Goal: Task Accomplishment & Management: Manage account settings

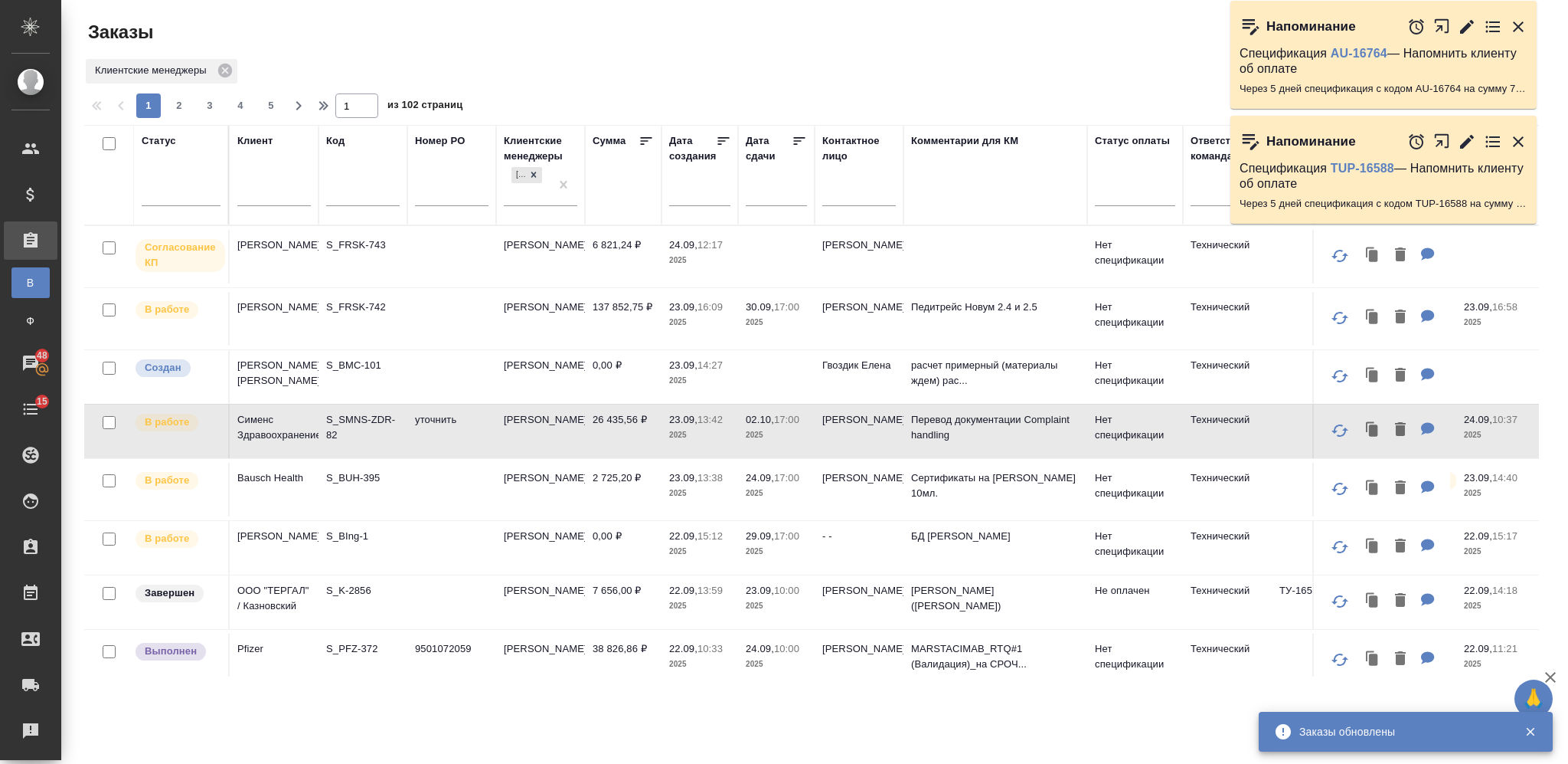
click at [272, 200] on input "text" at bounding box center [274, 196] width 73 height 19
click at [364, 321] on td "S_FRSK-742" at bounding box center [363, 318] width 89 height 53
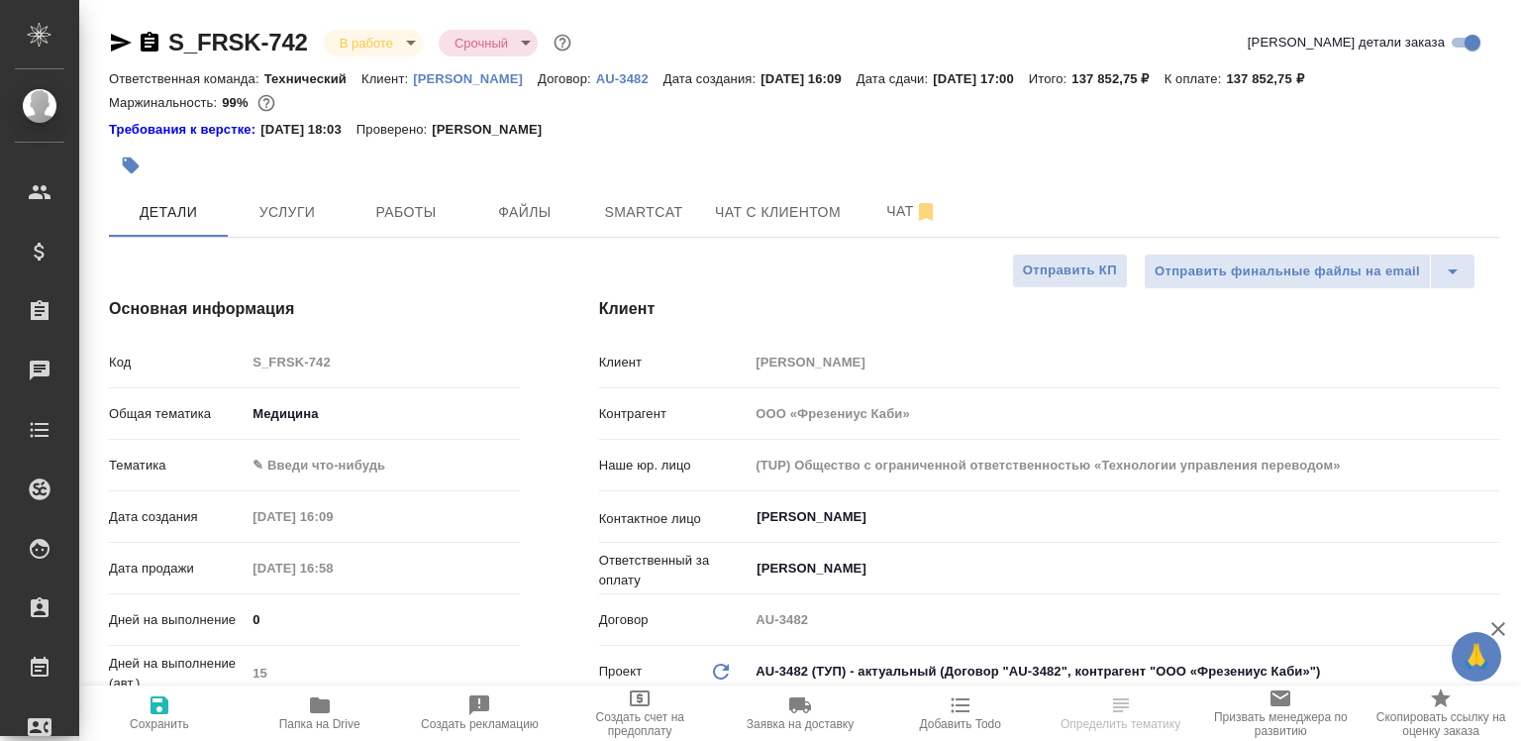
select select "RU"
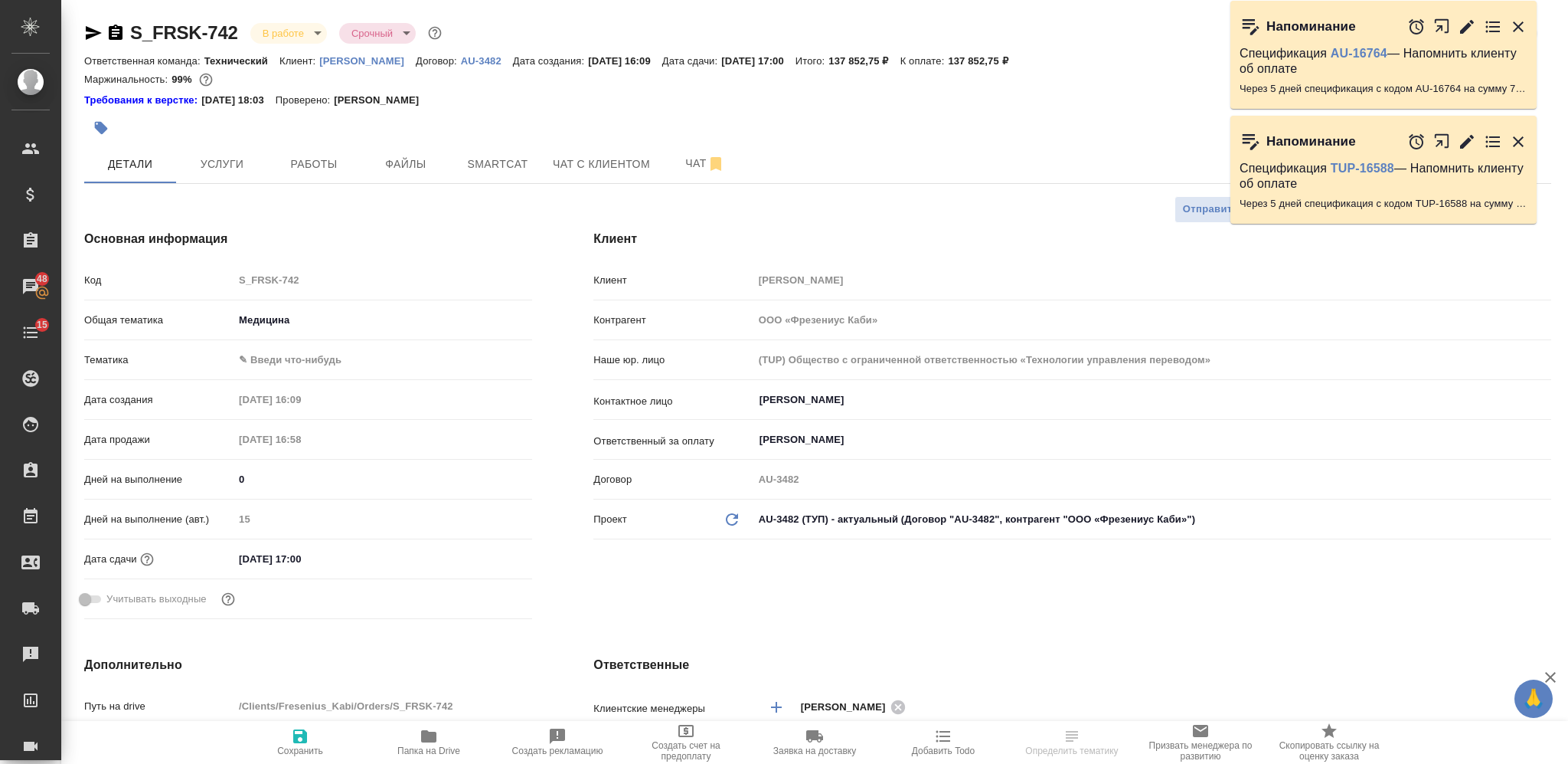
click at [436, 573] on span "Папка на Drive" at bounding box center [429, 751] width 63 height 11
select select "RU"
type textarea "x"
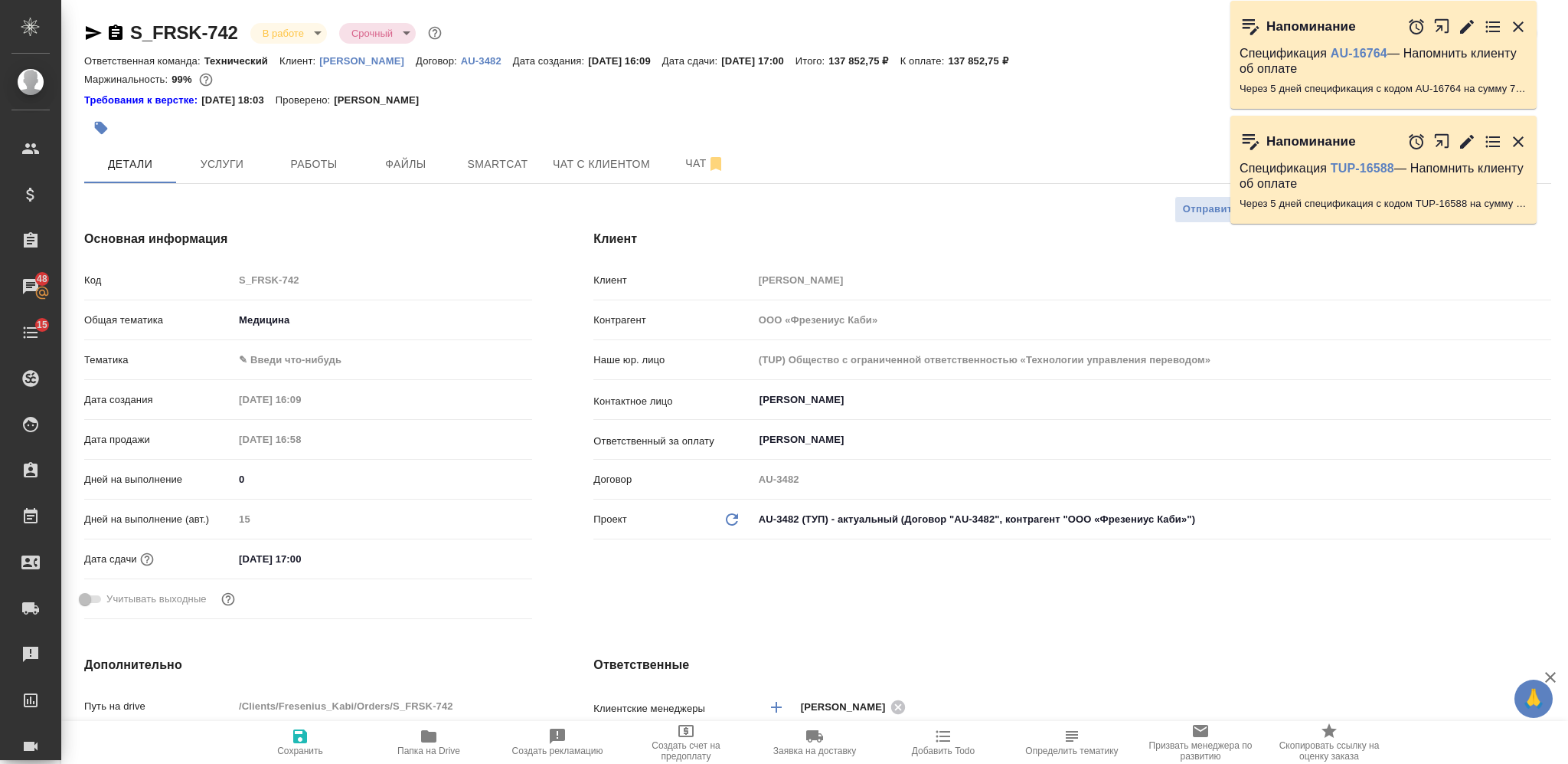
type textarea "x"
click at [521, 168] on span "Smartcat" at bounding box center [497, 164] width 73 height 19
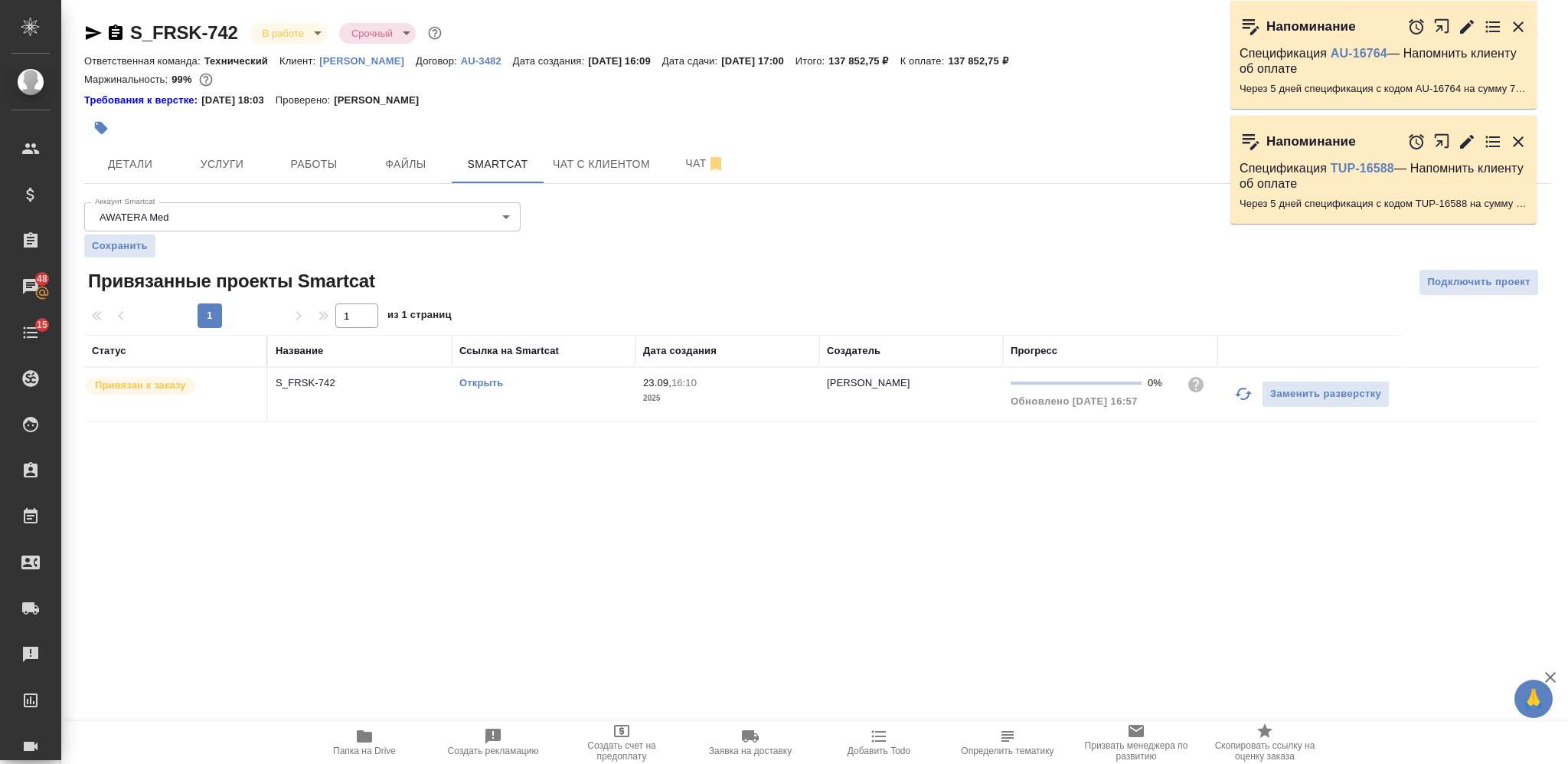
click at [464, 385] on link "Открыть" at bounding box center [481, 382] width 43 height 12
click at [143, 163] on span "Детали" at bounding box center [130, 164] width 73 height 19
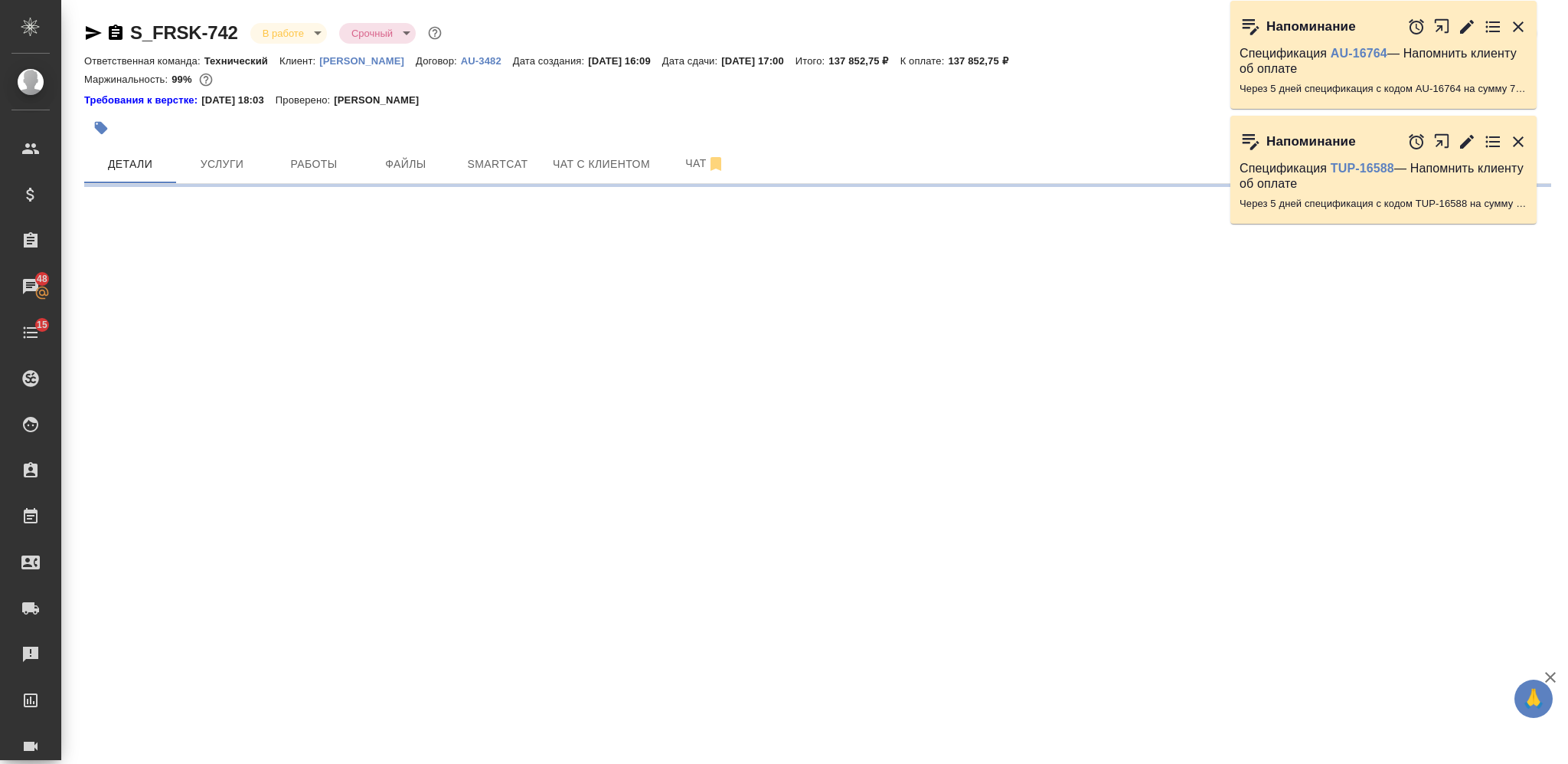
select select "RU"
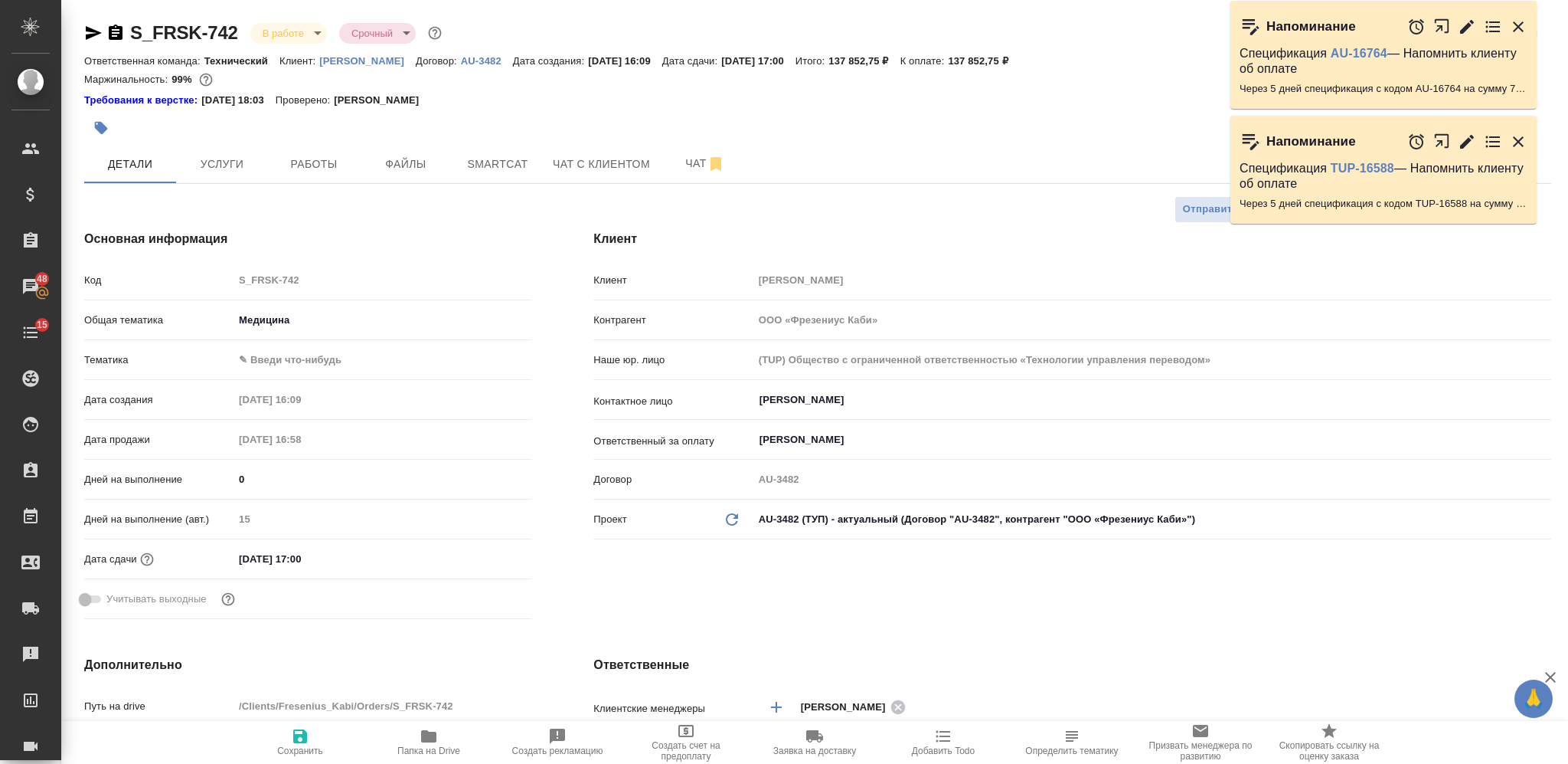
type textarea "x"
click at [593, 573] on div "Клиент Клиент Fresenius Kabi Контрагент ООО «Фрезениус Каби» Наше юр. лицо (TUP…" at bounding box center [1073, 427] width 1020 height 457
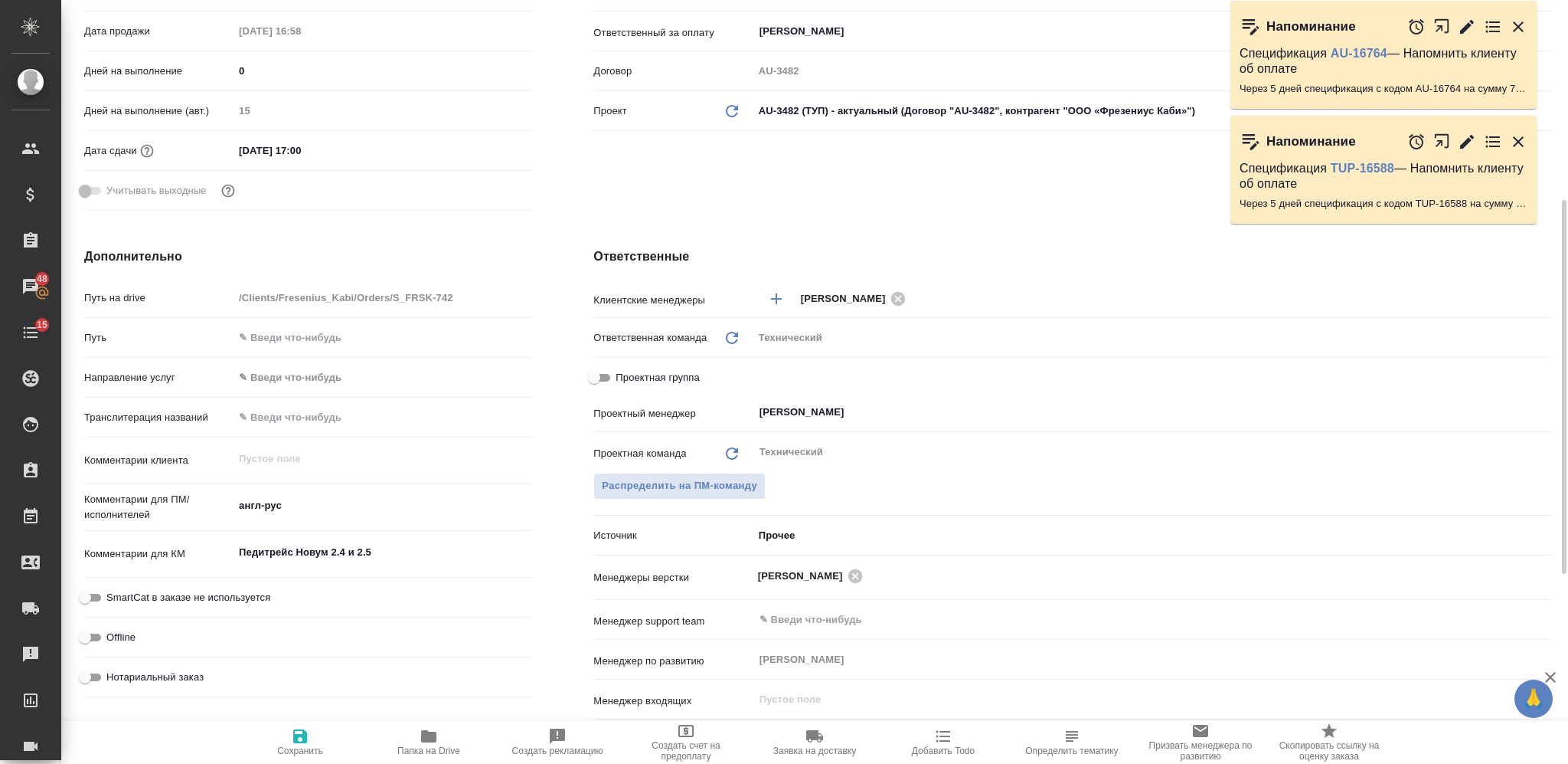
click at [336, 508] on textarea "англ-рус" at bounding box center [383, 506] width 299 height 26
type textarea "x"
type textarea "англ-рус"
type textarea "x"
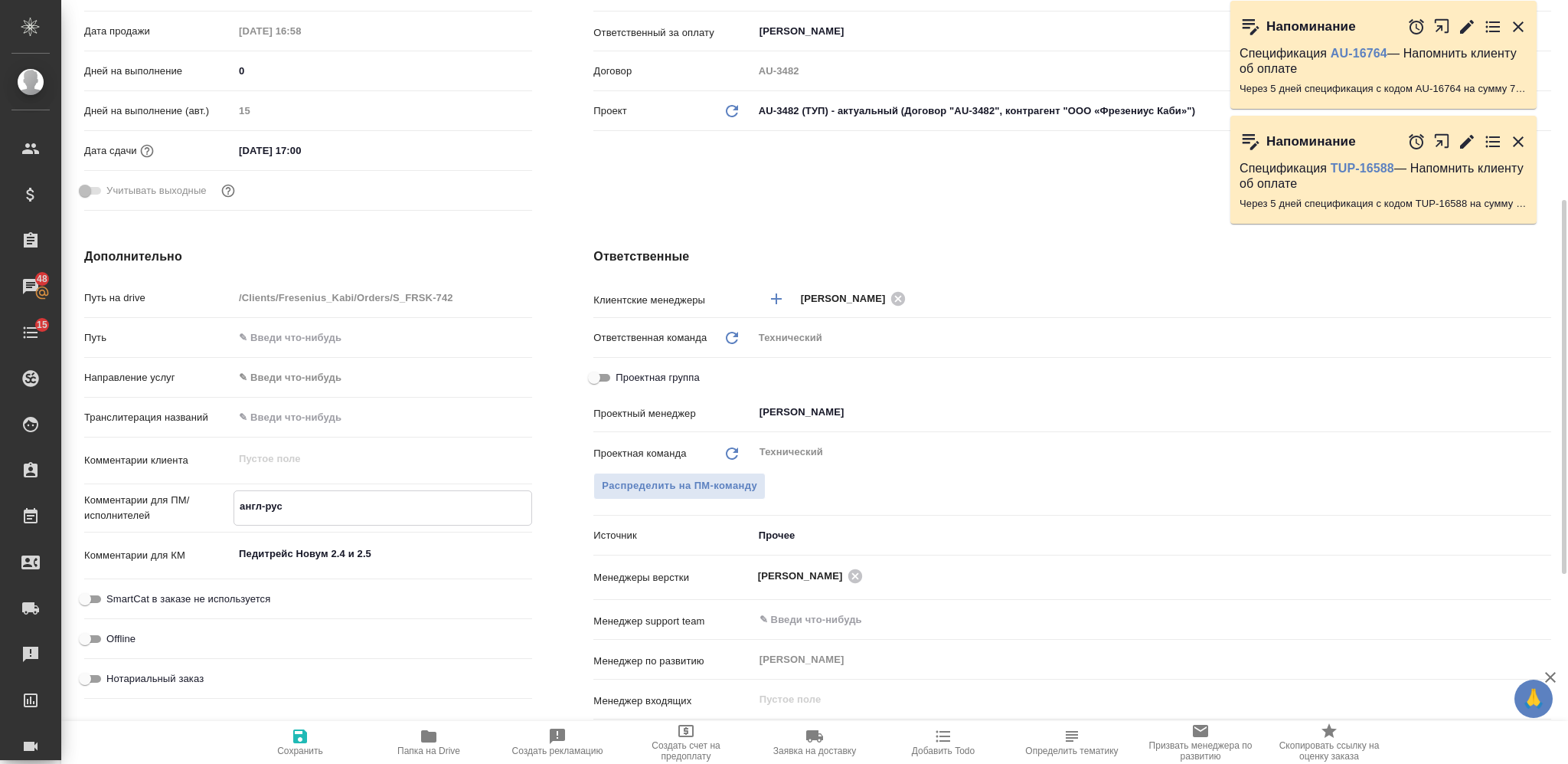
type textarea "x"
type textarea "англ-рус"
type textarea "x"
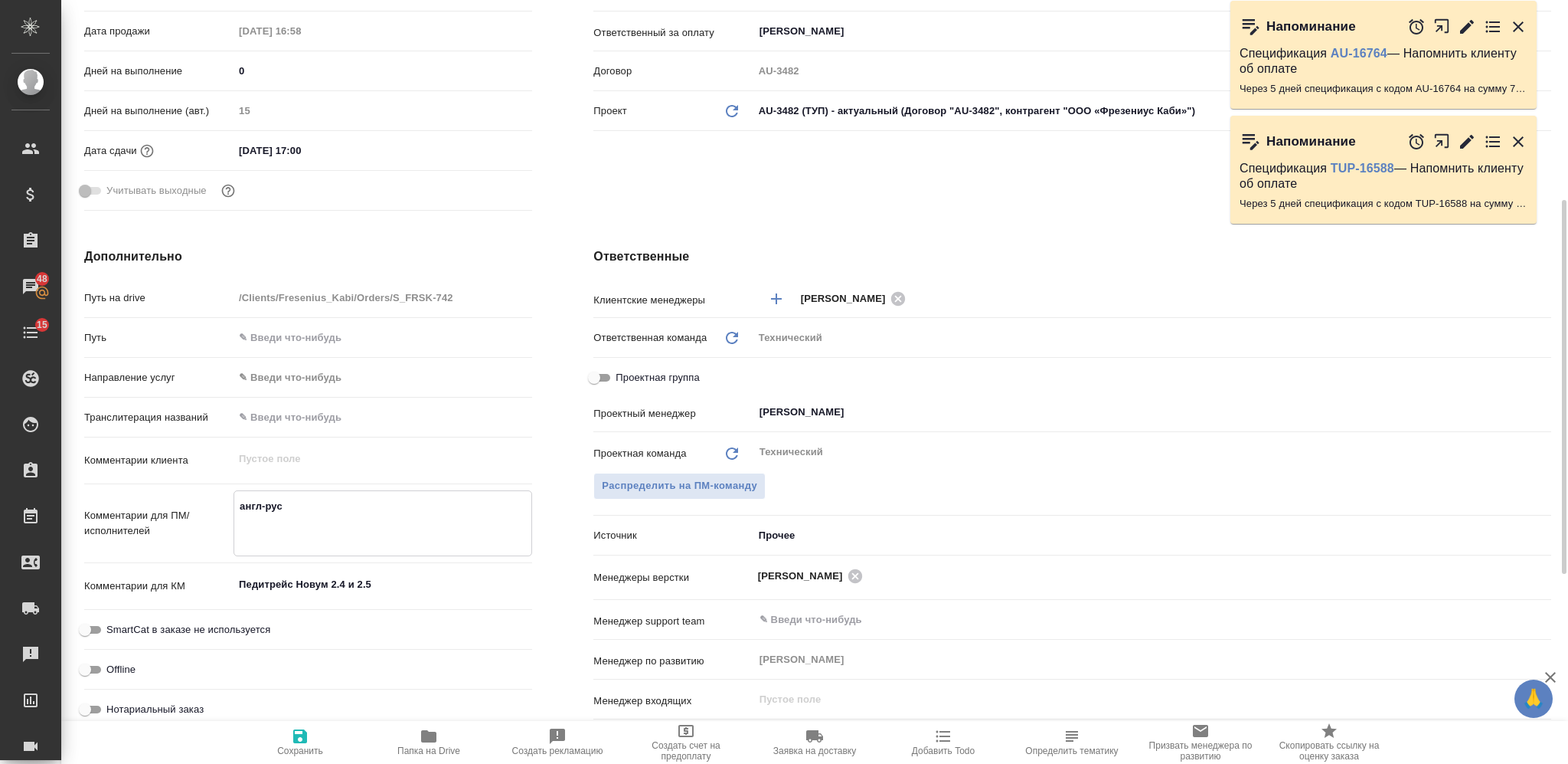
type textarea "англ-рус 2"
type textarea "x"
type textarea "англ-рус 24."
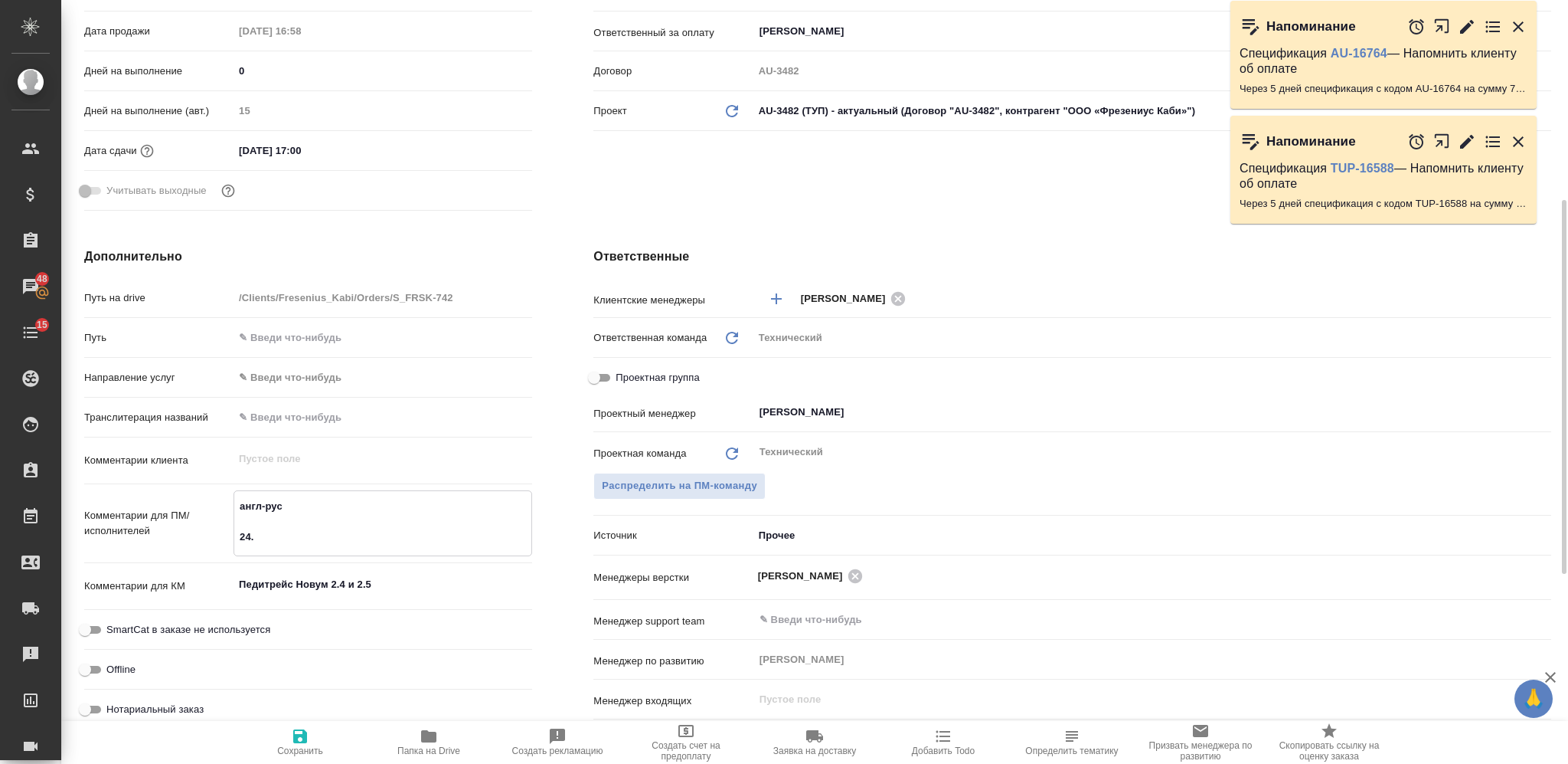
type textarea "x"
type textarea "англ-рус 24.0"
type textarea "x"
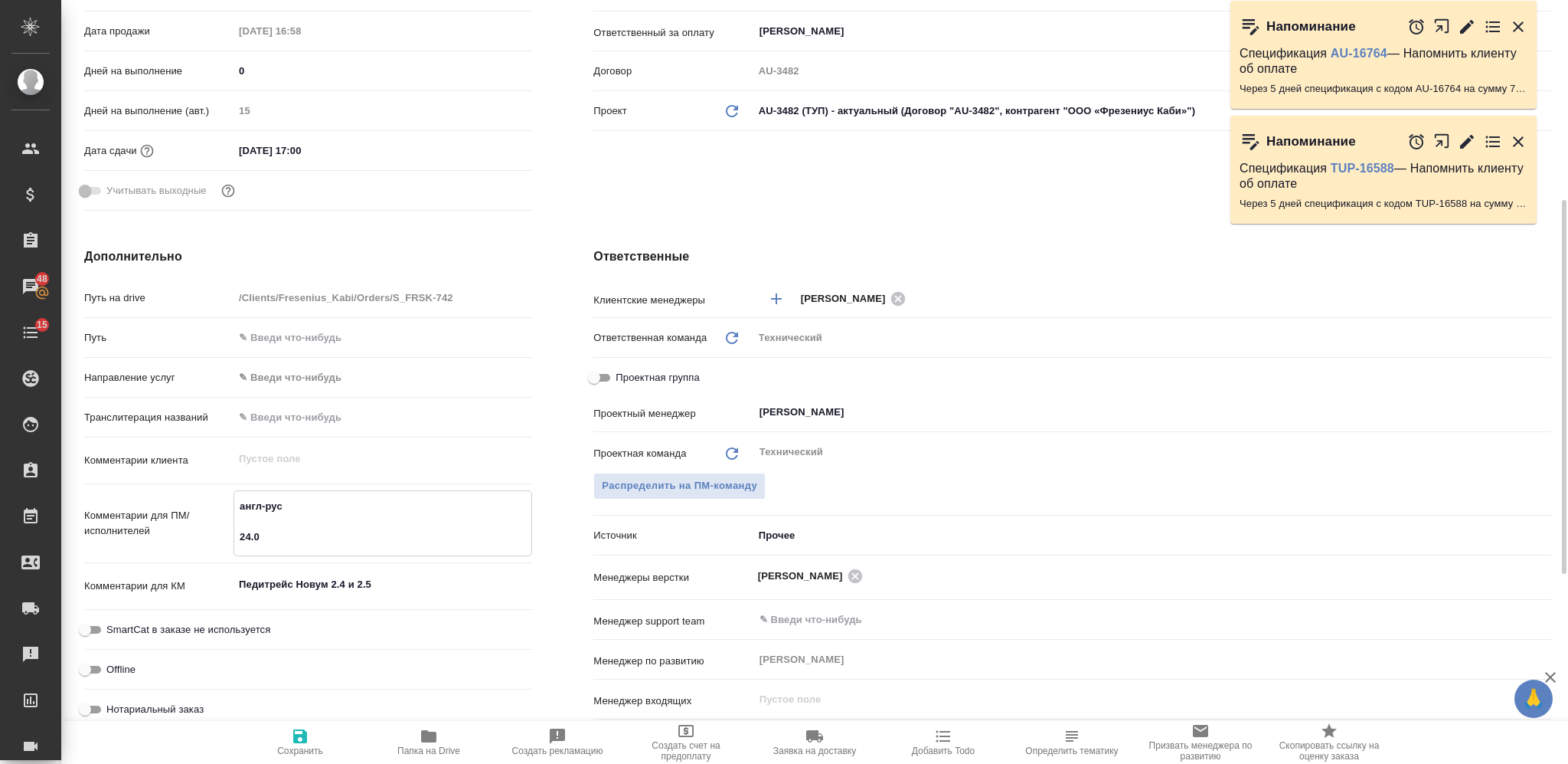
type textarea "x"
type textarea "англ-рус 24.09"
type textarea "x"
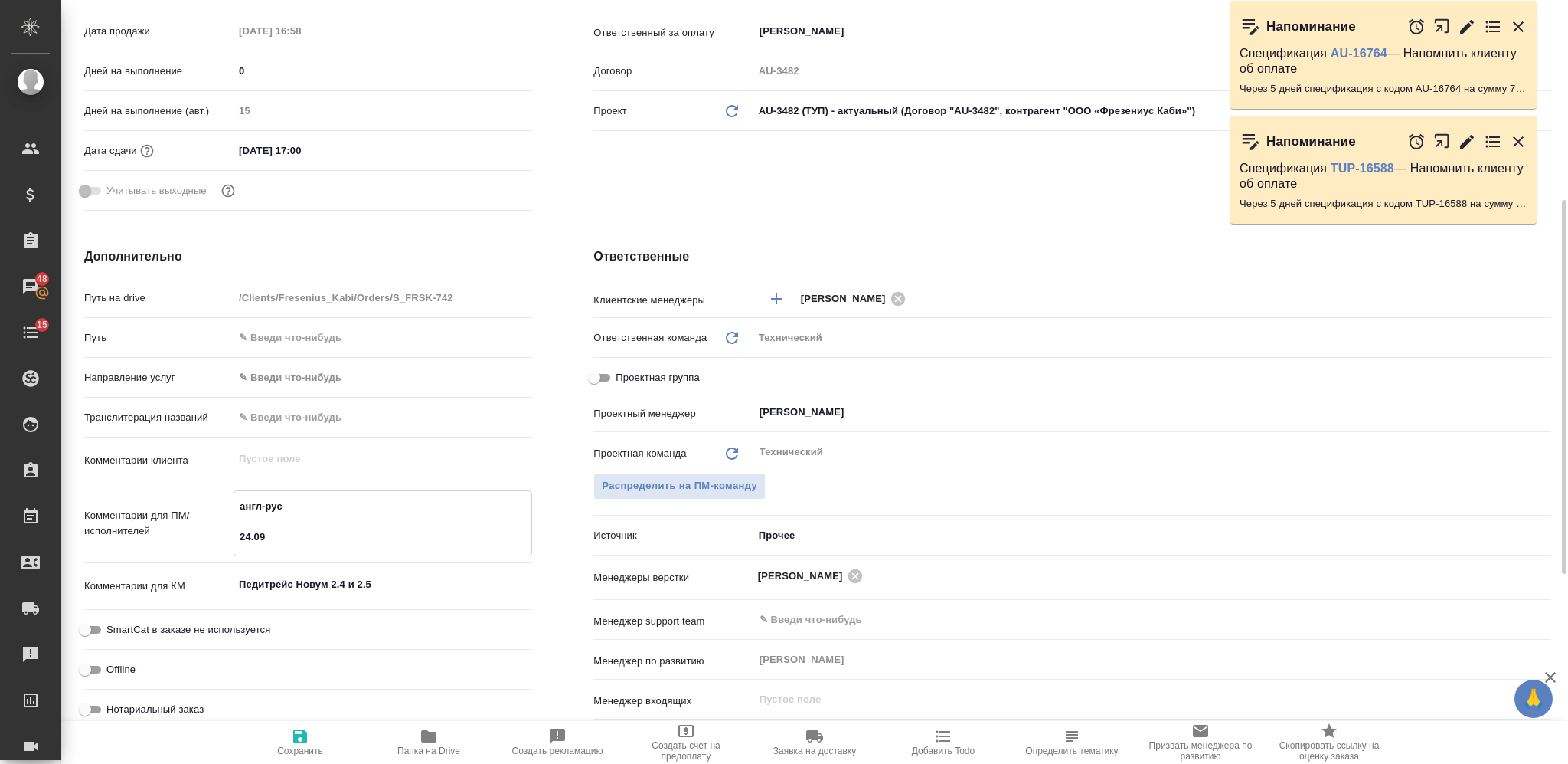
type textarea "x"
type textarea "англ-рус 24.09"
type textarea "x"
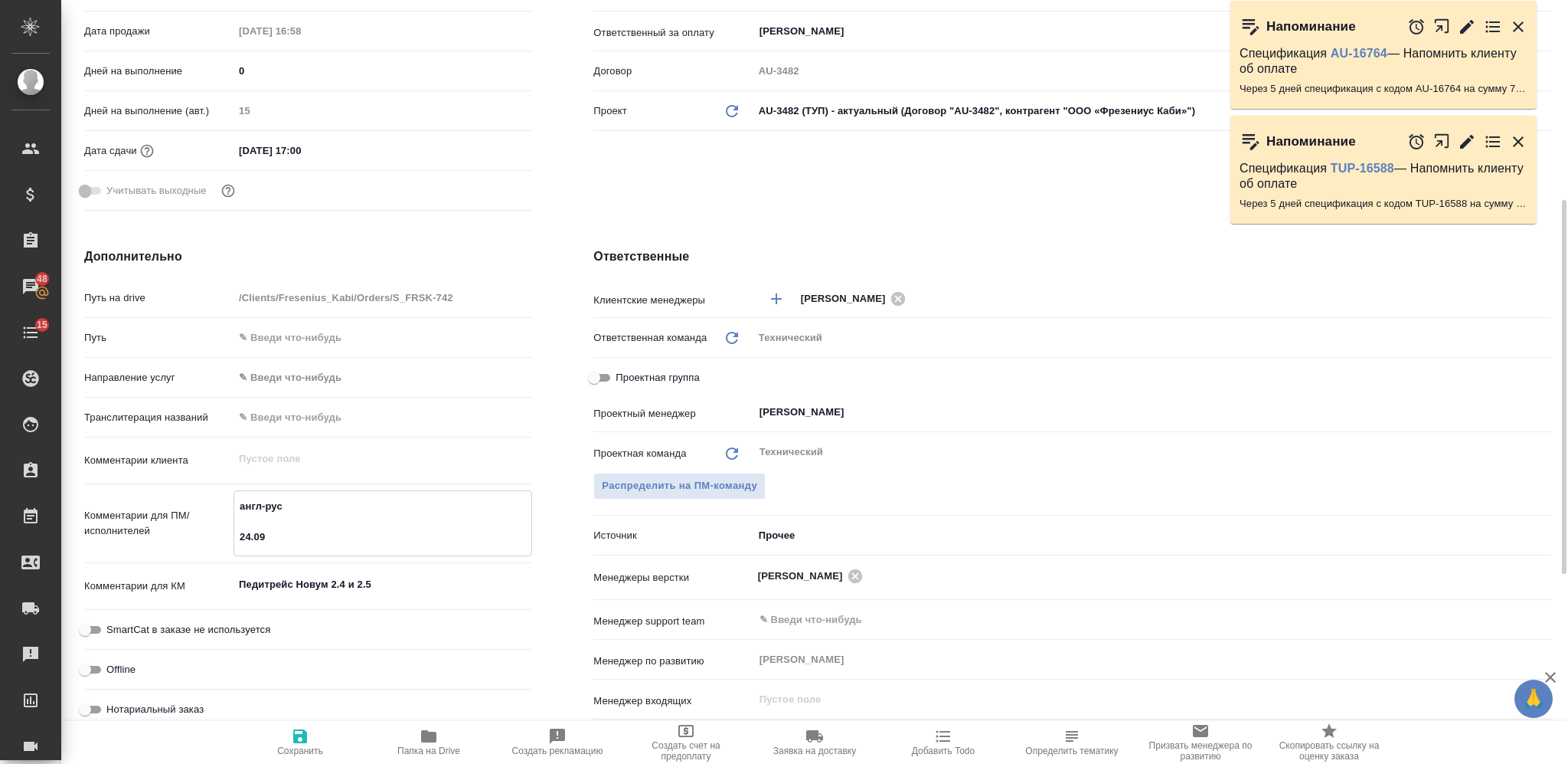
paste textarea "synopses-indiv-studies"
type textarea "англ-рус 24.09 synopses-indiv-studies"
type textarea "x"
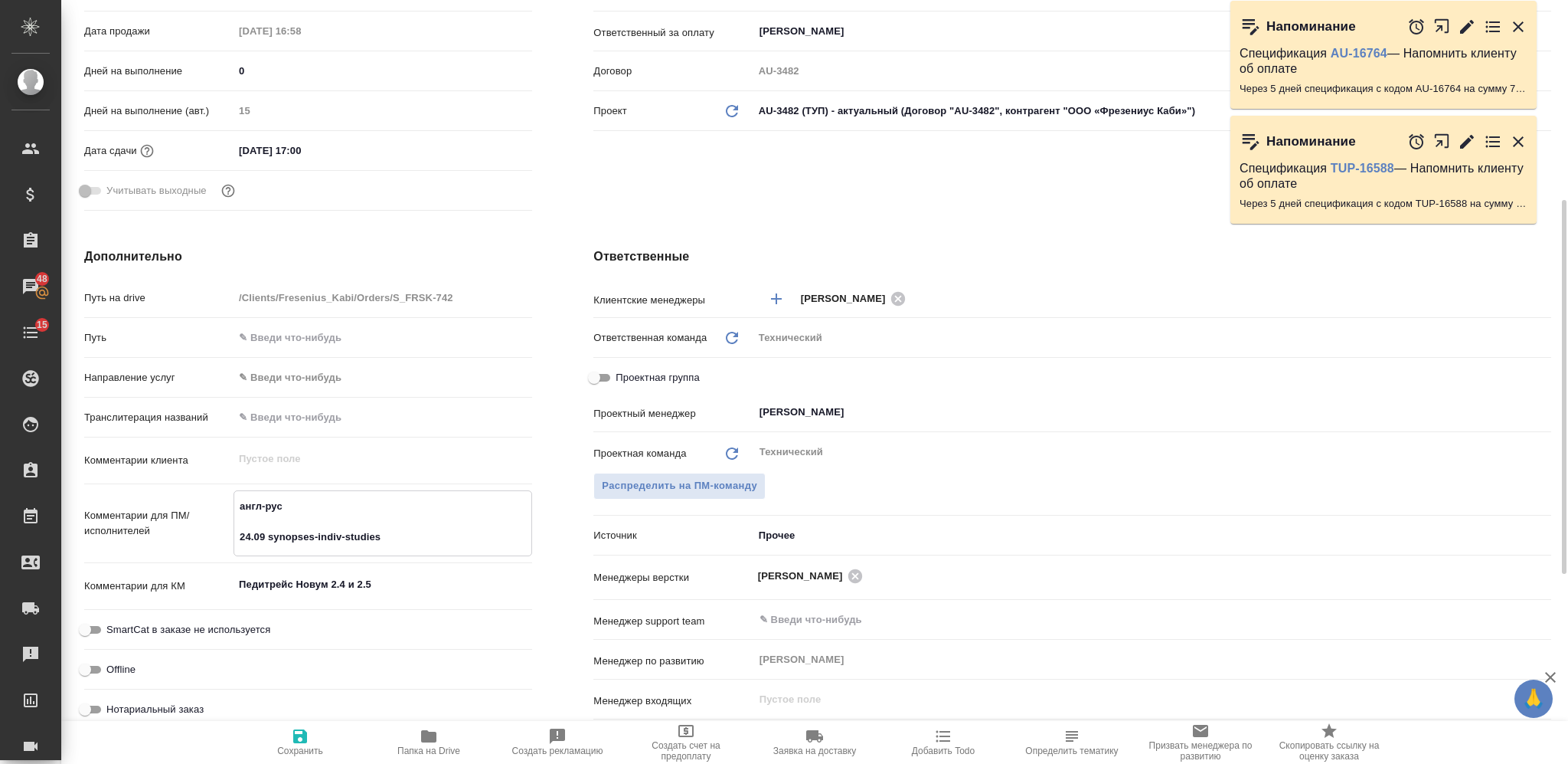
type textarea "x"
type textarea "англ-рус 24.09 synopses-indiv-studies"
type textarea "x"
type textarea "англ-рус 24.09 synopses-indiv-studies -"
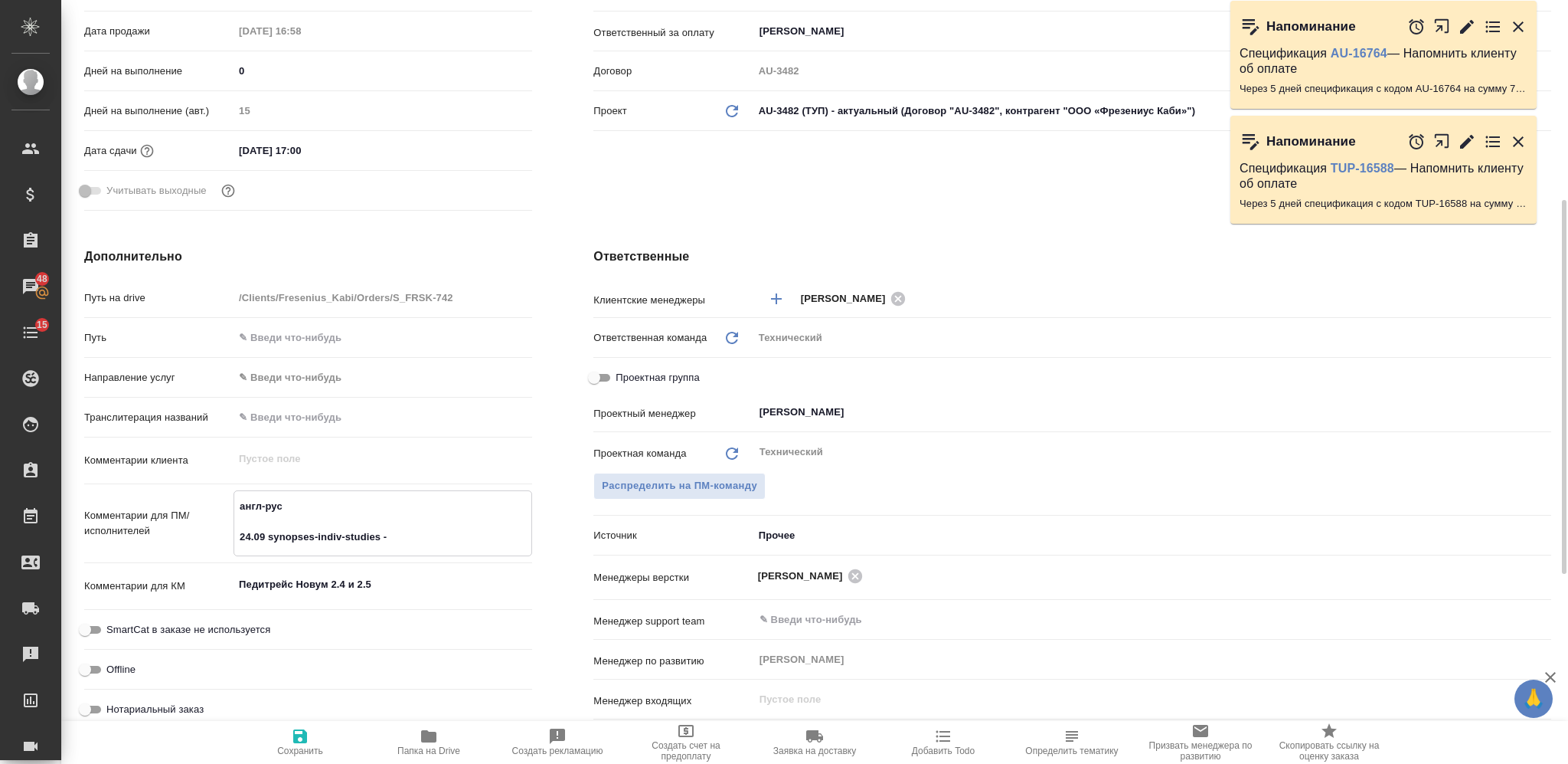
type textarea "x"
type textarea "англ-рус 24.09 synopses-indiv-studies - с"
type textarea "x"
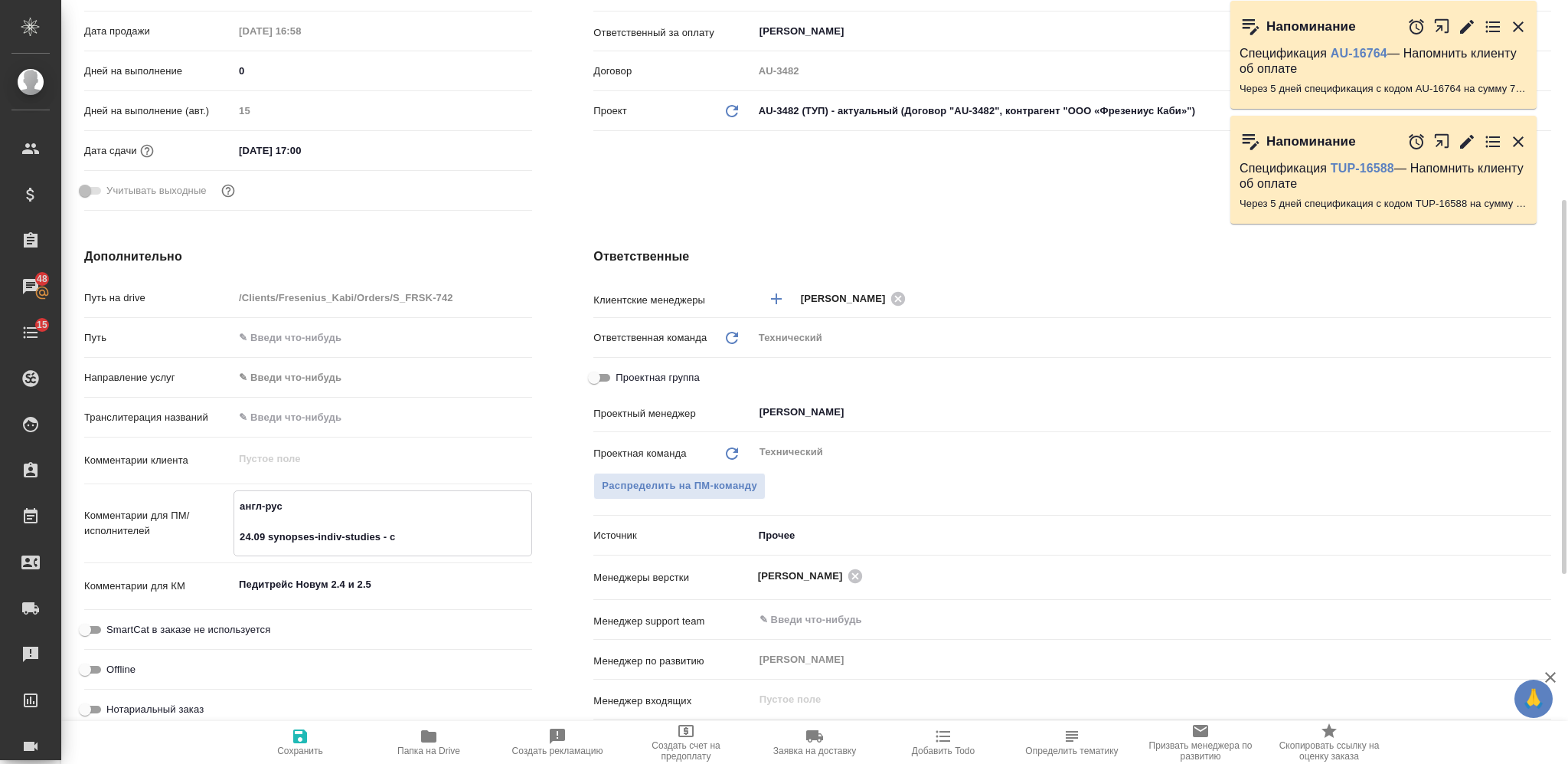
type textarea "англ-рус 24.09 synopses-indiv-studies - ст"
type textarea "x"
type textarea "англ-рус 24.09 synopses-indiv-studies - стр"
type textarea "x"
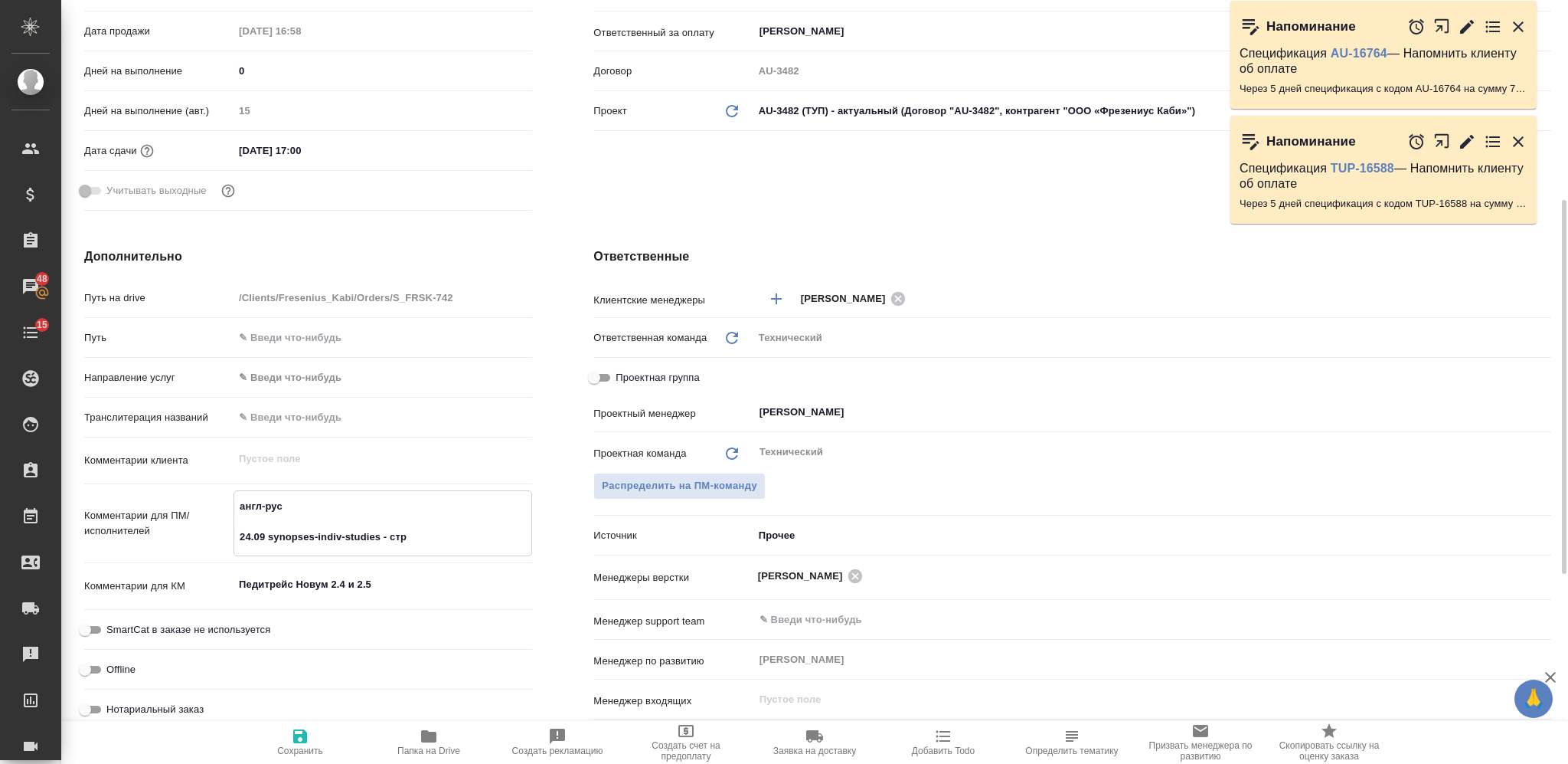
type textarea "x"
type textarea "англ-рус 24.09 synopses-indiv-studies - стр"
type textarea "x"
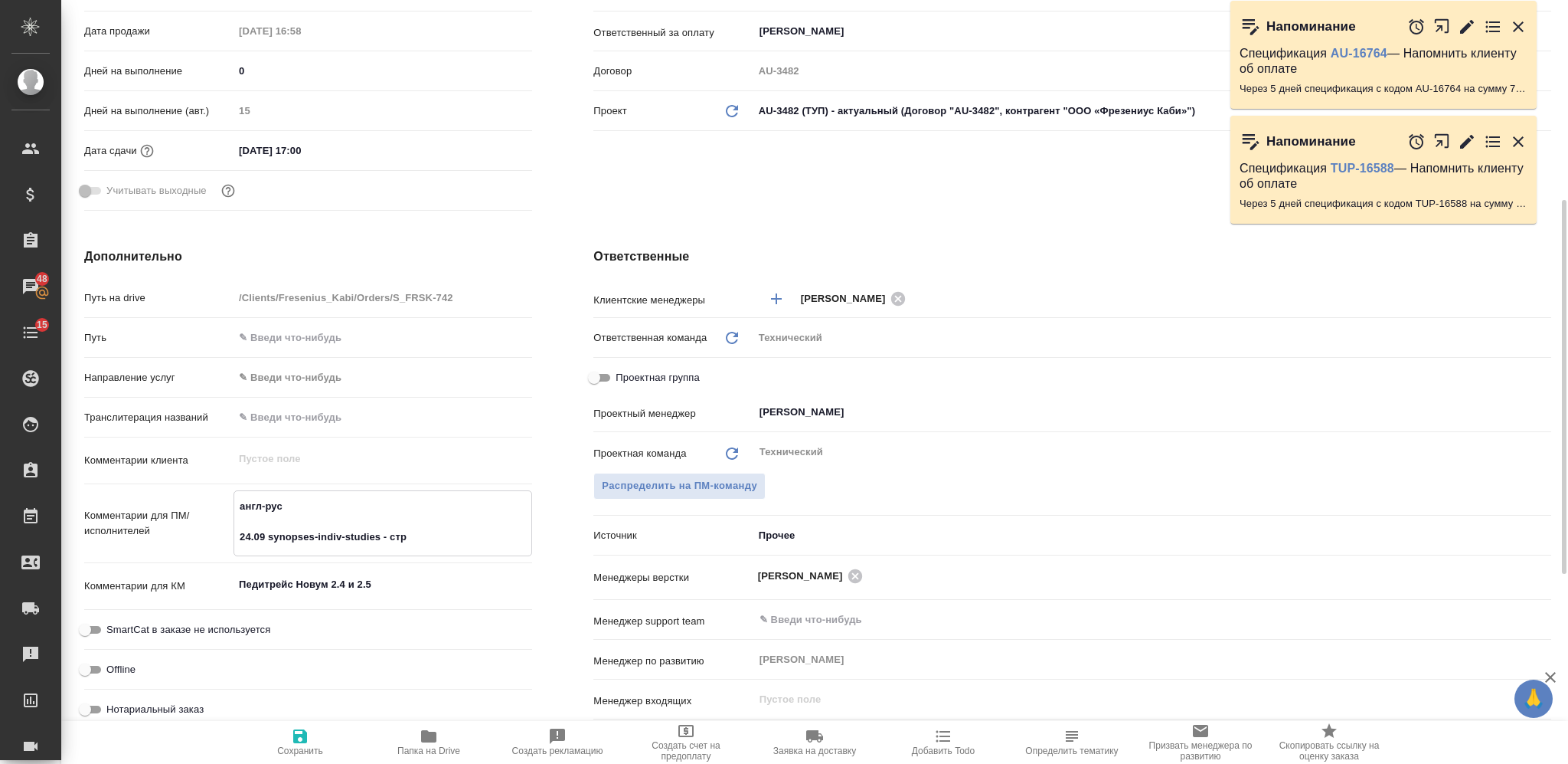
type textarea "x"
type textarea "англ-рус 24.09 synopses-indiv-studies - стр 1"
type textarea "x"
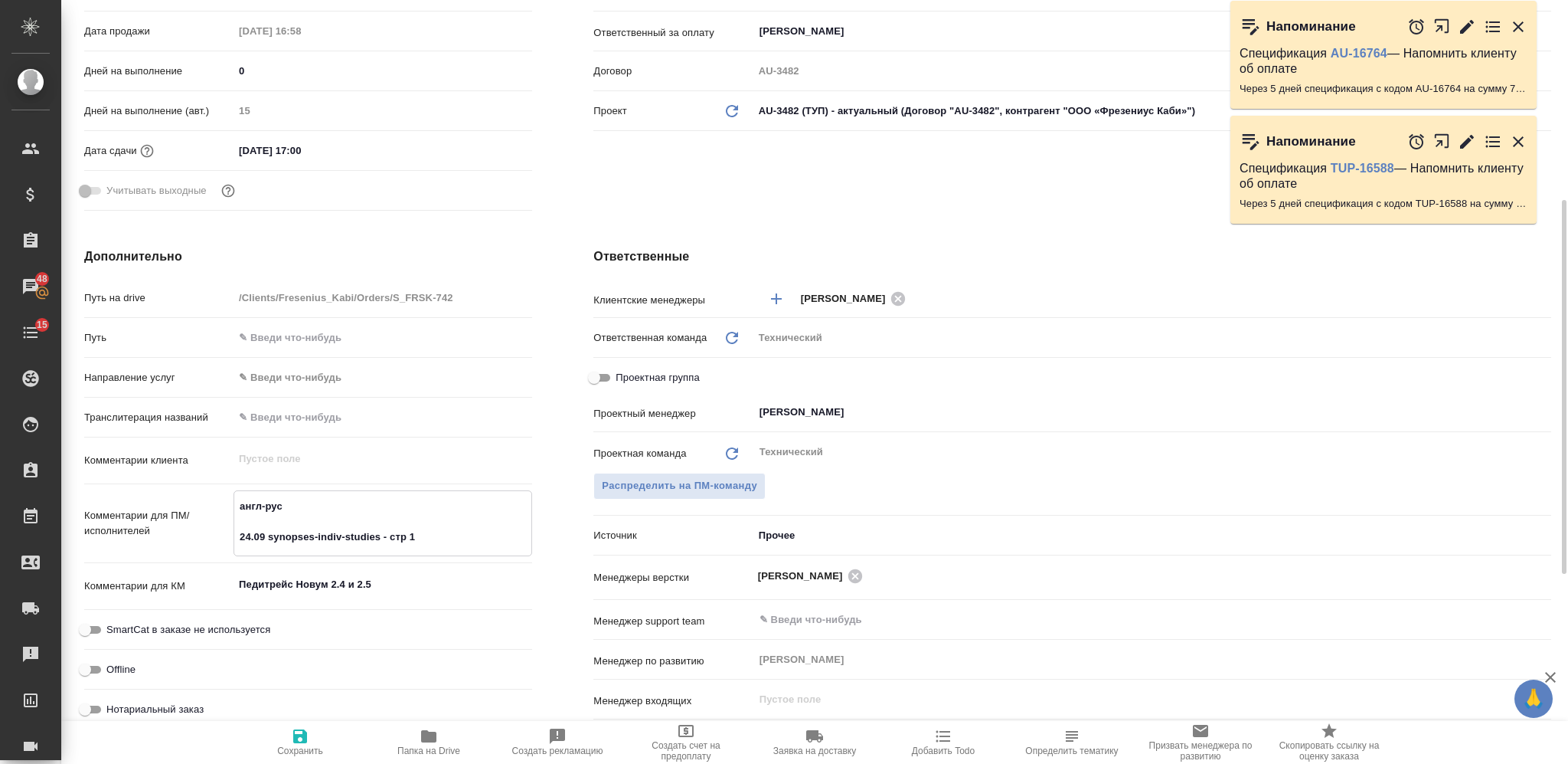
type textarea "англ-рус 24.09 synopses-indiv-studies - стр 1-"
type textarea "x"
type textarea "англ-рус 24.09 synopses-indiv-studies - стр 1-1"
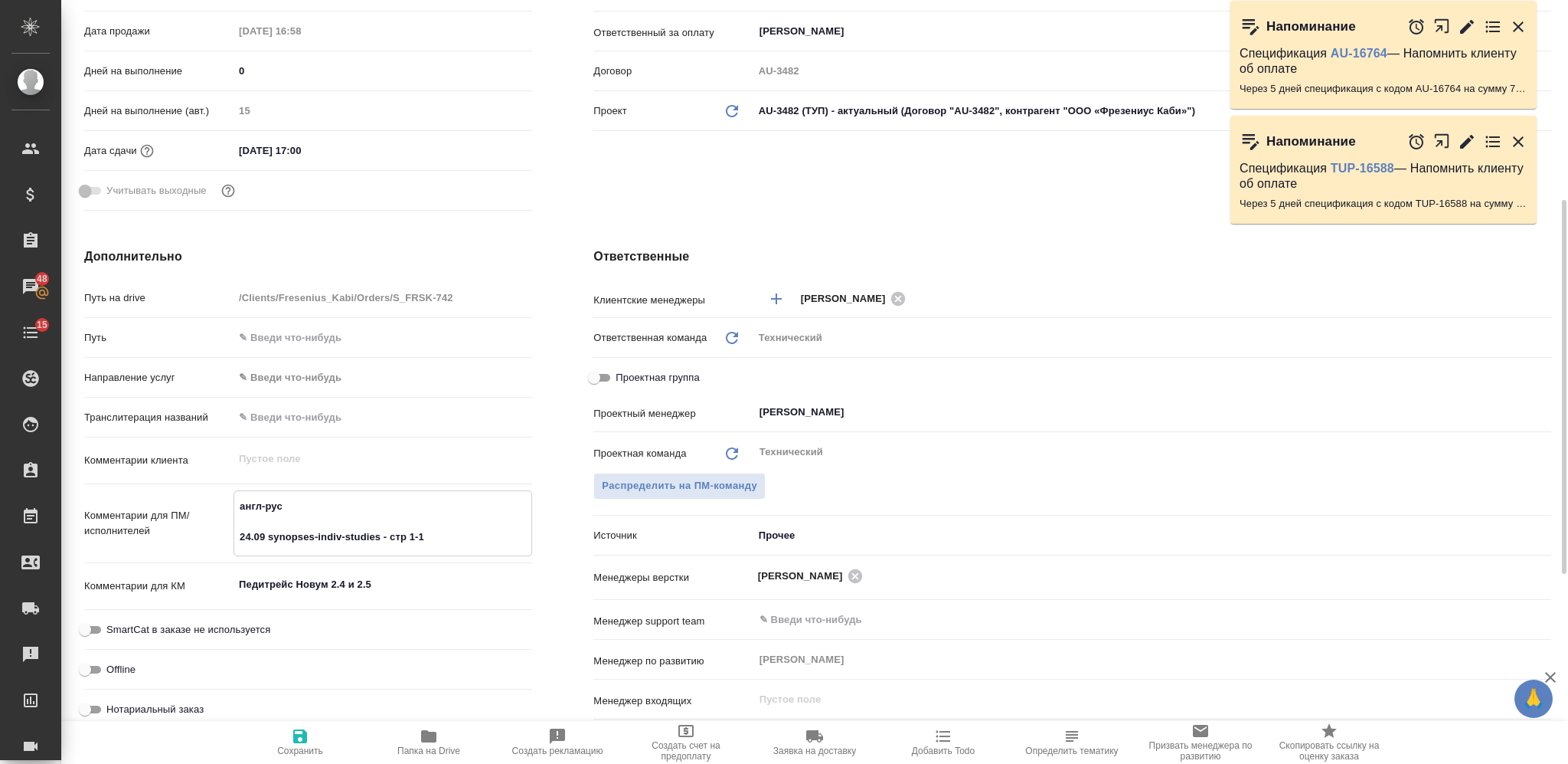
type textarea "x"
type textarea "англ-рус 24.09 synopses-indiv-studies - стр 1-12"
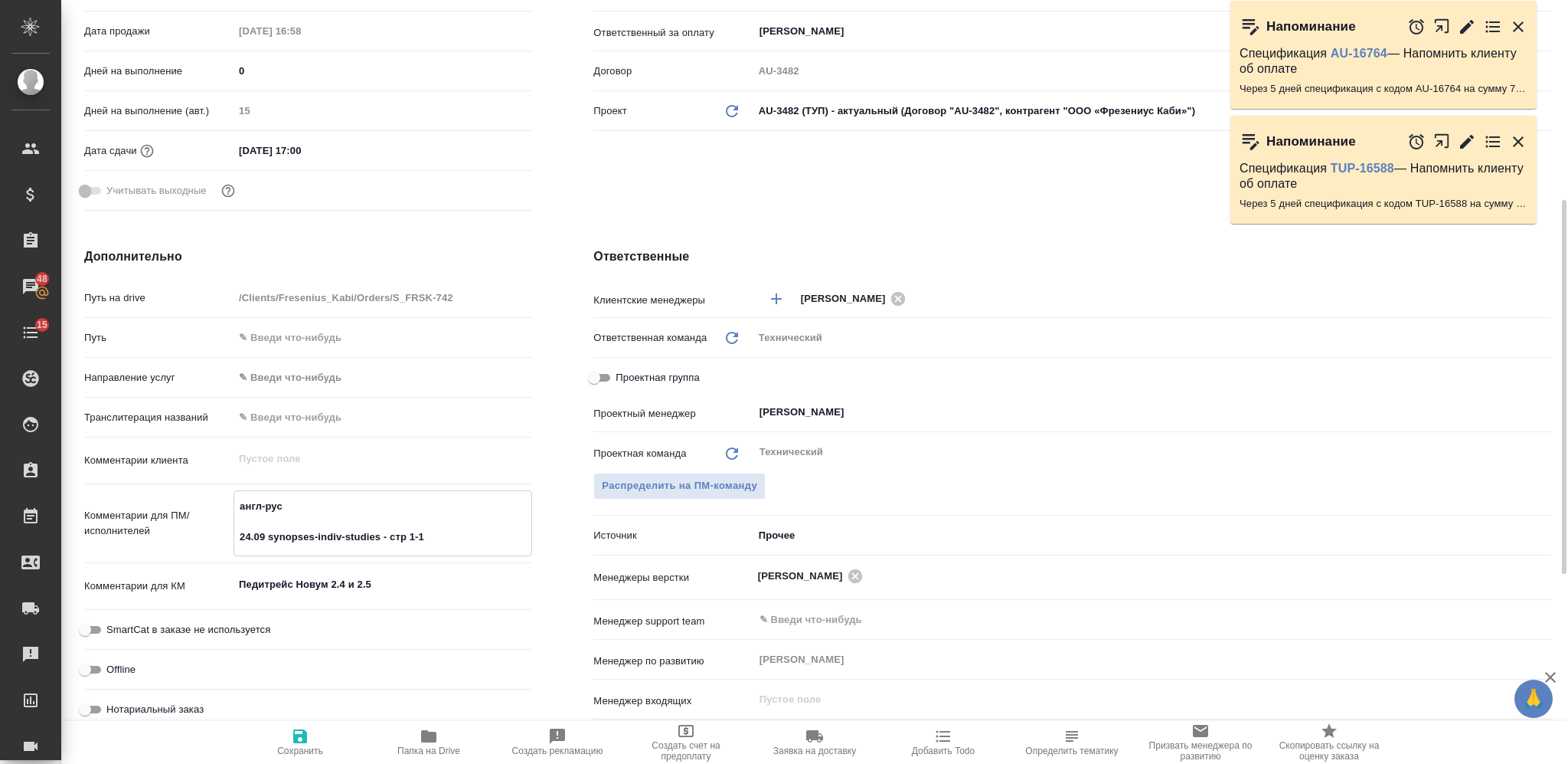
type textarea "x"
type textarea "англ-рус 24.09 synopses-indiv-studies - стр 1-12"
type textarea "x"
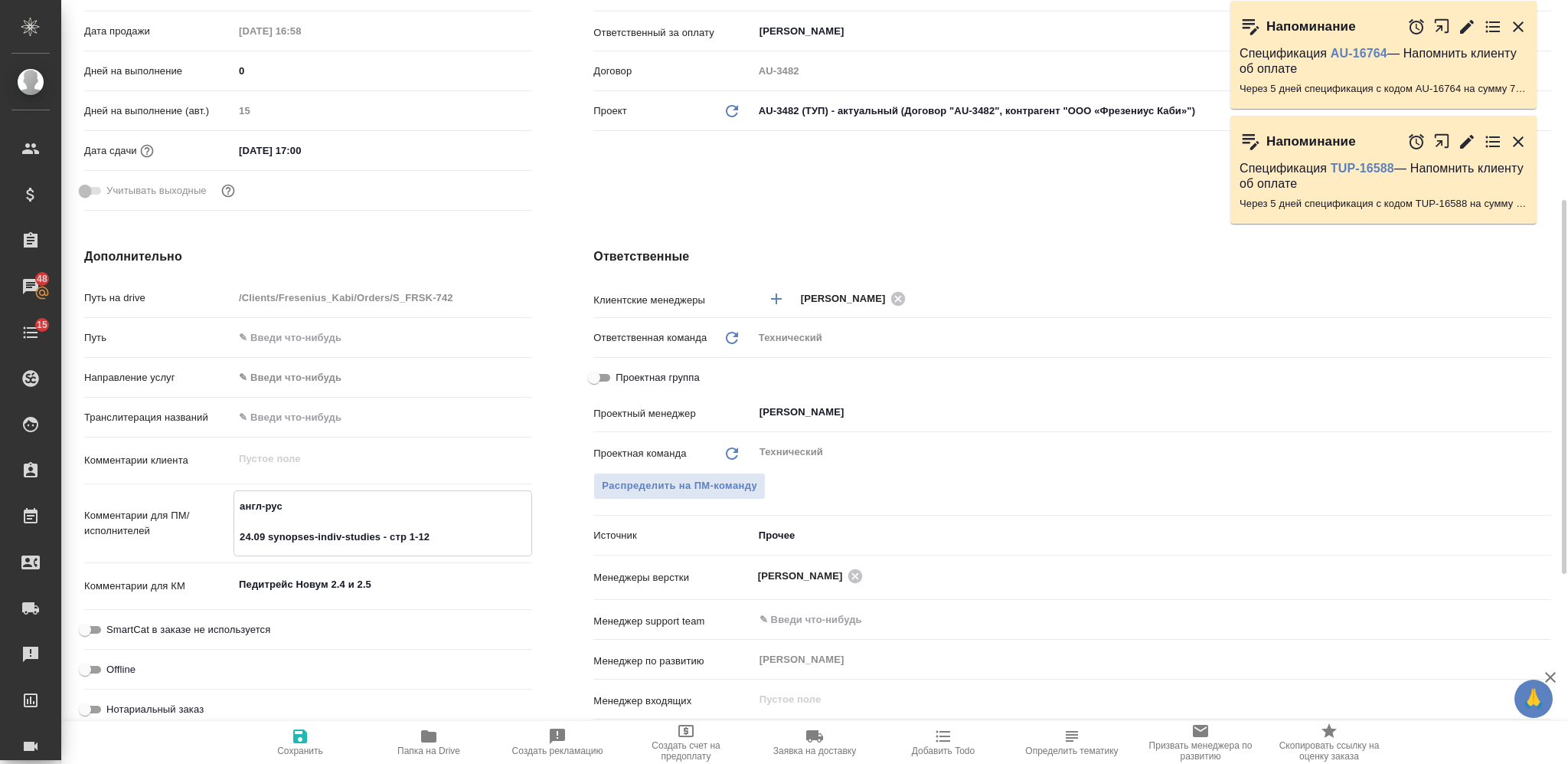
type textarea "x"
type textarea "англ-рус 24.09 synopses-indiv-studies - стр 1-12 в"
type textarea "x"
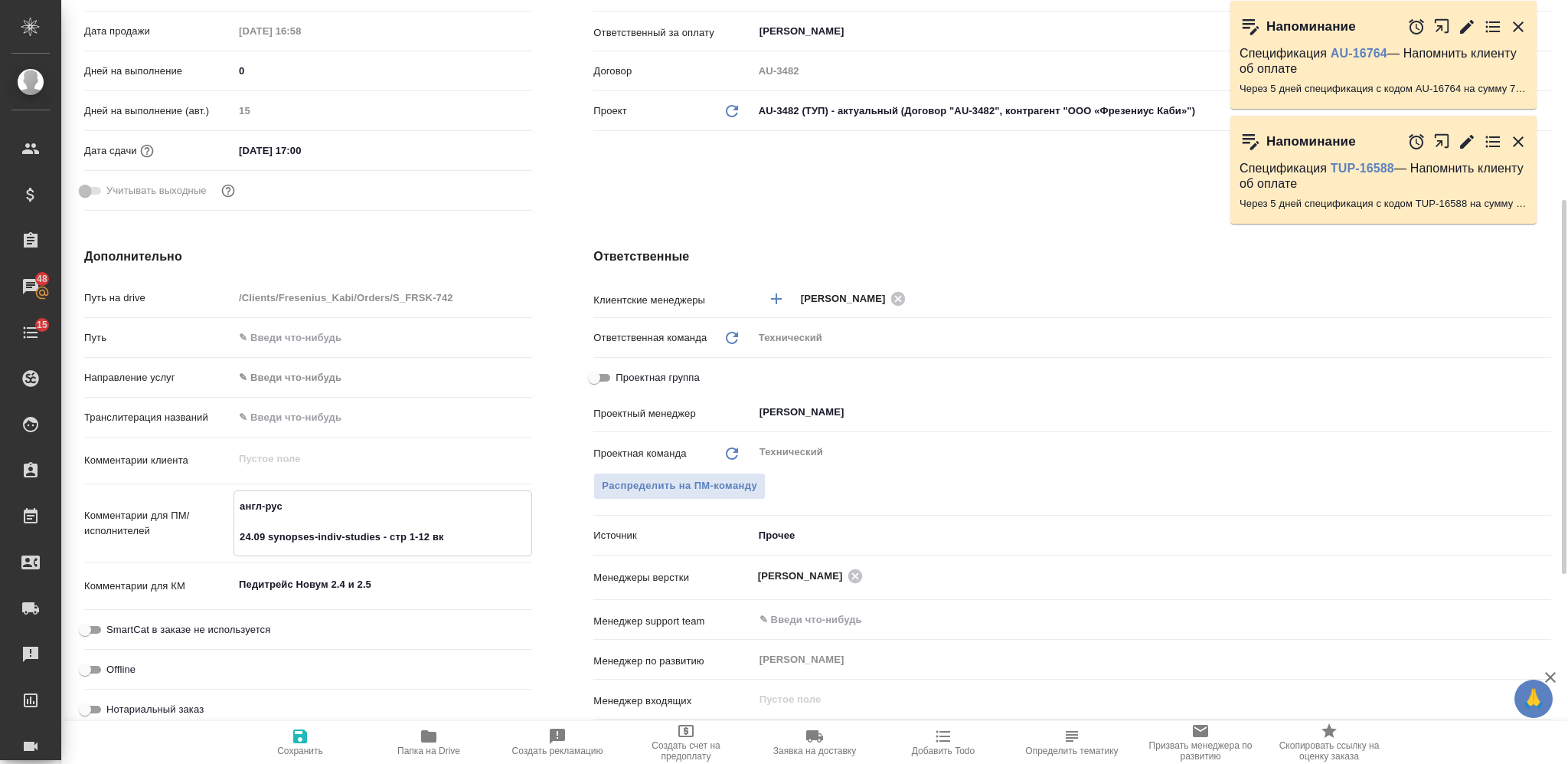
type textarea "англ-рус 24.09 synopses-indiv-studies - стр 1-12 вкл"
type textarea "x"
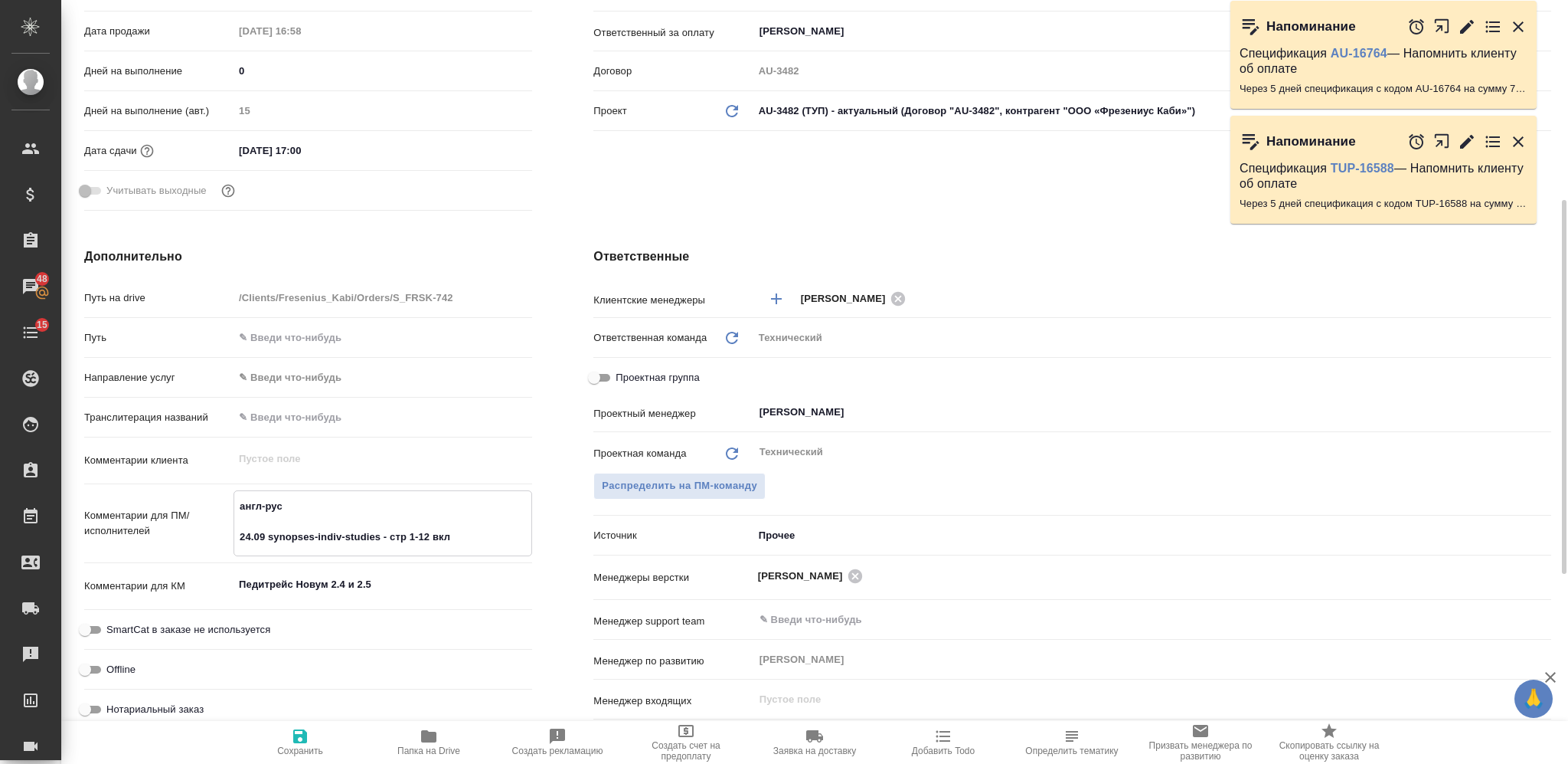
type textarea "англ-рус 24.09 synopses-indiv-studies - стр 1-12 вклю"
type textarea "x"
type textarea "англ-рус 24.09 synopses-indiv-studies - стр 1-12 включ"
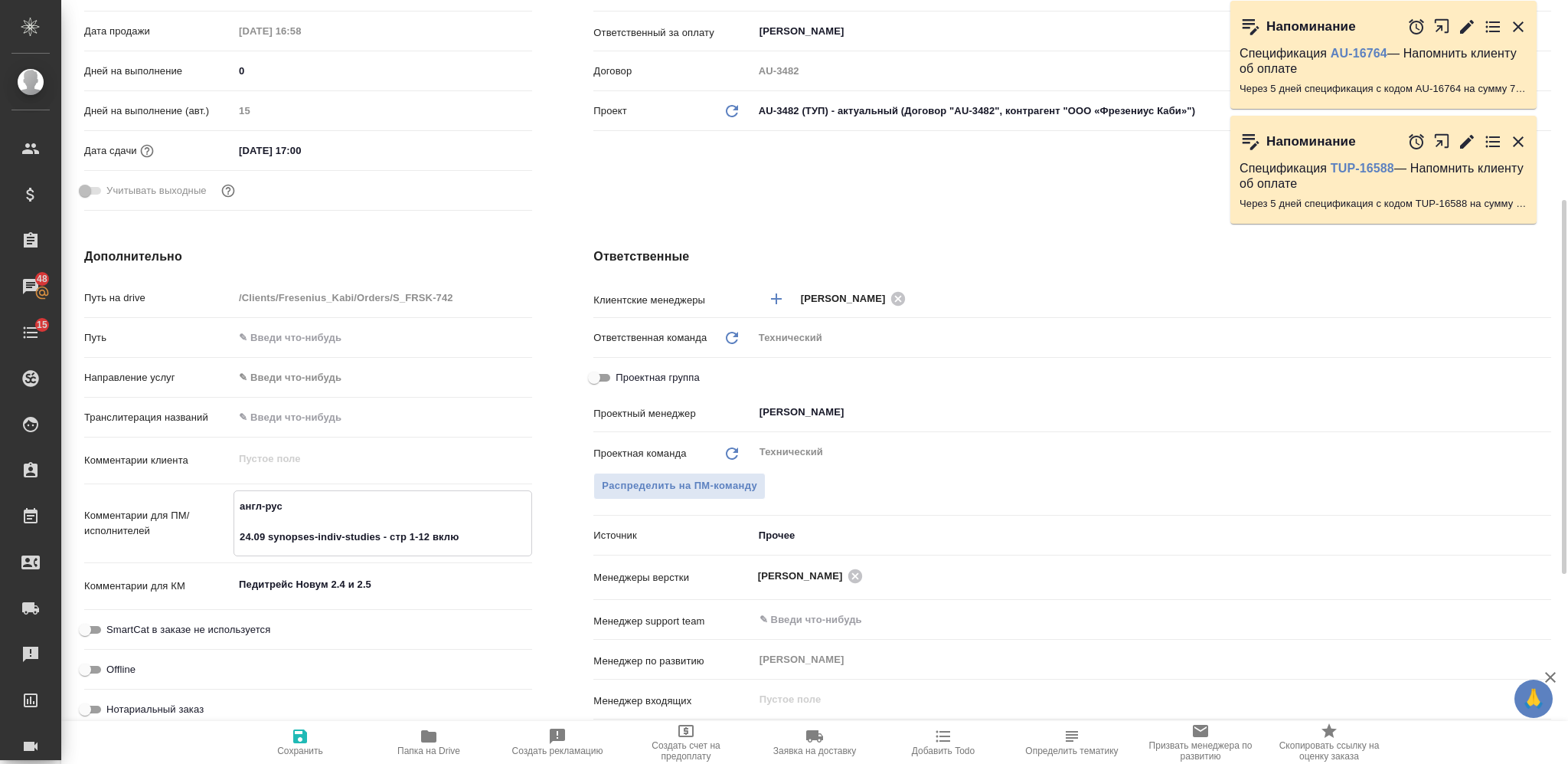
type textarea "x"
type textarea "англ-рус 24.09 synopses-indiv-studies - стр 1-12 включи"
type textarea "x"
type textarea "англ-рус 24.09 synopses-indiv-studies - стр 1-12 включит"
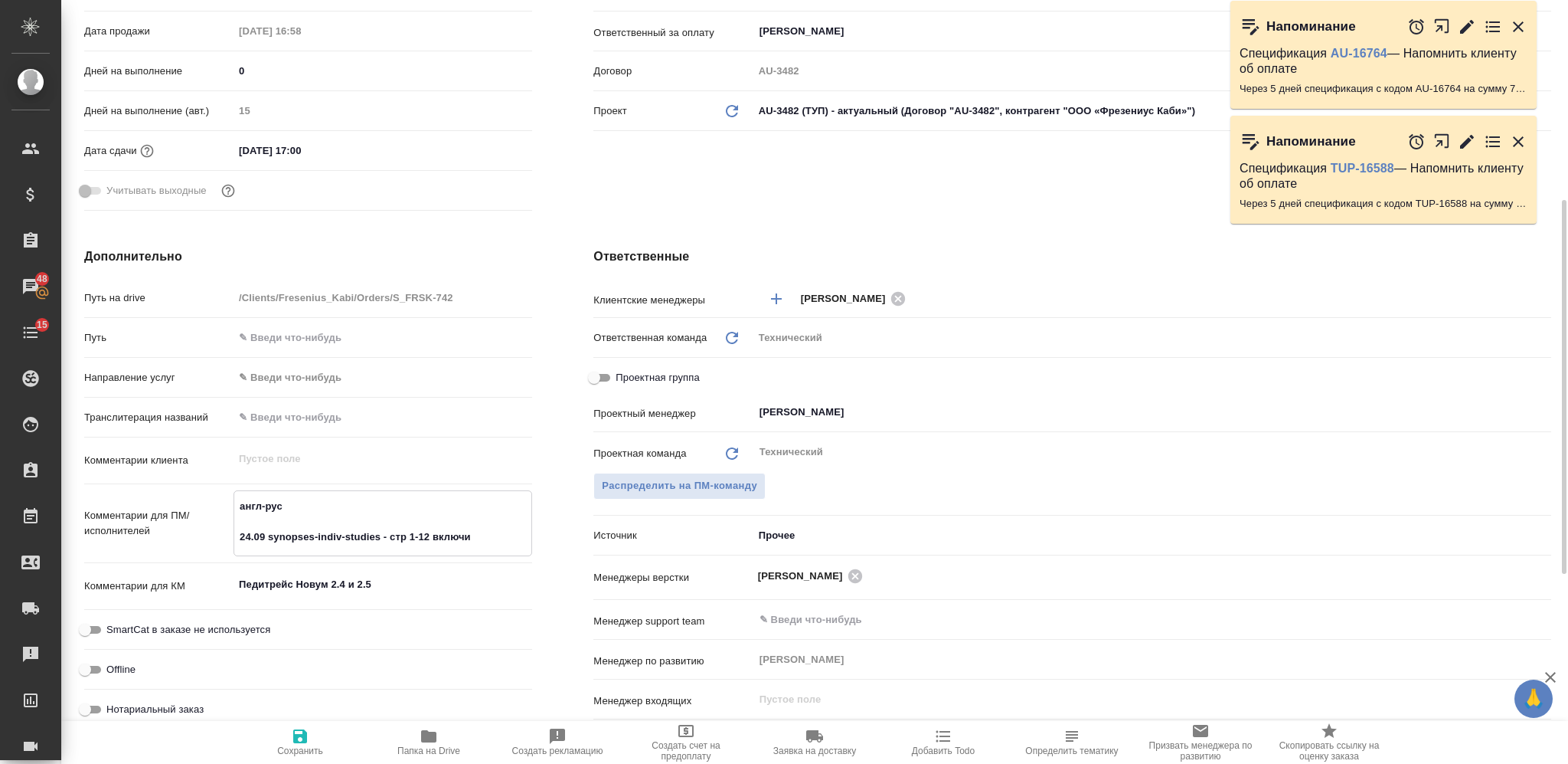
type textarea "x"
type textarea "англ-рус 24.09 synopses-indiv-studies - стр 1-12 включите"
type textarea "x"
type textarea "англ-рус 24.09 synopses-indiv-studies - стр 1-12 включител"
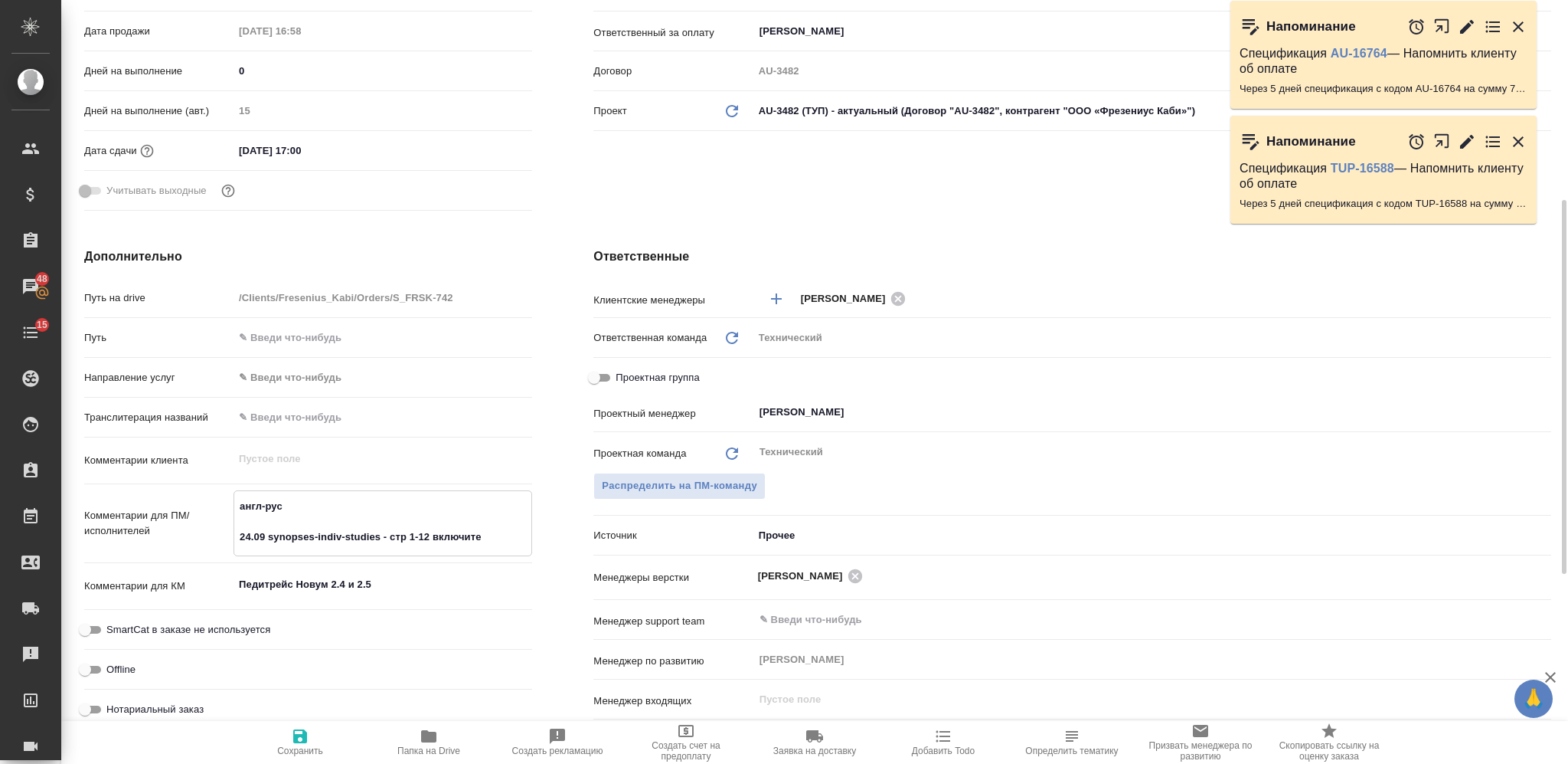
type textarea "x"
type textarea "англ-рус 24.09 synopses-indiv-studies - стр 1-12 включительн"
type textarea "x"
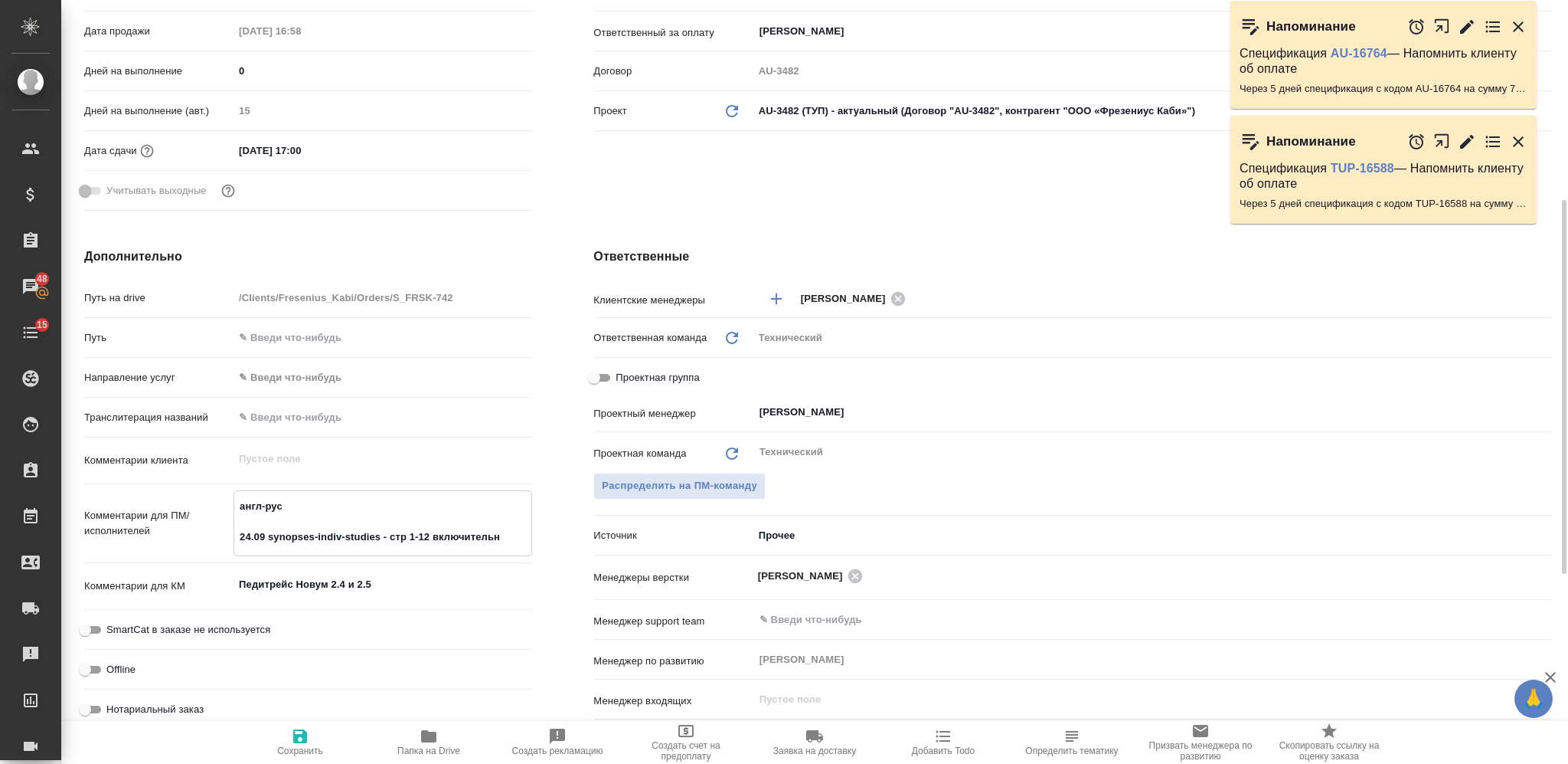
type textarea "x"
type textarea "англ-рус 24.09 synopses-indiv-studies - стр 1-12 включительно"
type textarea "x"
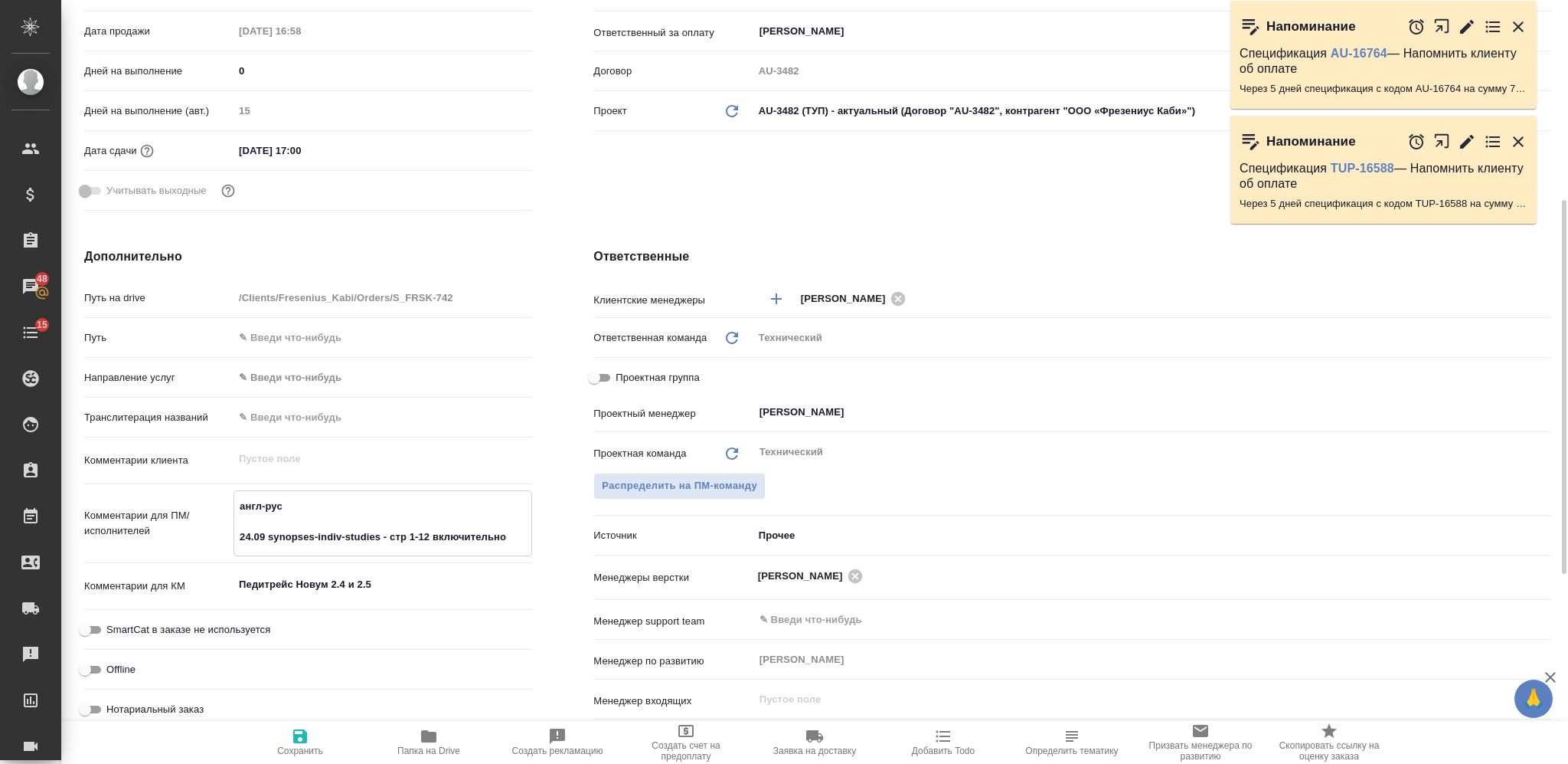
type textarea "x"
type textarea "англ-рус 24.09 synopses-indiv-studies - стр 1-12 включительно"
type textarea "x"
type textarea "англ-рус 24.09 synopses-indiv-studies - стр 1-12 включительно ("
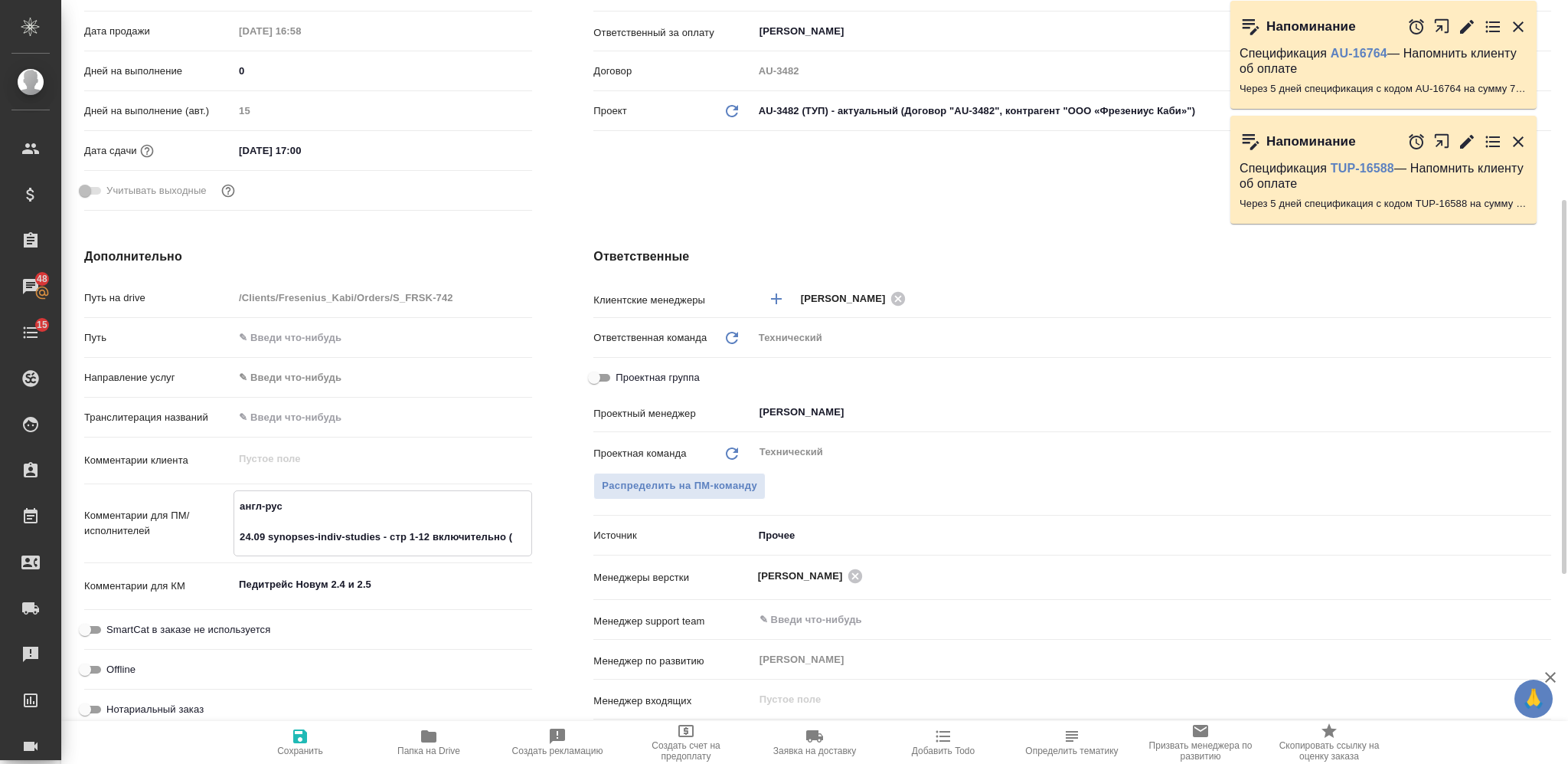
type textarea "x"
type textarea "англ-рус 24.09 synopses-indiv-studies - стр 1-12 включительно (о"
type textarea "x"
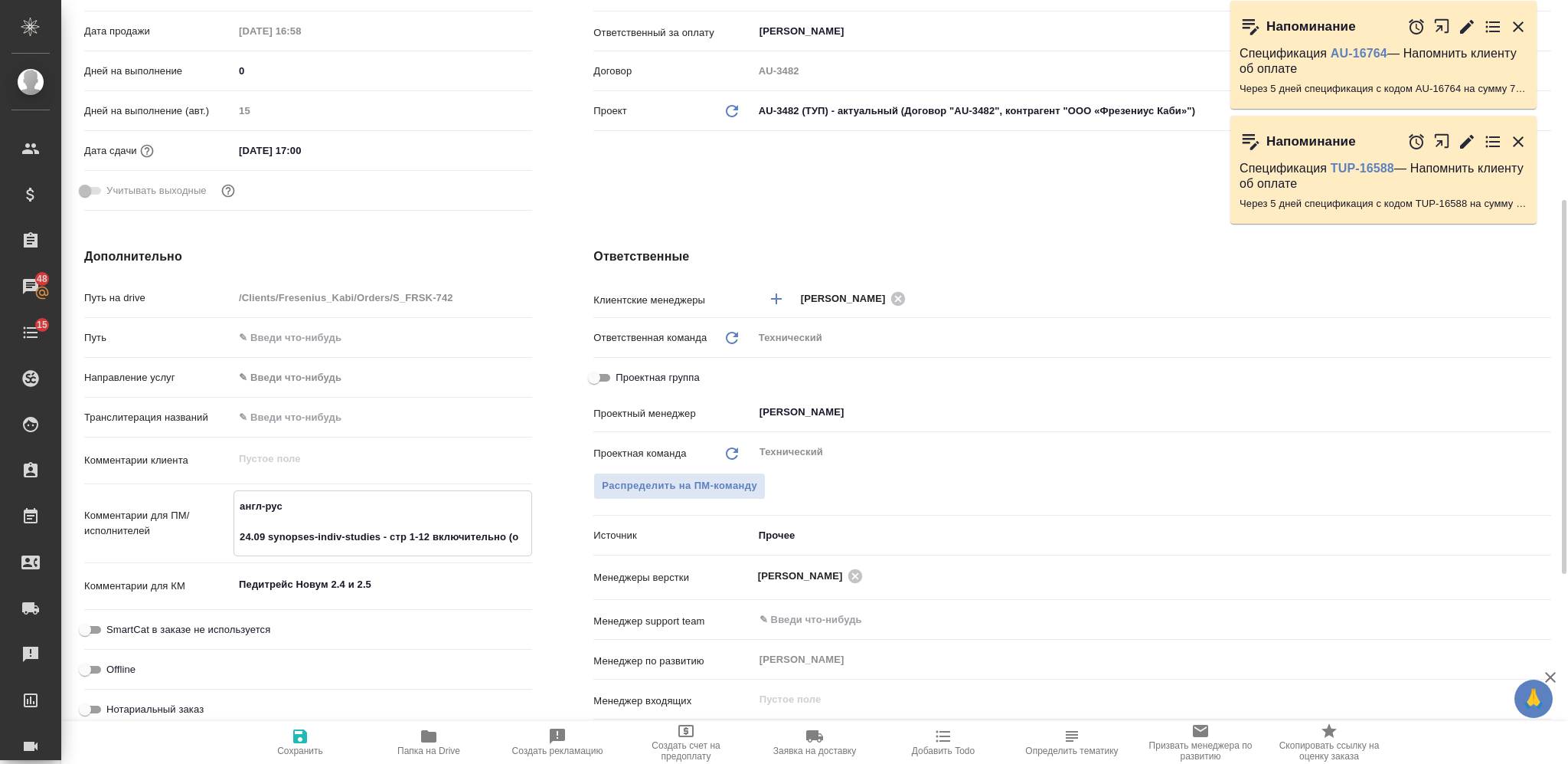
type textarea "x"
type textarea "англ-рус 24.09 synopses-indiv-studies - стр 1-12 включительно (ос"
type textarea "x"
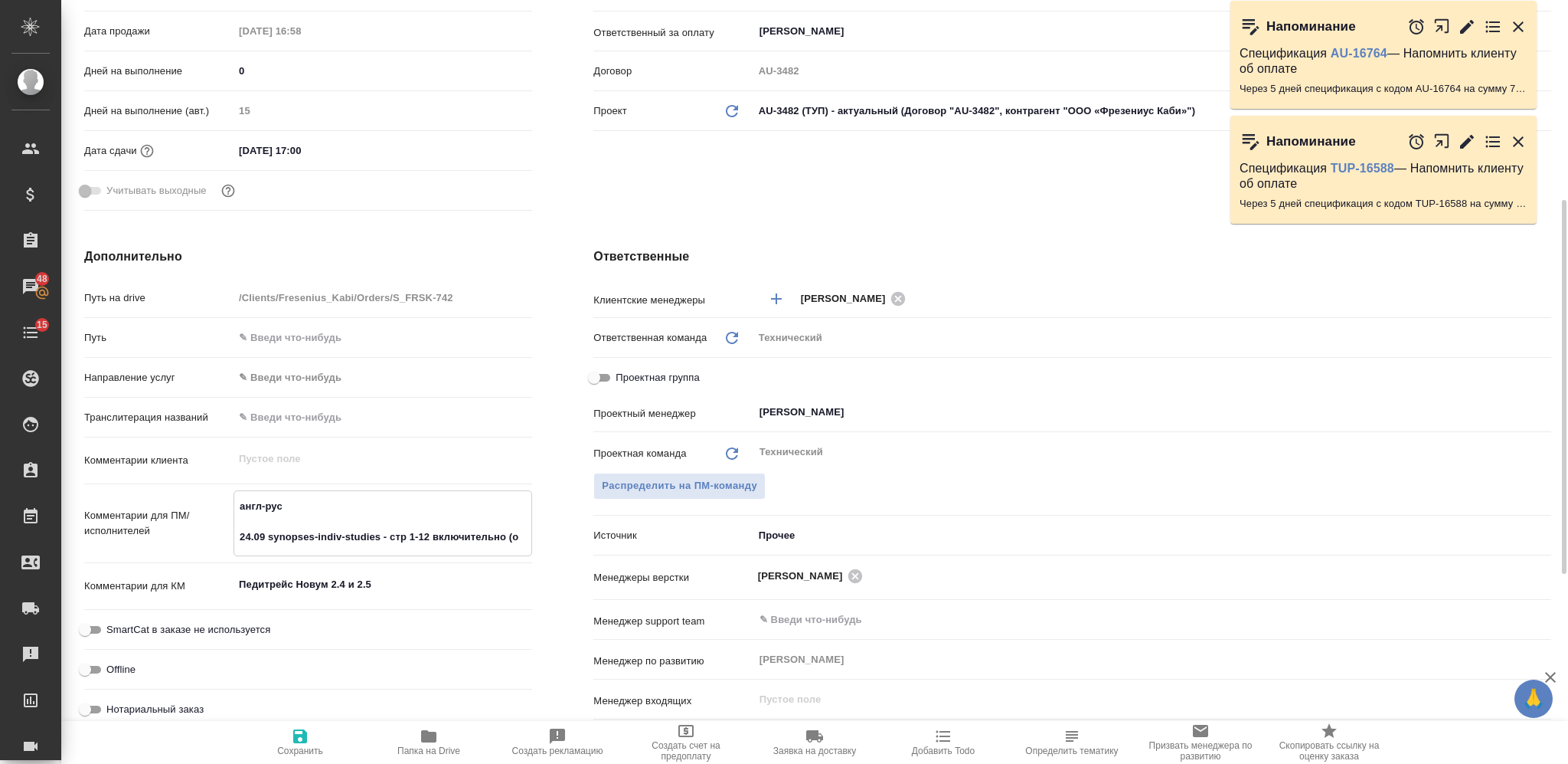
type textarea "x"
type textarea "англ-рус 24.09 synopses-indiv-studies - стр 1-12 включительно (ост"
type textarea "x"
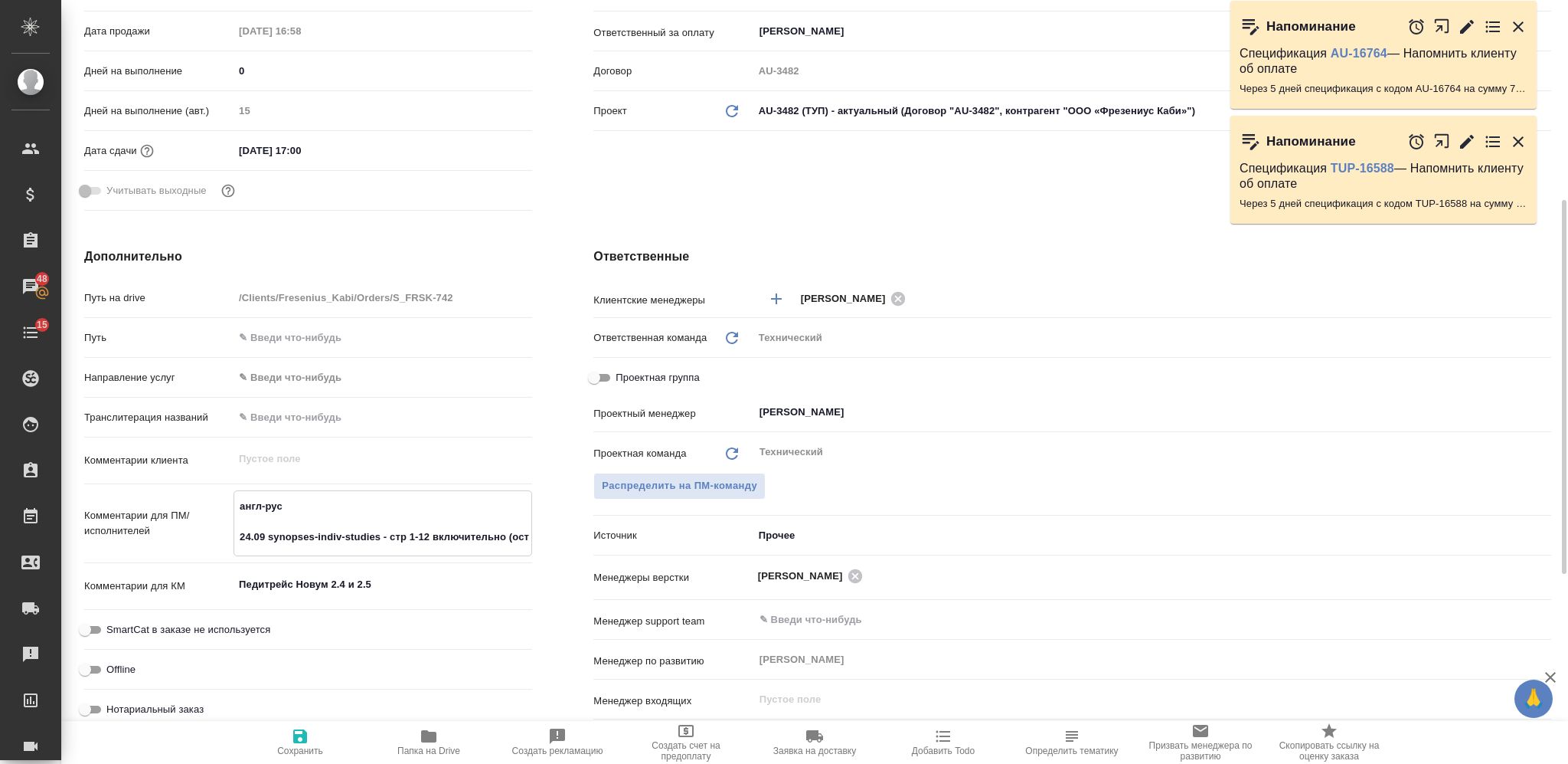
type textarea "англ-рус 24.09 synopses-indiv-studies - стр 1-12 включительно (оста"
type textarea "x"
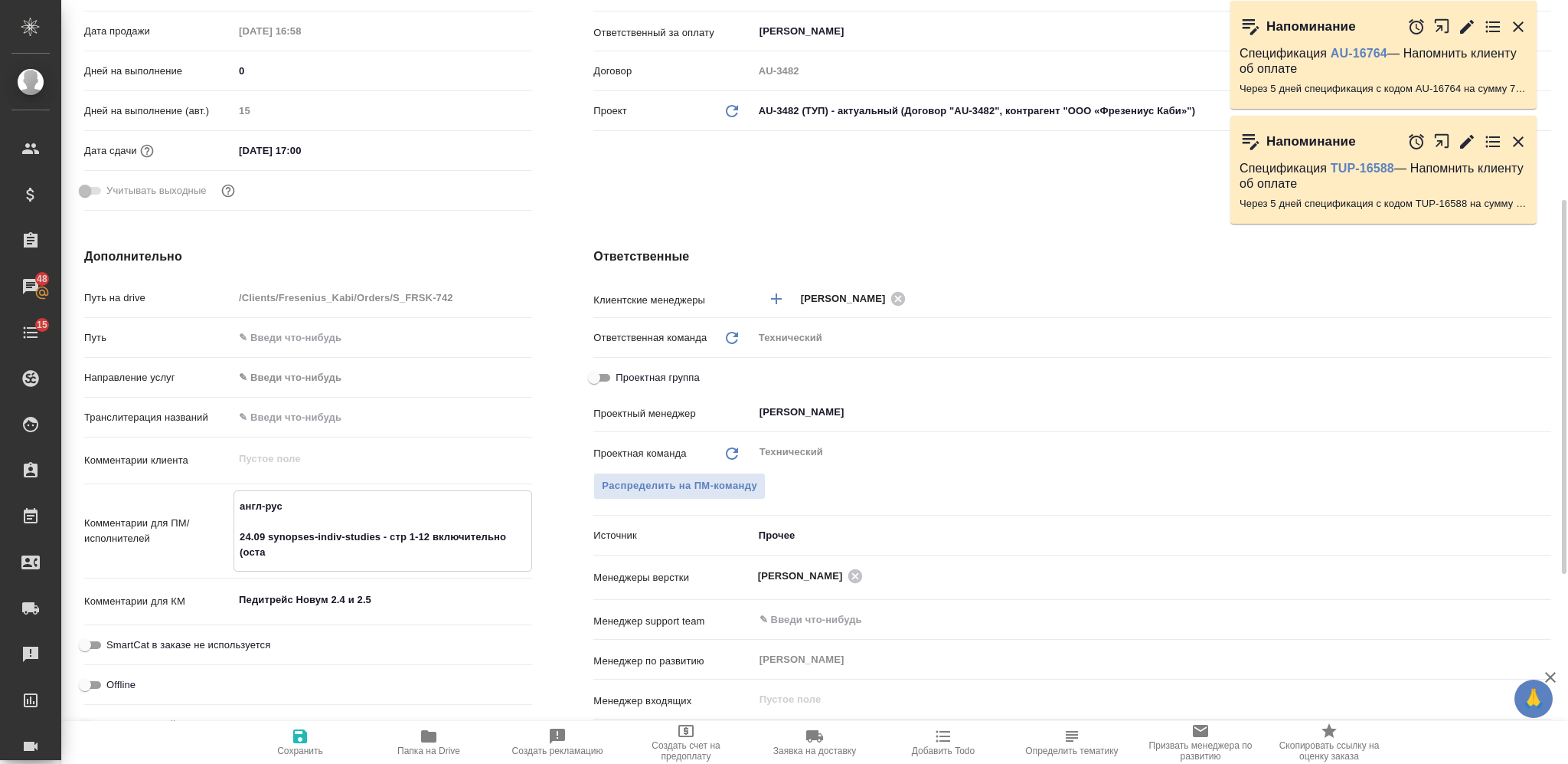
type textarea "x"
type textarea "англ-рус 24.09 synopses-indiv-studies - стр 1-12 включительно (остал"
type textarea "x"
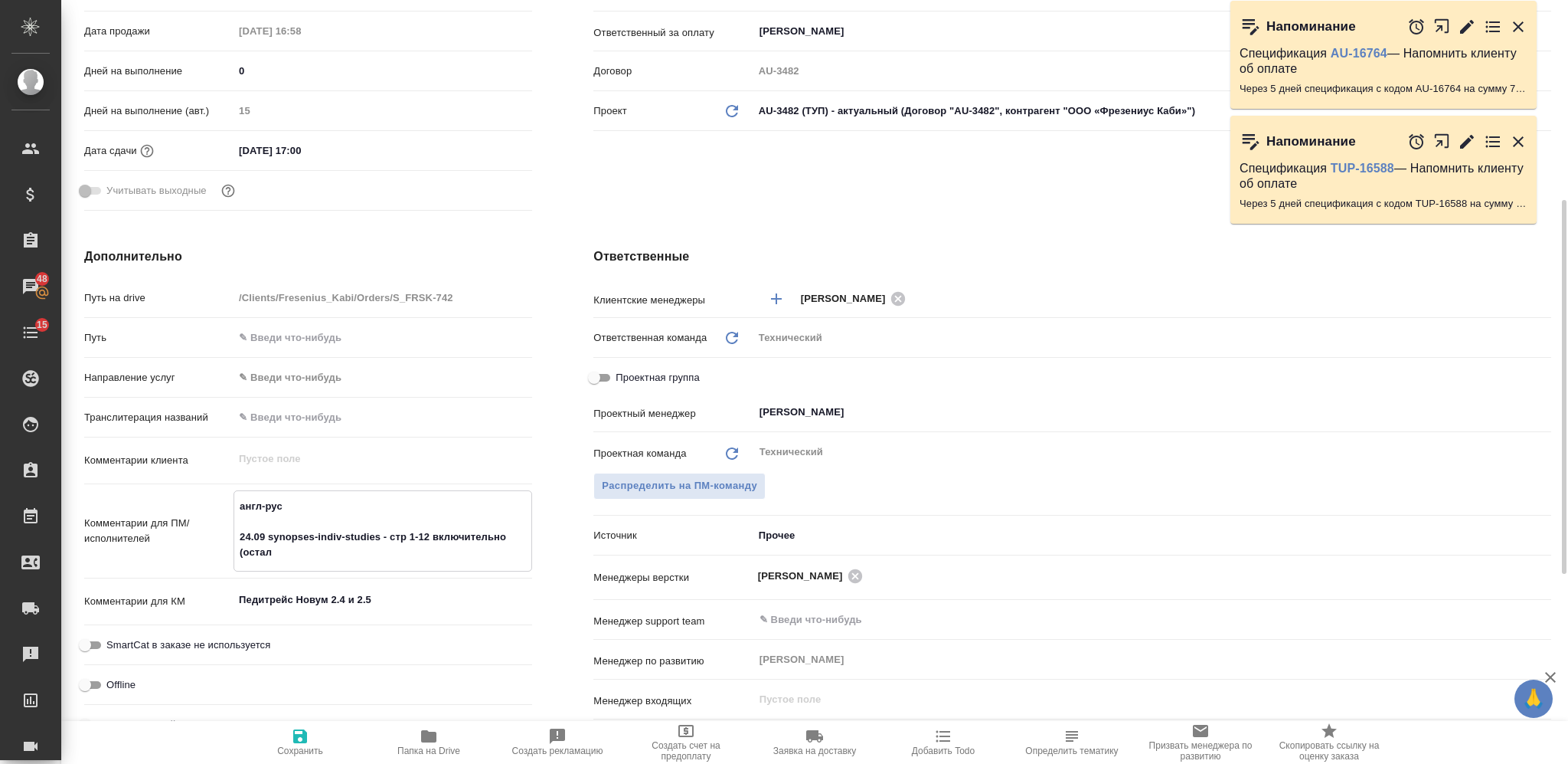
type textarea "англ-рус 24.09 synopses-indiv-studies - стр 1-12 включительно (осталь"
type textarea "x"
type textarea "англ-рус 24.09 synopses-indiv-studies - стр 1-12 включительно (остальн"
type textarea "x"
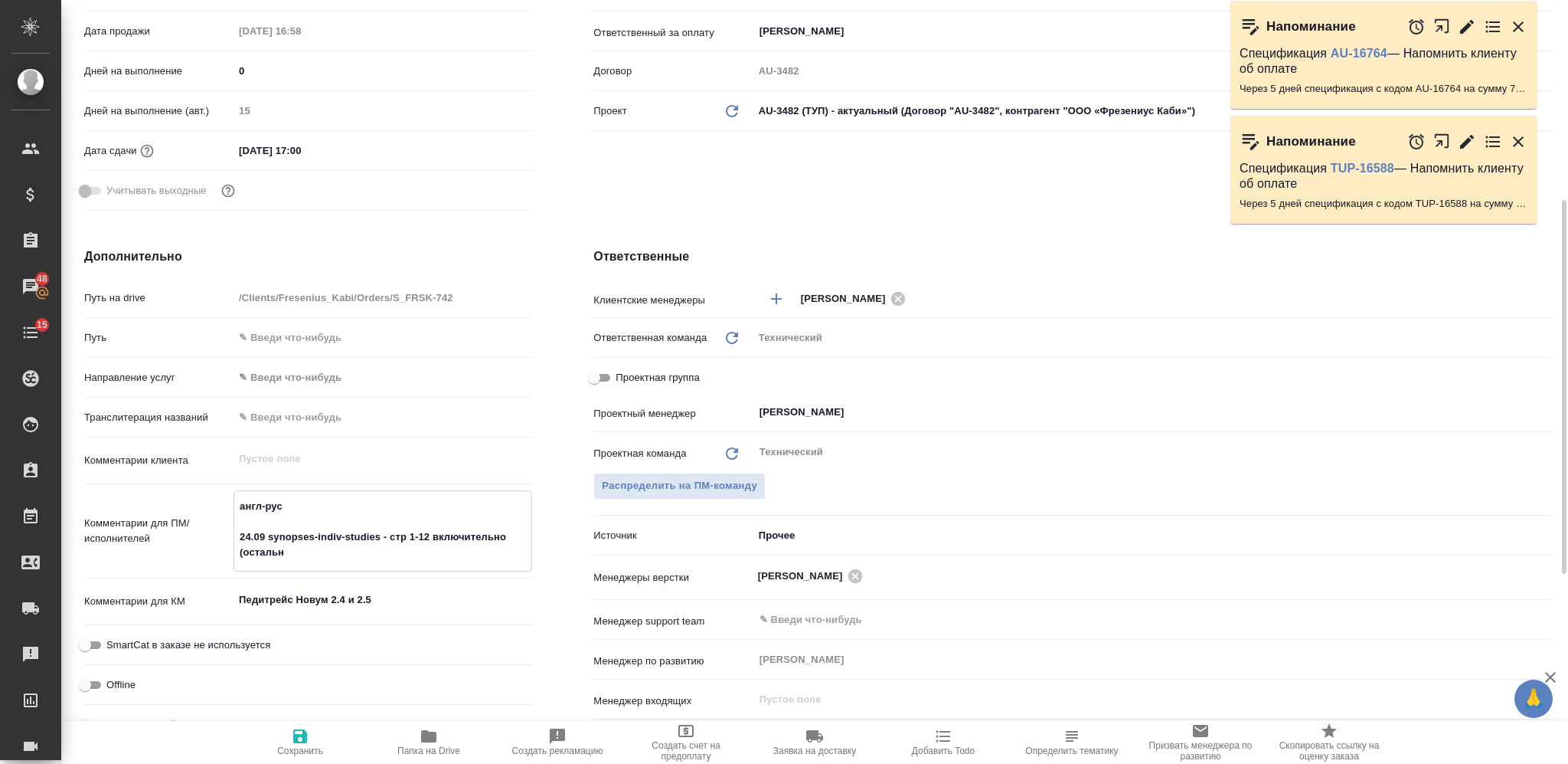
type textarea "x"
type textarea "англ-рус 24.09 synopses-indiv-studies - стр 1-12 включительно (остальны"
type textarea "x"
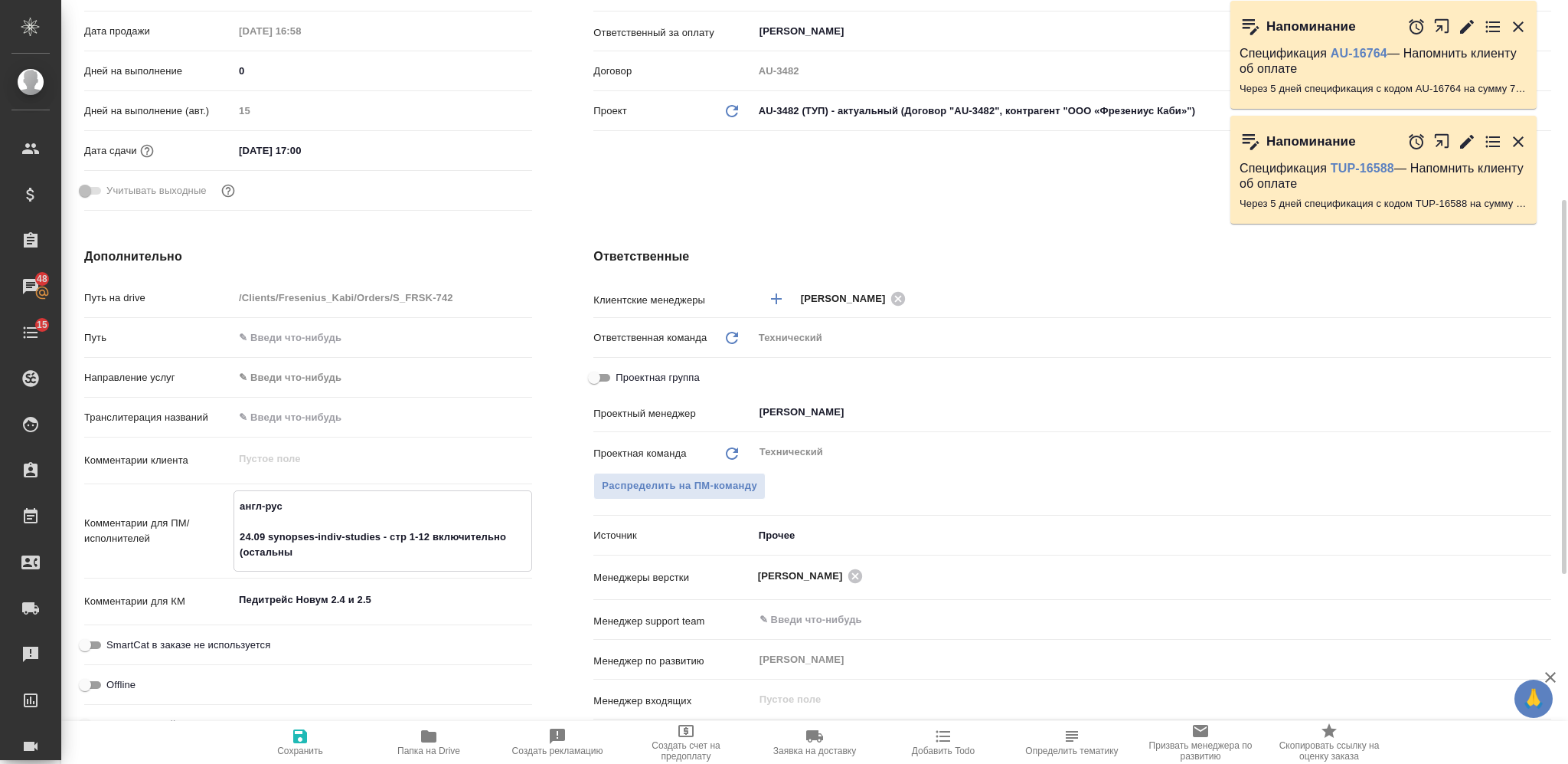
type textarea "x"
type textarea "англ-рус 24.09 synopses-indiv-studies - стр 1-12 включительно (остальные"
type textarea "x"
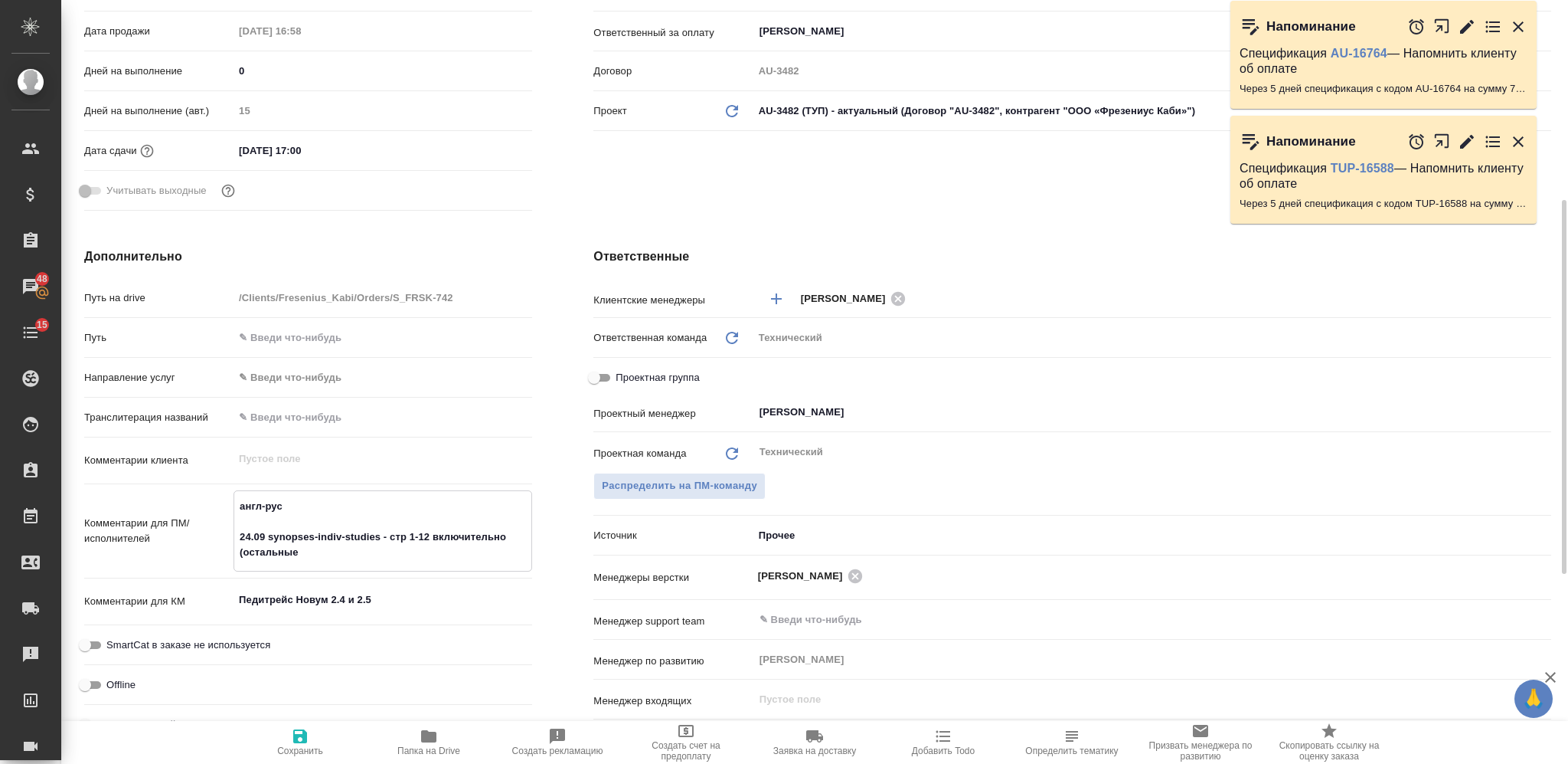
type textarea "x"
type textarea "англ-рус 24.09 synopses-indiv-studies - стр 1-12 включительно (остальные"
type textarea "x"
type textarea "англ-рус 24.09 synopses-indiv-studies - стр 1-12 включительно (остальные н"
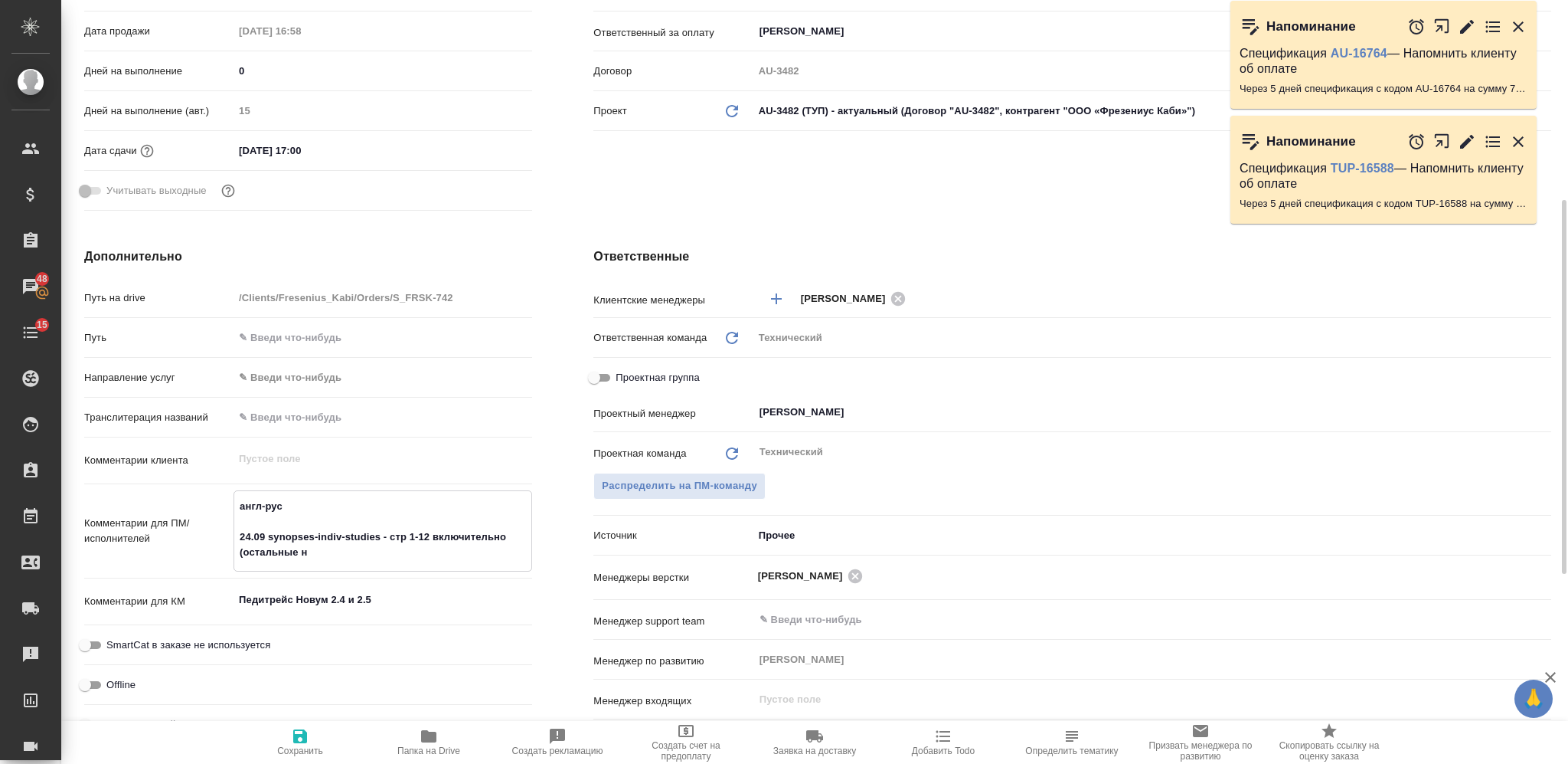
type textarea "x"
type textarea "англ-рус 24.09 synopses-indiv-studies - стр 1-12 включительно (остальные не"
type textarea "x"
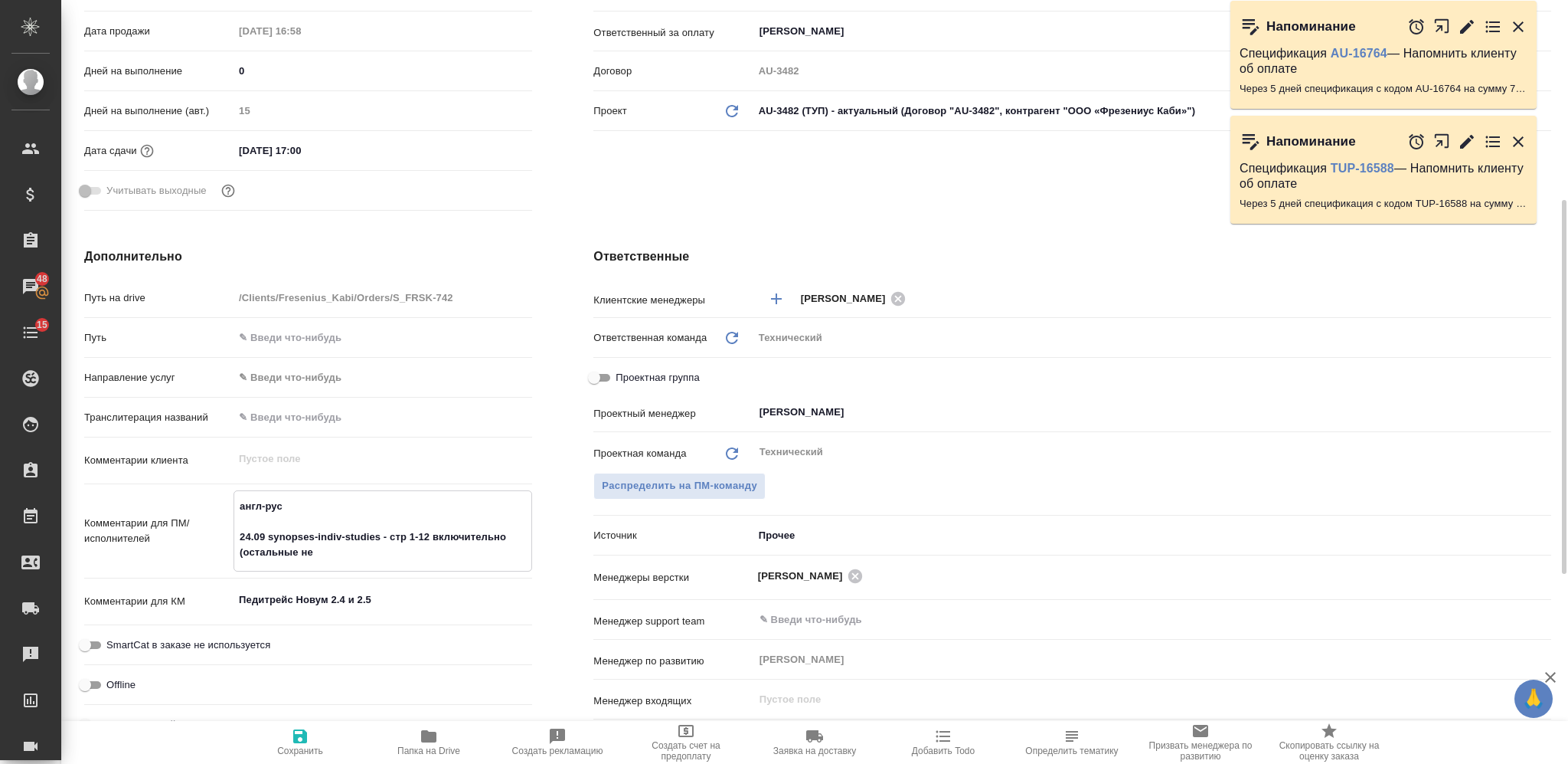
type textarea "x"
type textarea "англ-рус 24.09 synopses-indiv-studies - стр 1-12 включительно (остальные не"
type textarea "x"
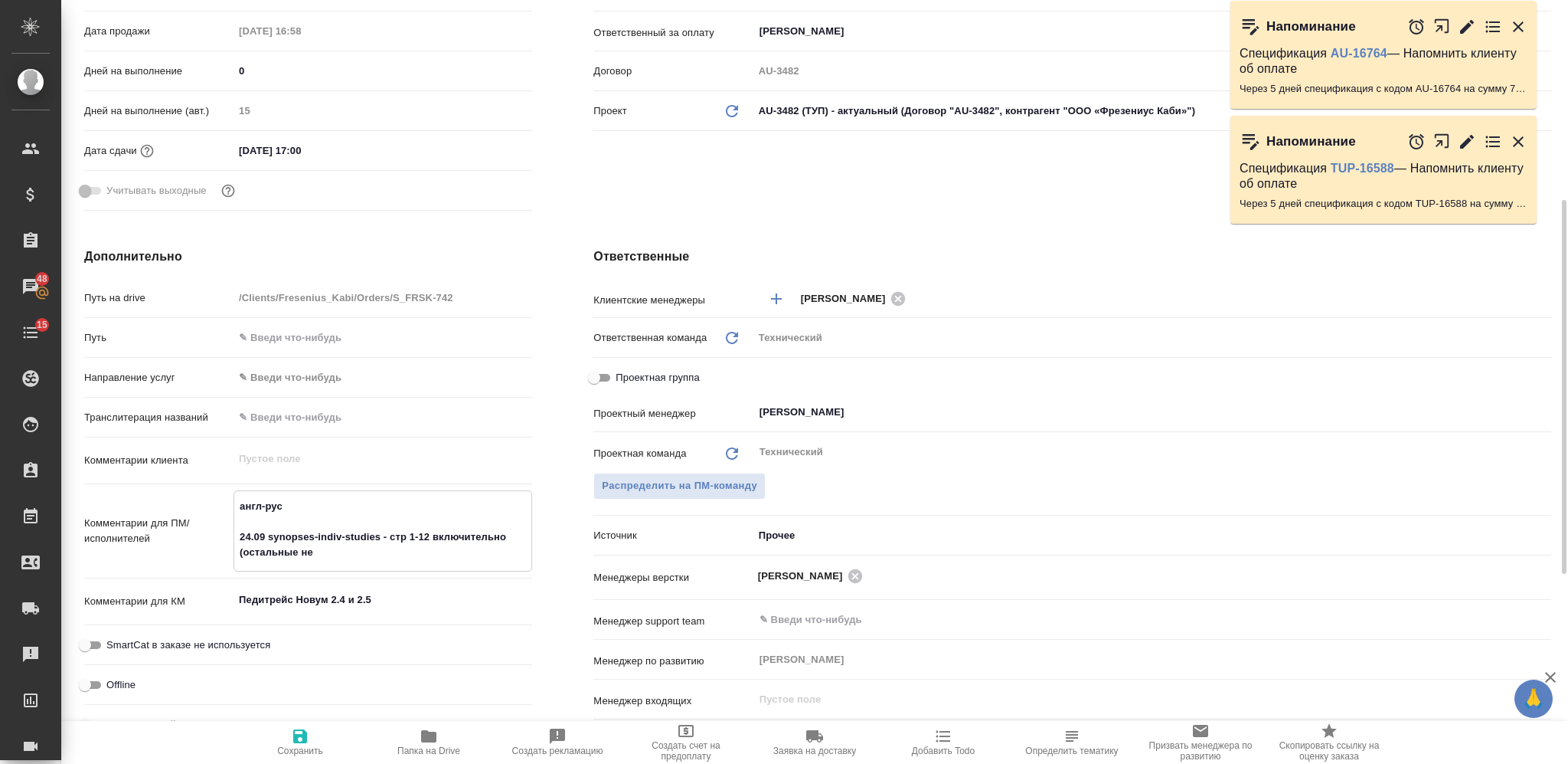
type textarea "x"
type textarea "англ-рус 24.09 synopses-indiv-studies - стр 1-12 включительно (остальные не н"
type textarea "x"
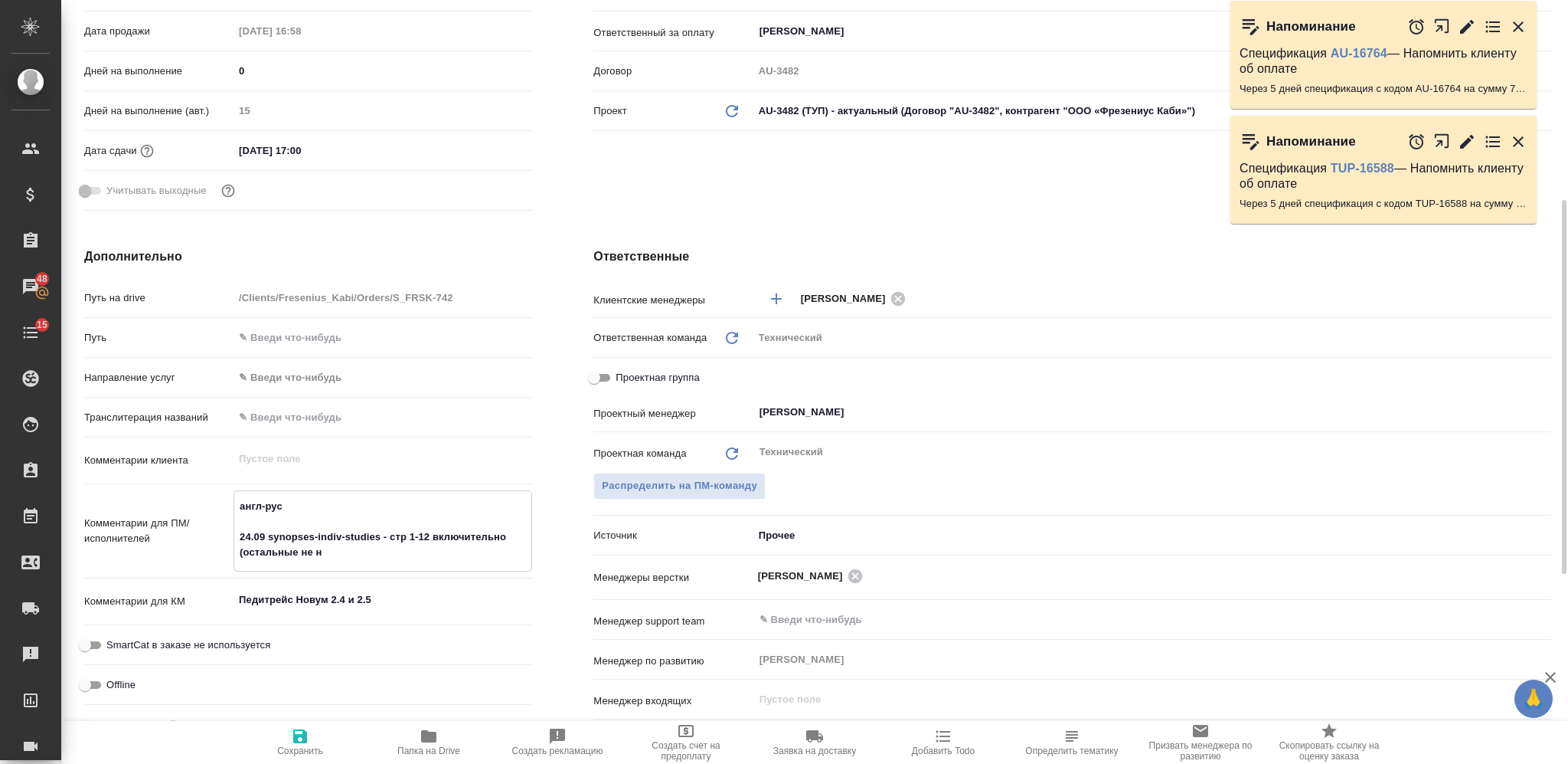
type textarea "англ-рус 24.09 synopses-indiv-studies - стр 1-12 включительно (остальные не ну"
type textarea "x"
type textarea "англ-рус 24.09 synopses-indiv-studies - стр 1-12 включительно (остальные не нуж"
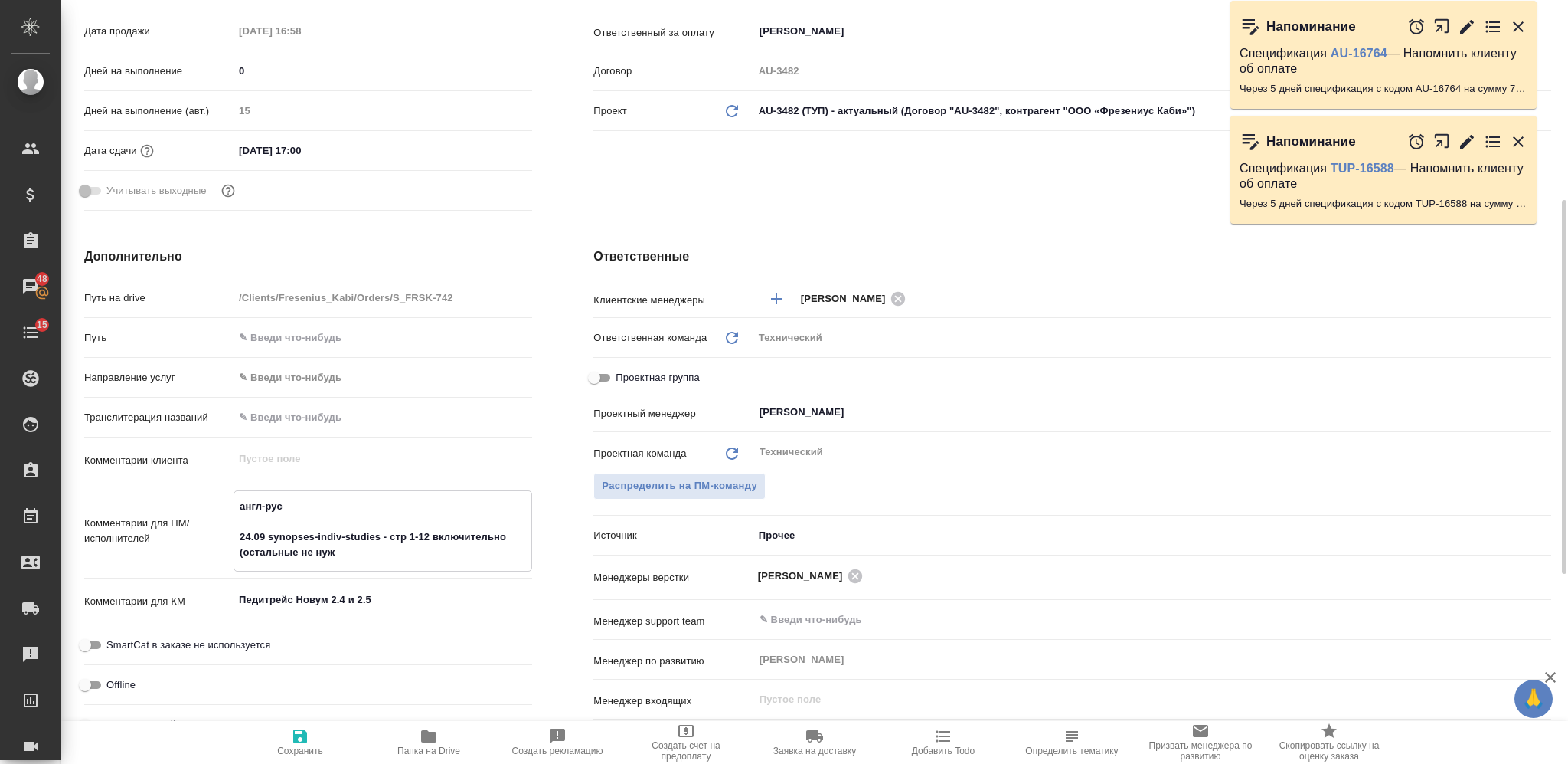
type textarea "x"
type textarea "англ-рус 24.09 synopses-indiv-studies - стр 1-12 включительно (остальные не нужн"
type textarea "x"
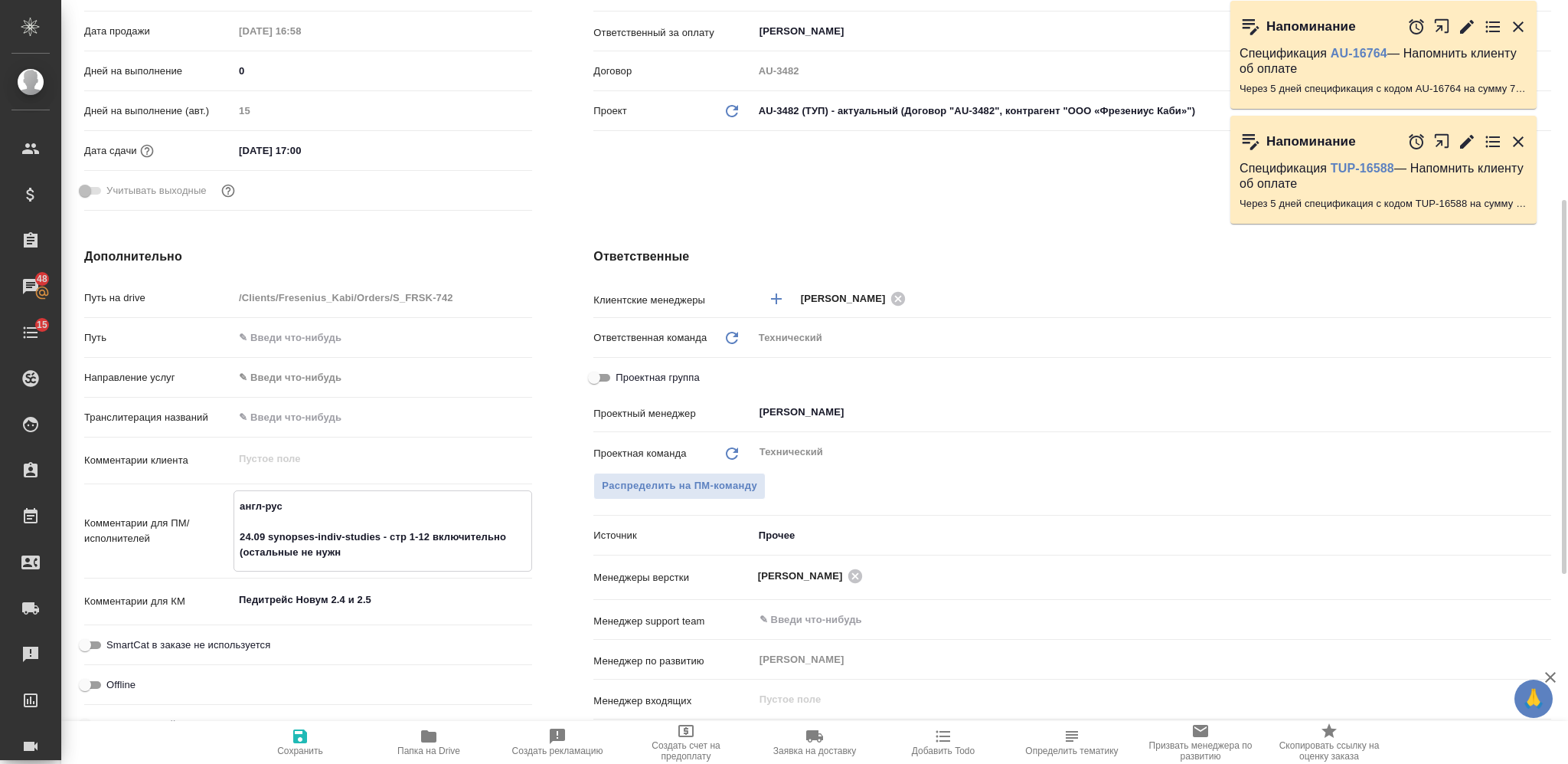
type textarea "x"
type textarea "англ-рус 24.09 synopses-indiv-studies - стр 1-12 включительно (остальные не нуж…"
type textarea "x"
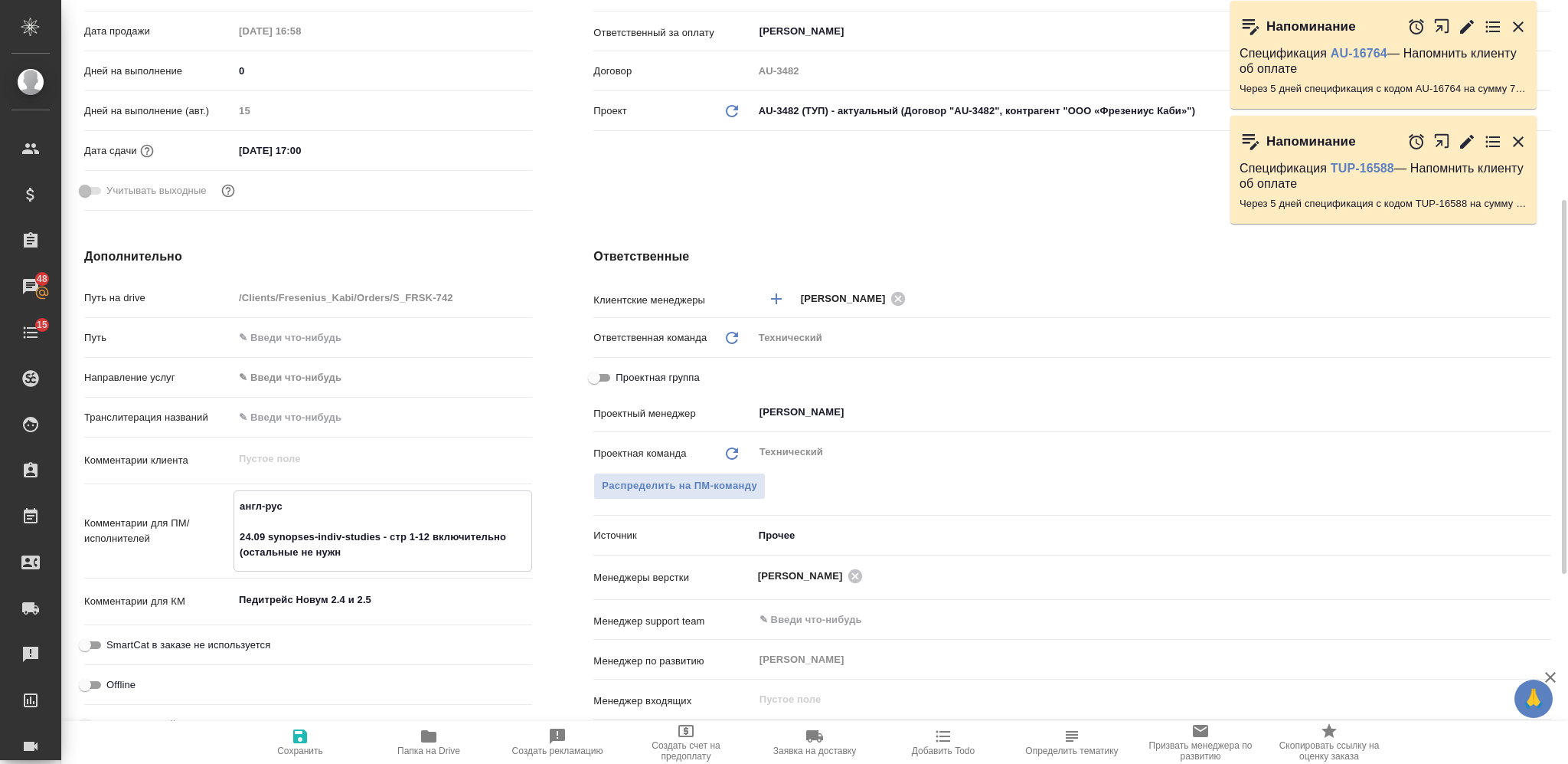
type textarea "x"
click at [241, 540] on textarea "англ-рус 24.09 synopses-indiv-studies - стр 1-12 включительно (остальные не нуж…" at bounding box center [383, 529] width 297 height 72
drag, startPoint x: 308, startPoint y: 738, endPoint x: 321, endPoint y: 734, distance: 13.6
click at [309, 573] on span "Сохранить" at bounding box center [300, 742] width 111 height 29
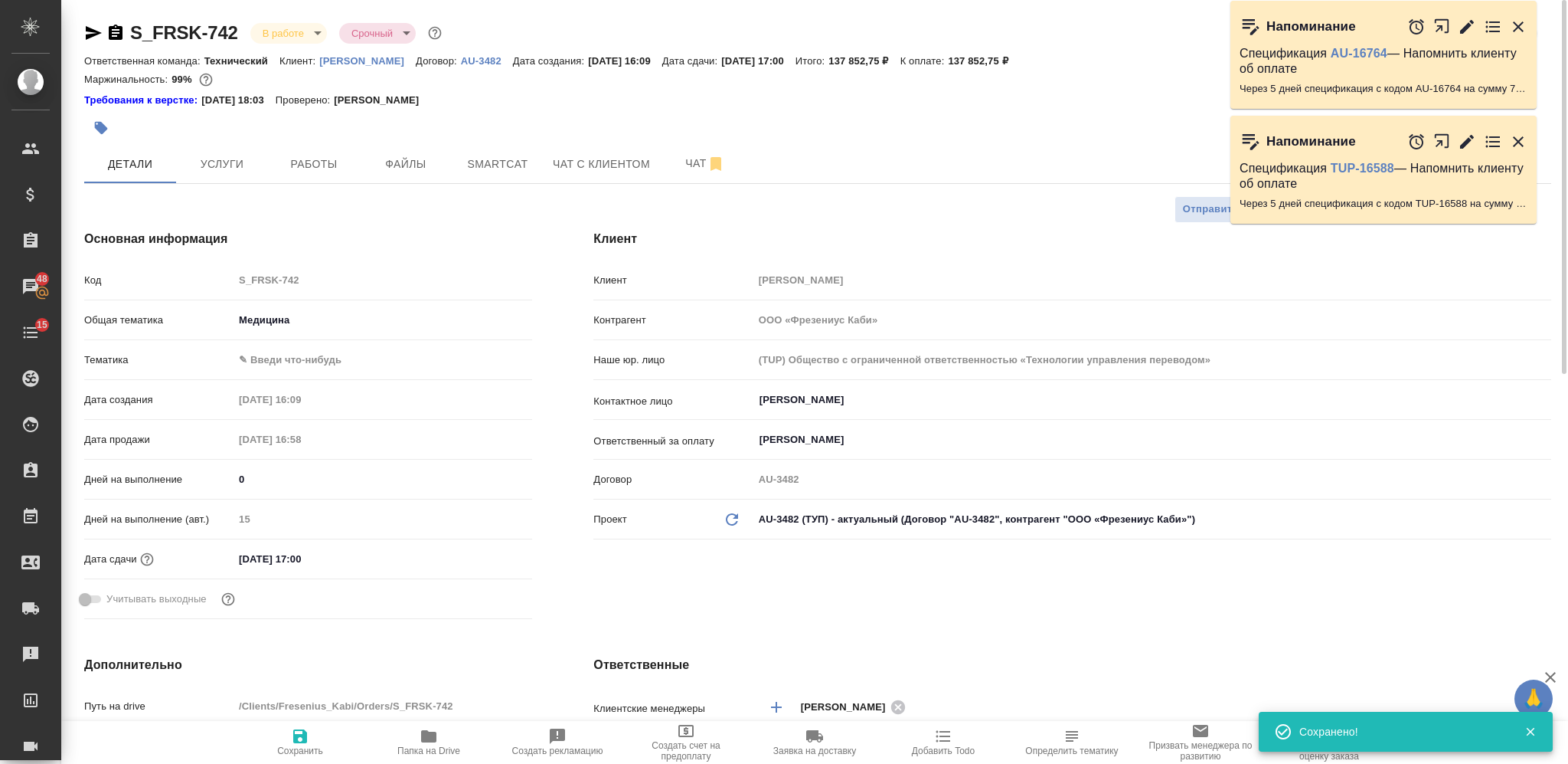
scroll to position [0, 0]
click at [685, 161] on span "Чат" at bounding box center [705, 163] width 73 height 19
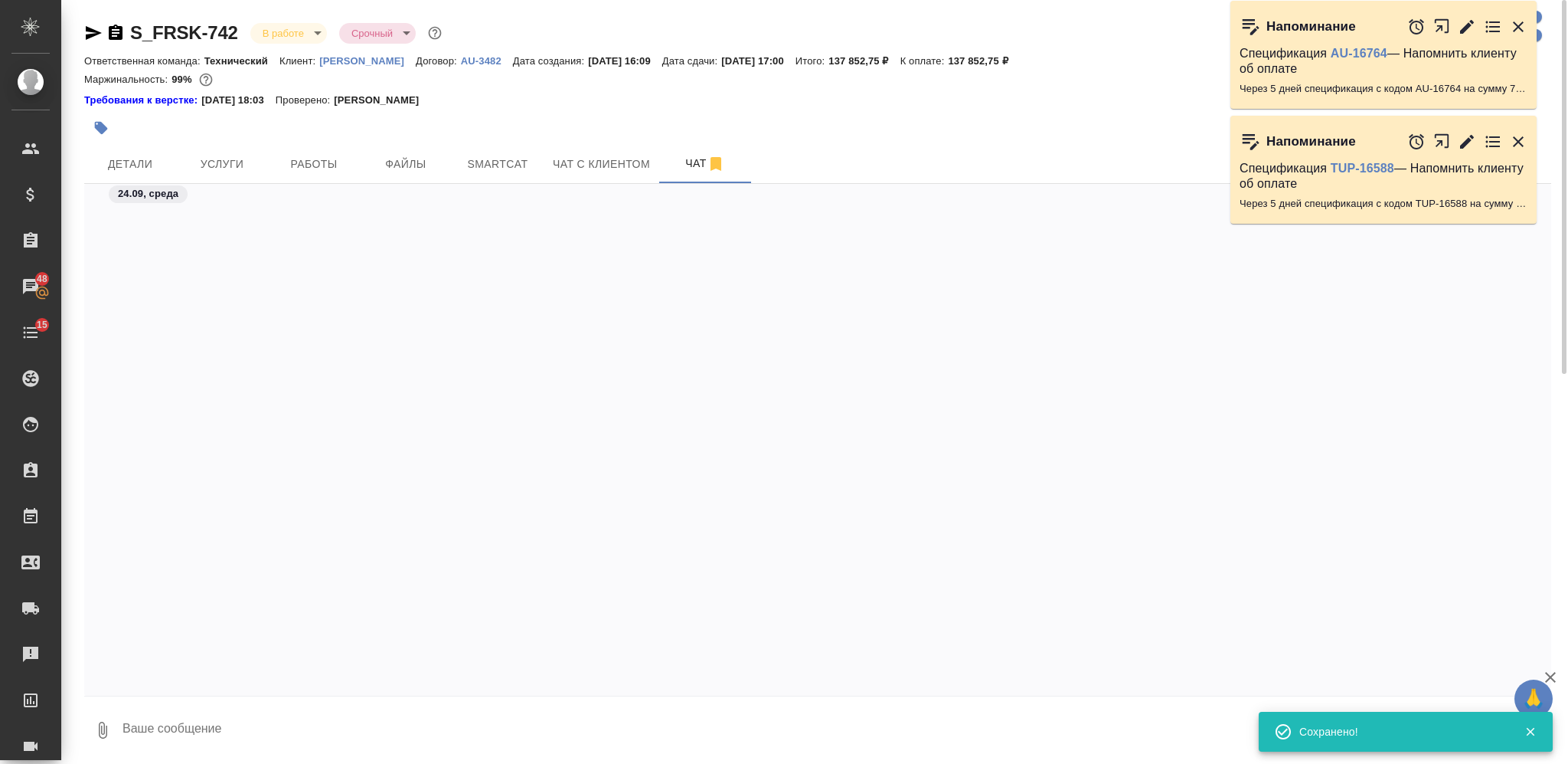
scroll to position [10206, 0]
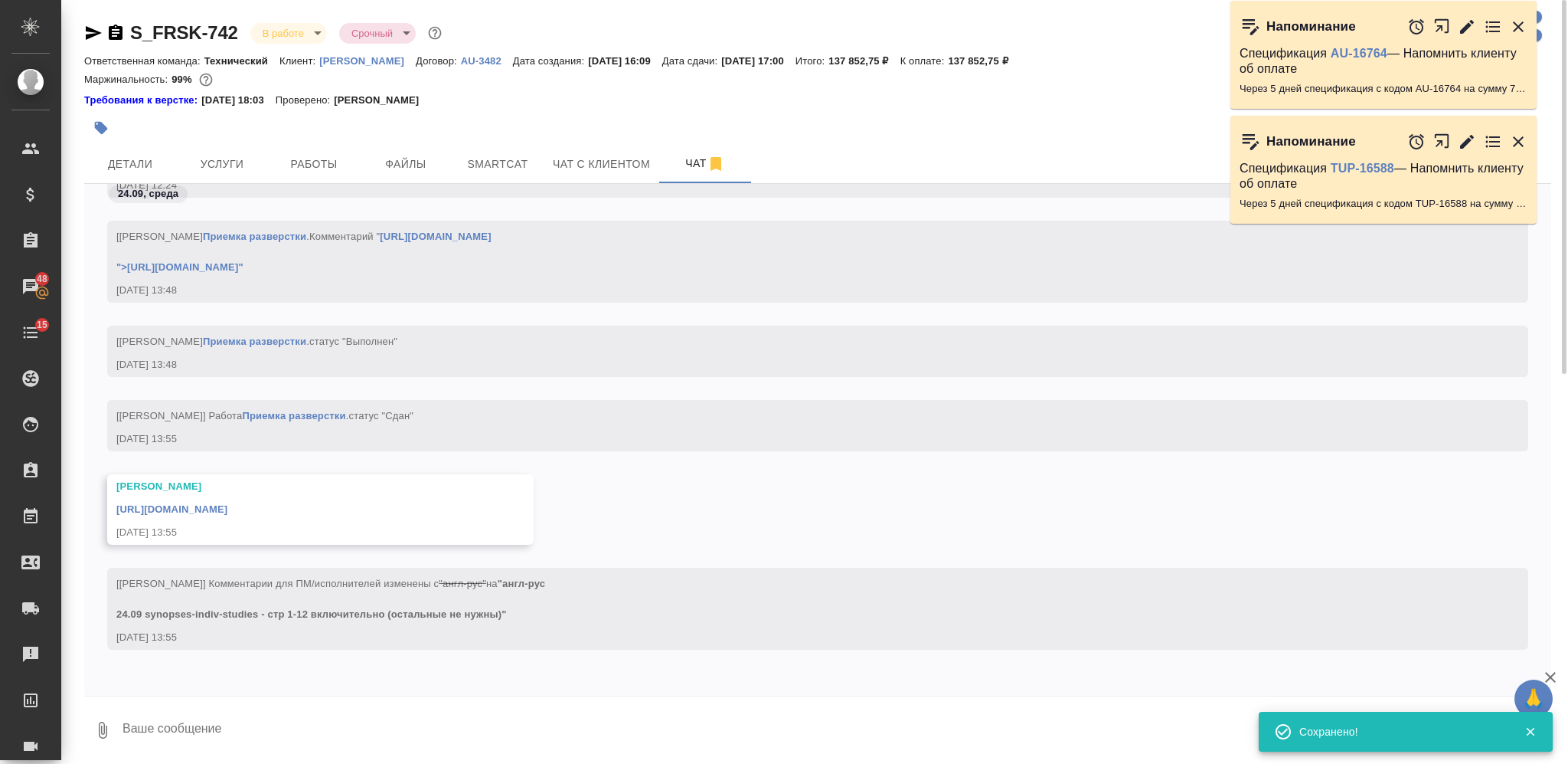
click at [675, 573] on textarea at bounding box center [835, 730] width 1430 height 52
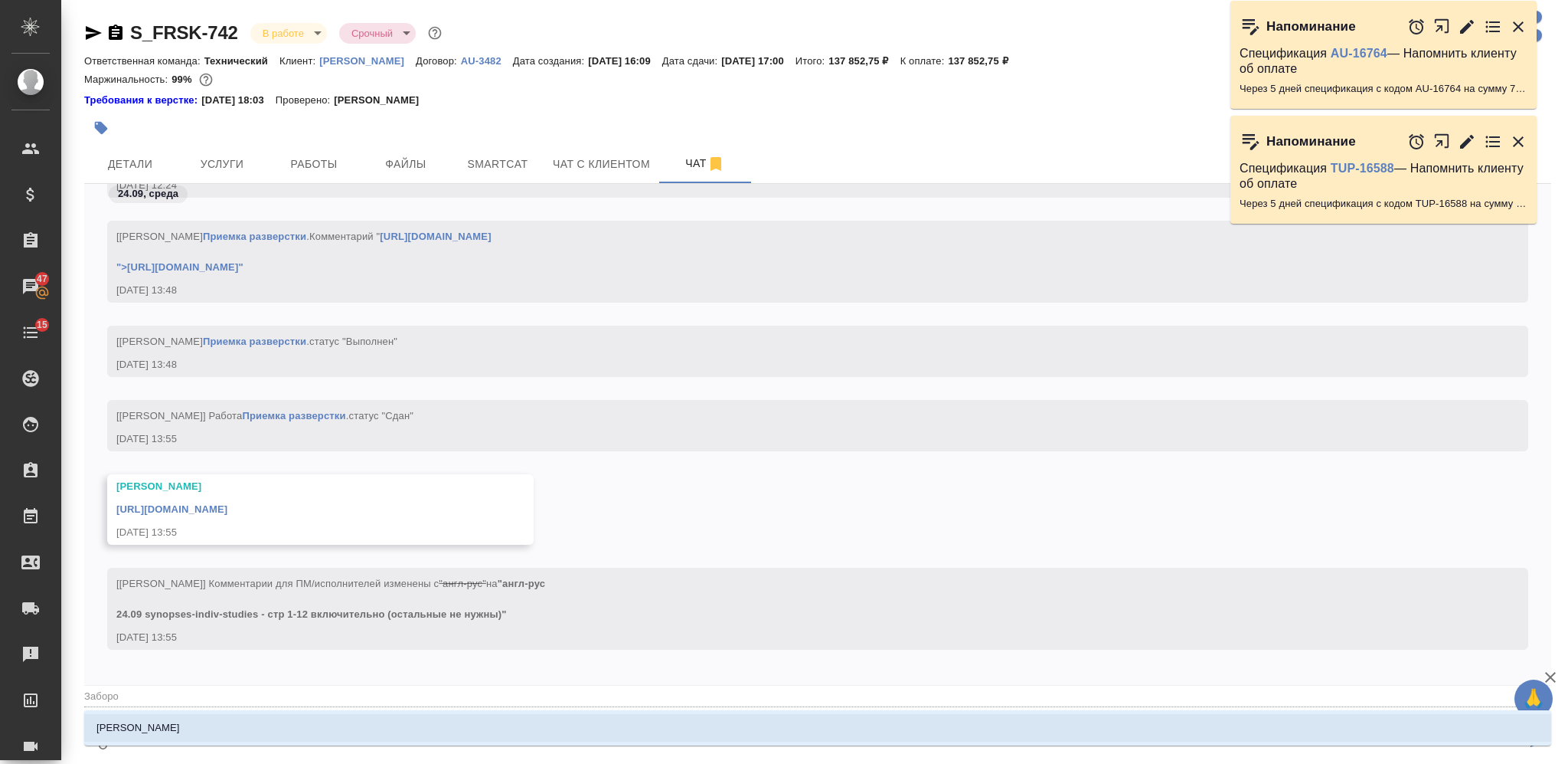
click at [691, 573] on li "Заборова Александра" at bounding box center [818, 728] width 1467 height 28
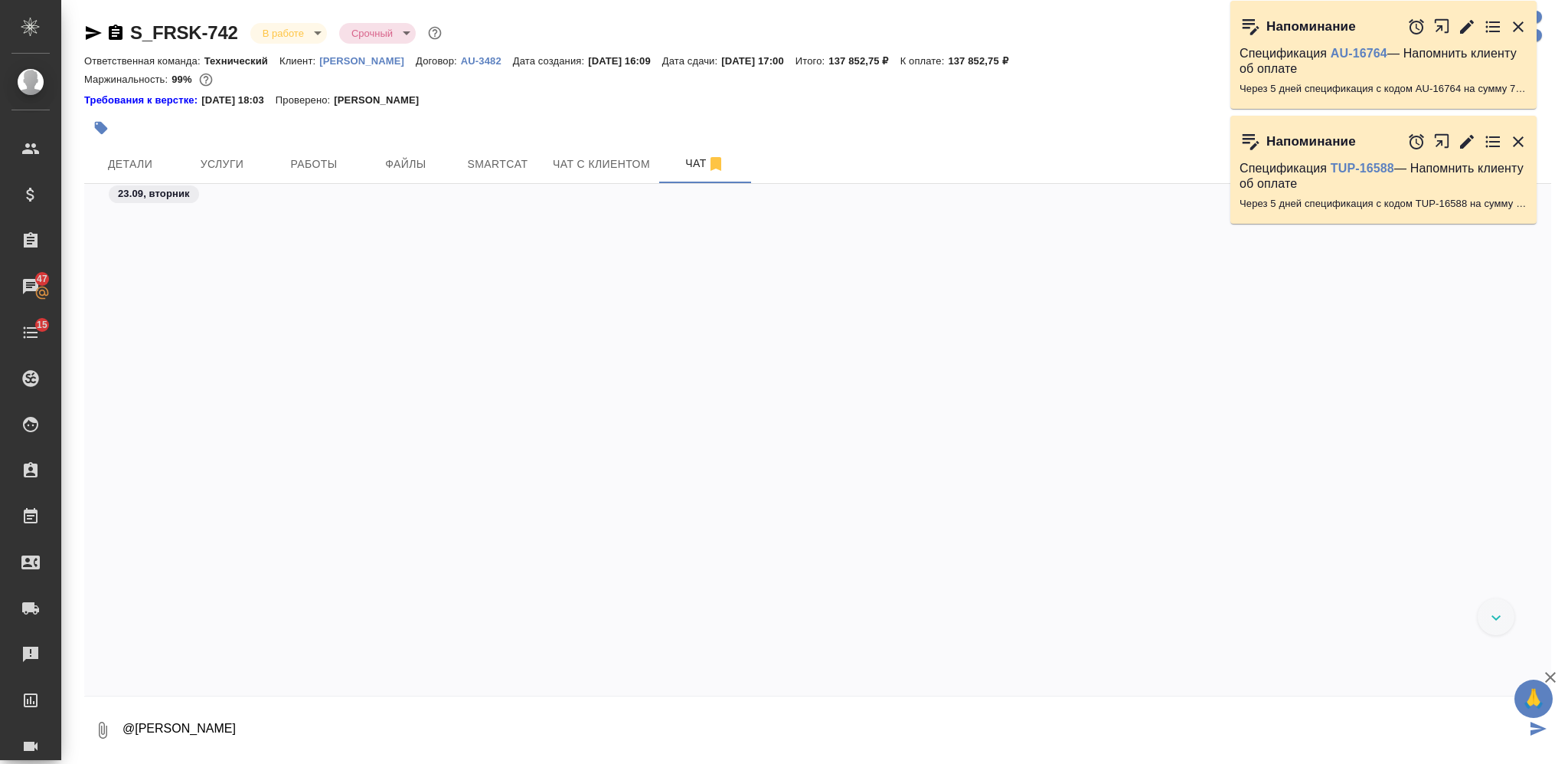
scroll to position [4102, 0]
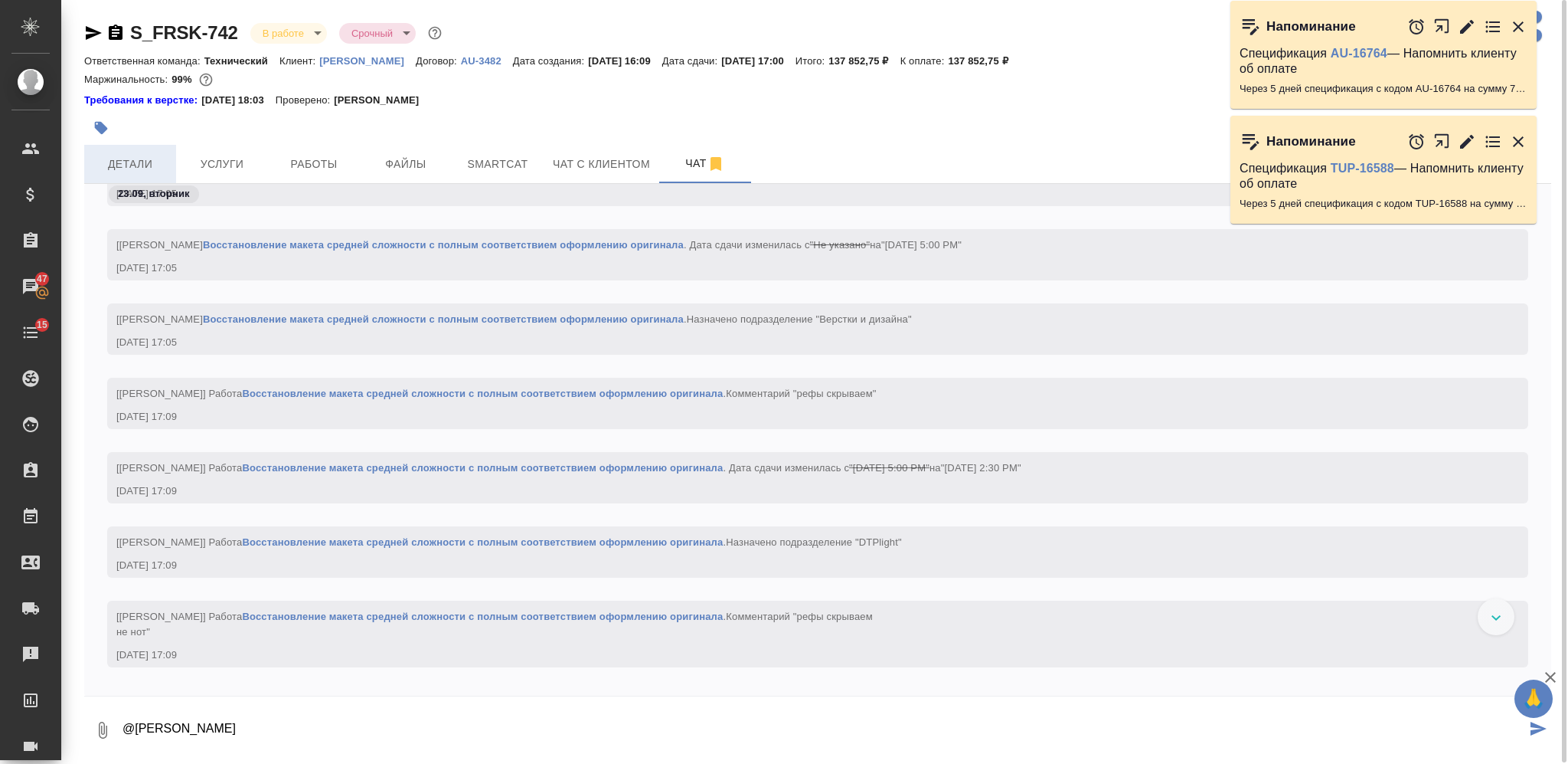
click at [139, 161] on span "Детали" at bounding box center [130, 164] width 73 height 19
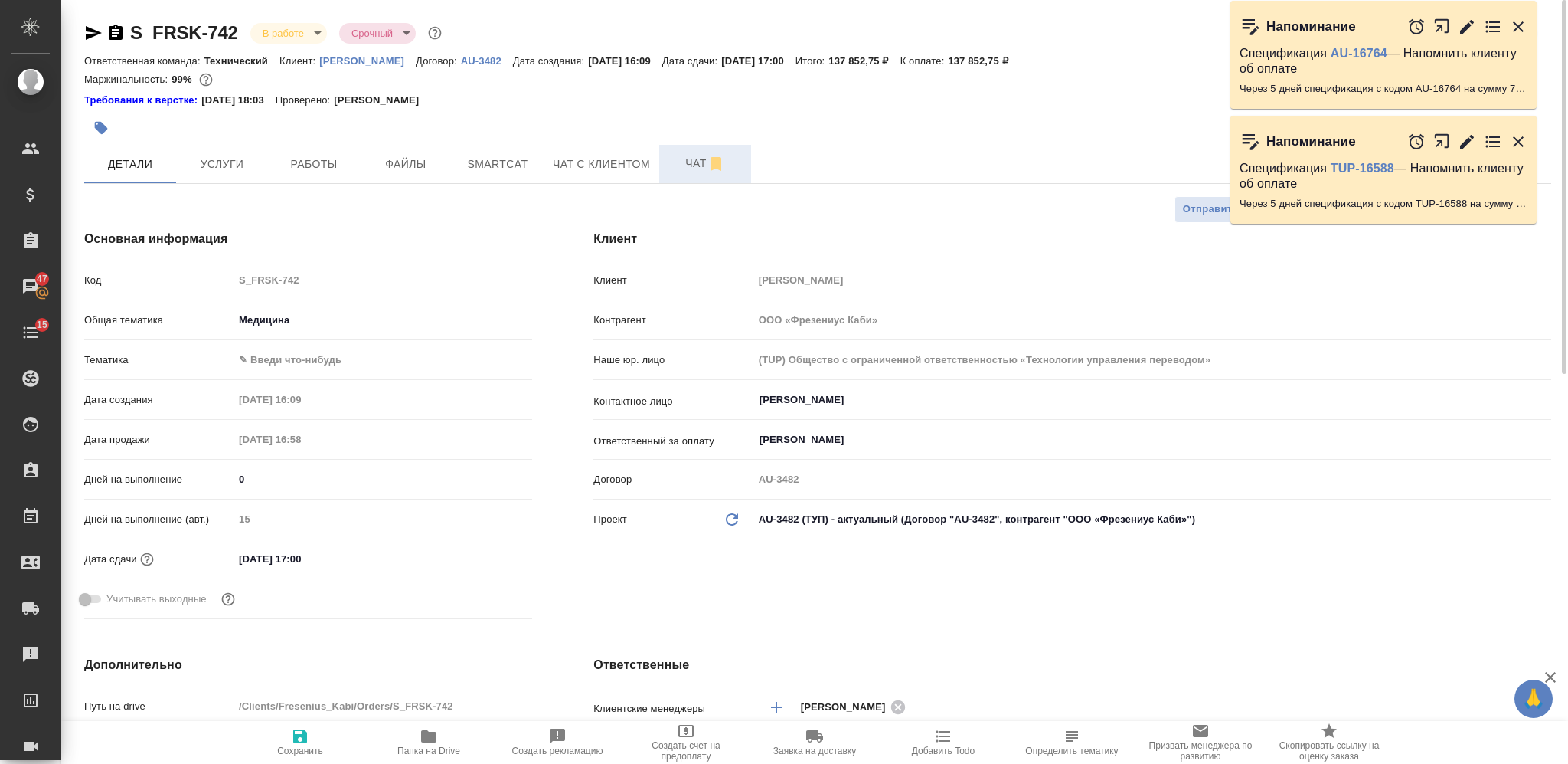
click at [684, 162] on span "Чат" at bounding box center [705, 163] width 73 height 19
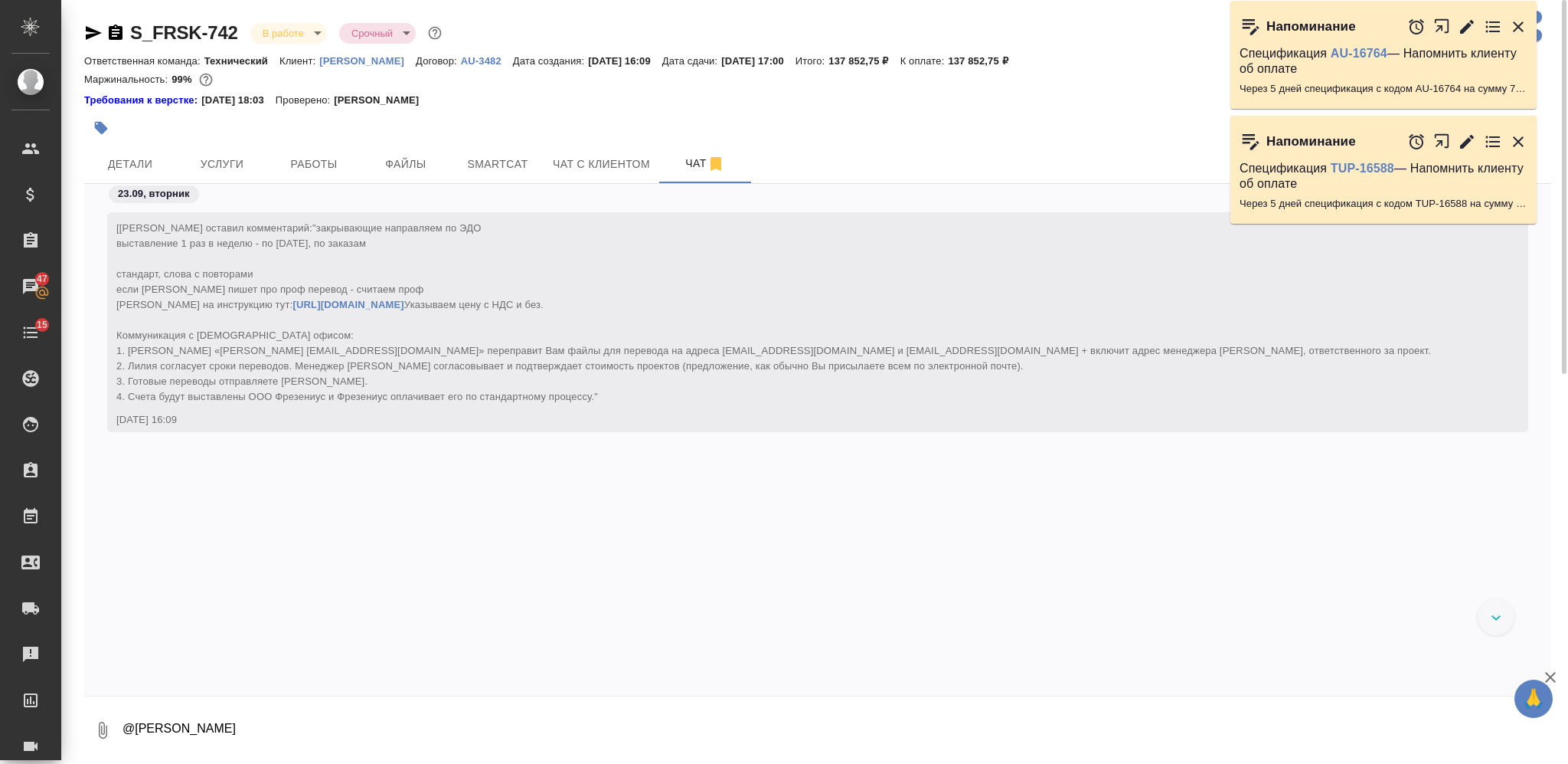
click at [591, 573] on textarea "@Заборова Александра" at bounding box center [835, 730] width 1430 height 52
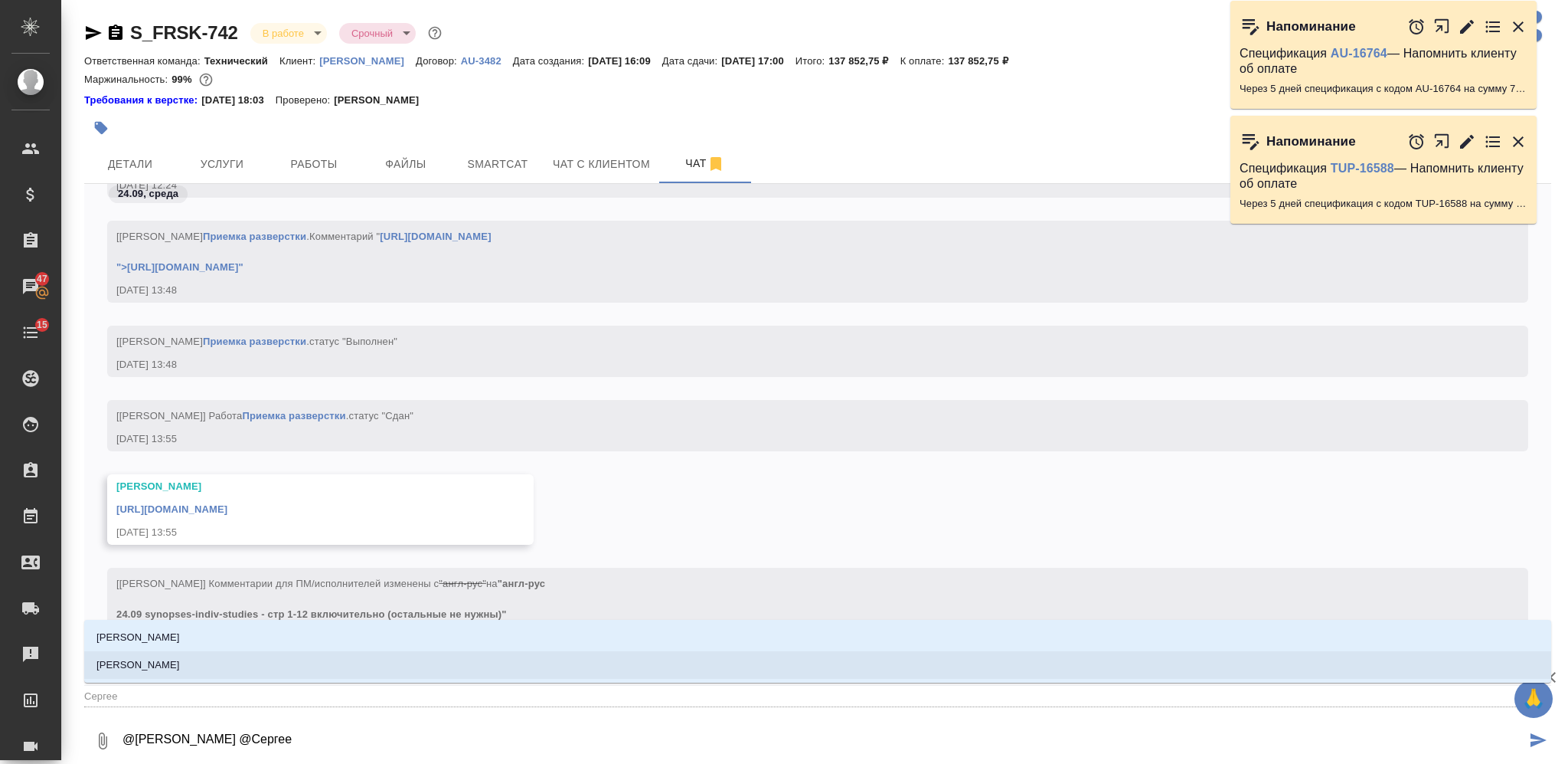
click at [622, 573] on li "Сергеева Анастасия" at bounding box center [818, 665] width 1467 height 28
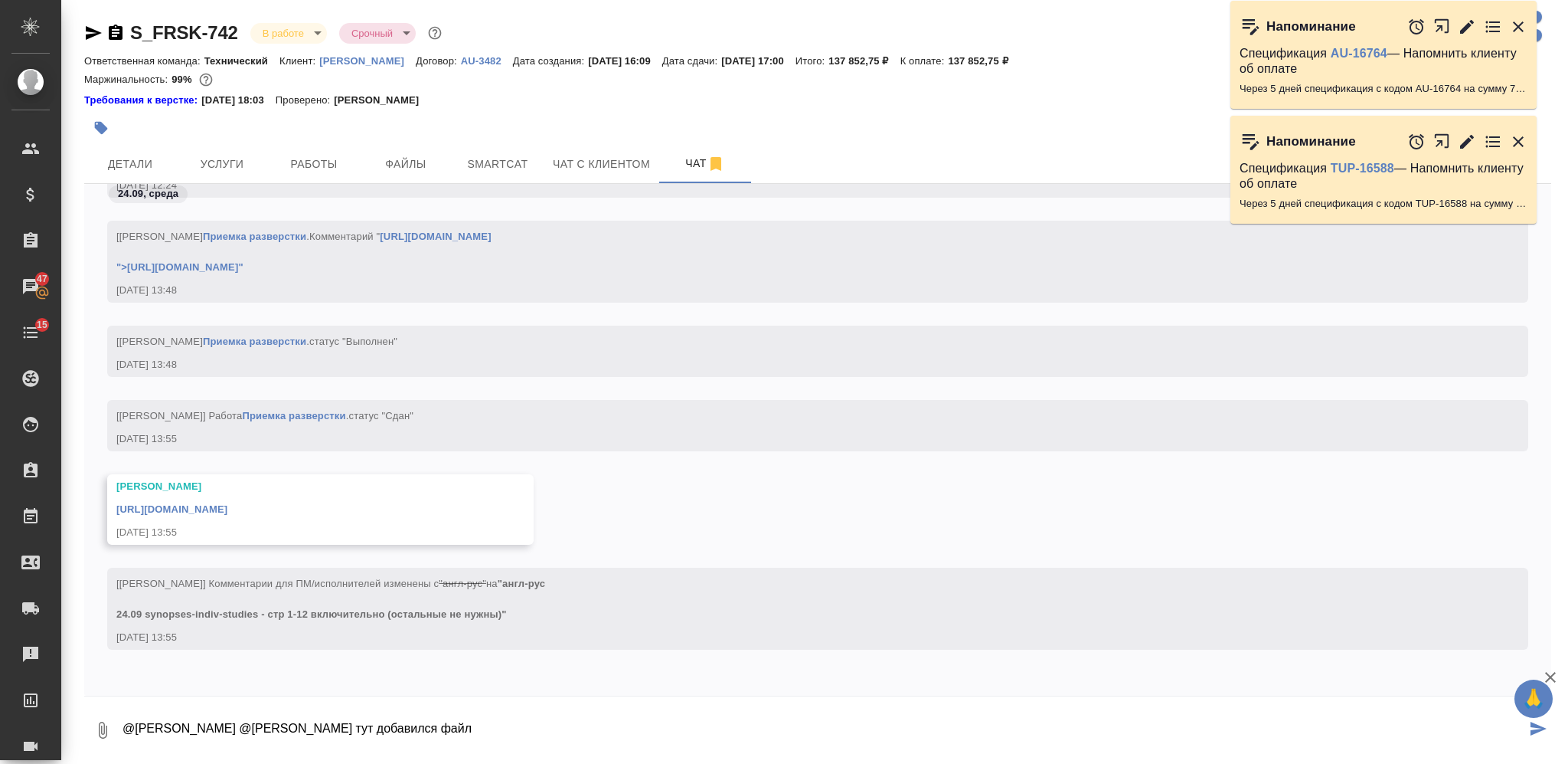
paste textarea "24.09 synopses-indiv-studies - стр 1-12 включительно (остальные не нужны)"
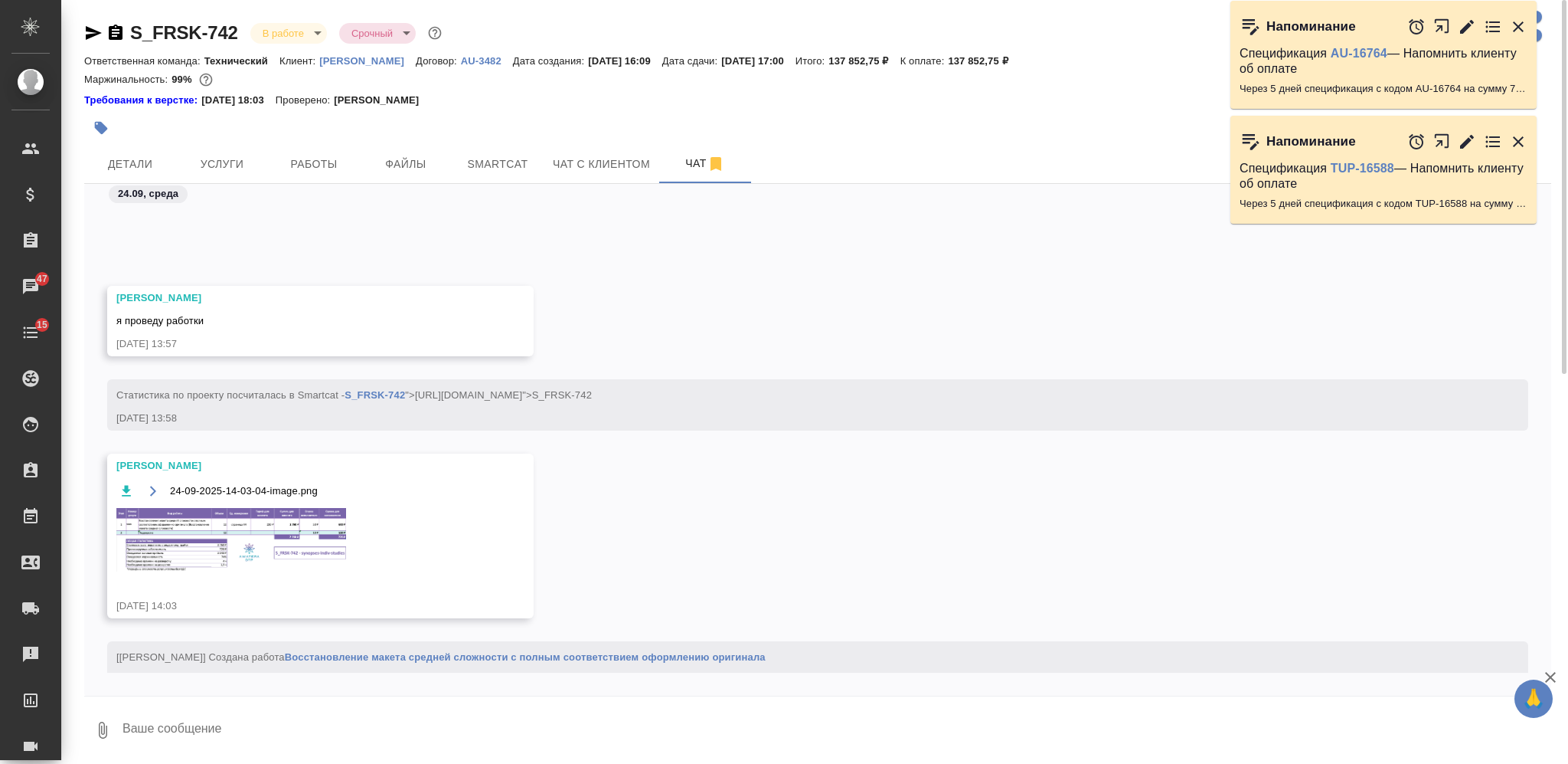
scroll to position [10982, 0]
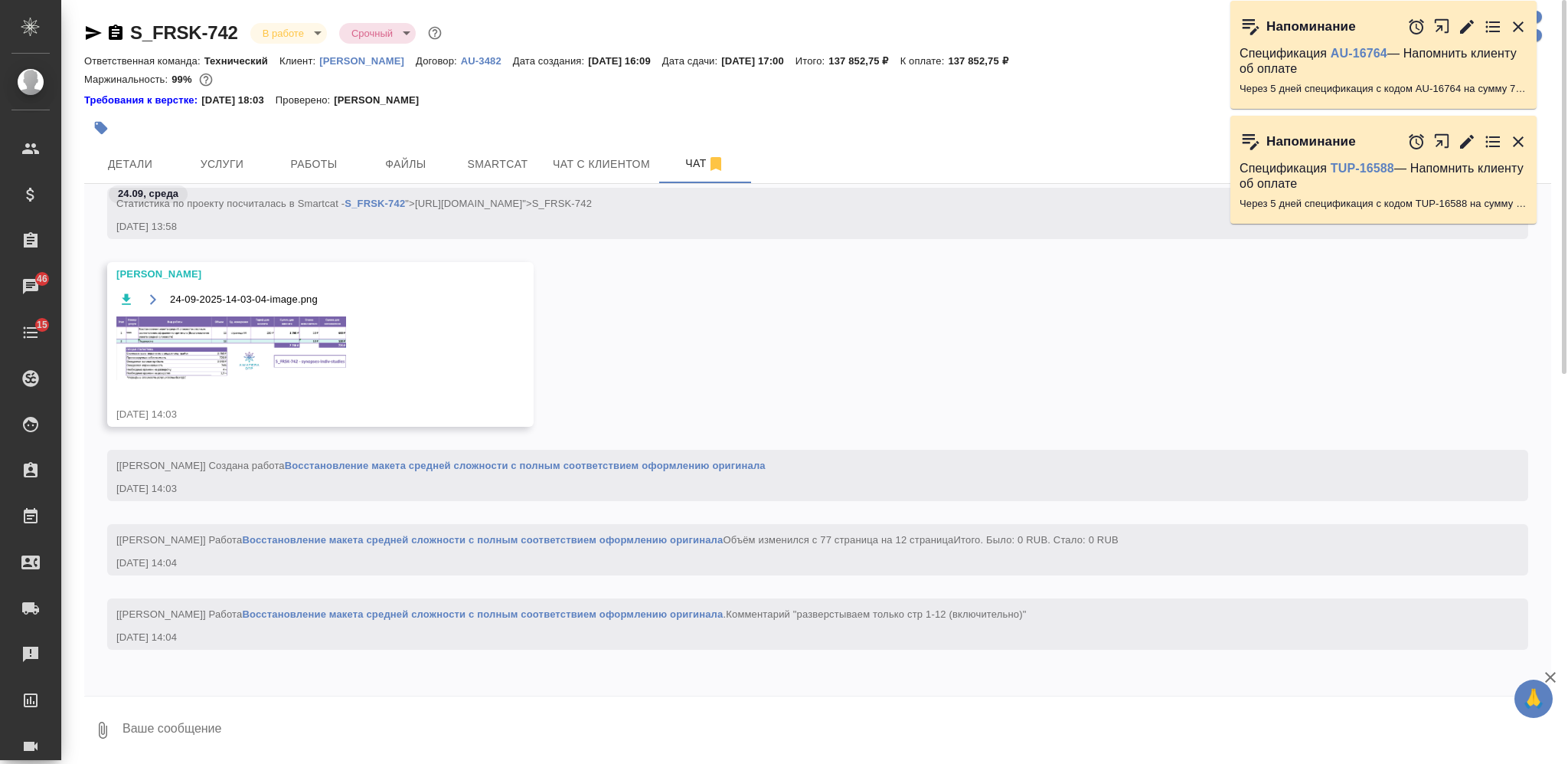
click at [292, 350] on img at bounding box center [231, 348] width 230 height 63
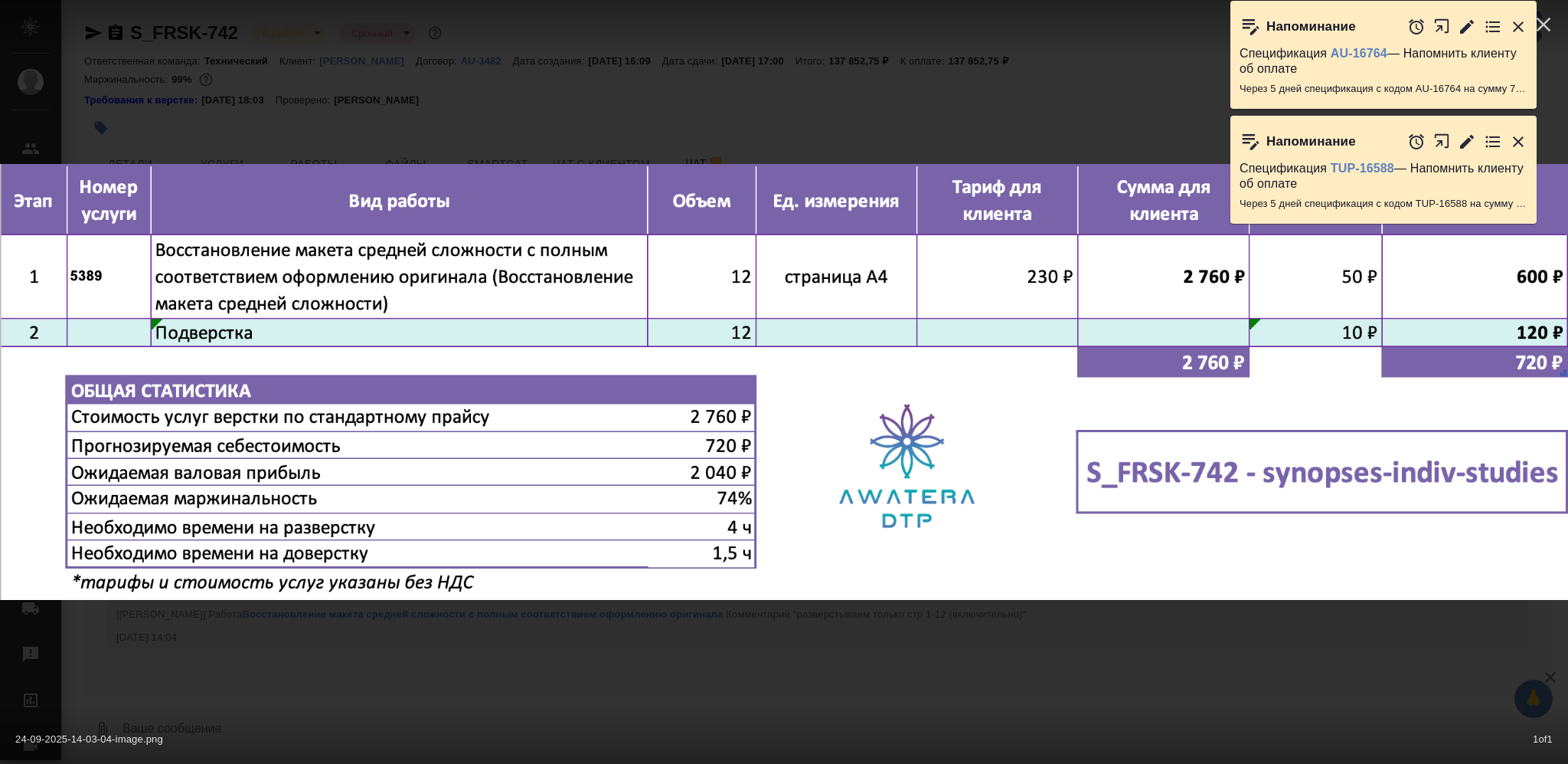
click at [818, 573] on div "24-09-2025-14-03-04-image.png 1 of 1" at bounding box center [784, 382] width 1568 height 764
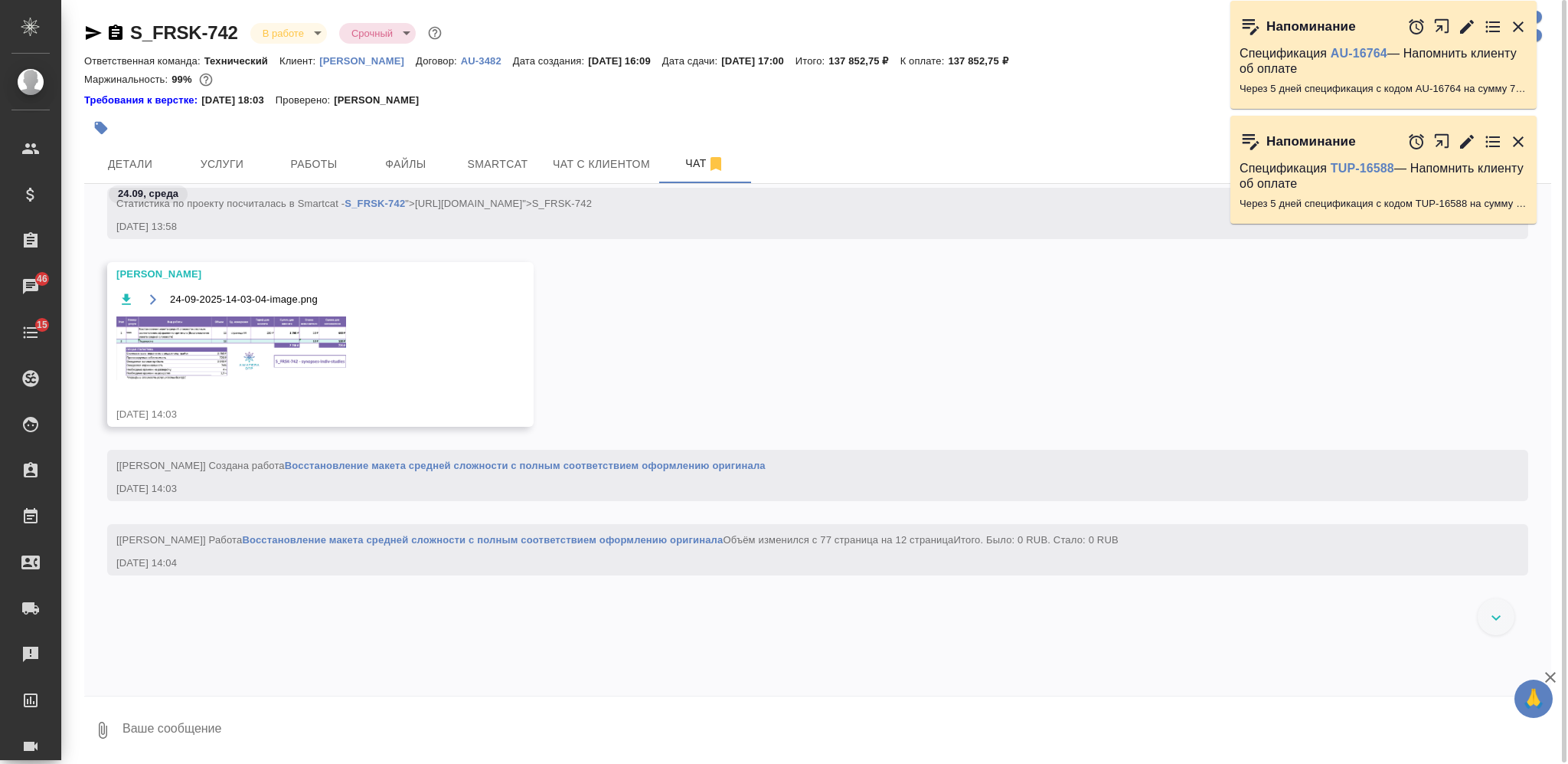
scroll to position [10676, 0]
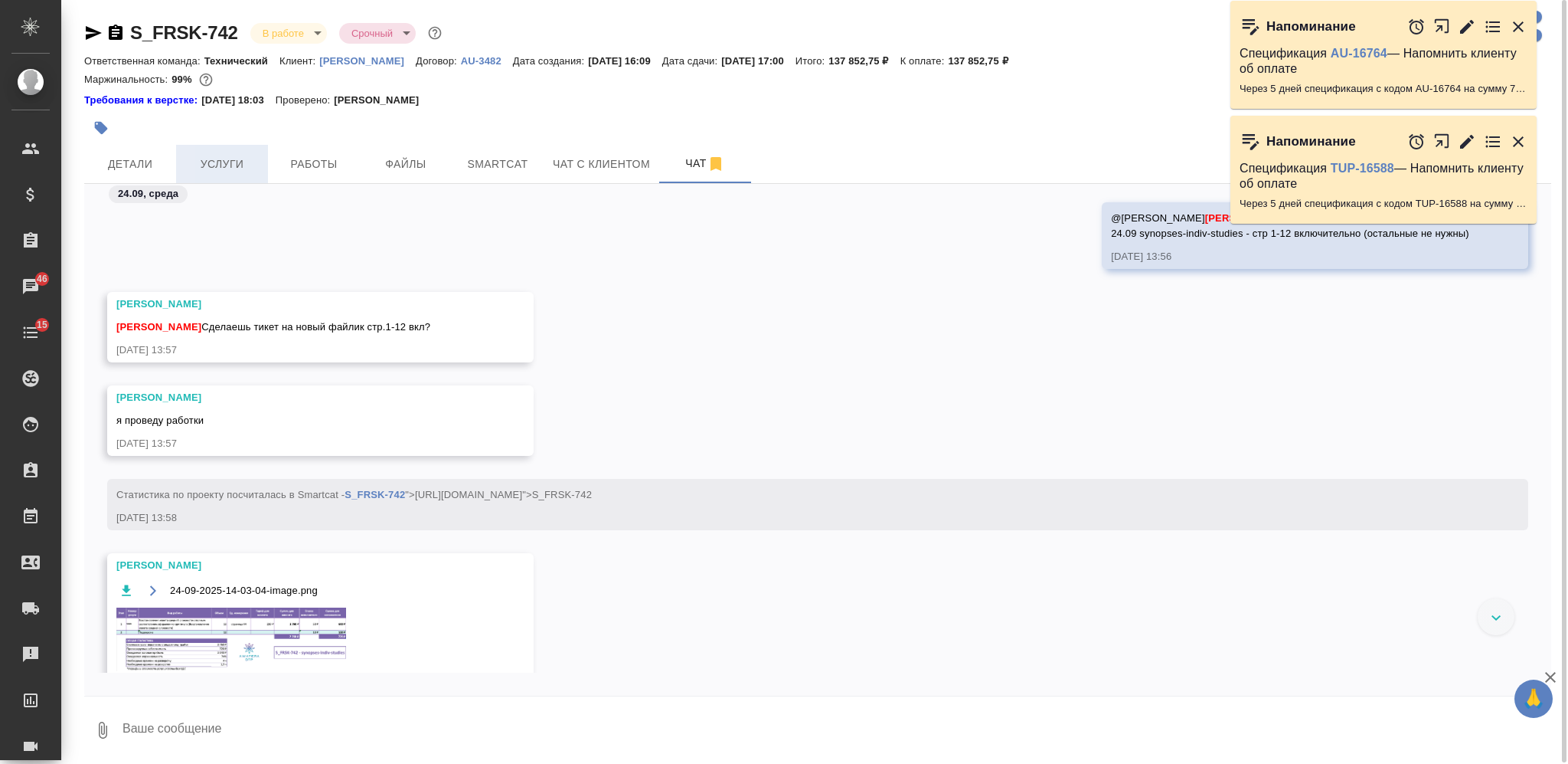
click at [229, 162] on span "Услуги" at bounding box center [222, 164] width 73 height 19
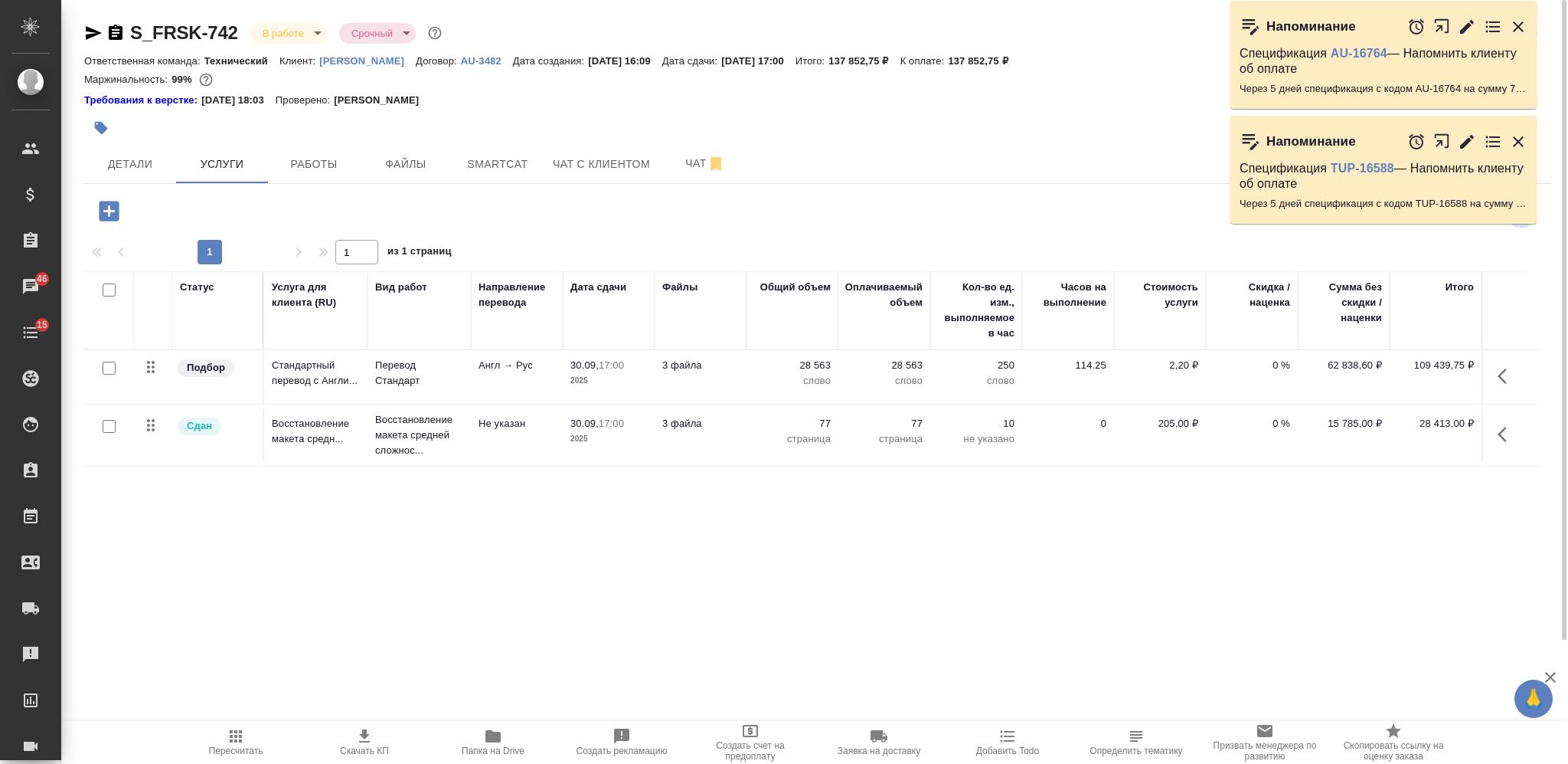
click at [478, 457] on td "Не указан" at bounding box center [517, 435] width 92 height 53
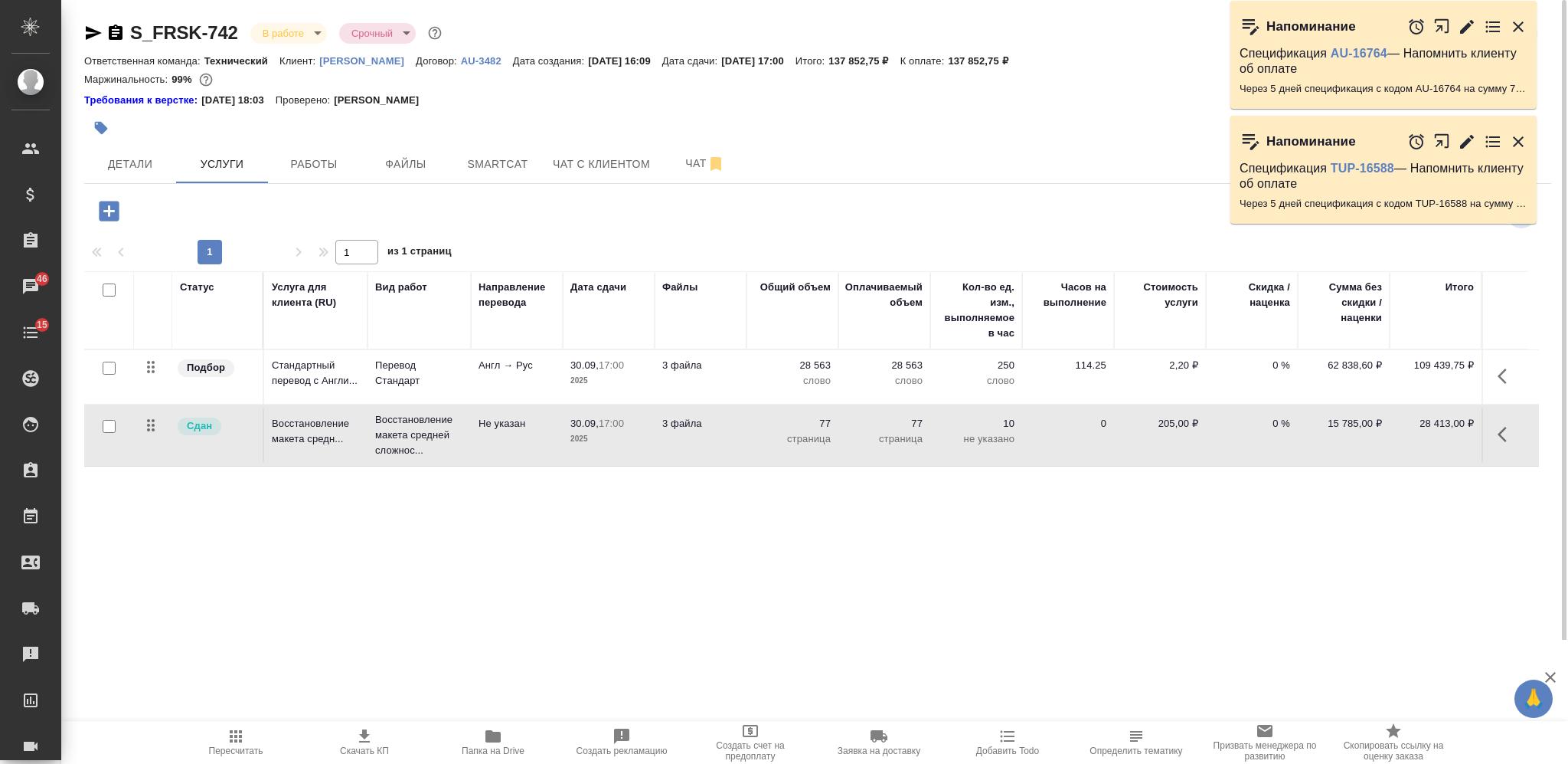
click at [478, 457] on td "Не указан" at bounding box center [517, 435] width 92 height 53
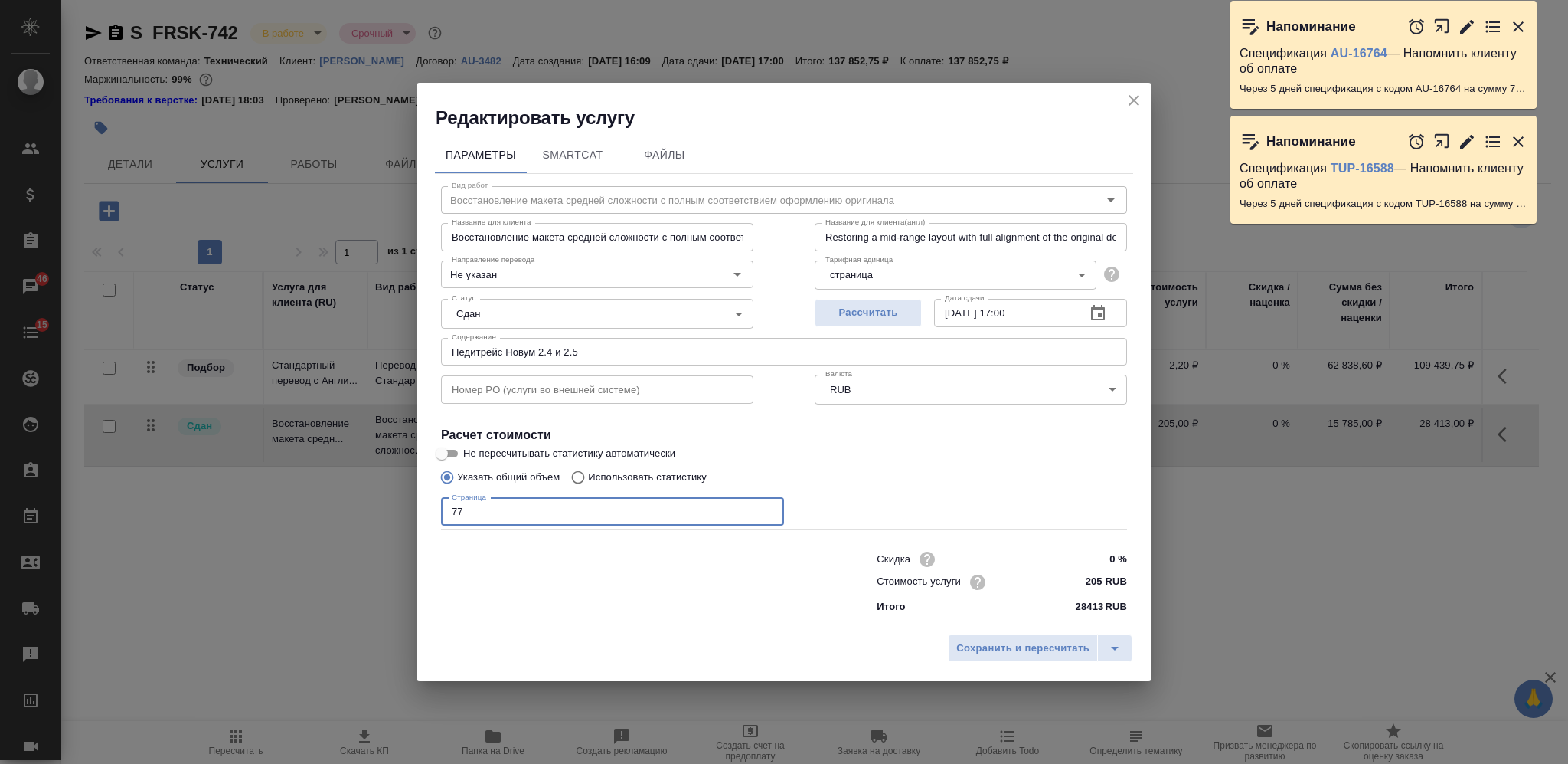
drag, startPoint x: 426, startPoint y: 512, endPoint x: 419, endPoint y: 499, distance: 14.8
click at [415, 510] on div "Редактировать услугу Параметры SmartCat Файлы Вид работ Восстановление макета с…" at bounding box center [784, 382] width 1568 height 764
click at [972, 573] on span "Сохранить и пересчитать" at bounding box center [1023, 649] width 133 height 18
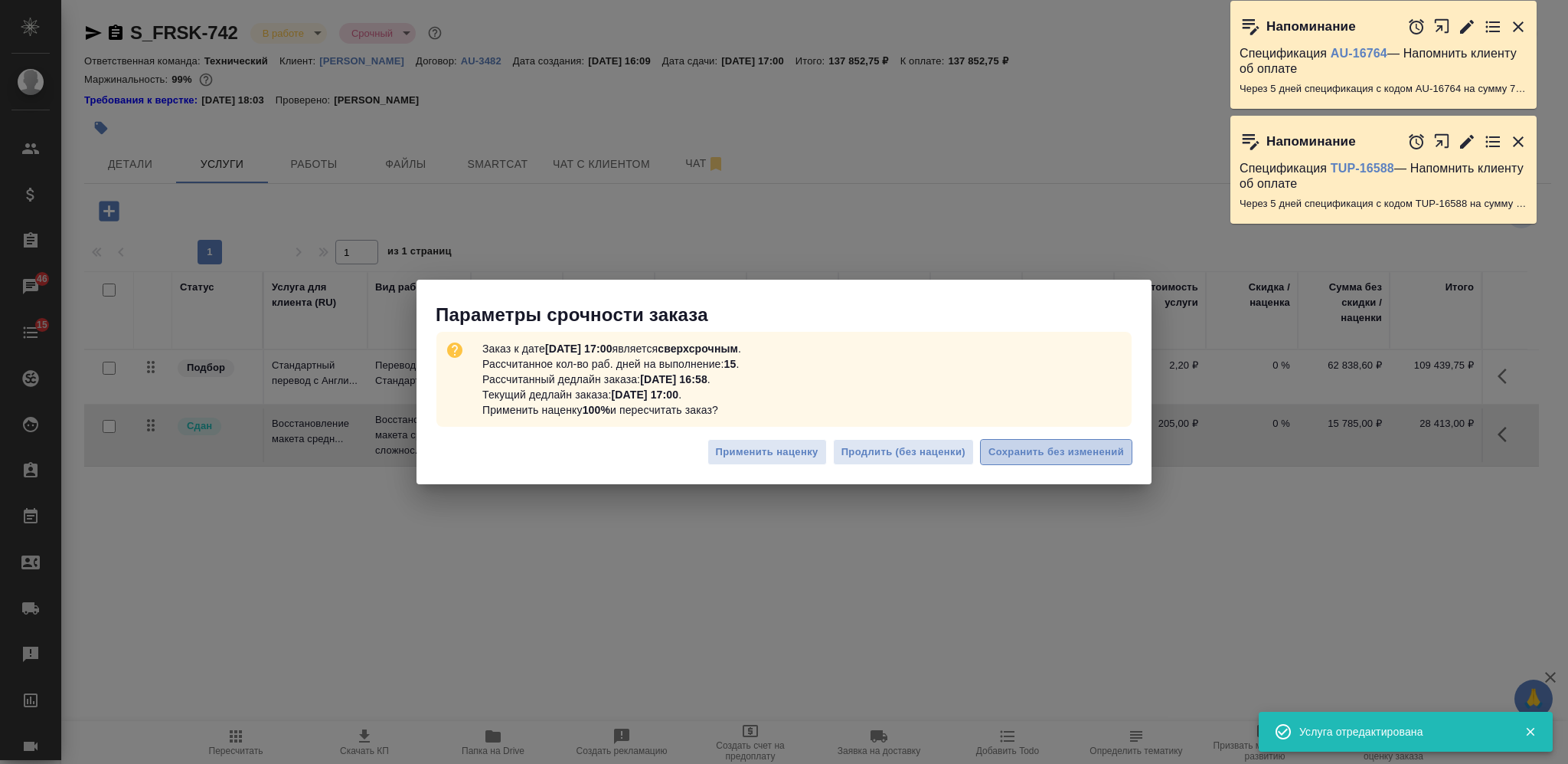
click at [1009, 452] on span "Сохранить без изменений" at bounding box center [1056, 452] width 135 height 18
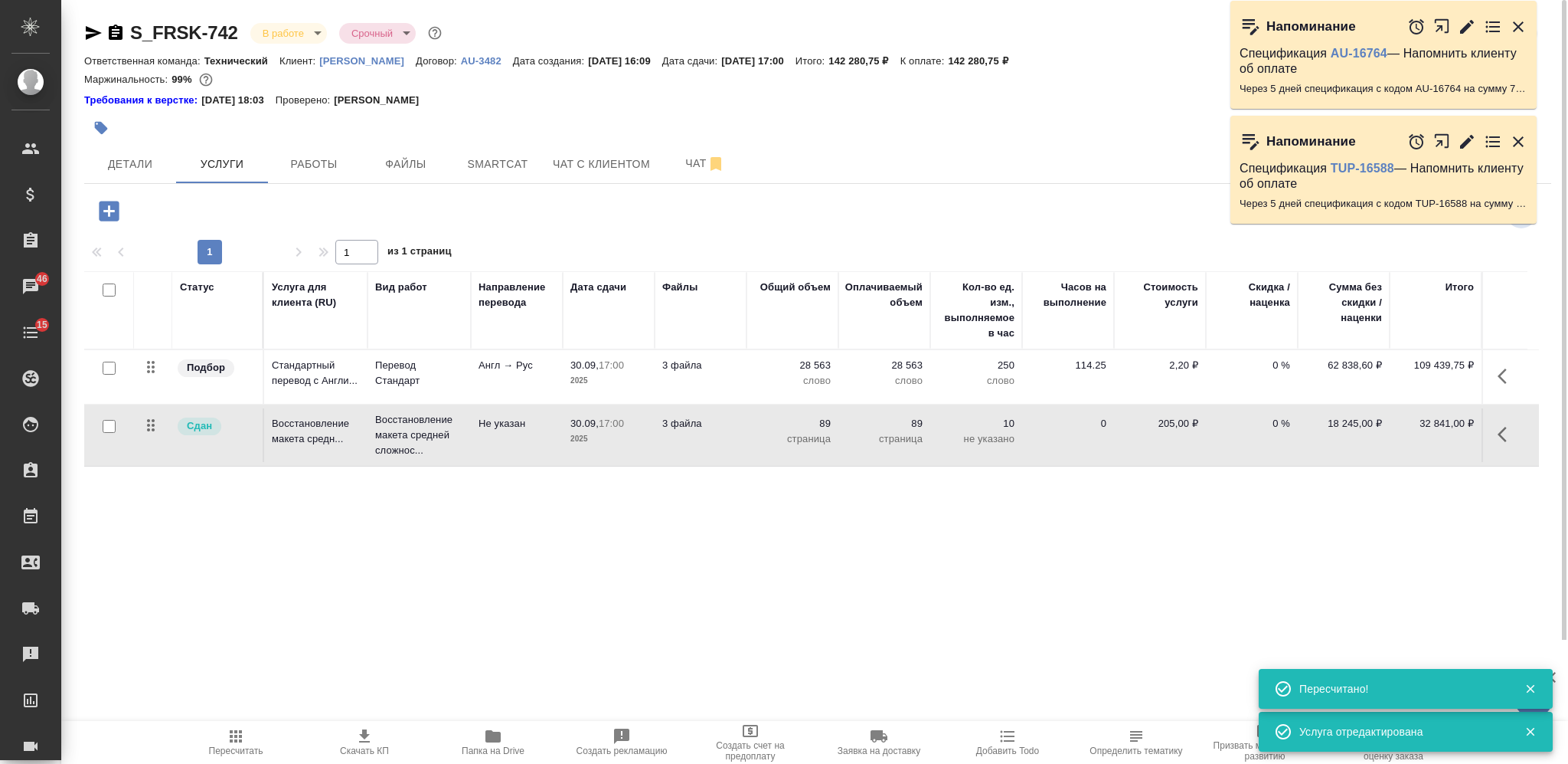
click at [729, 364] on p "3 файла" at bounding box center [700, 365] width 77 height 15
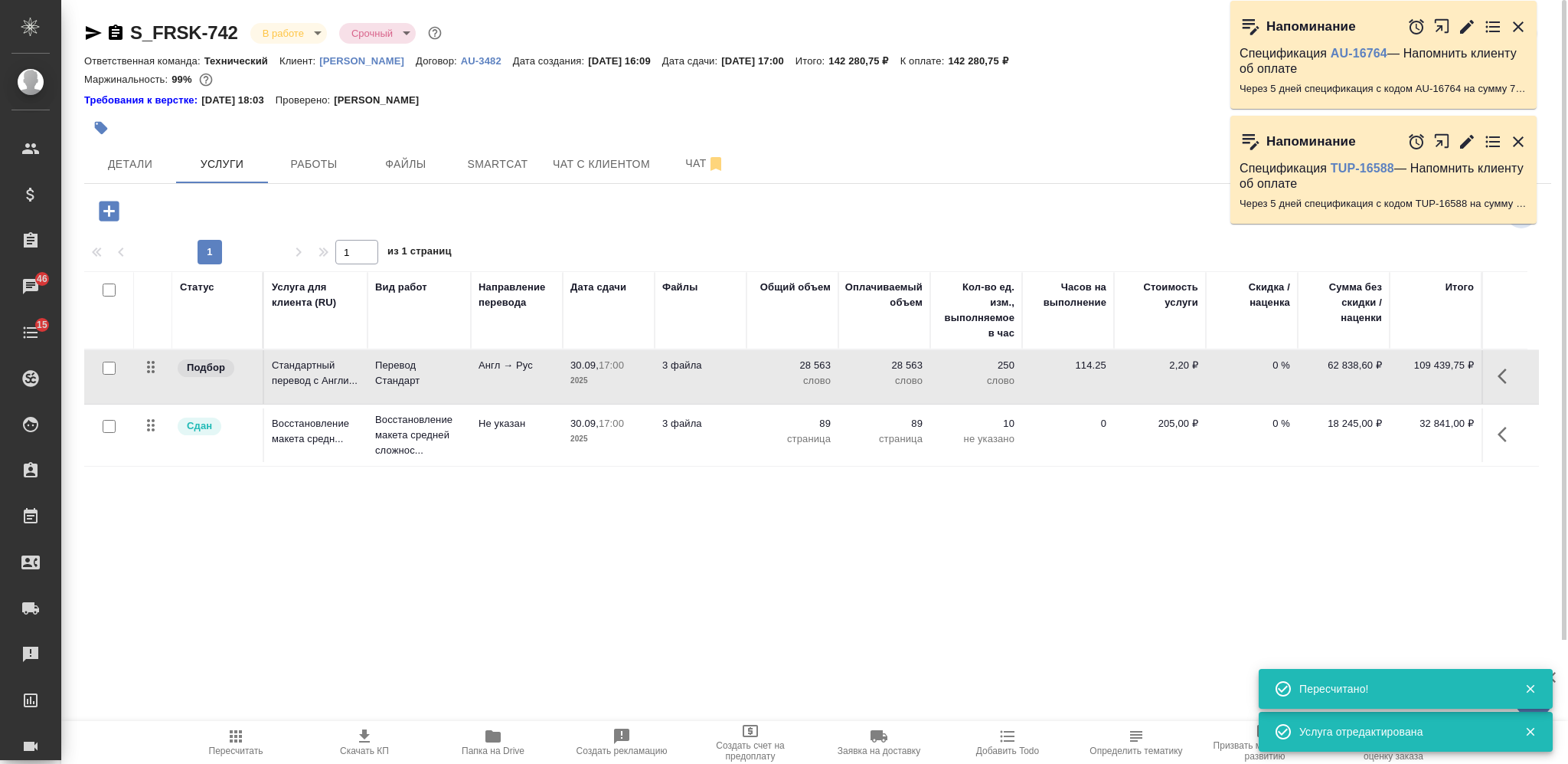
click at [729, 364] on p "3 файла" at bounding box center [700, 365] width 77 height 15
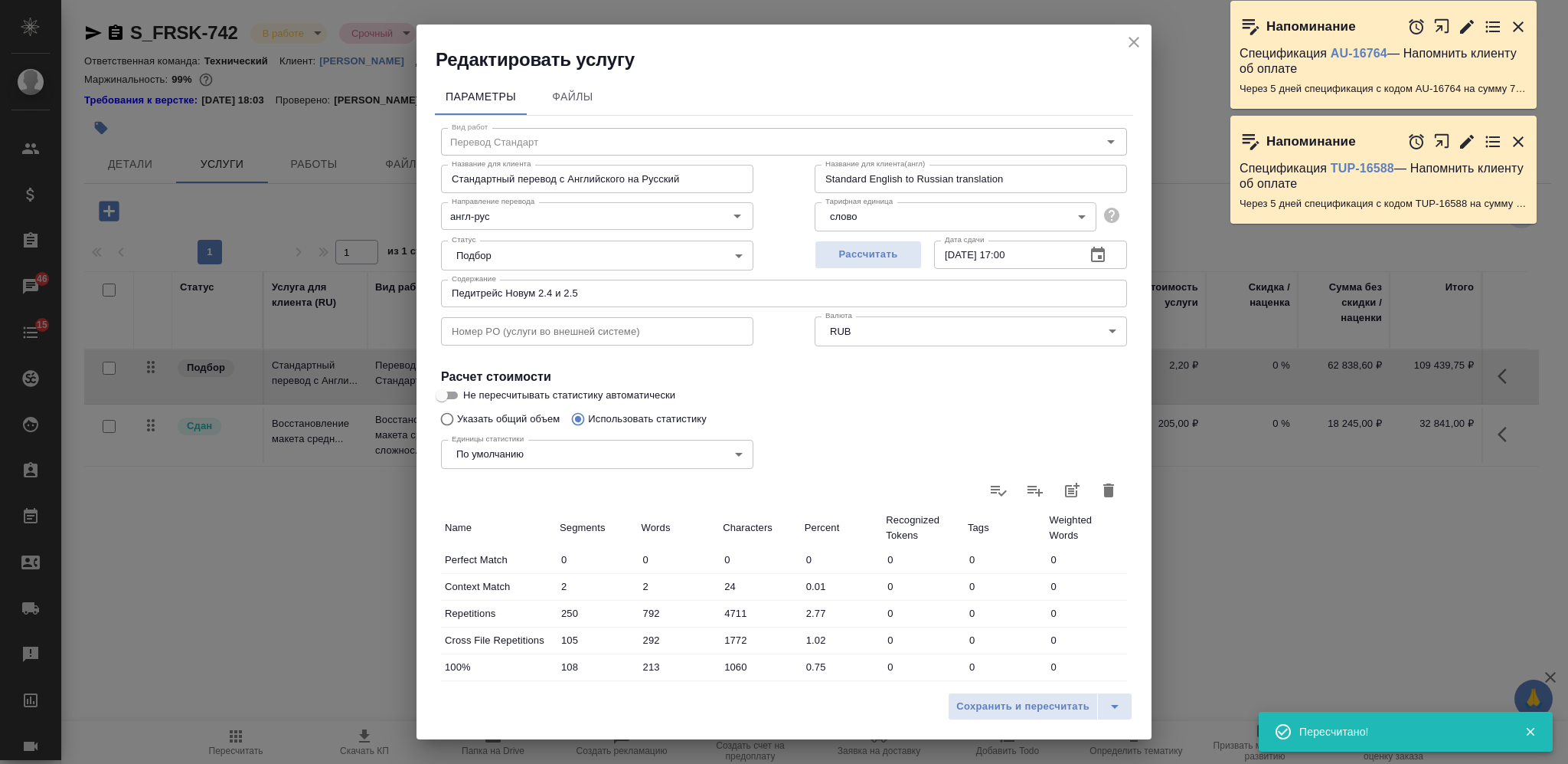
click at [1109, 491] on button "button" at bounding box center [1109, 491] width 37 height 37
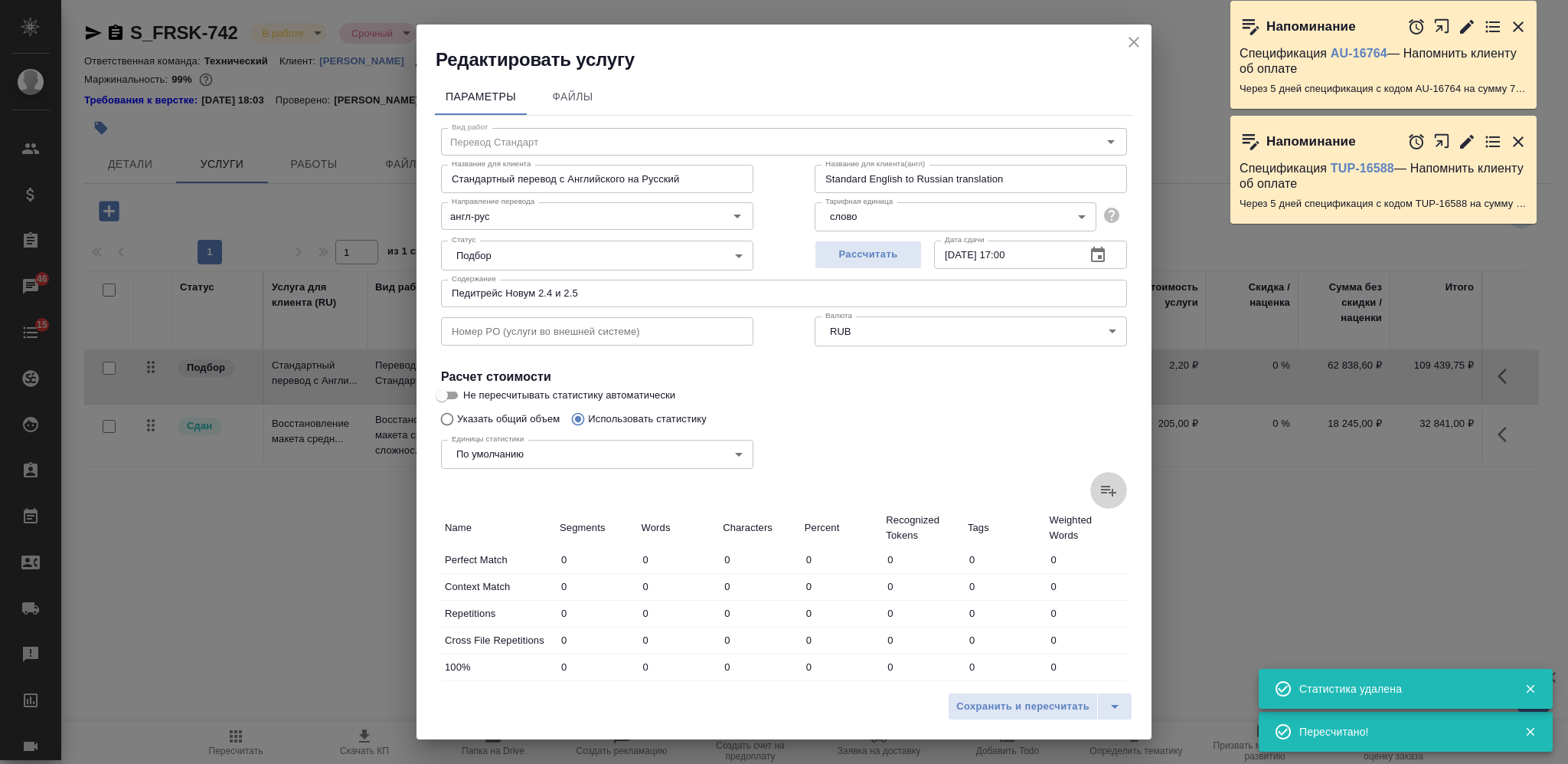
click at [1100, 488] on icon at bounding box center [1109, 491] width 19 height 19
click at [0, 0] on input "file" at bounding box center [0, 0] width 0 height 0
click at [1025, 573] on span "Сохранить и пересчитать" at bounding box center [1023, 707] width 133 height 18
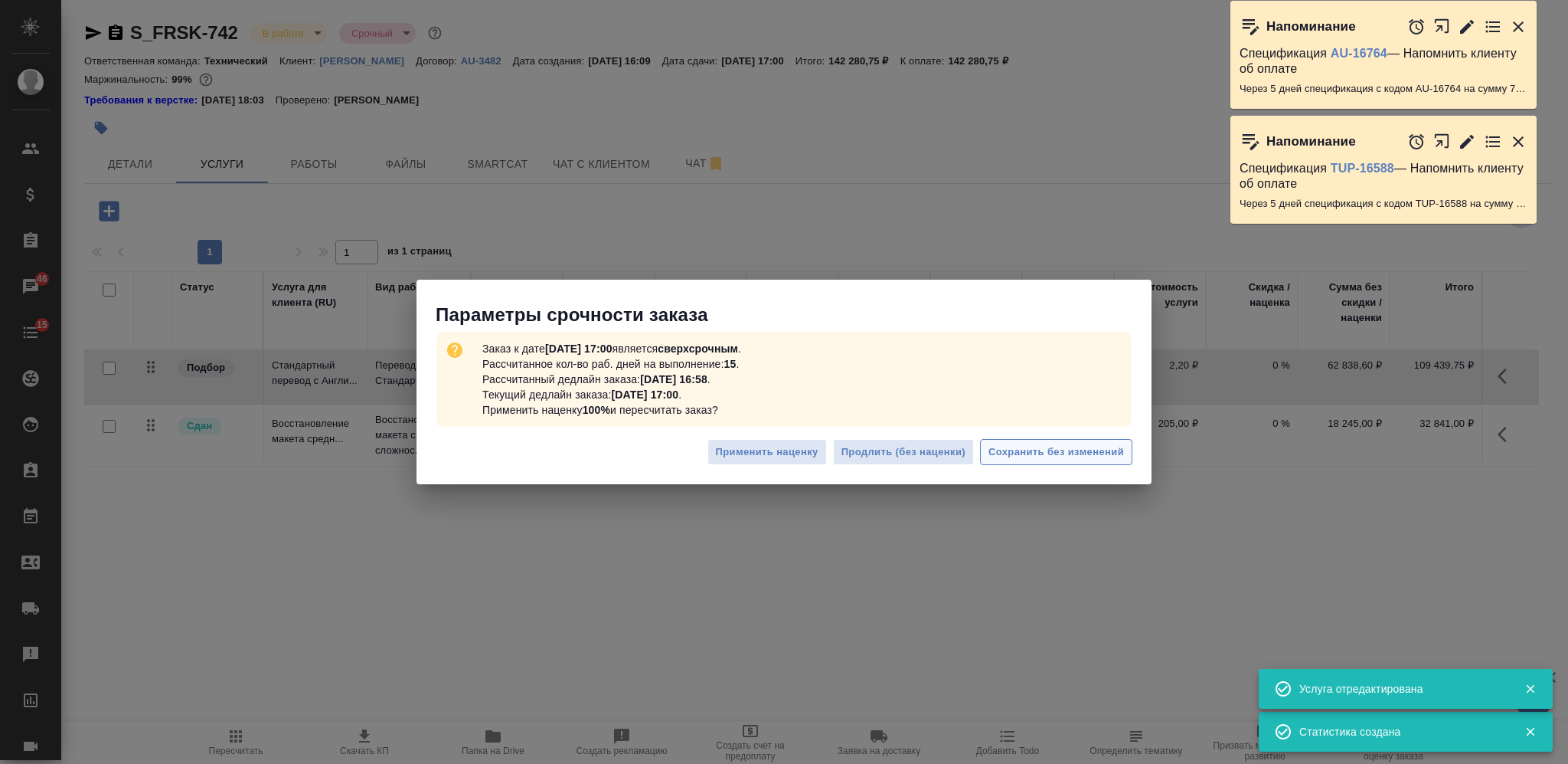
click at [1031, 448] on span "Сохранить без изменений" at bounding box center [1056, 452] width 135 height 18
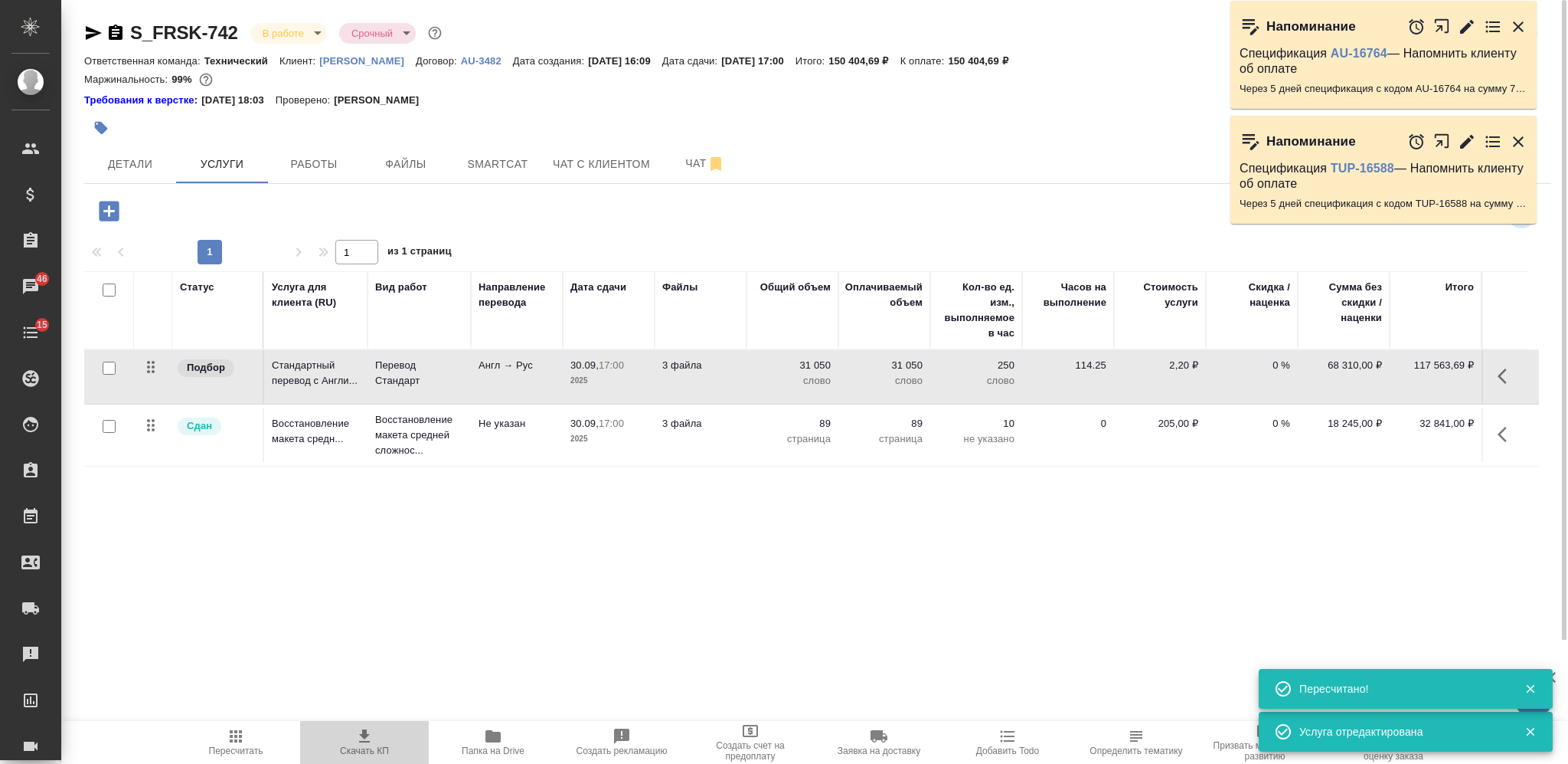
click at [363, 573] on icon "button" at bounding box center [364, 735] width 11 height 13
click at [690, 155] on span "Чат" at bounding box center [705, 163] width 73 height 19
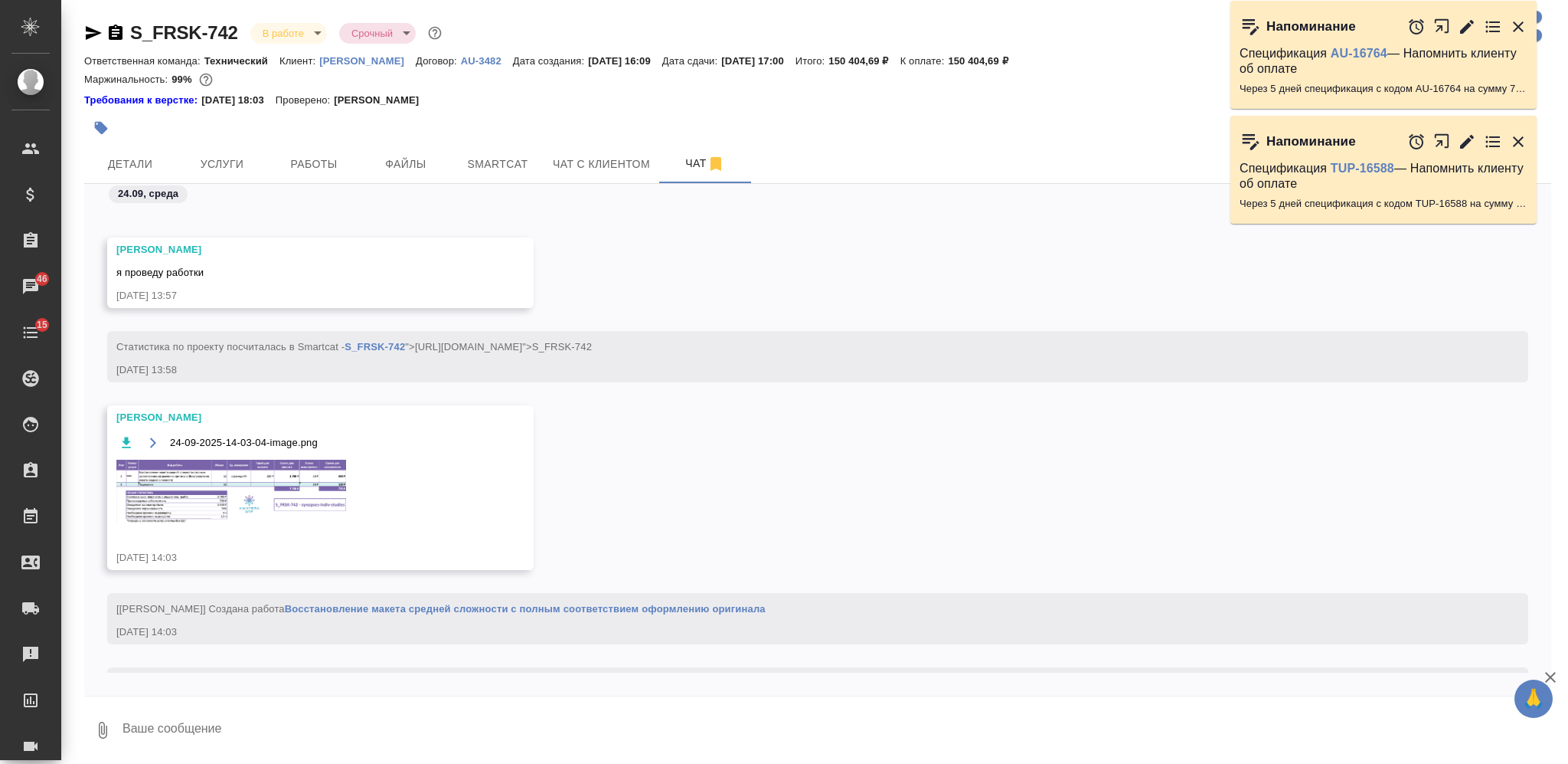
scroll to position [11595, 0]
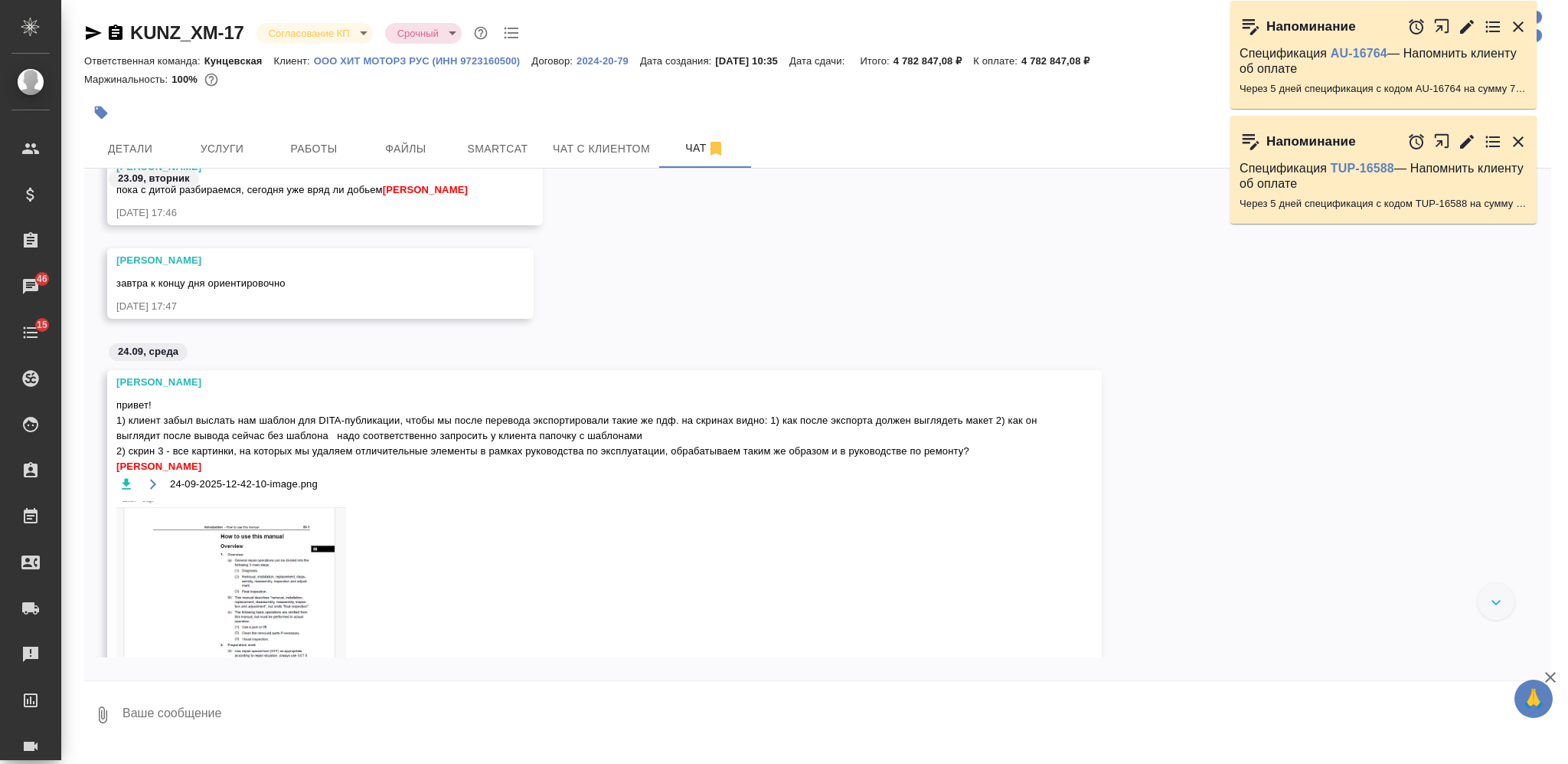
scroll to position [14014, 0]
drag, startPoint x: 117, startPoint y: 421, endPoint x: 989, endPoint y: 447, distance: 872.4
click at [989, 447] on span "привет! 1) клиент забыл выслать нам шаблон для DITA-публикации, чтобы мы после …" at bounding box center [582, 437] width 932 height 77
copy span "1) клиент забыл выслать нам шаблон для DITA-публикации, чтобы мы после перевода…"
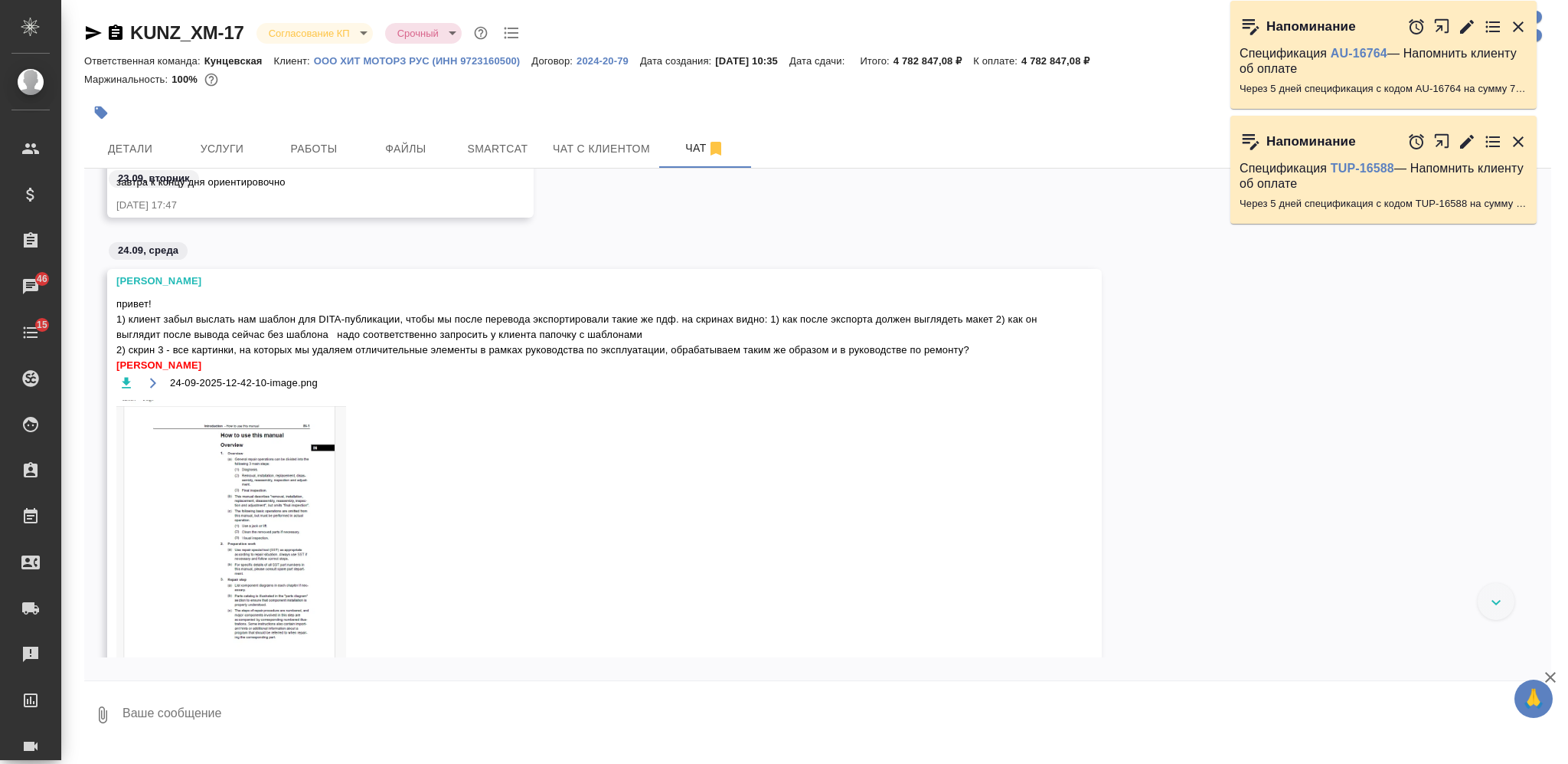
click at [124, 391] on icon "button" at bounding box center [126, 383] width 15 height 15
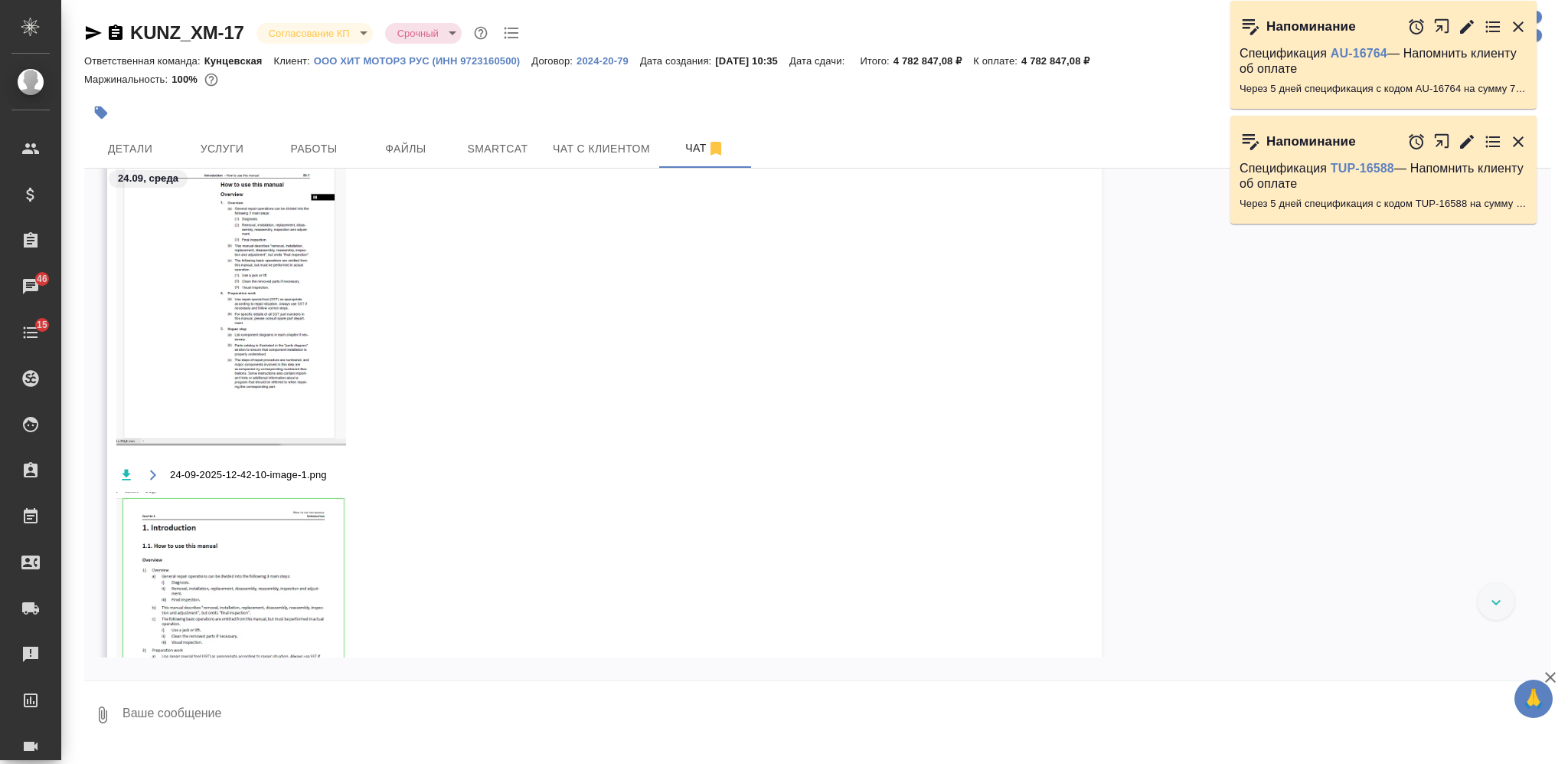
scroll to position [14525, 0]
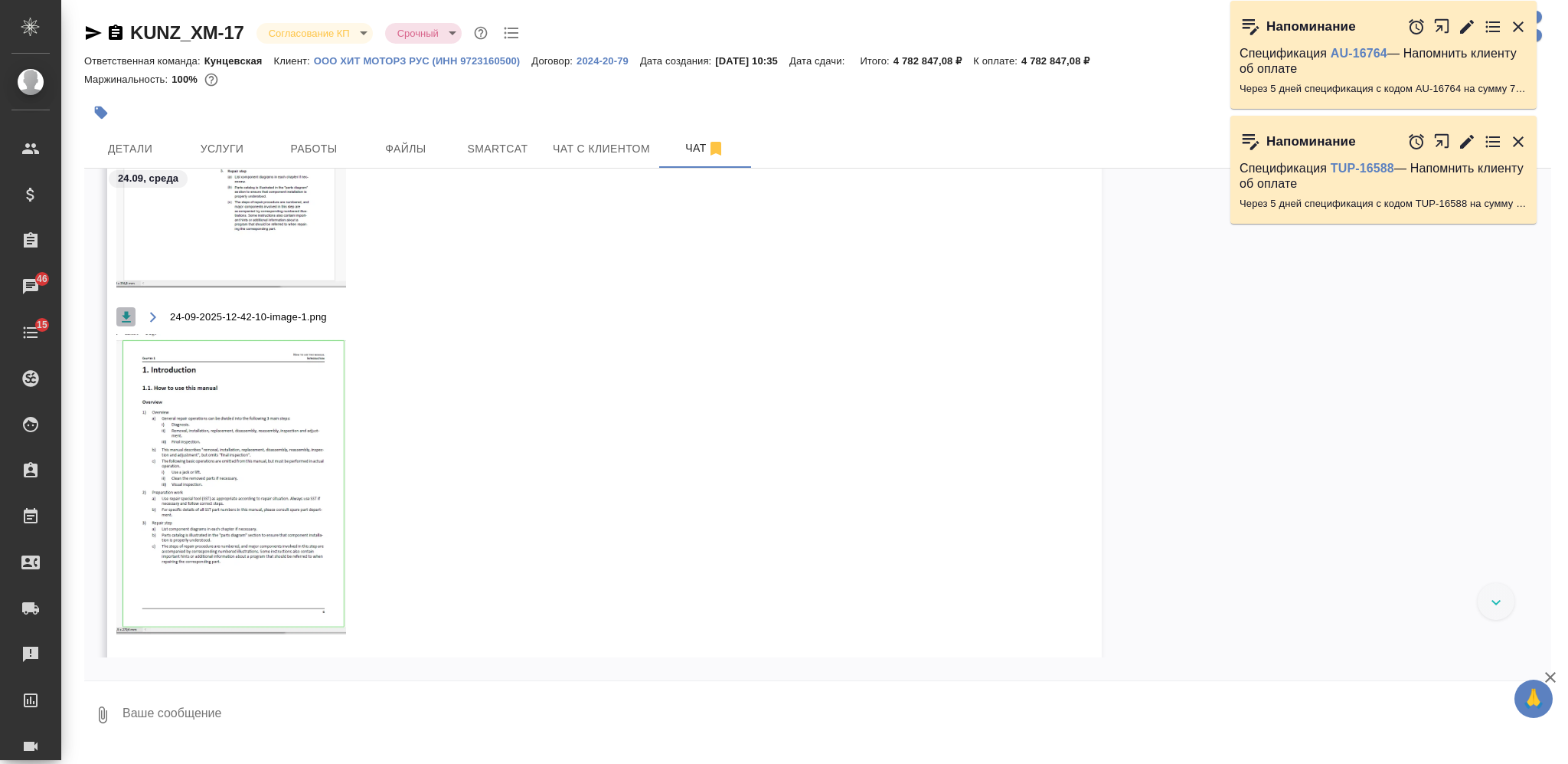
click at [131, 325] on icon "button" at bounding box center [126, 317] width 15 height 15
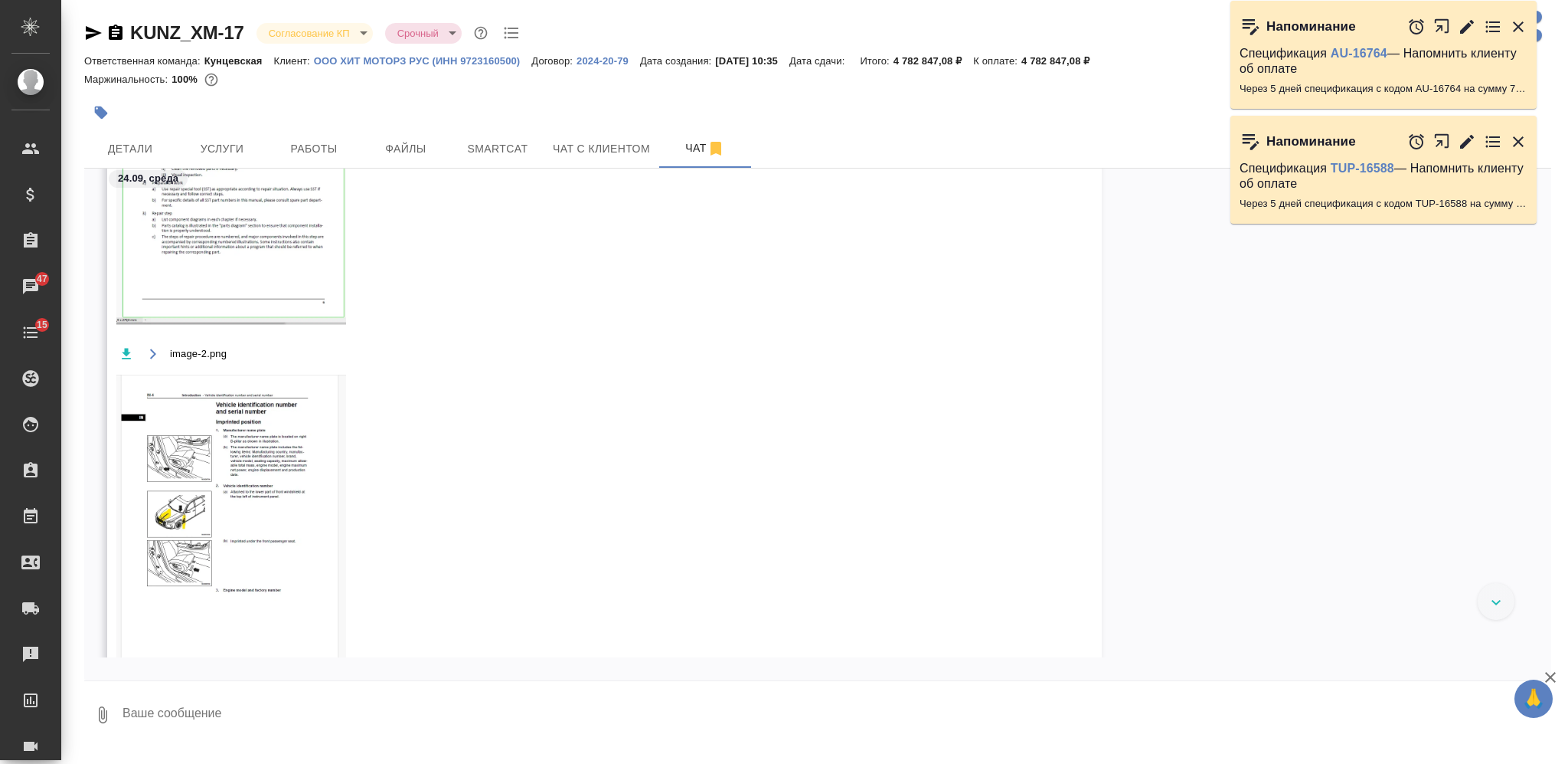
scroll to position [14934, 0]
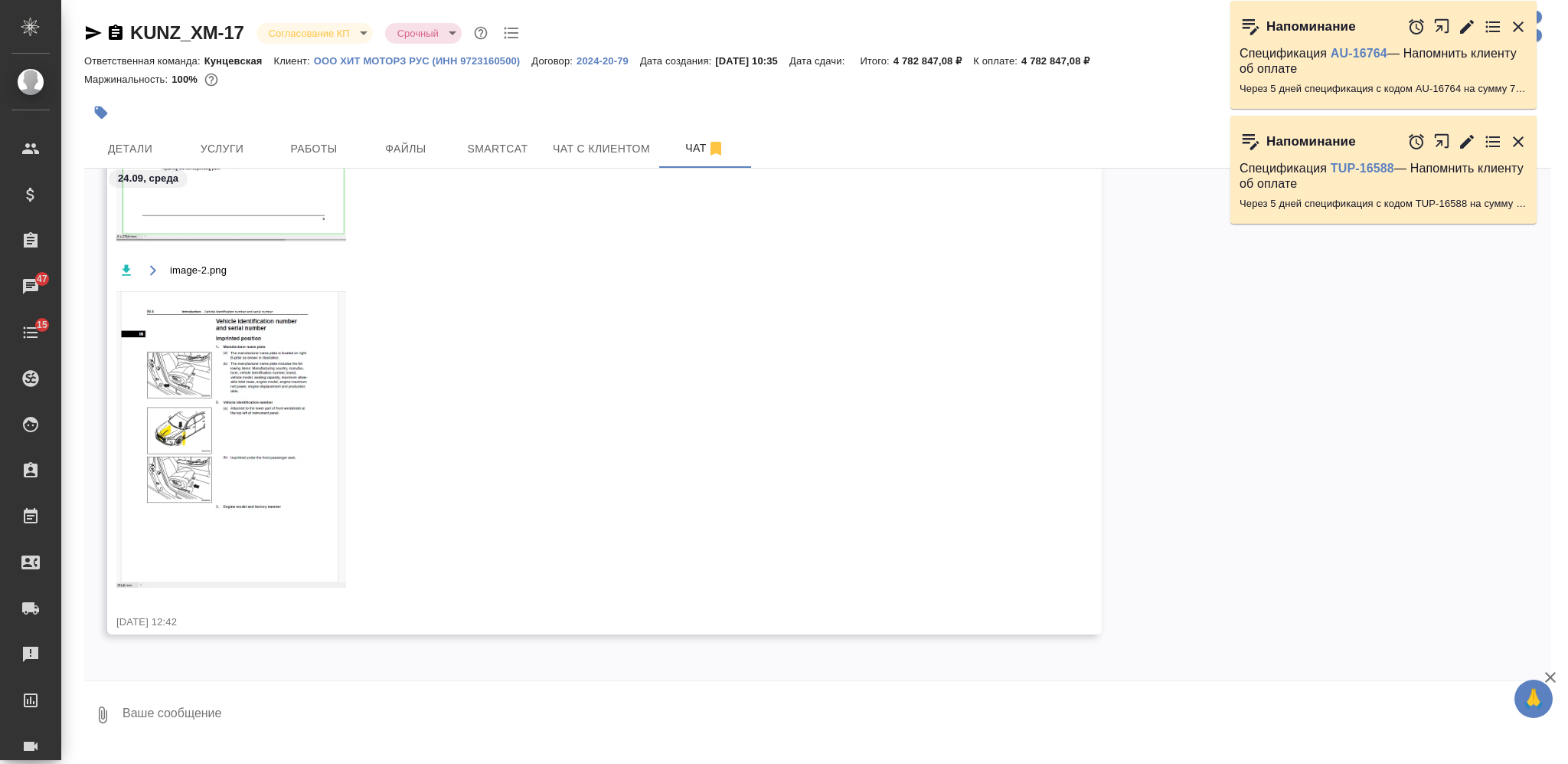
click at [129, 266] on icon "button" at bounding box center [126, 271] width 15 height 15
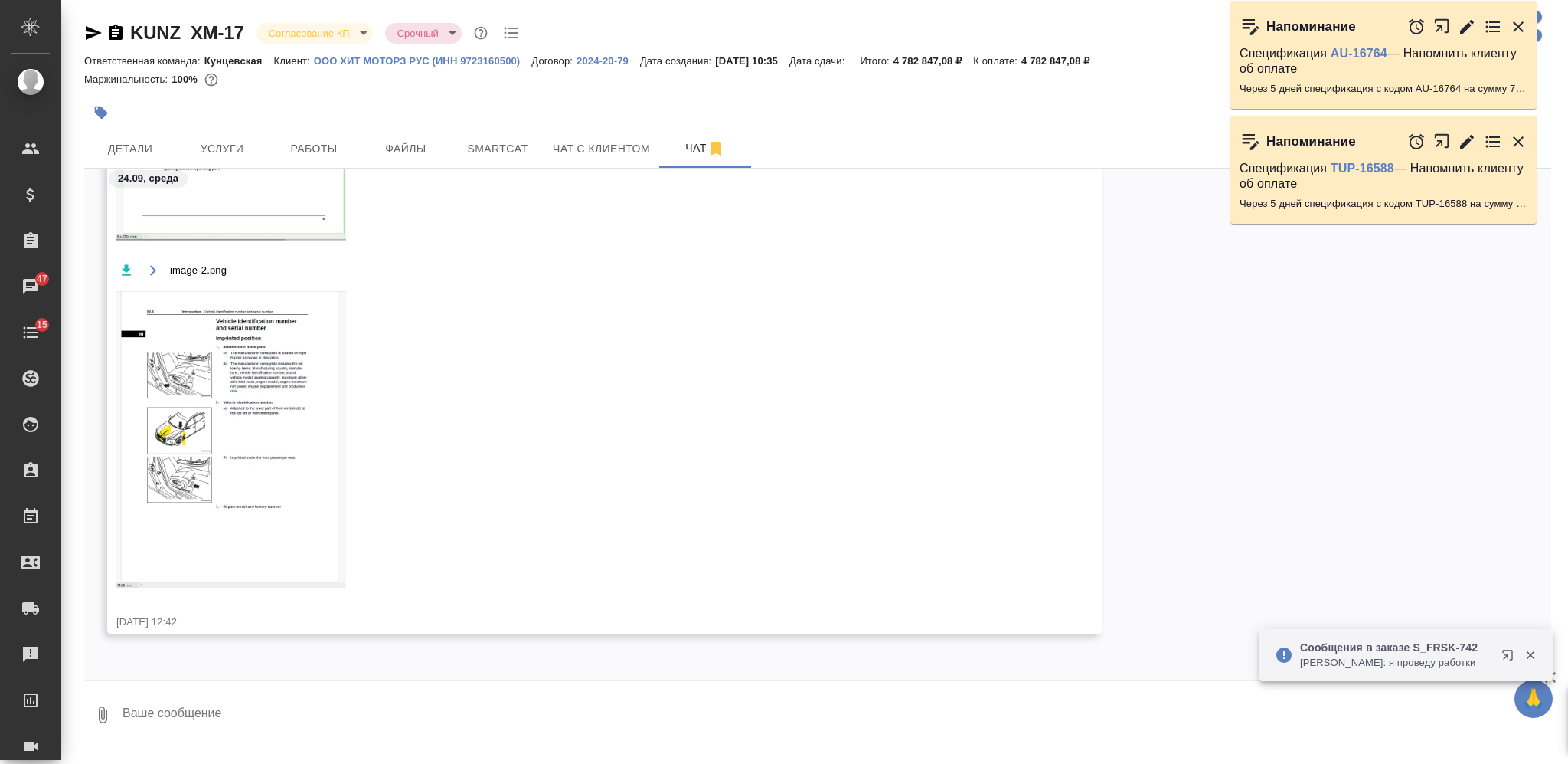
click at [713, 714] on textarea at bounding box center [835, 714] width 1430 height 52
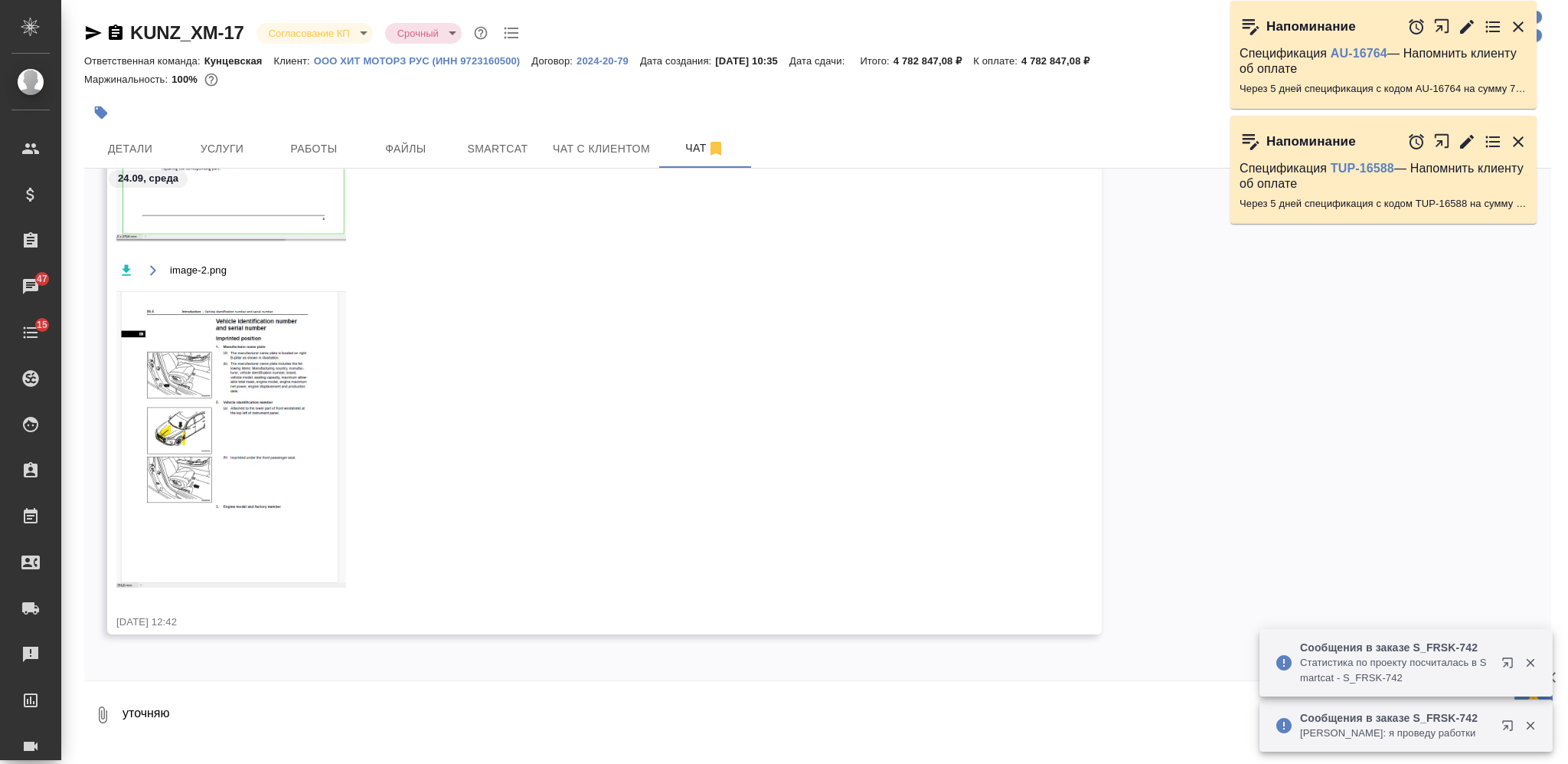
type textarea "уточняю"
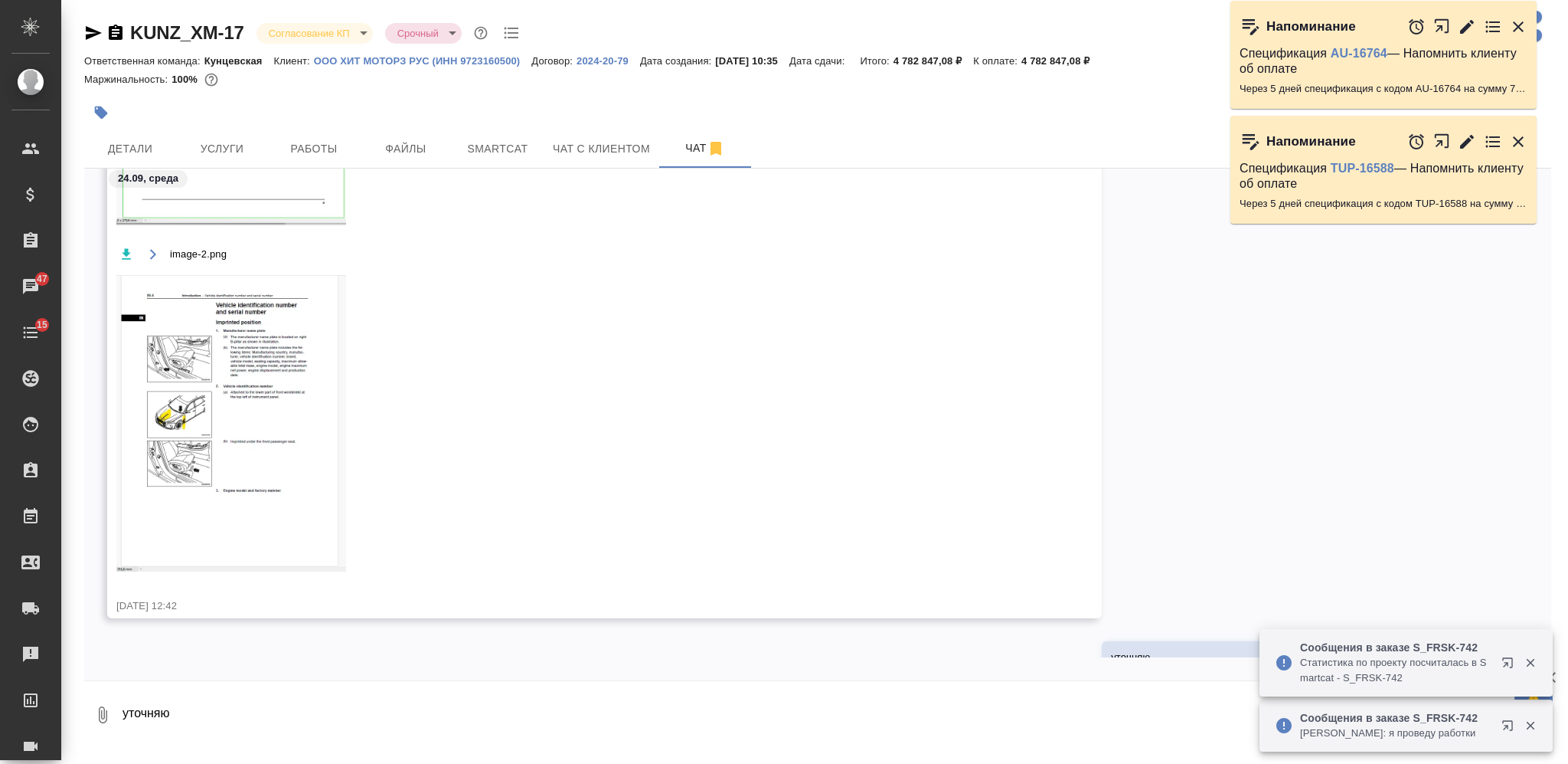
scroll to position [15008, 0]
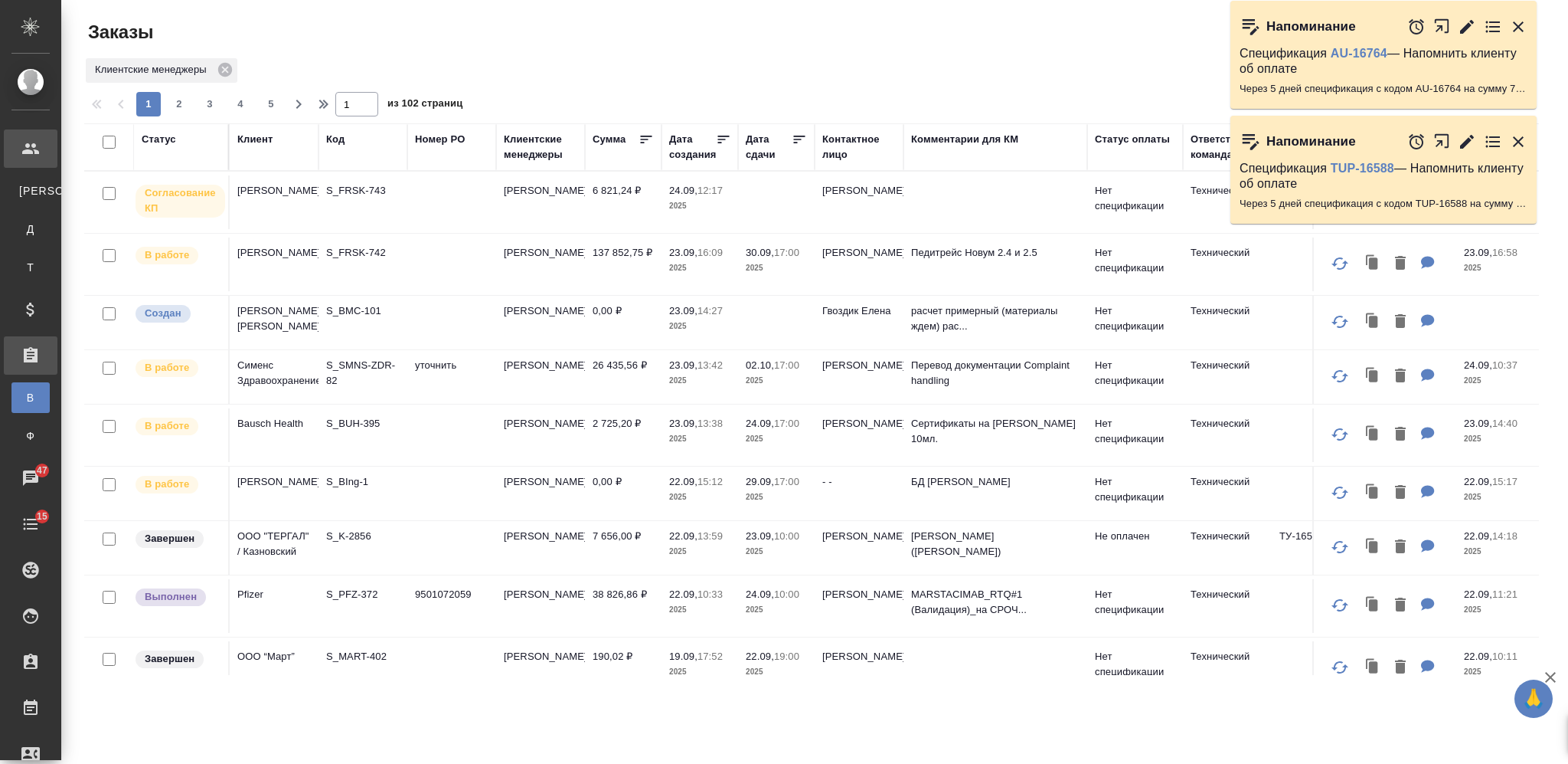
click at [43, 142] on div at bounding box center [43, 149] width 43 height 19
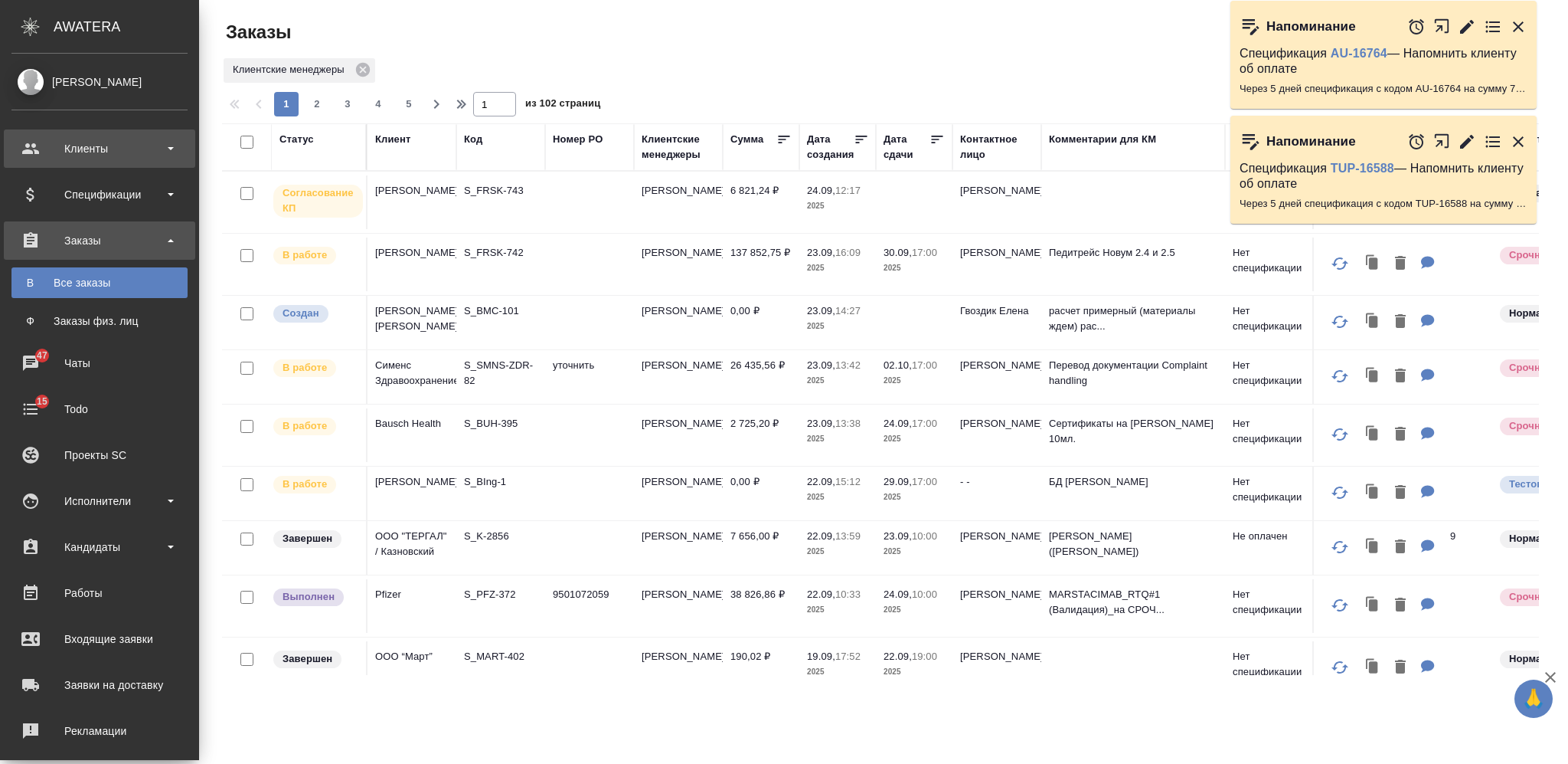
click at [108, 152] on div "Клиенты" at bounding box center [100, 149] width 176 height 23
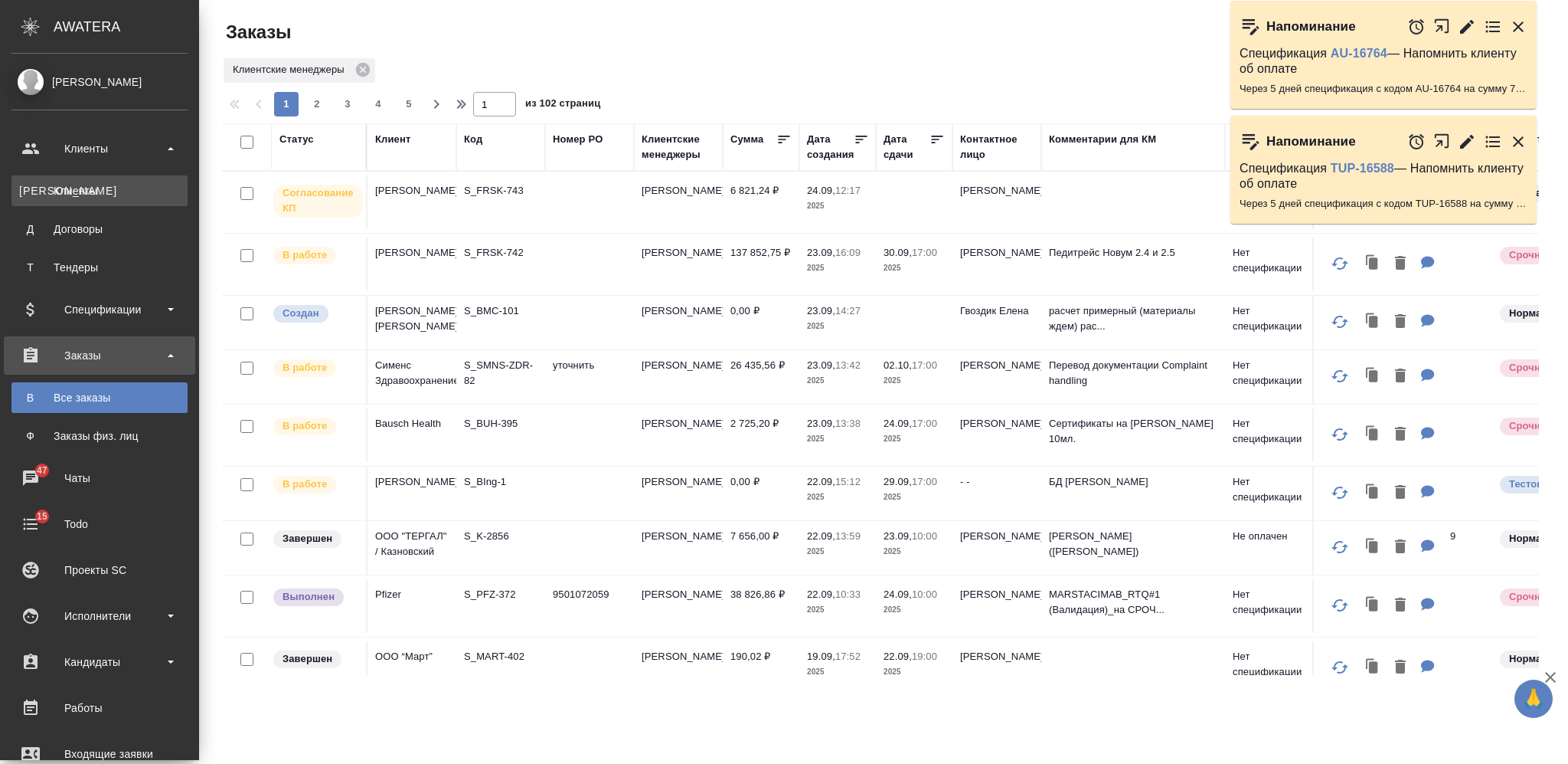
click at [124, 184] on div "Клиенты" at bounding box center [100, 191] width 161 height 15
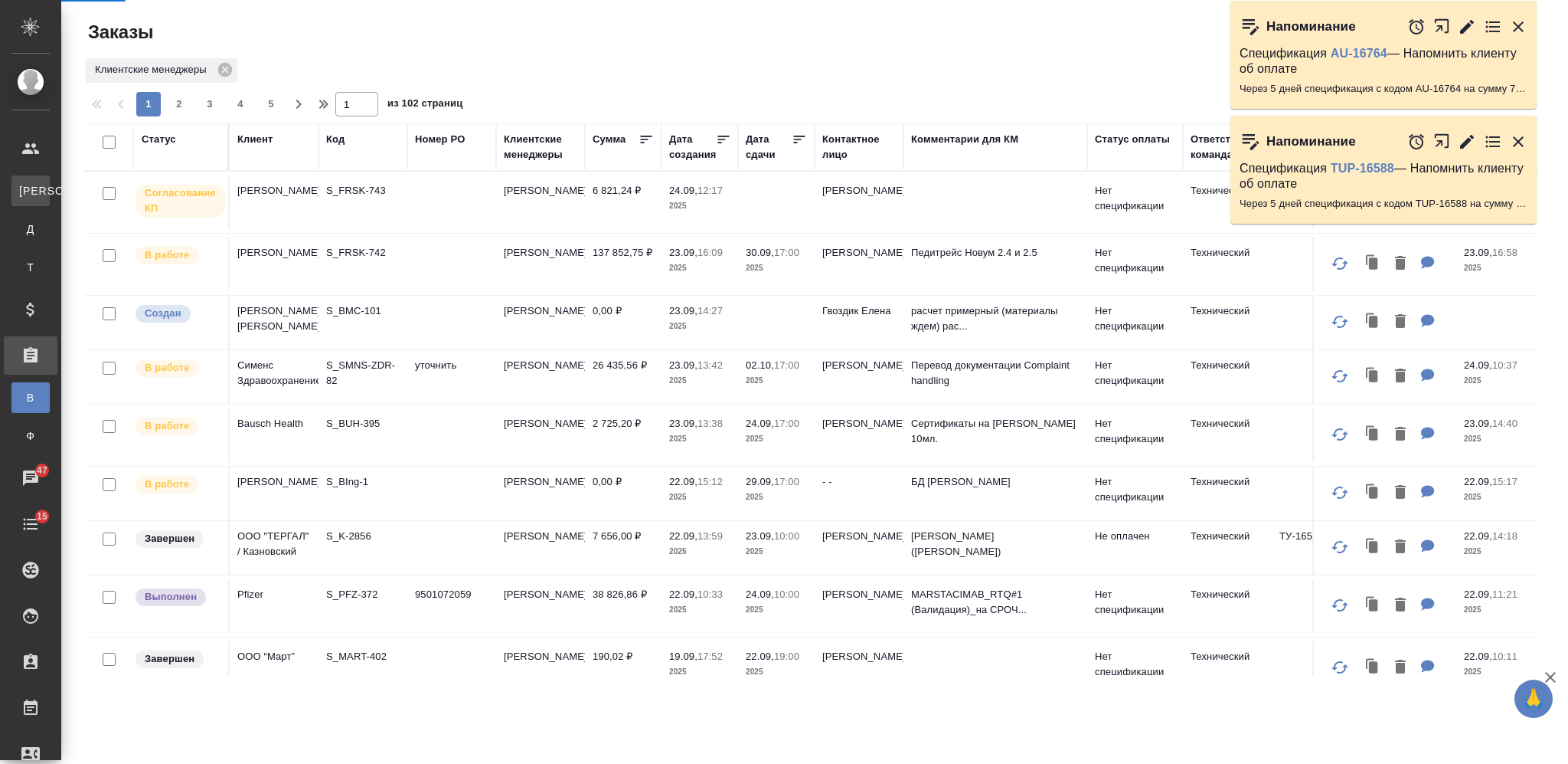
select select "RU"
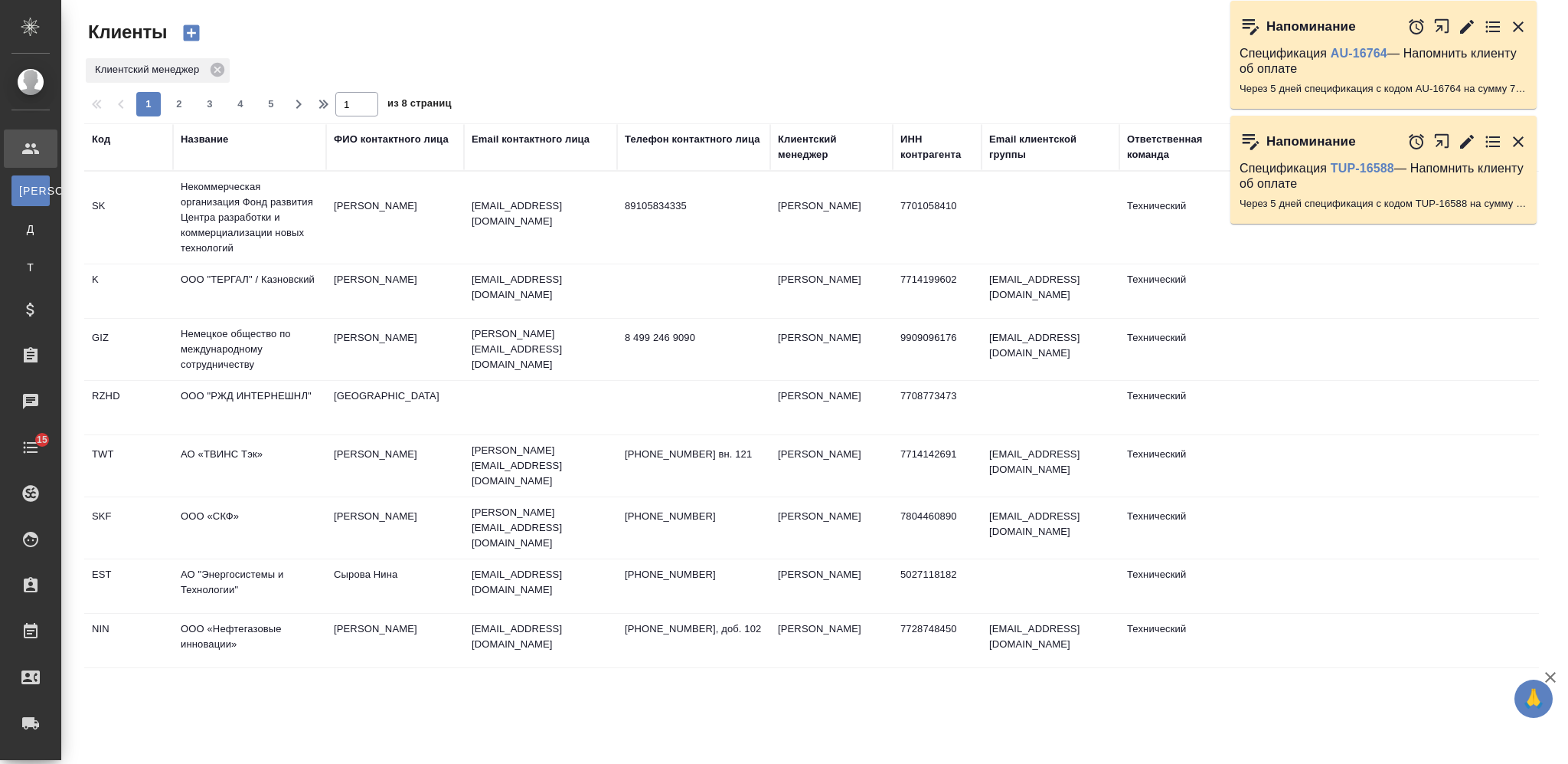
click at [196, 141] on div "Название" at bounding box center [204, 139] width 47 height 15
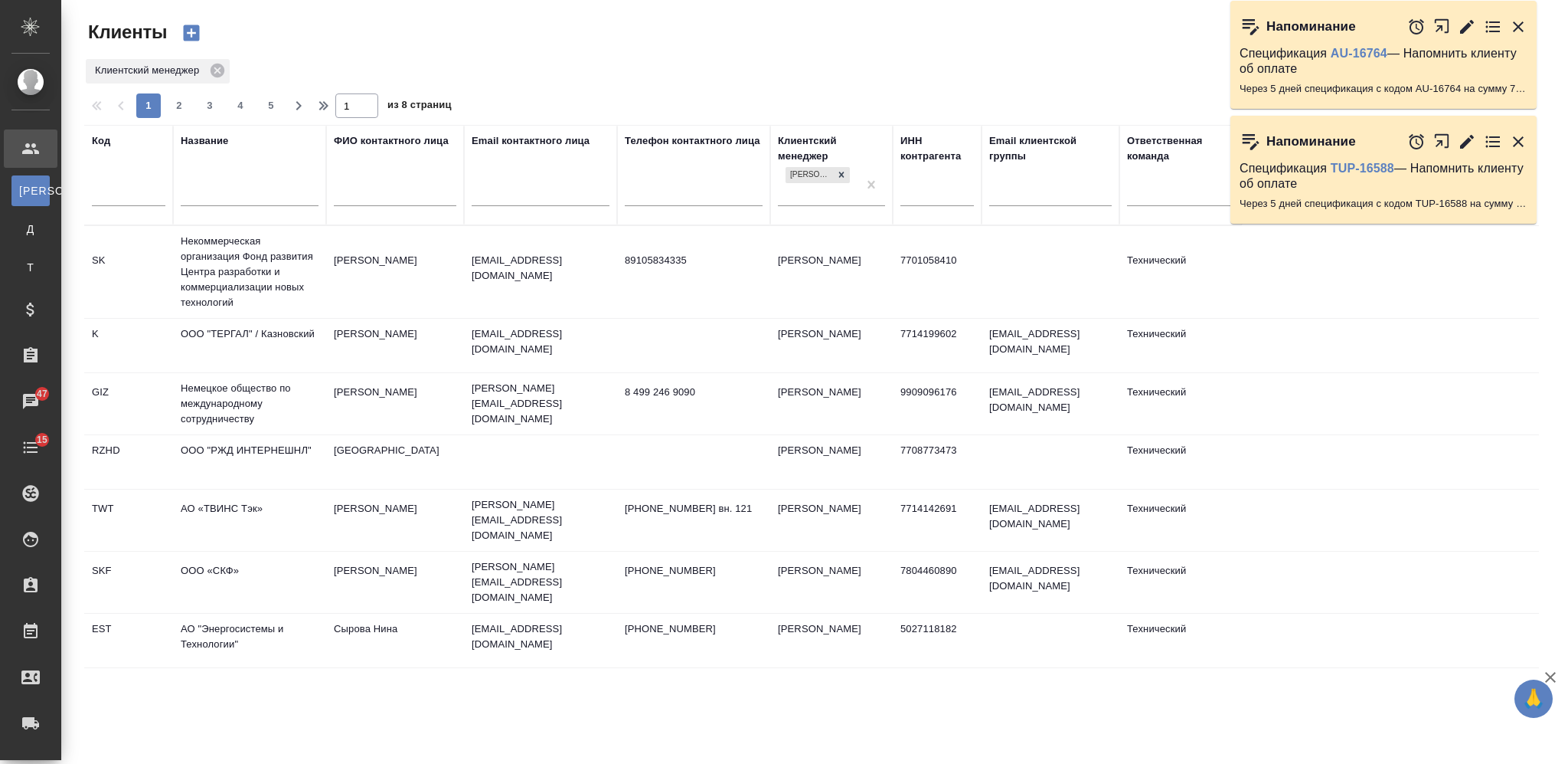
click at [237, 200] on input "text" at bounding box center [250, 196] width 138 height 19
click at [272, 210] on div at bounding box center [250, 197] width 138 height 38
click at [271, 188] on input "text" at bounding box center [250, 196] width 138 height 19
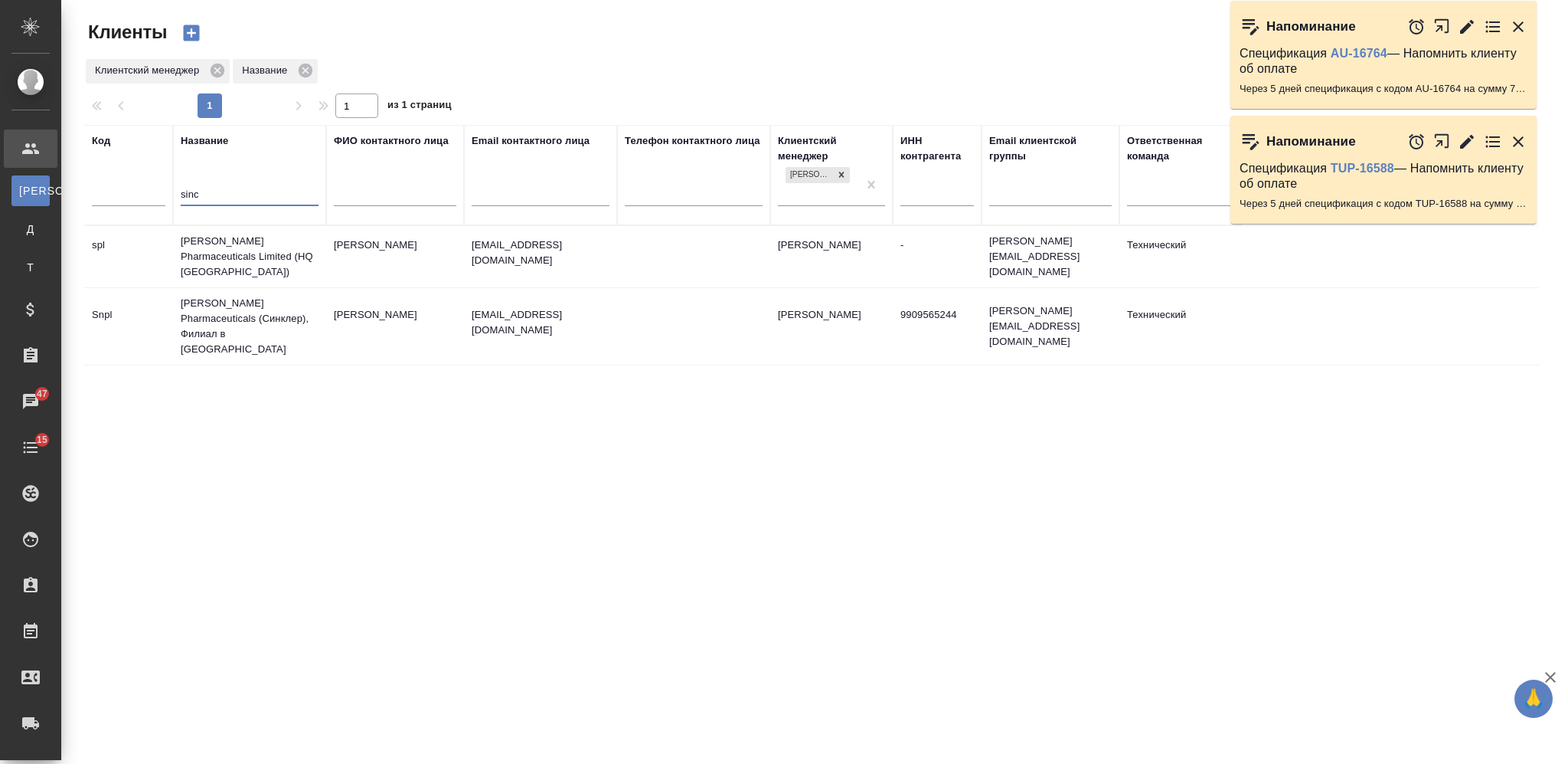
type input "sinc"
click at [278, 248] on td "[PERSON_NAME] Pharmaceuticals Limited (HQ [GEOGRAPHIC_DATA])" at bounding box center [250, 256] width 153 height 61
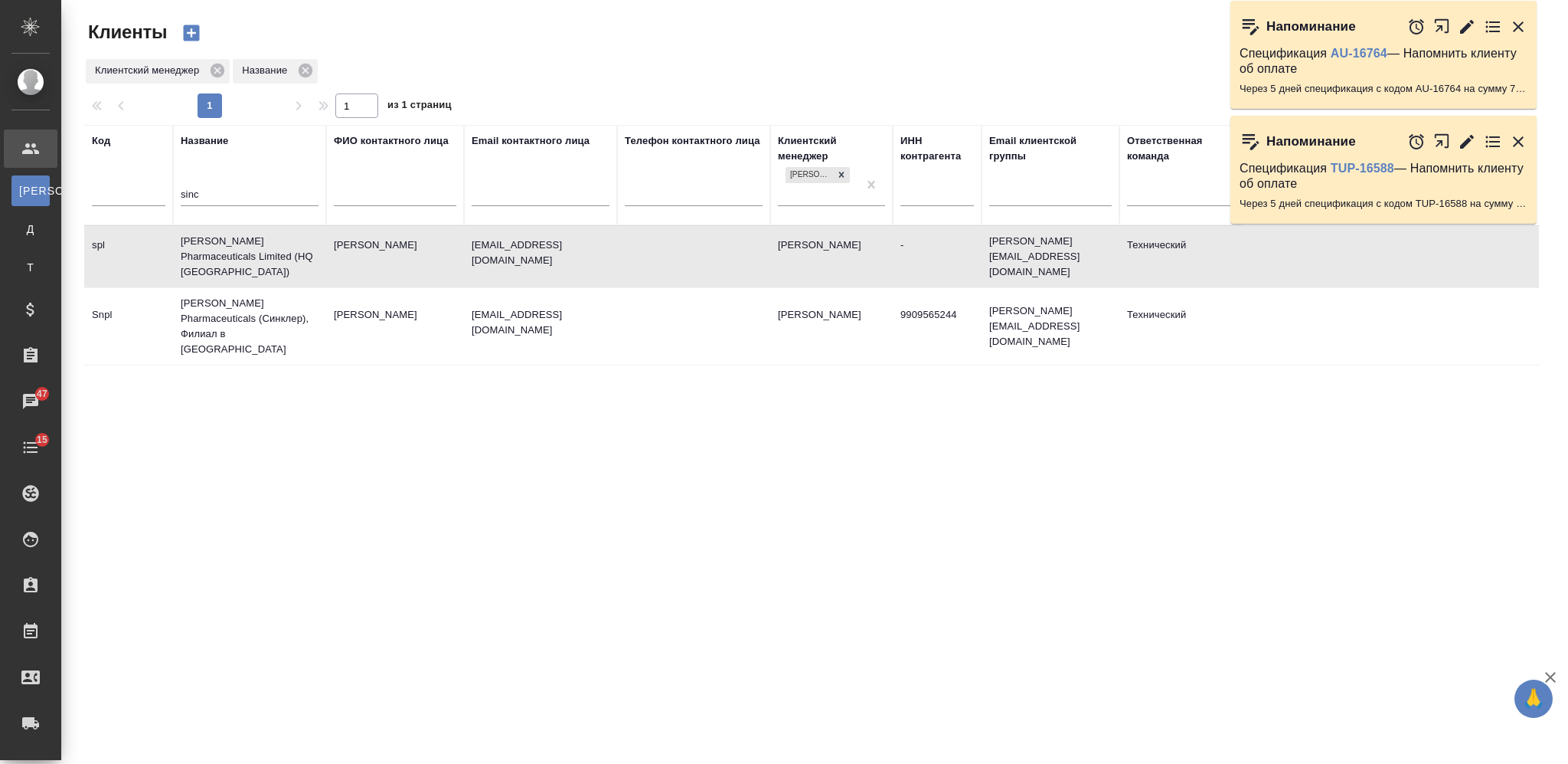
click at [278, 248] on td "[PERSON_NAME] Pharmaceuticals Limited (HQ [GEOGRAPHIC_DATA])" at bounding box center [250, 256] width 153 height 61
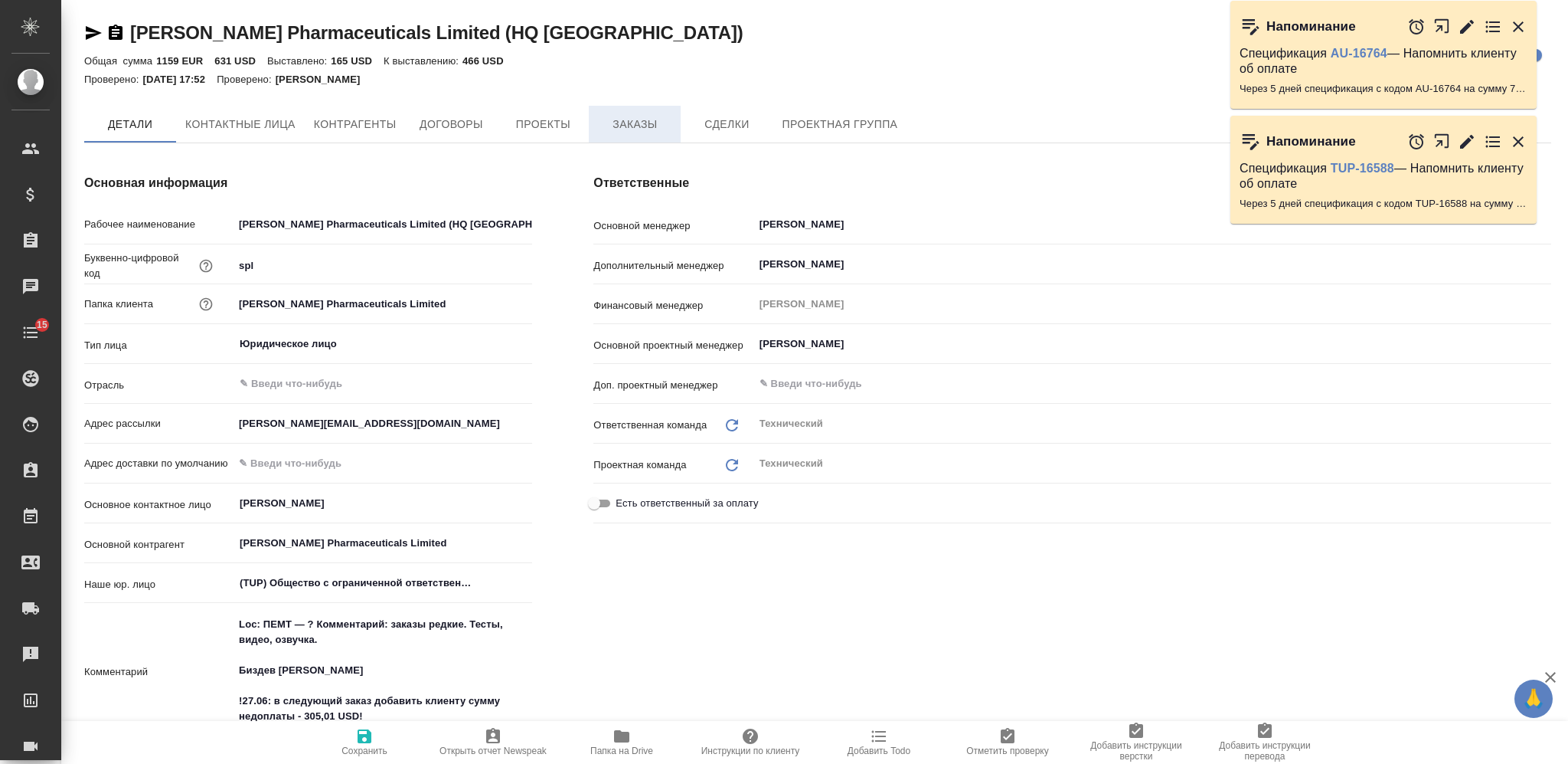
type textarea "x"
click at [626, 125] on span "Заказы" at bounding box center [634, 125] width 73 height 19
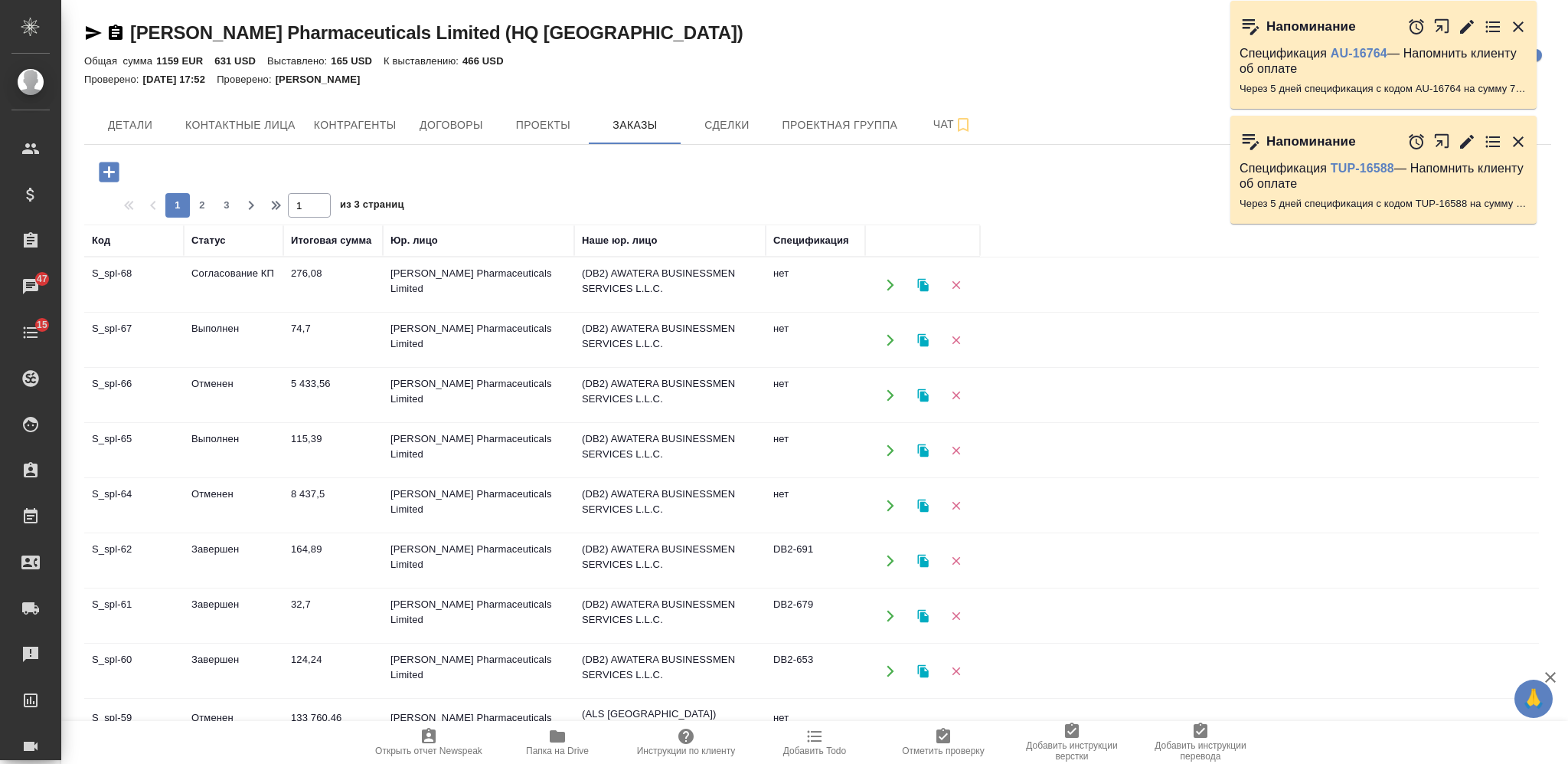
click at [326, 396] on td "5 433,56" at bounding box center [333, 395] width 100 height 53
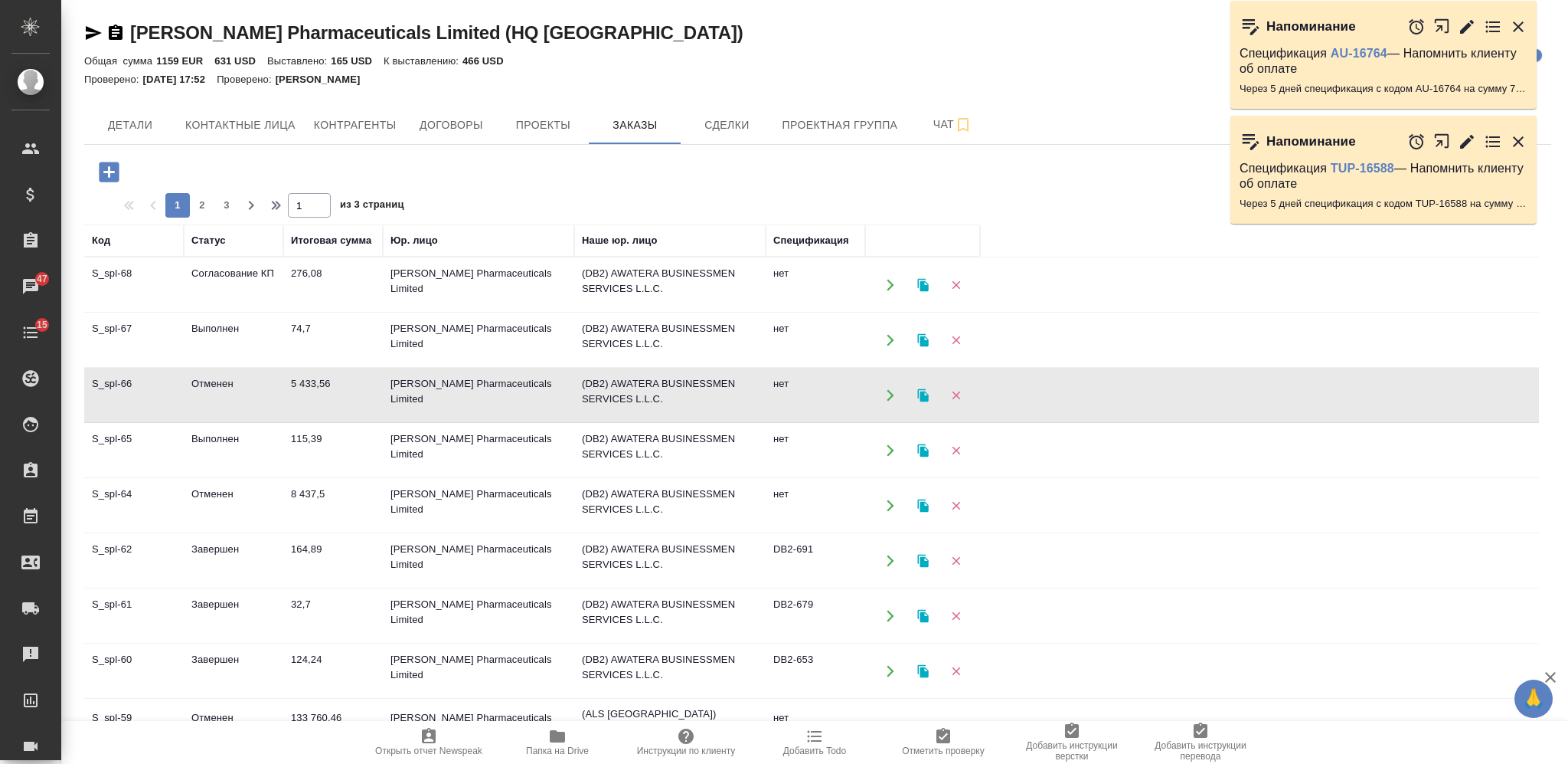
click at [326, 396] on td "5 433,56" at bounding box center [333, 395] width 100 height 53
click at [536, 135] on button "Проекты" at bounding box center [542, 125] width 92 height 38
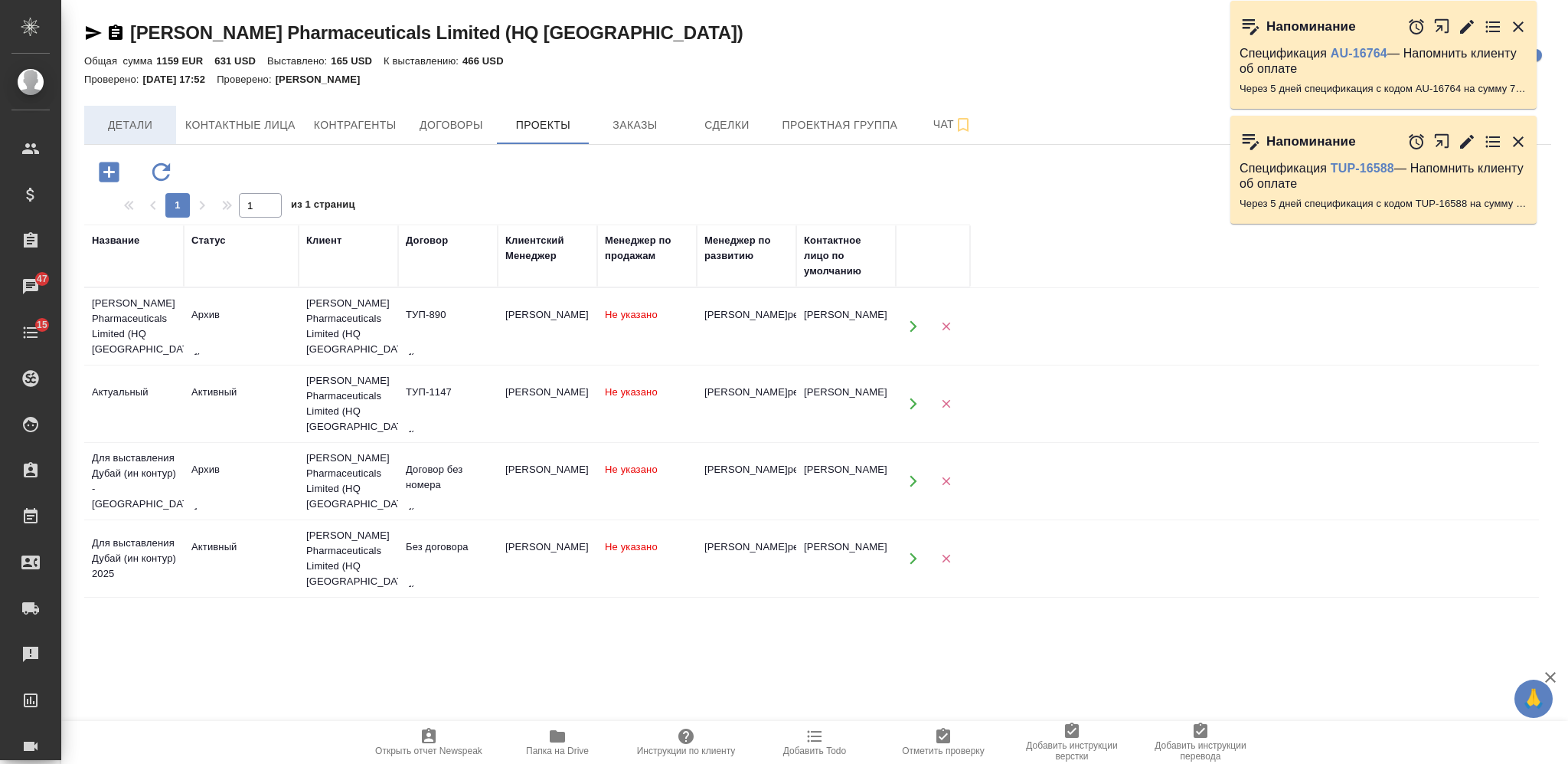
click at [159, 130] on span "Детали" at bounding box center [130, 125] width 73 height 19
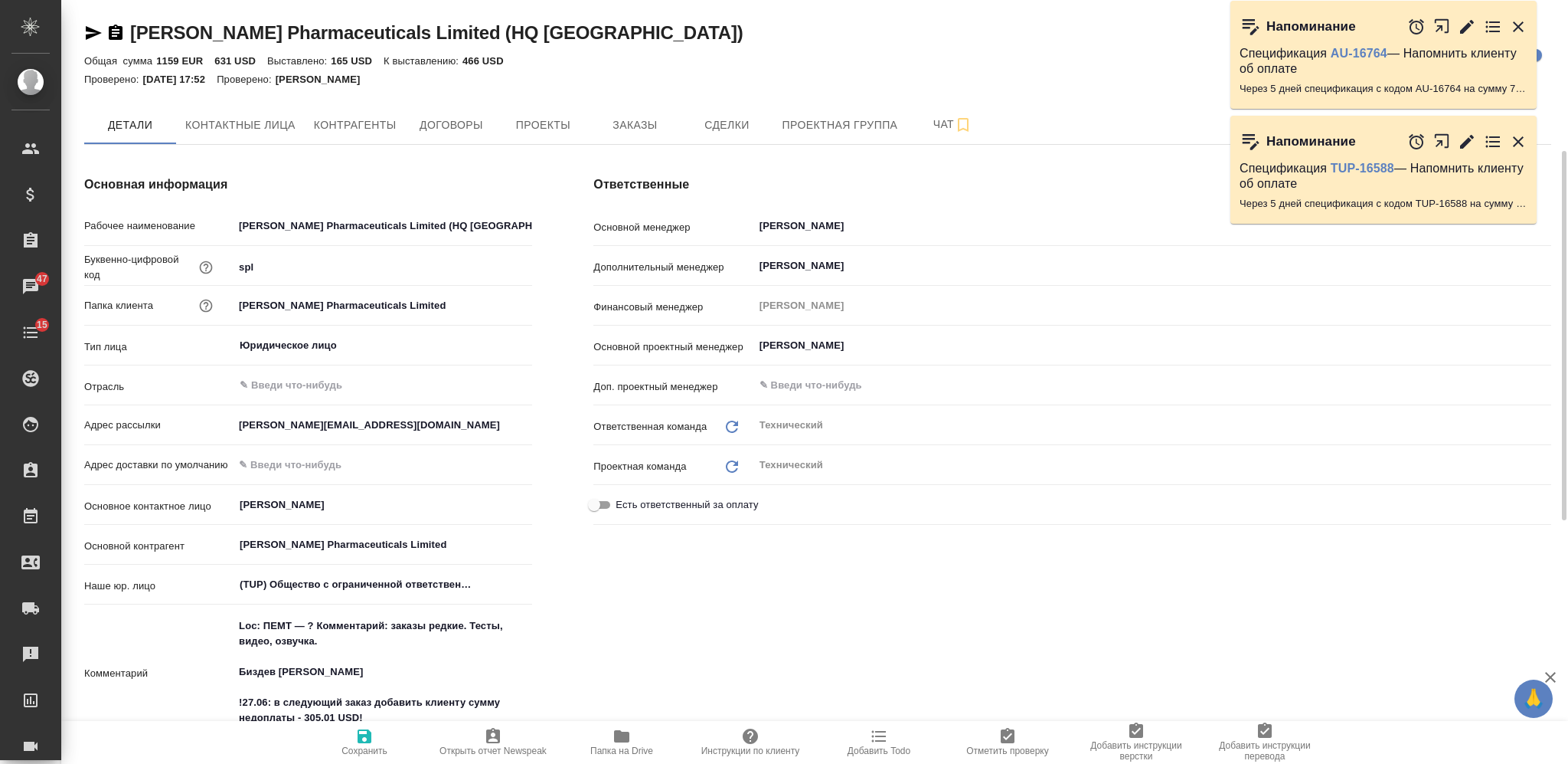
scroll to position [307, 0]
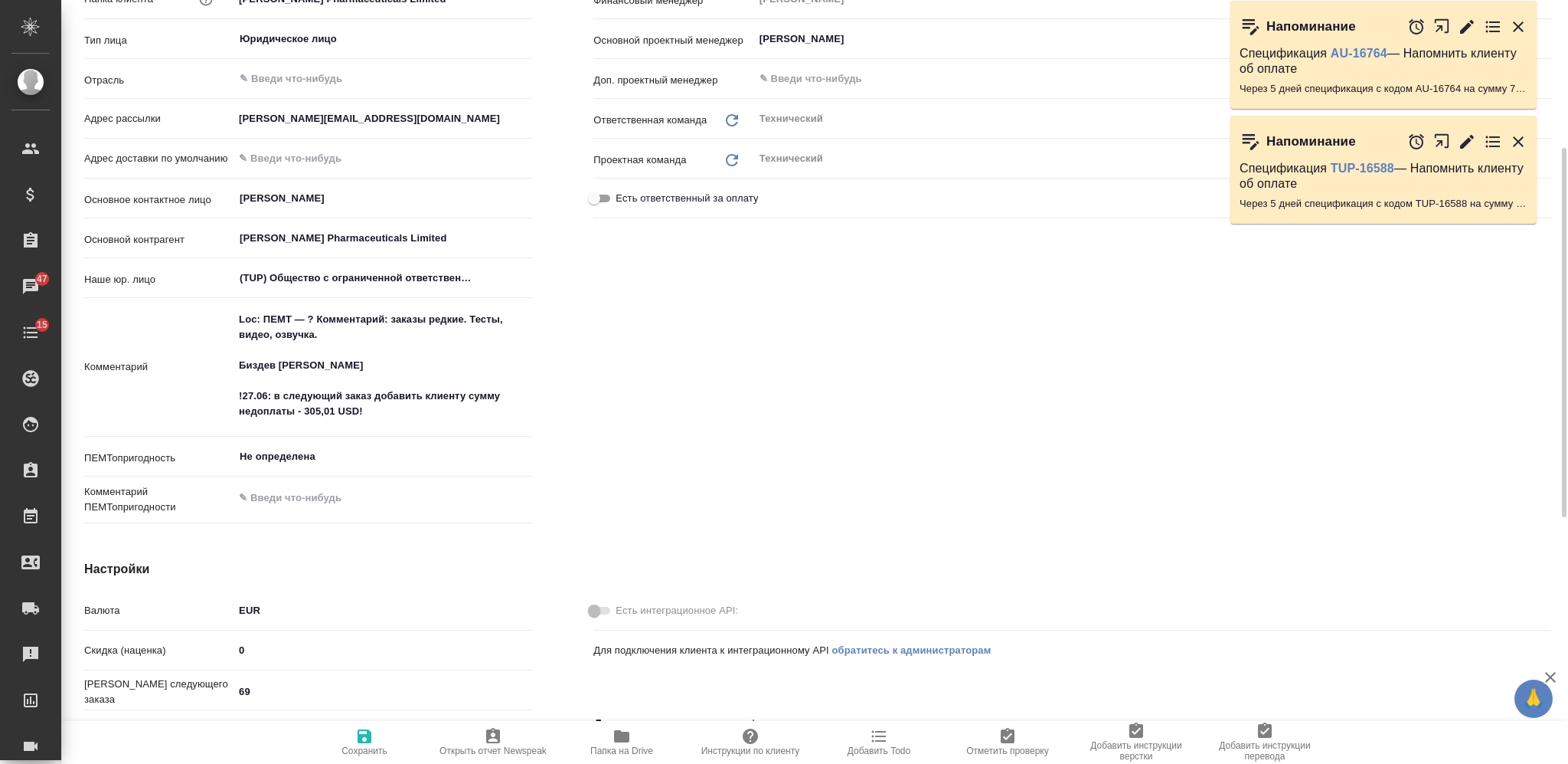
type textarea "x"
drag, startPoint x: 371, startPoint y: 411, endPoint x: 230, endPoint y: 392, distance: 142.3
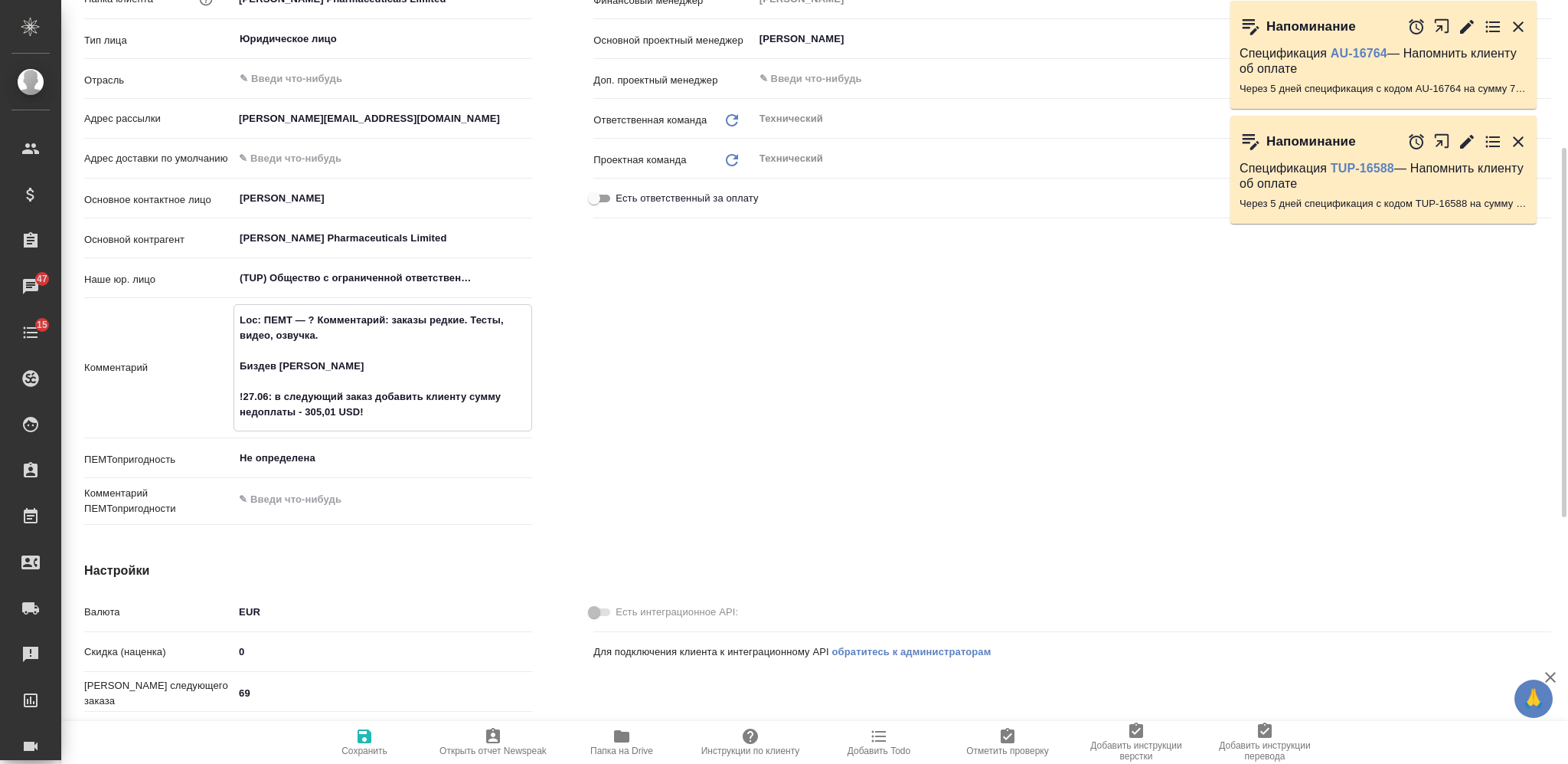
click at [230, 392] on div "Комментарий Loc: ПЕМТ — ? Комментарий: заказы редкие. Тесты, видео, озвучка. Би…" at bounding box center [308, 368] width 448 height 127
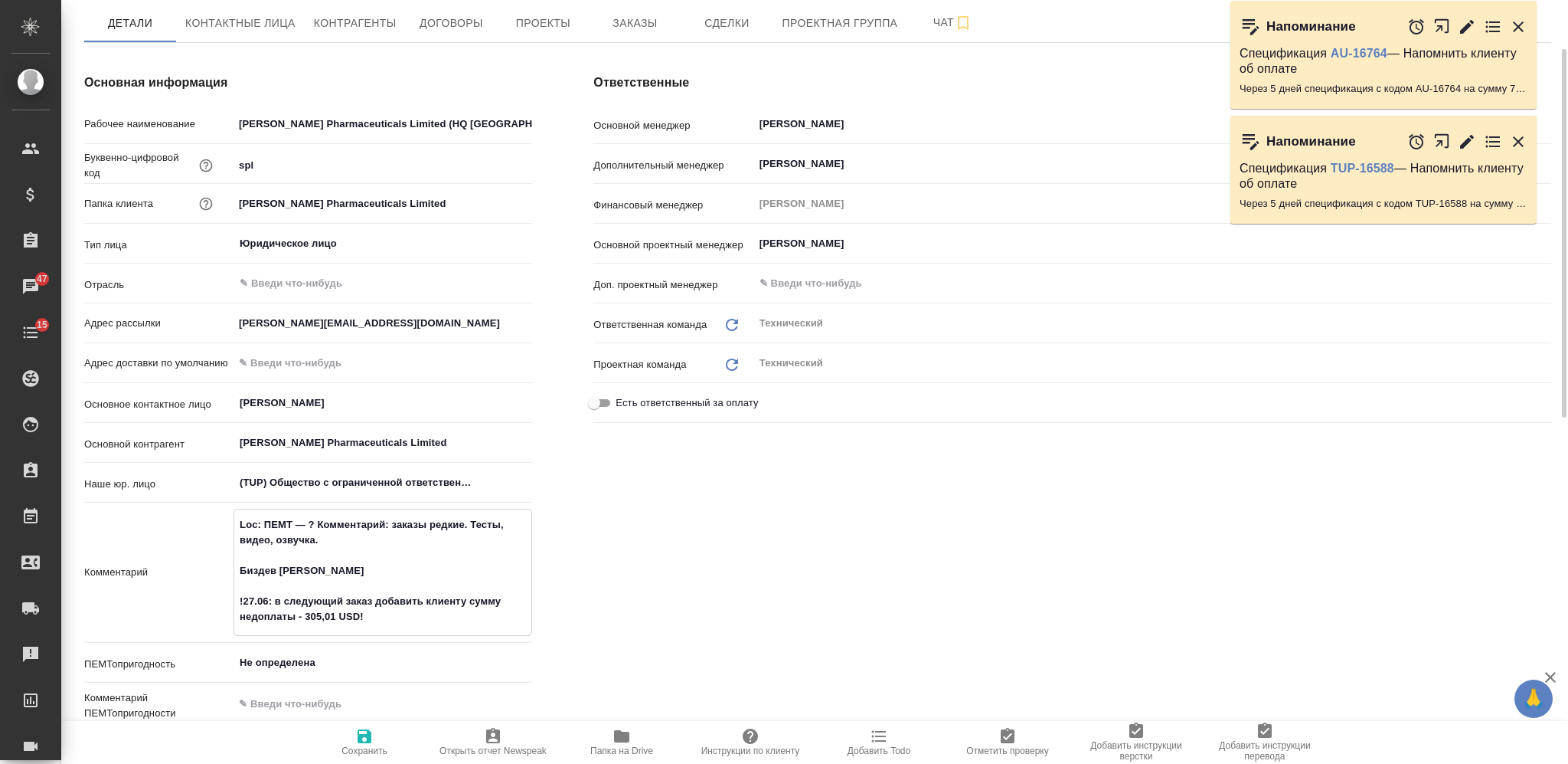
scroll to position [0, 0]
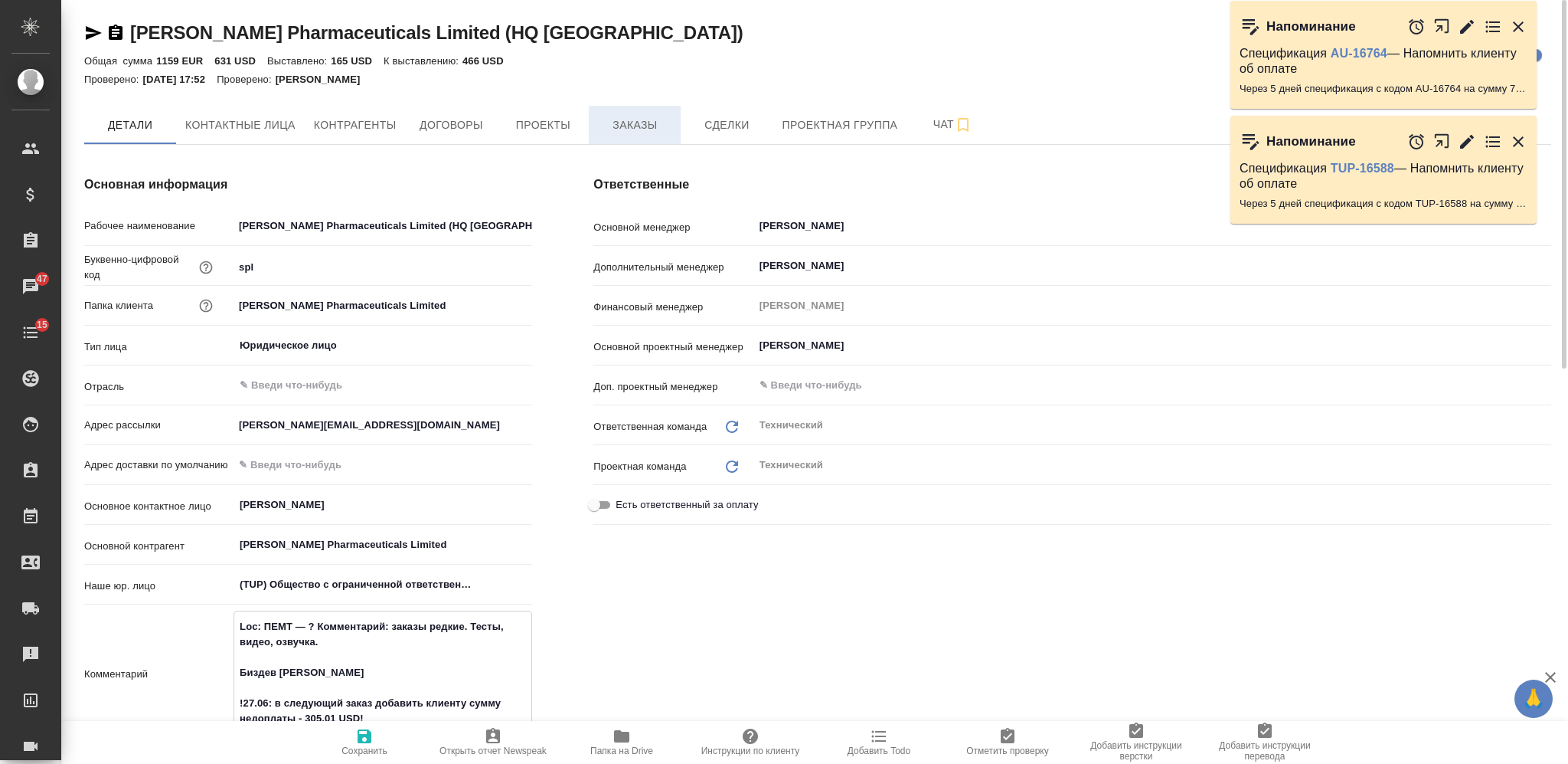
type textarea "x"
click at [620, 135] on button "Заказы" at bounding box center [634, 125] width 92 height 38
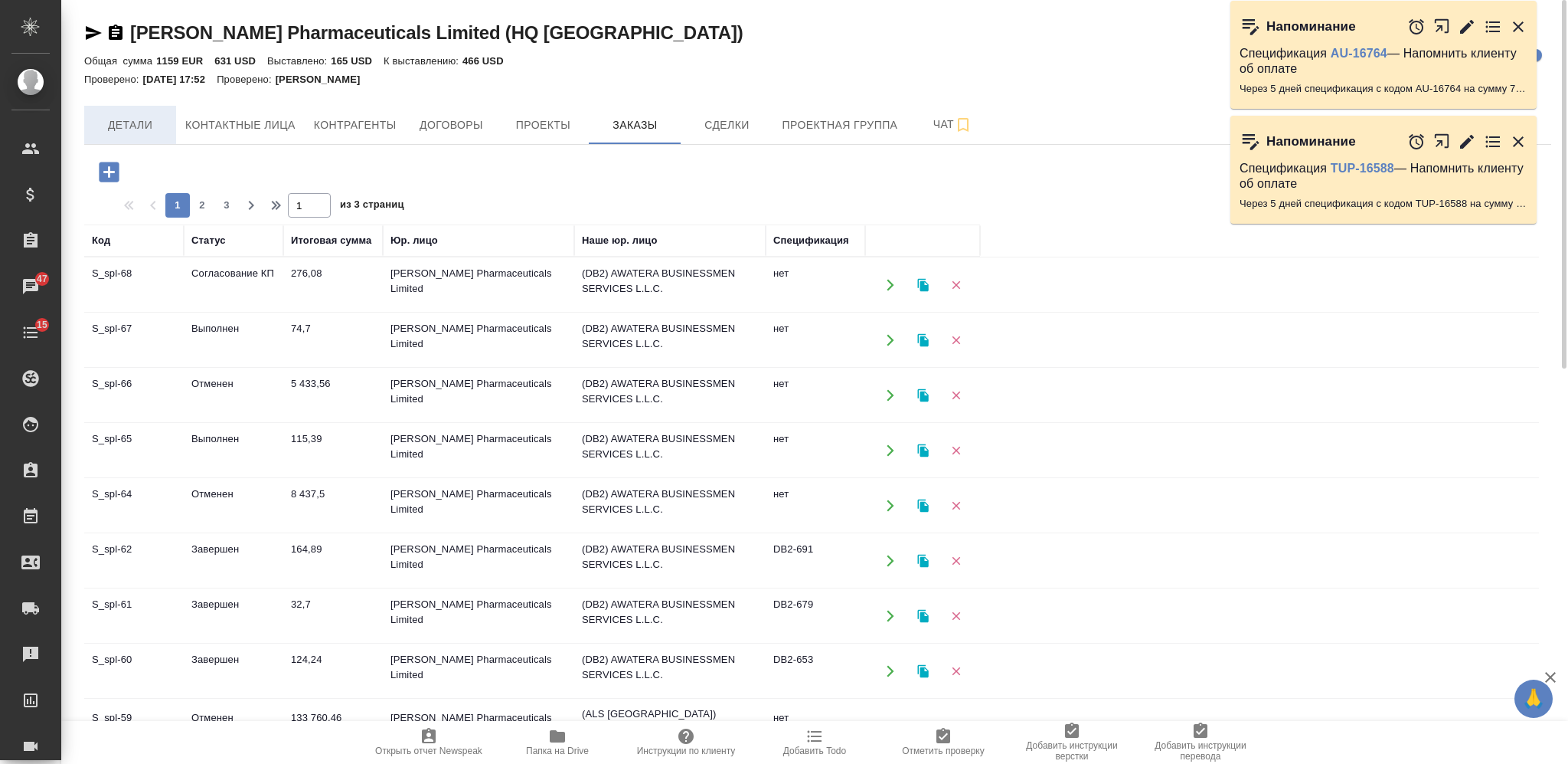
click at [150, 135] on button "Детали" at bounding box center [130, 125] width 92 height 38
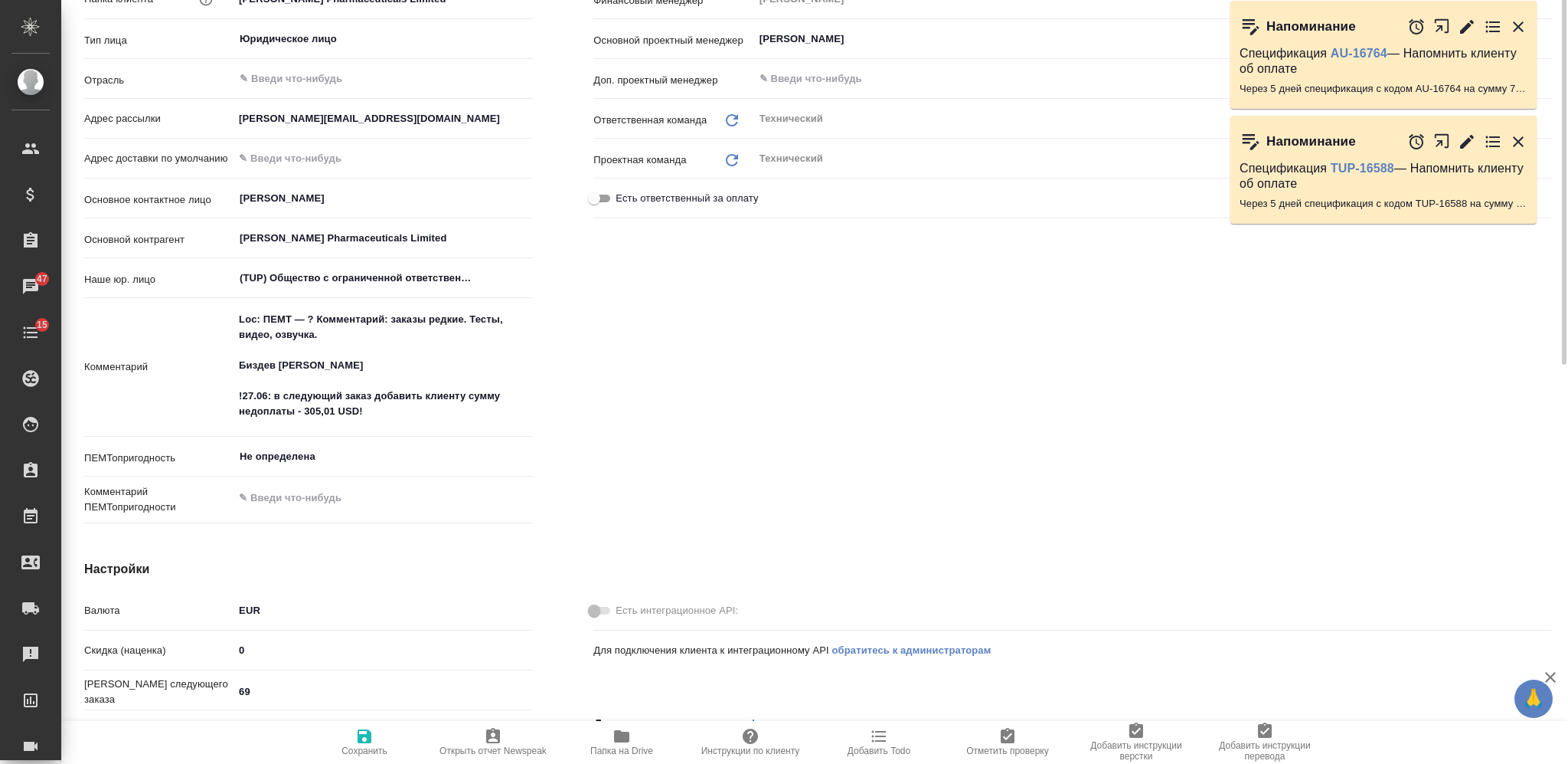
scroll to position [204, 0]
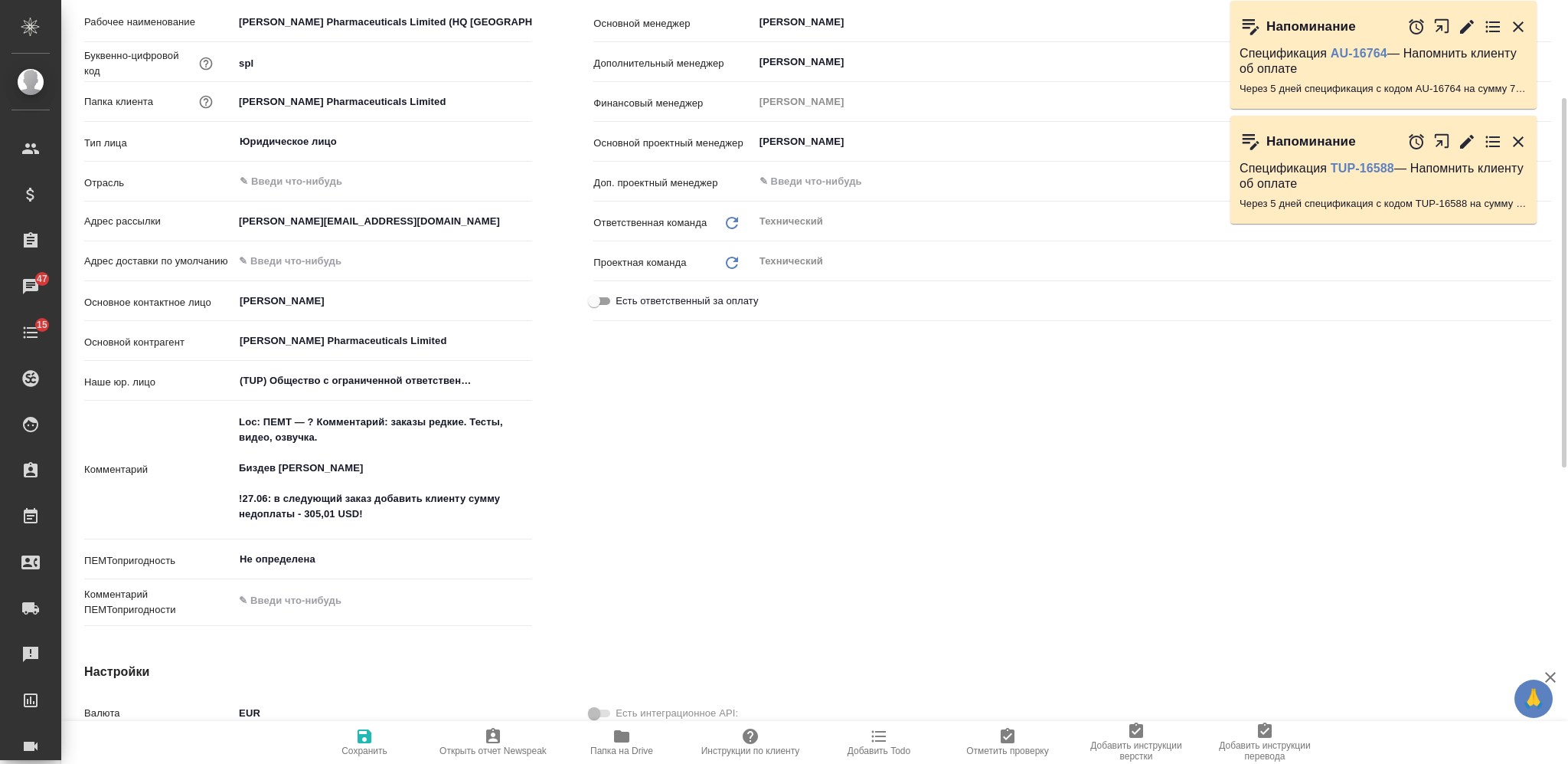
type textarea "x"
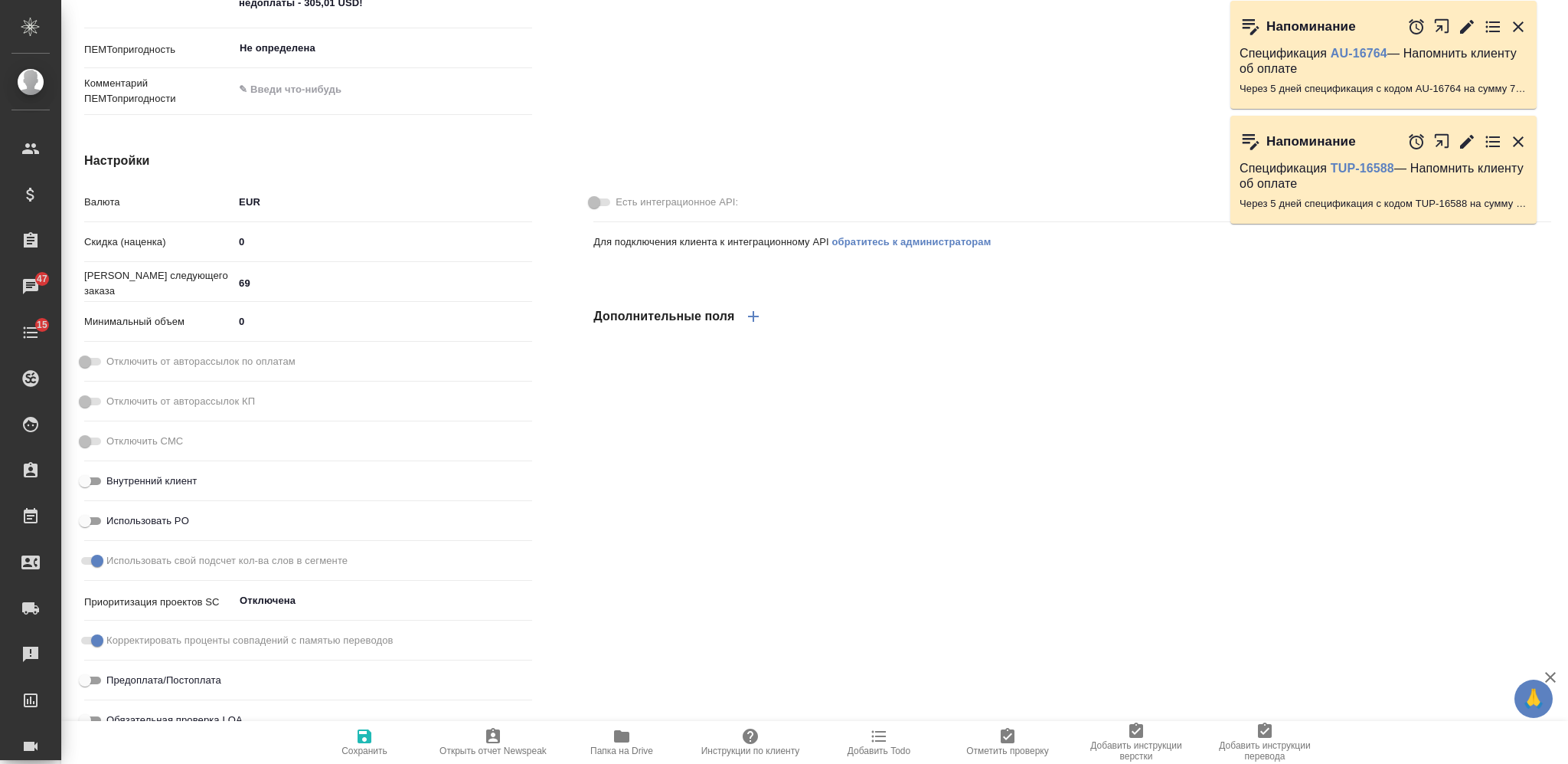
scroll to position [0, 0]
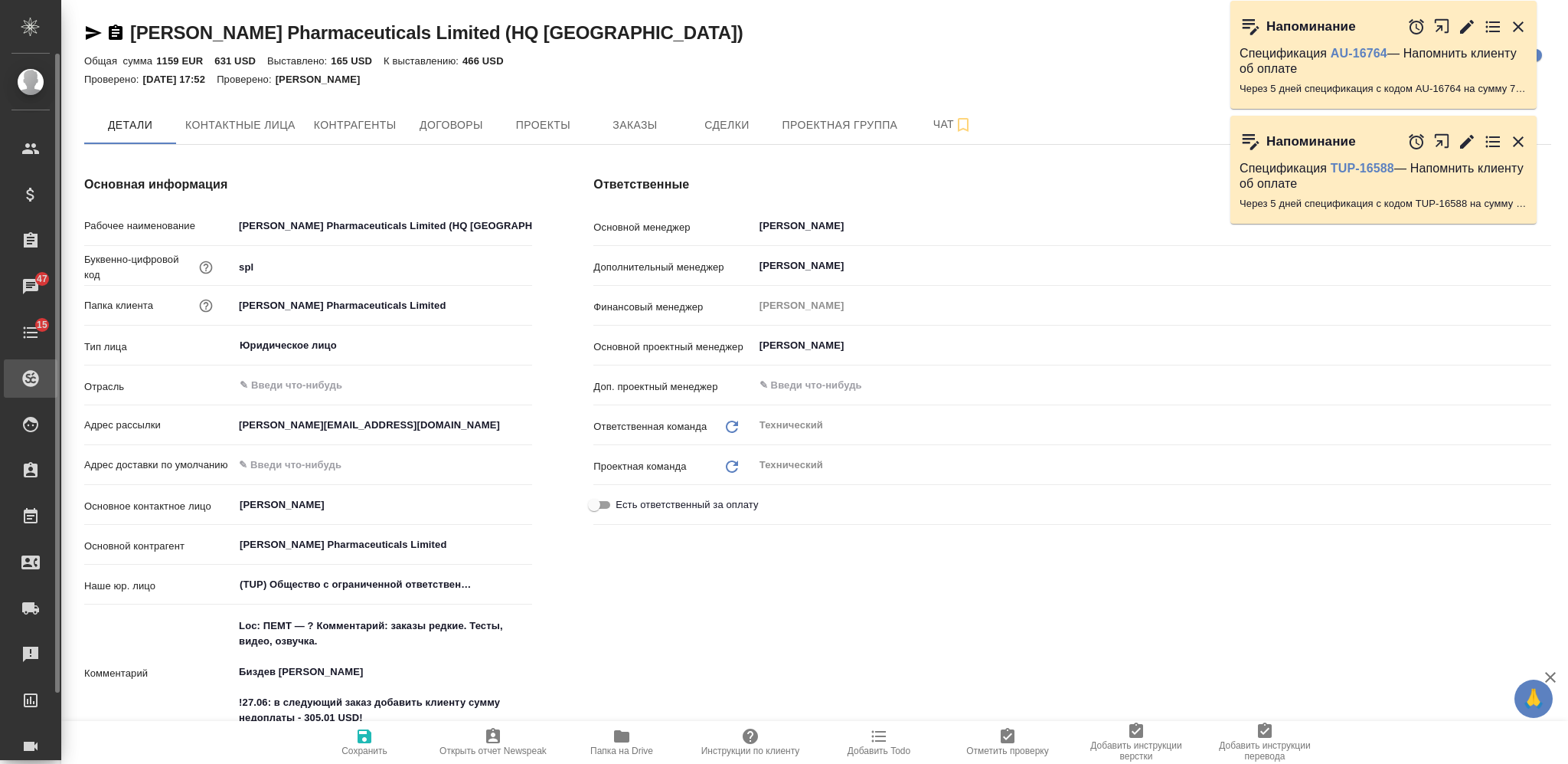
type textarea "x"
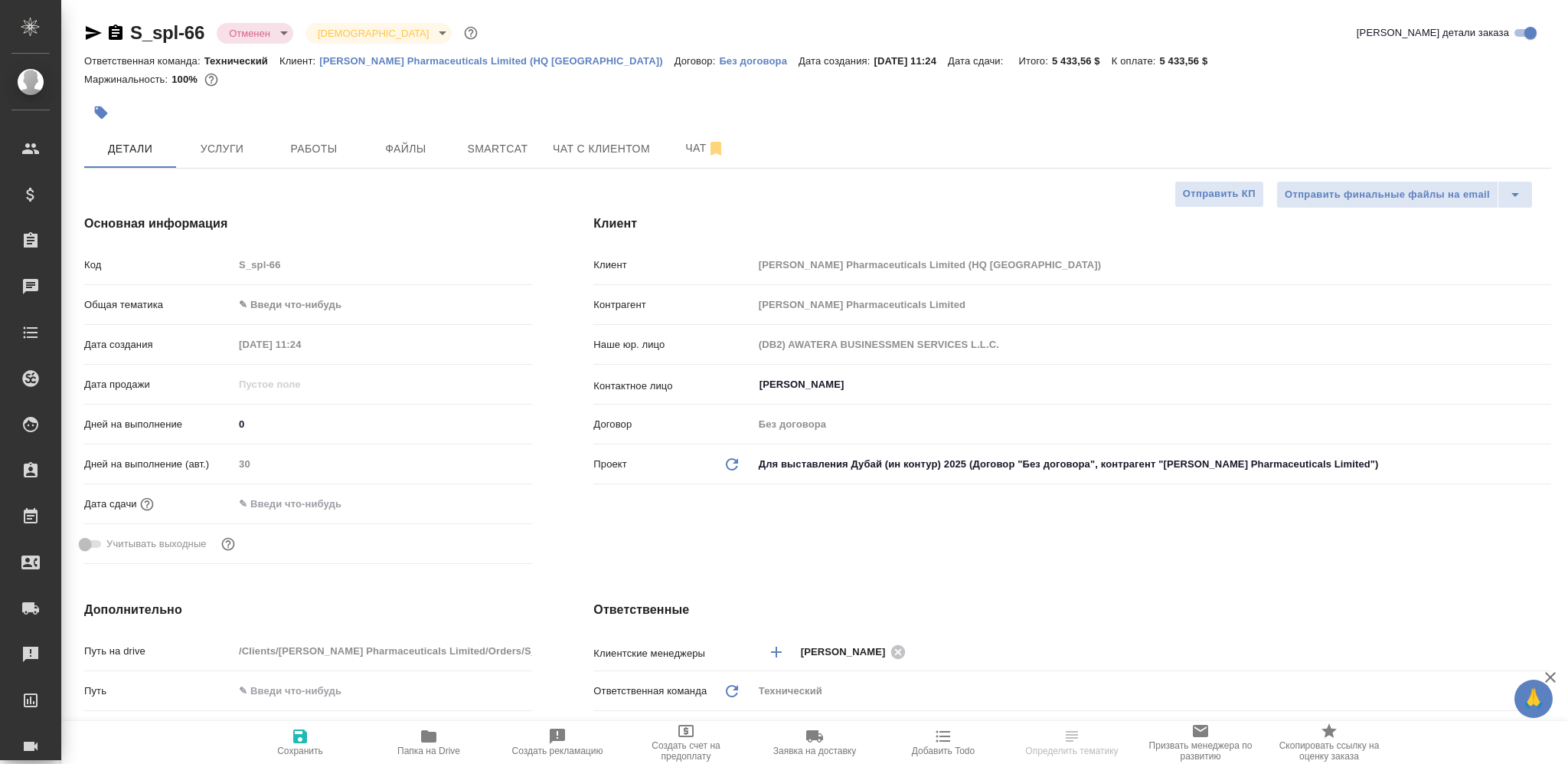
select select "RU"
type textarea "x"
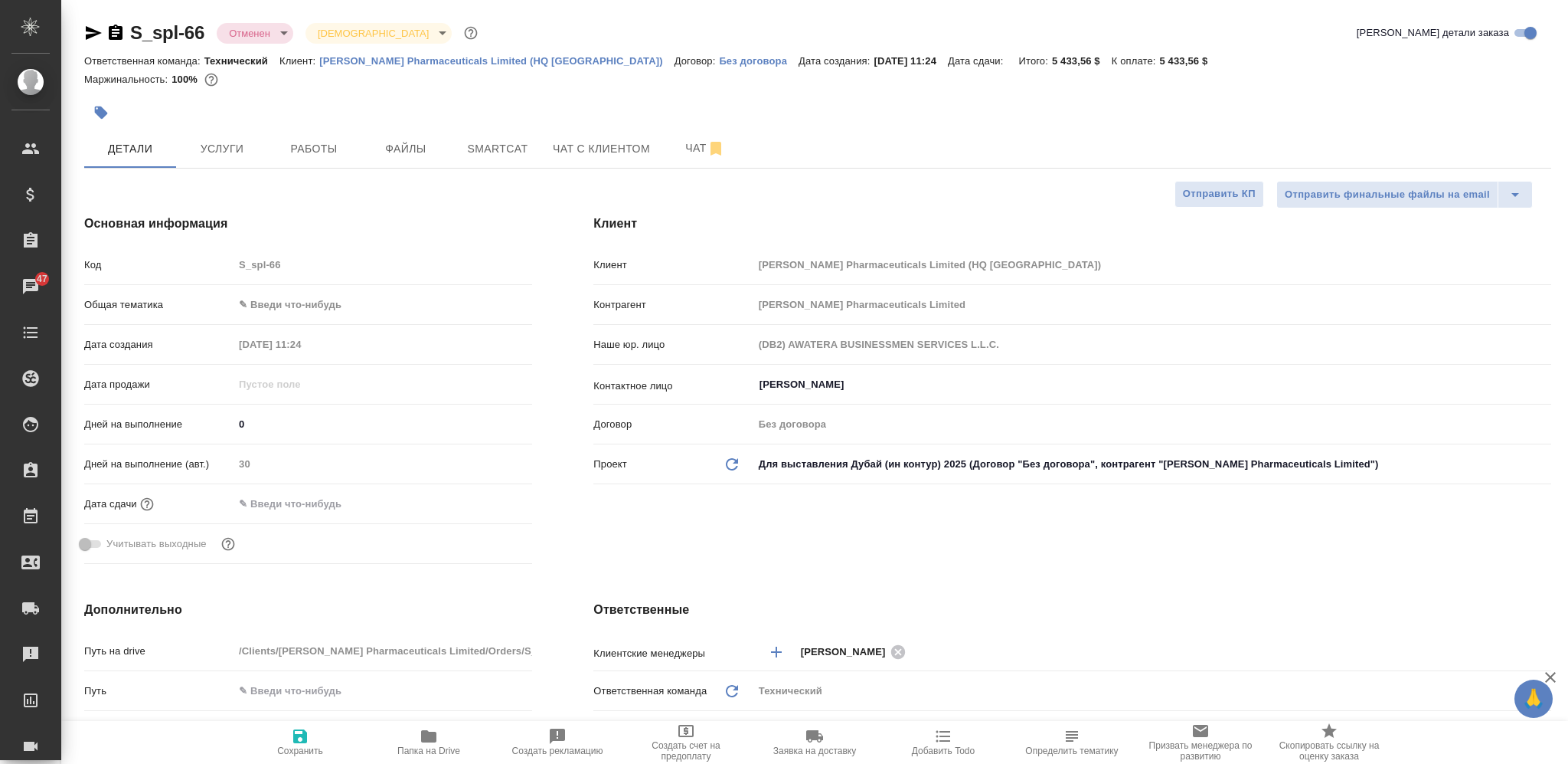
type textarea "x"
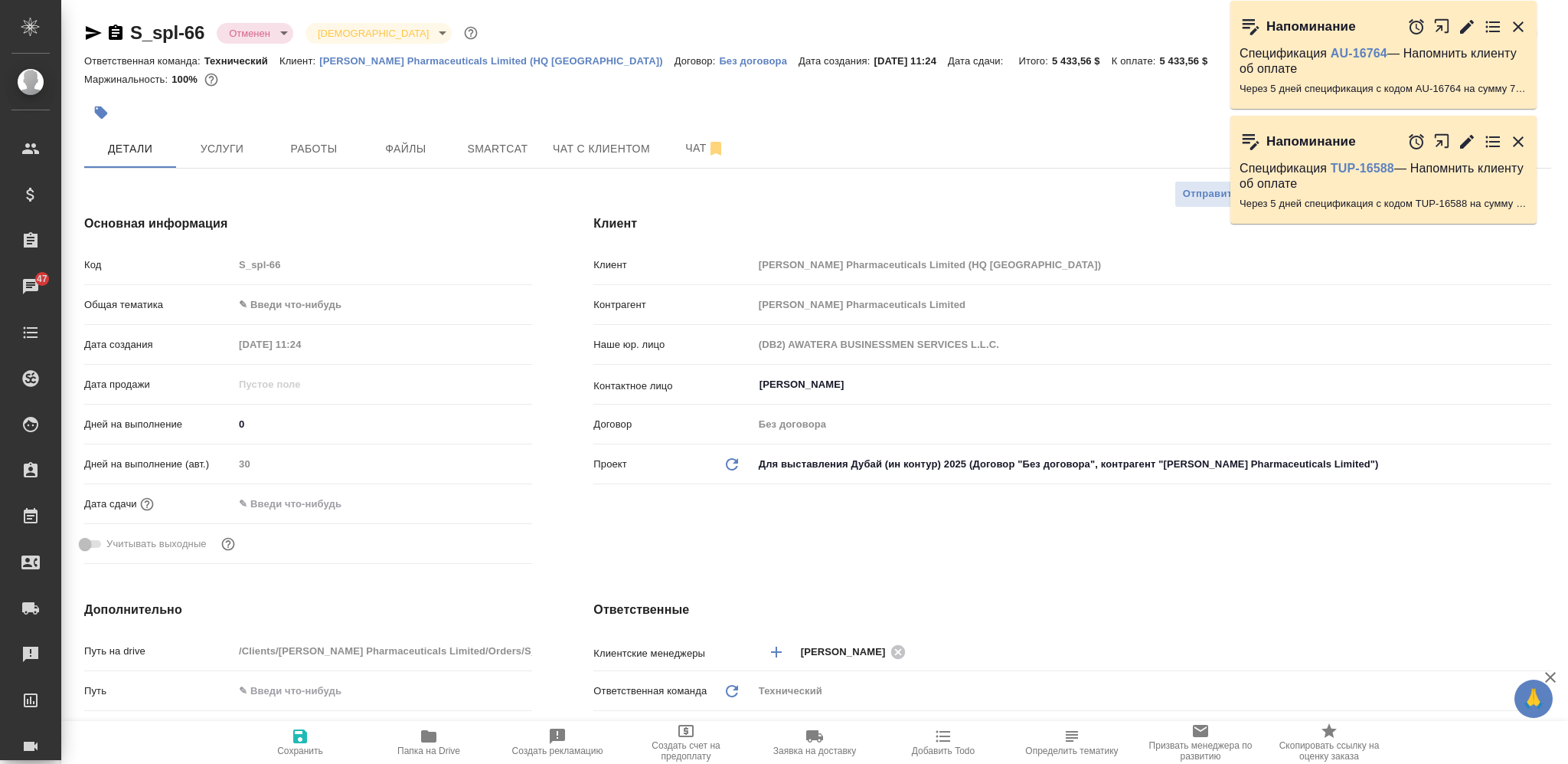
type textarea "x"
click at [223, 153] on span "Услуги" at bounding box center [222, 149] width 73 height 19
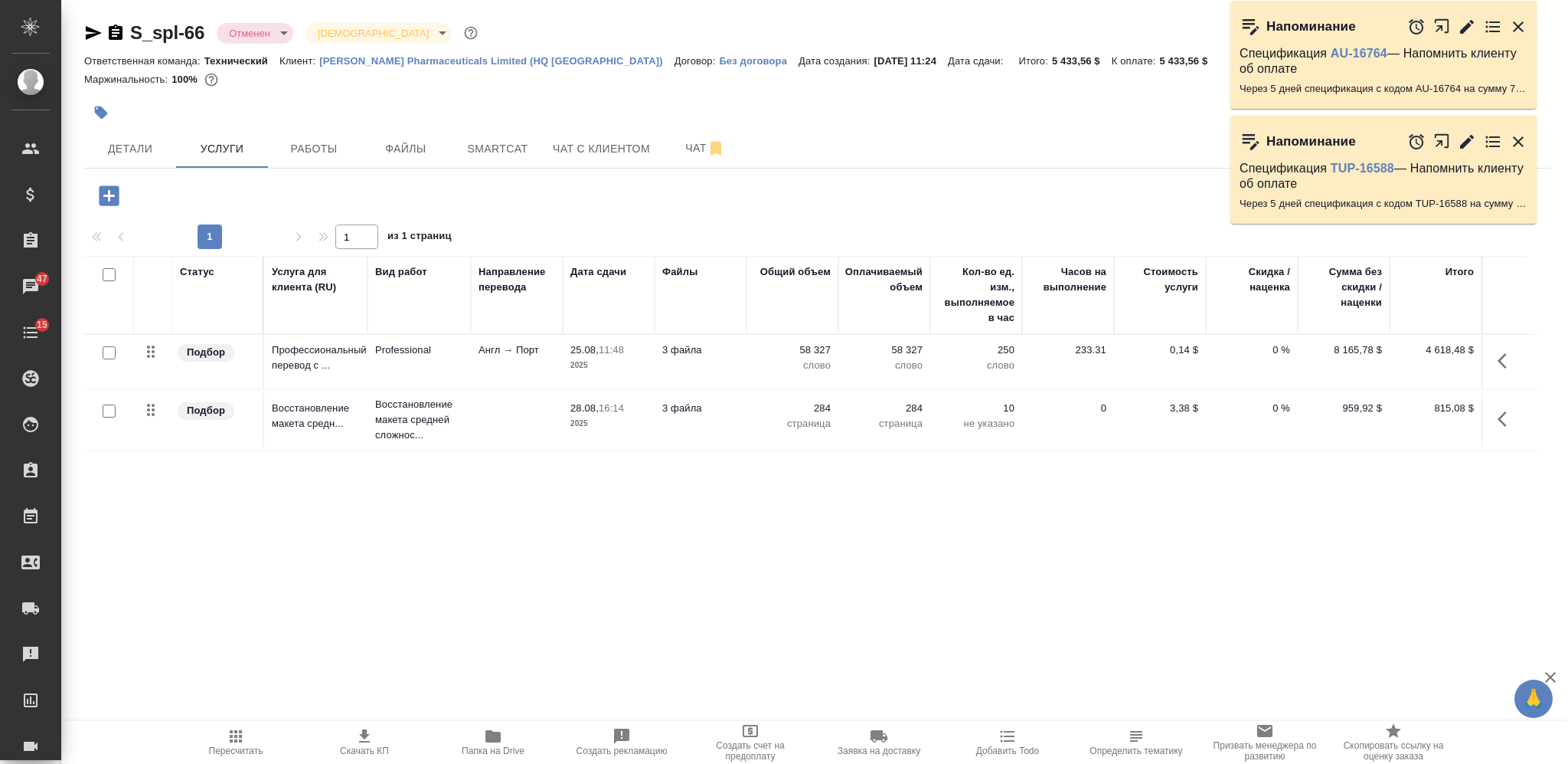
click at [726, 359] on td "3 файла" at bounding box center [700, 361] width 92 height 53
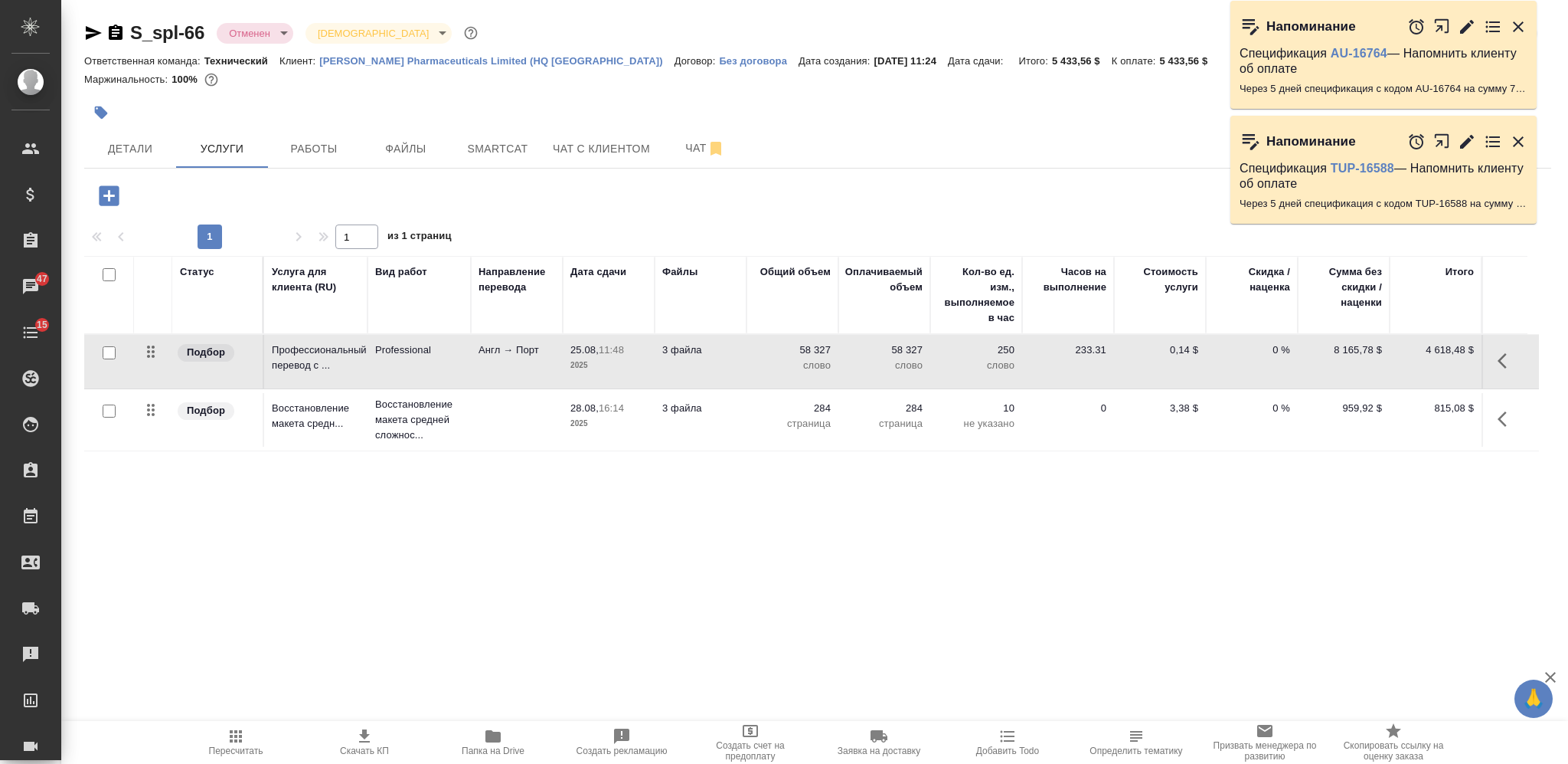
click at [726, 359] on td "3 файла" at bounding box center [700, 361] width 92 height 53
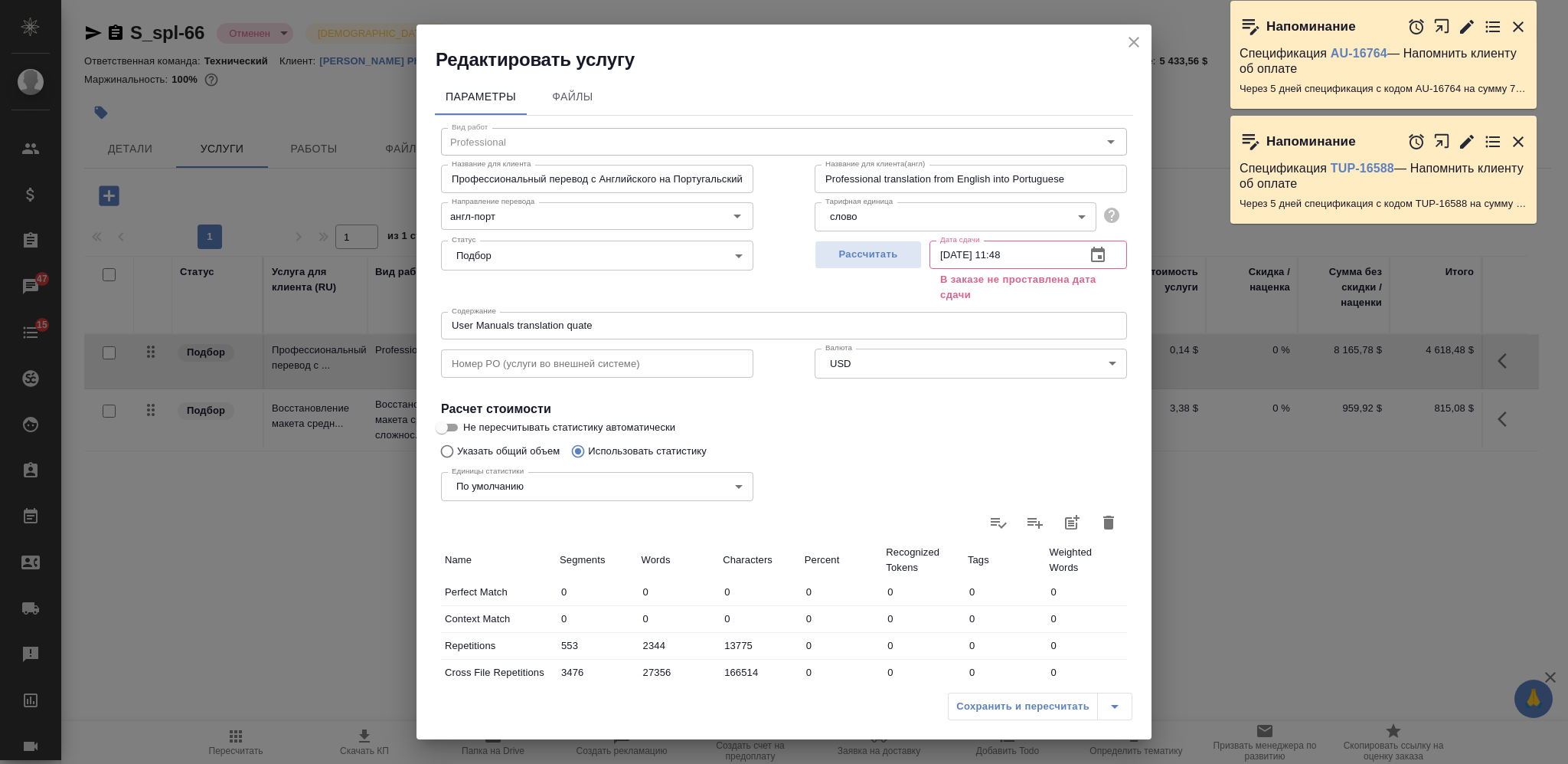
click at [1136, 43] on icon "close" at bounding box center [1134, 43] width 11 height 11
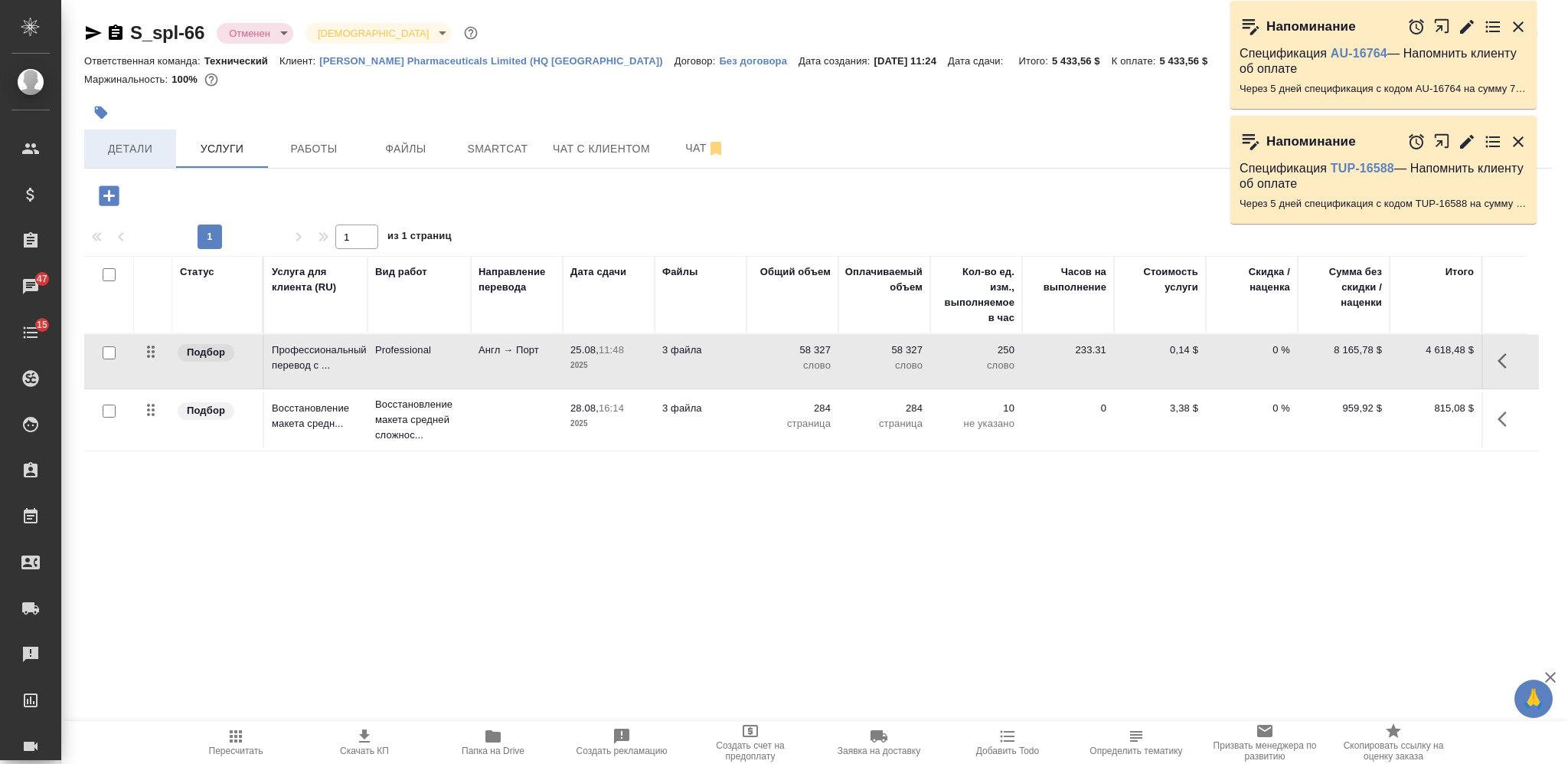
click at [137, 157] on span "Детали" at bounding box center [130, 149] width 73 height 19
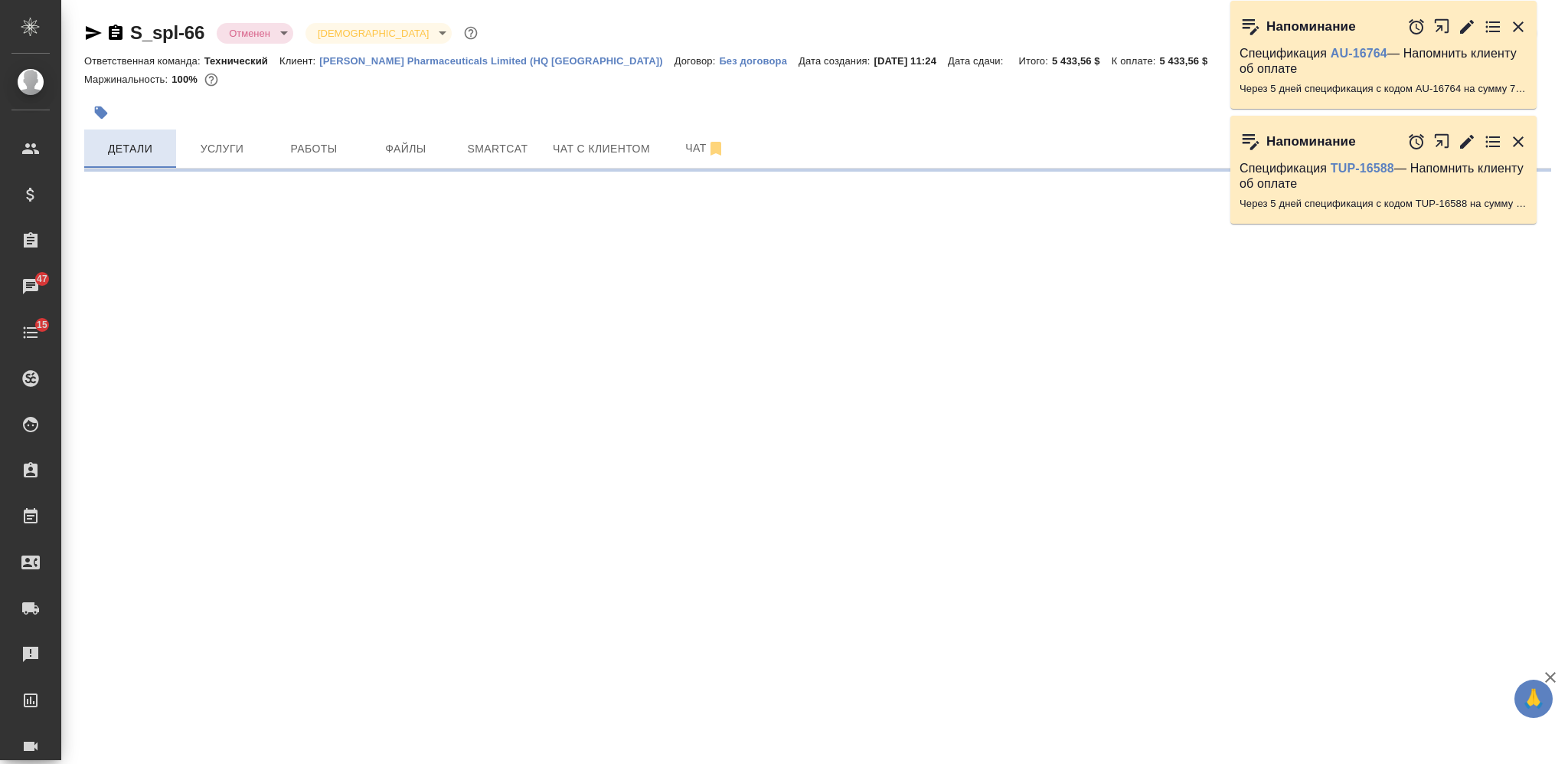
select select "RU"
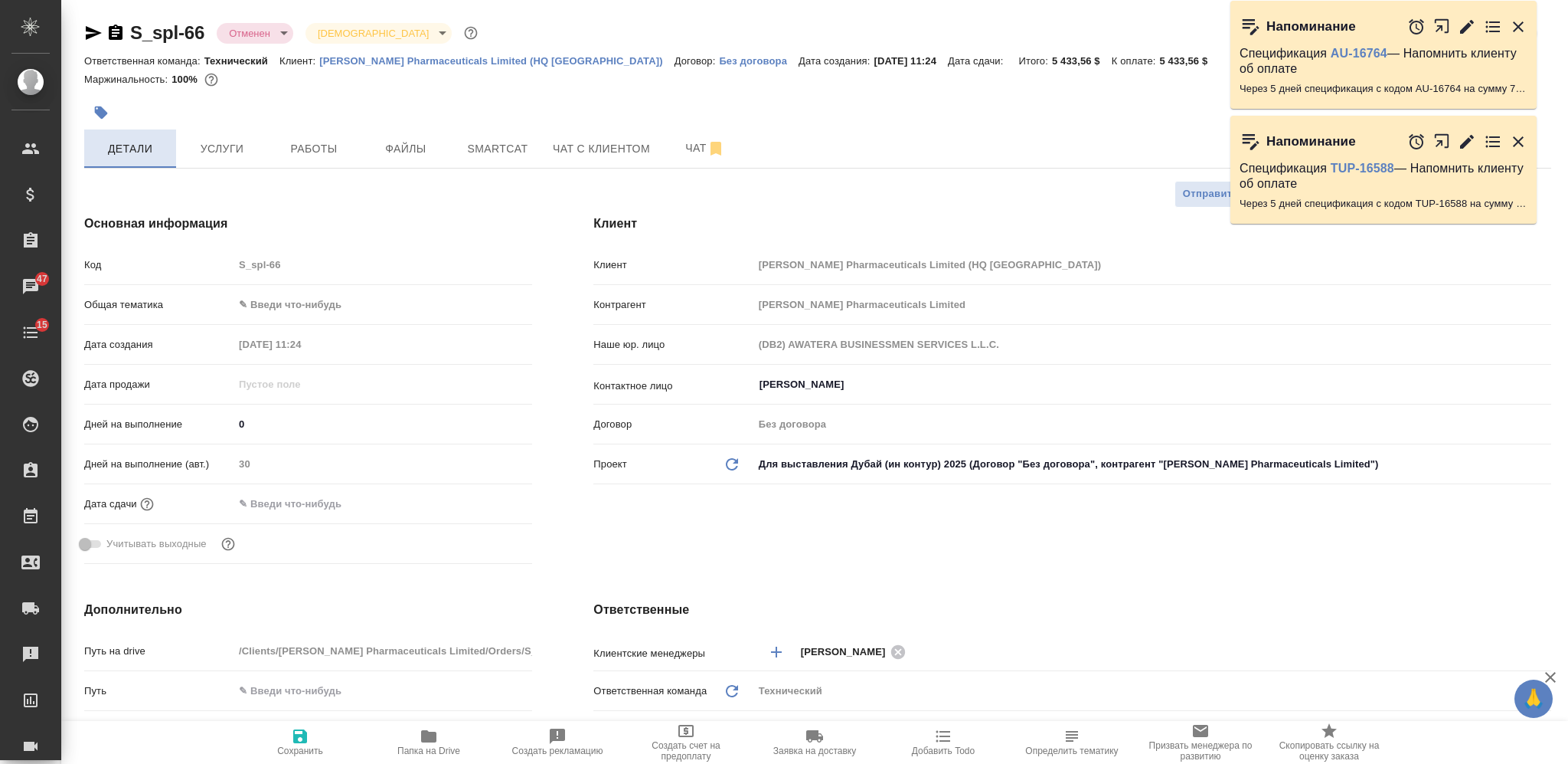
type textarea "x"
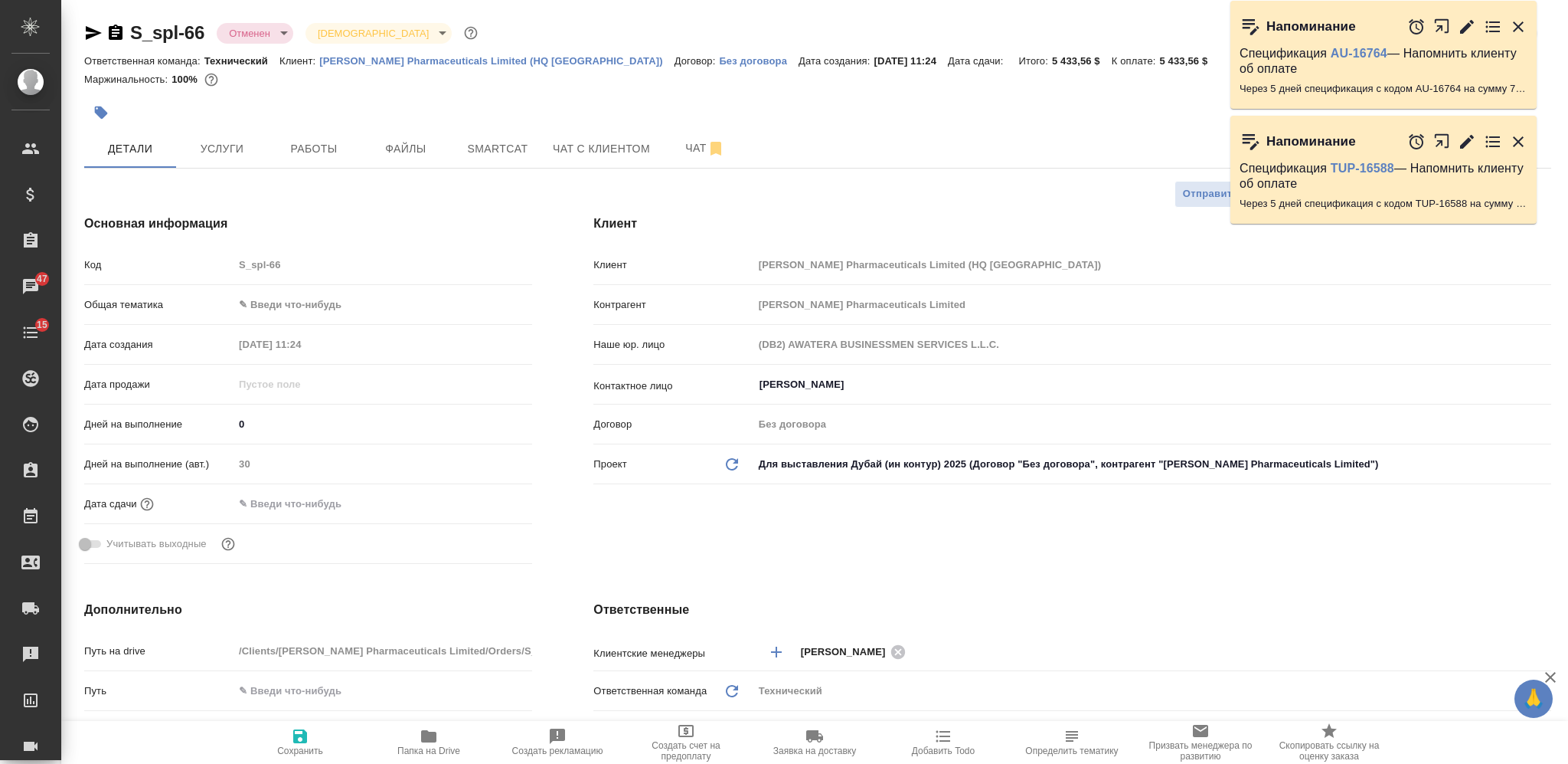
type textarea "x"
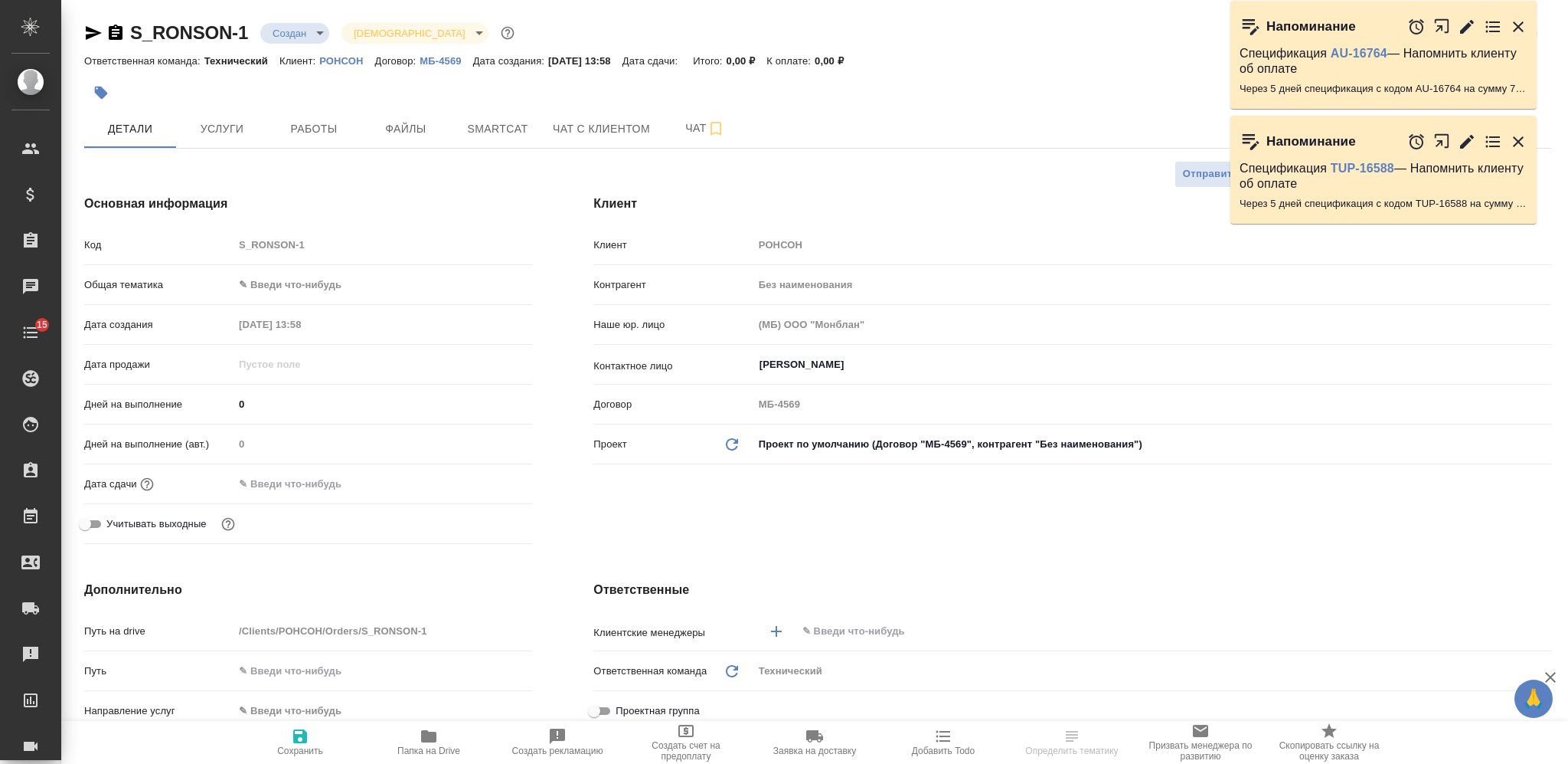
select select "RU"
type textarea "x"
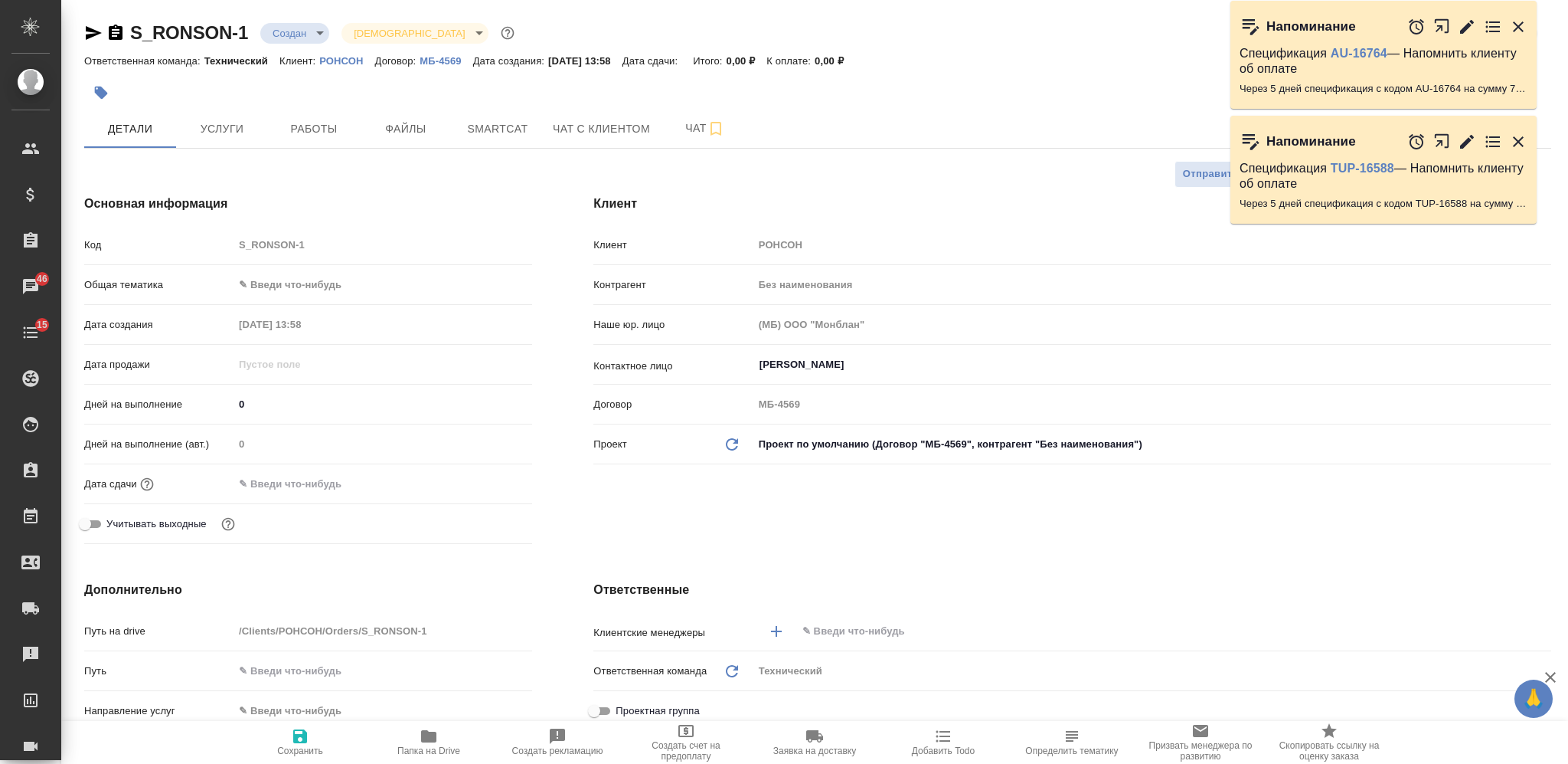
type textarea "x"
click at [425, 735] on icon "button" at bounding box center [429, 736] width 15 height 12
type textarea "x"
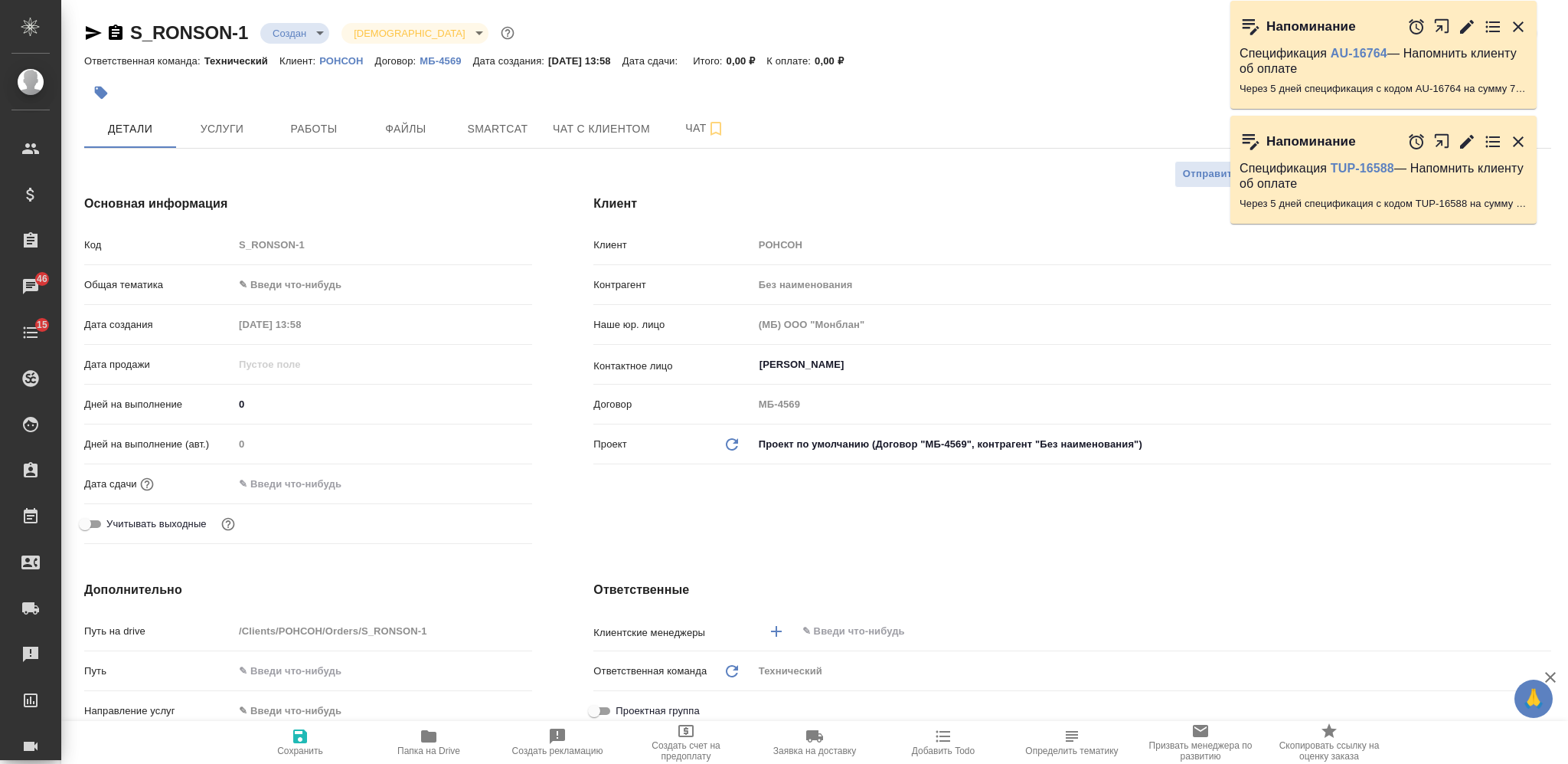
type textarea "x"
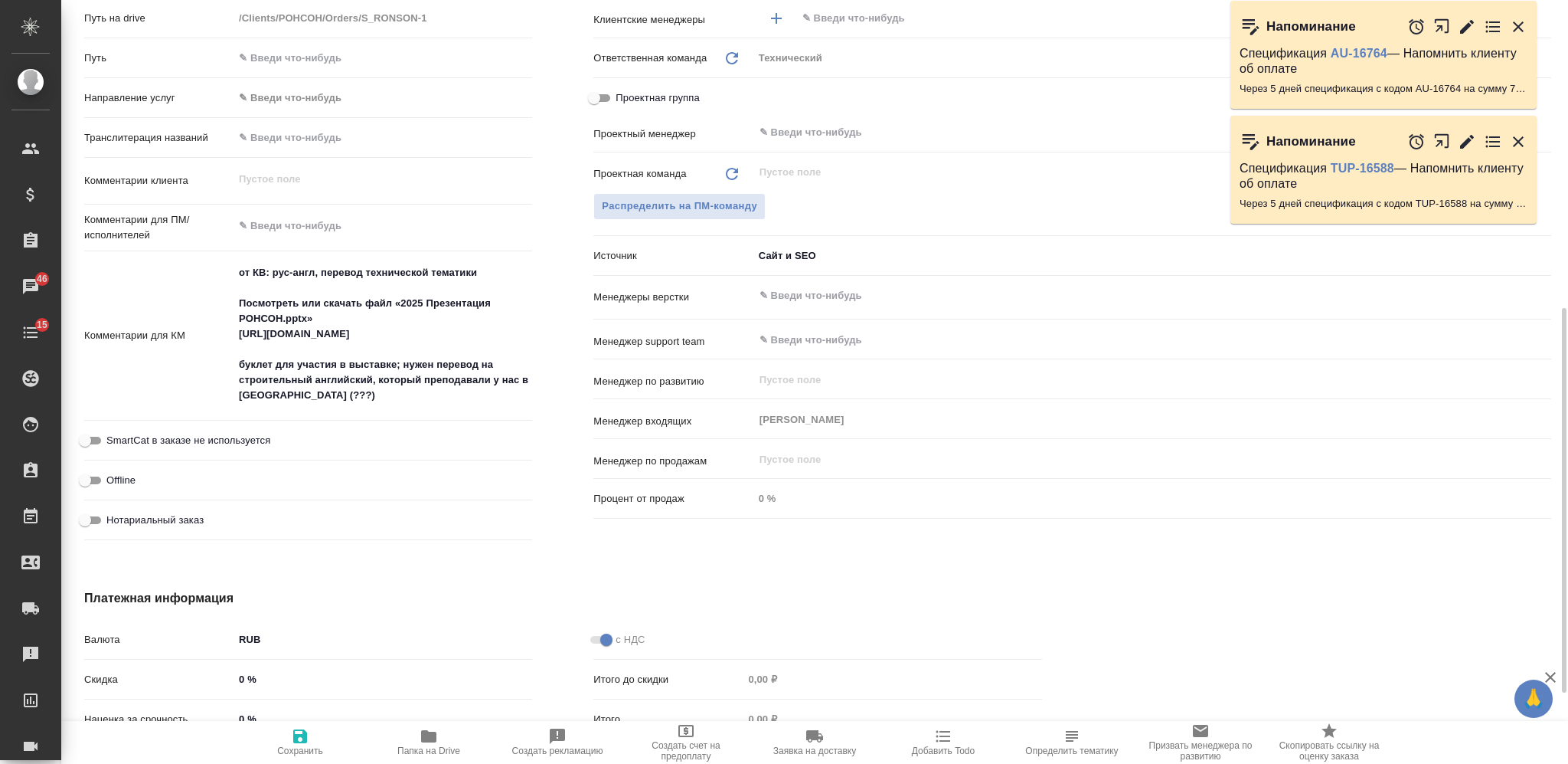
type textarea "x"
drag, startPoint x: 436, startPoint y: 332, endPoint x: 224, endPoint y: 332, distance: 212.0
click at [224, 332] on div "Комментарии для КМ от КВ: рус-англ, перевод технической тематики Посмотреть или…" at bounding box center [308, 337] width 448 height 158
type textarea "x"
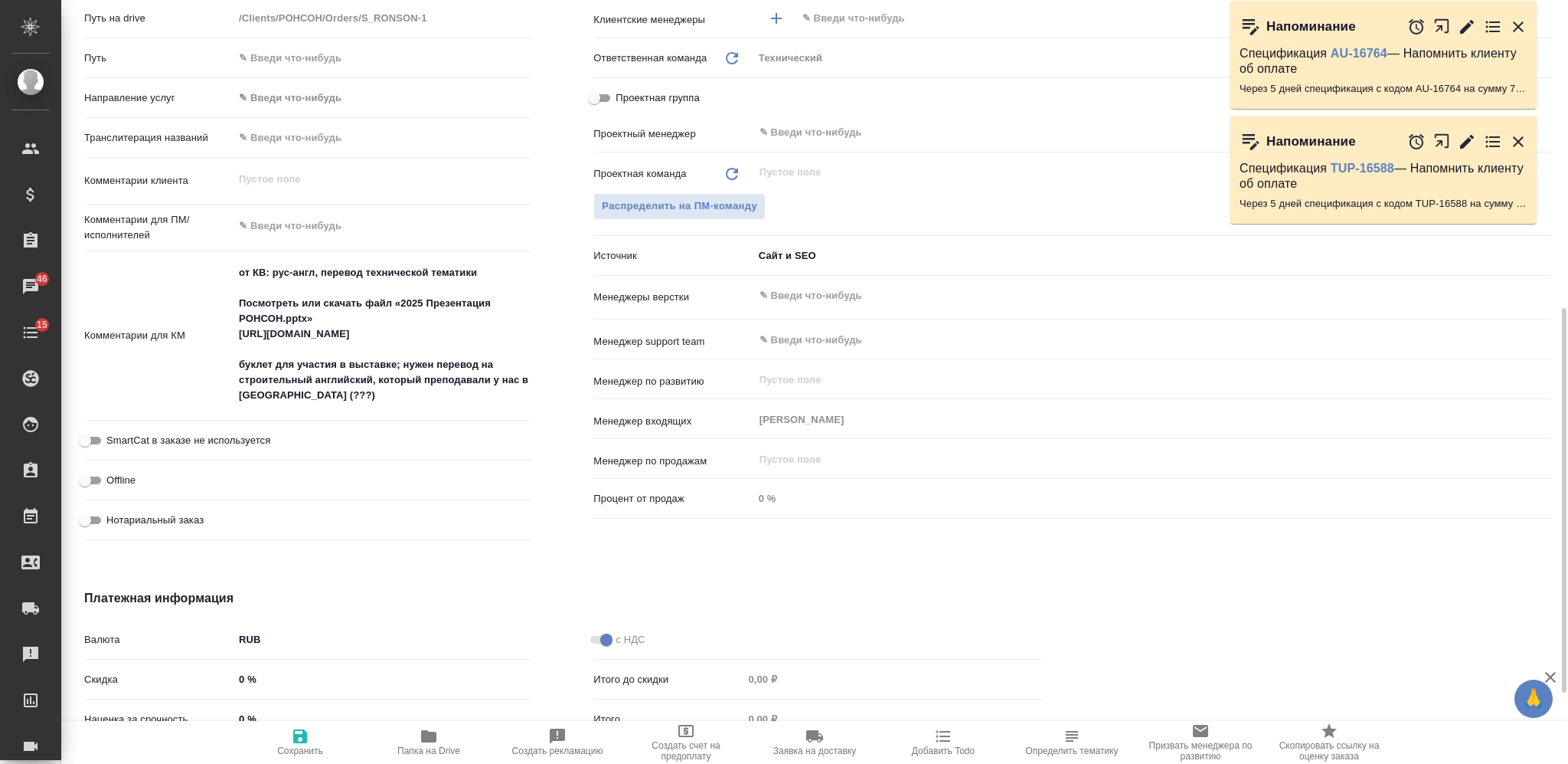
type textarea "x"
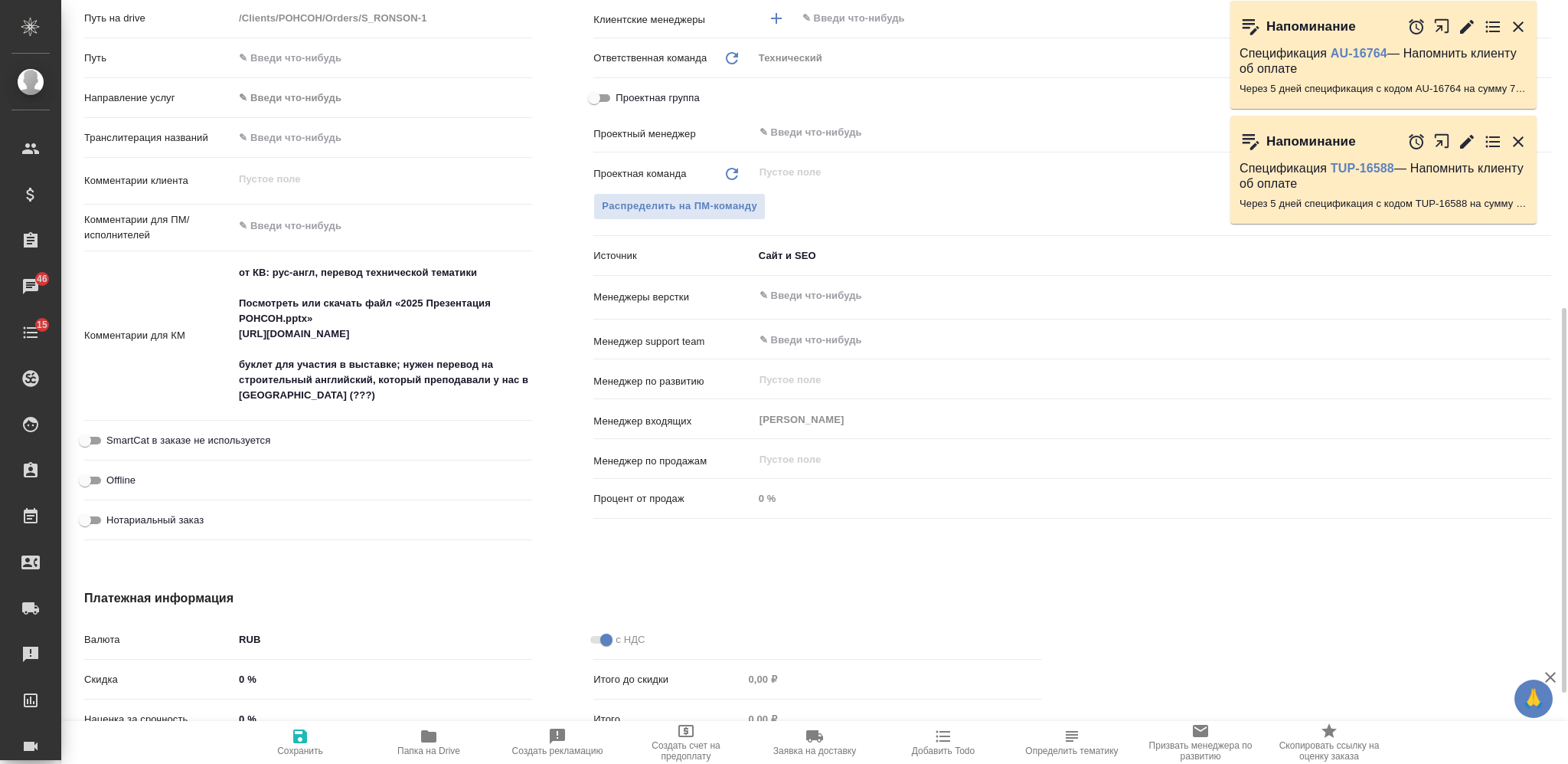
type textarea "x"
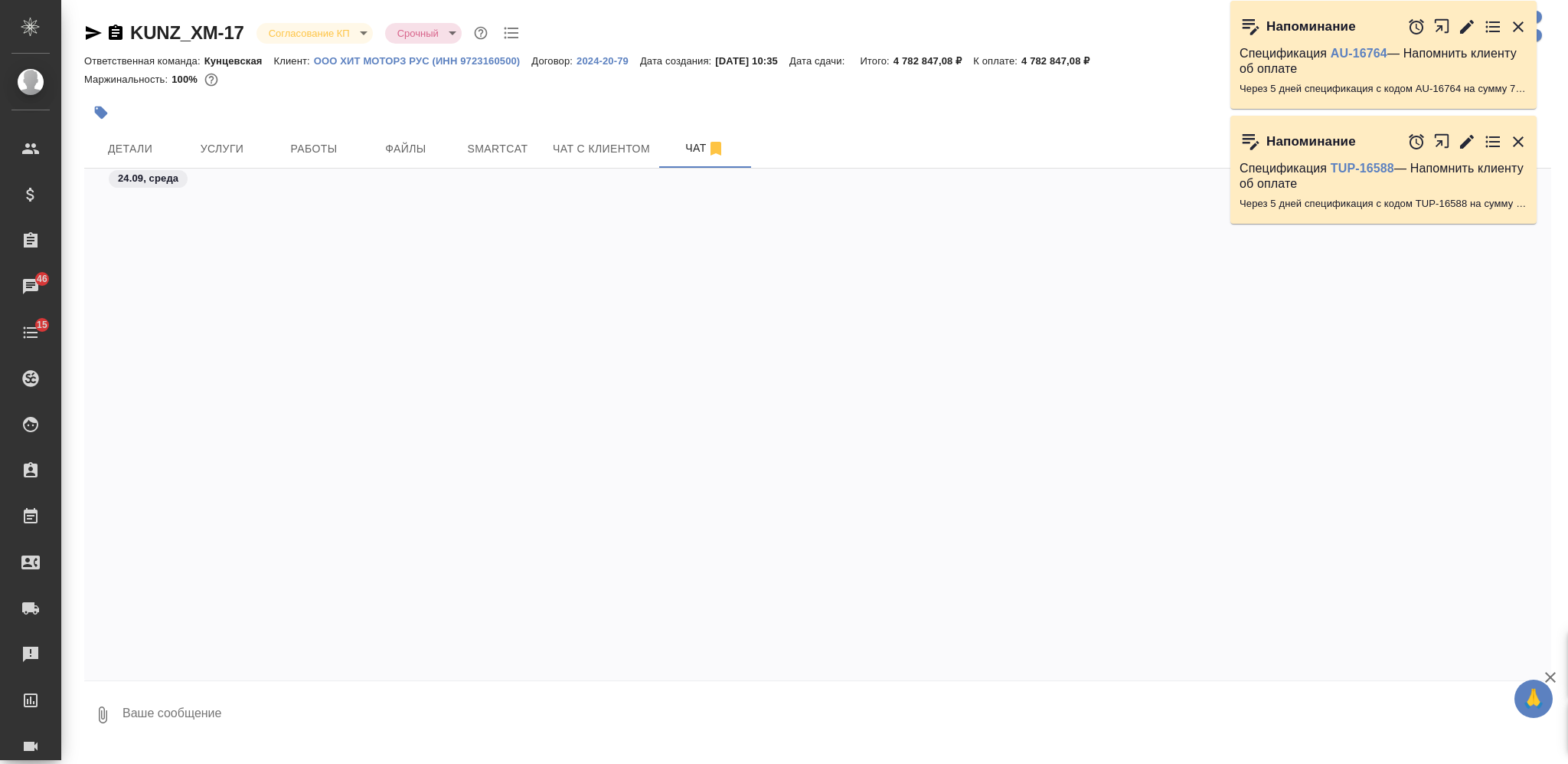
scroll to position [15008, 0]
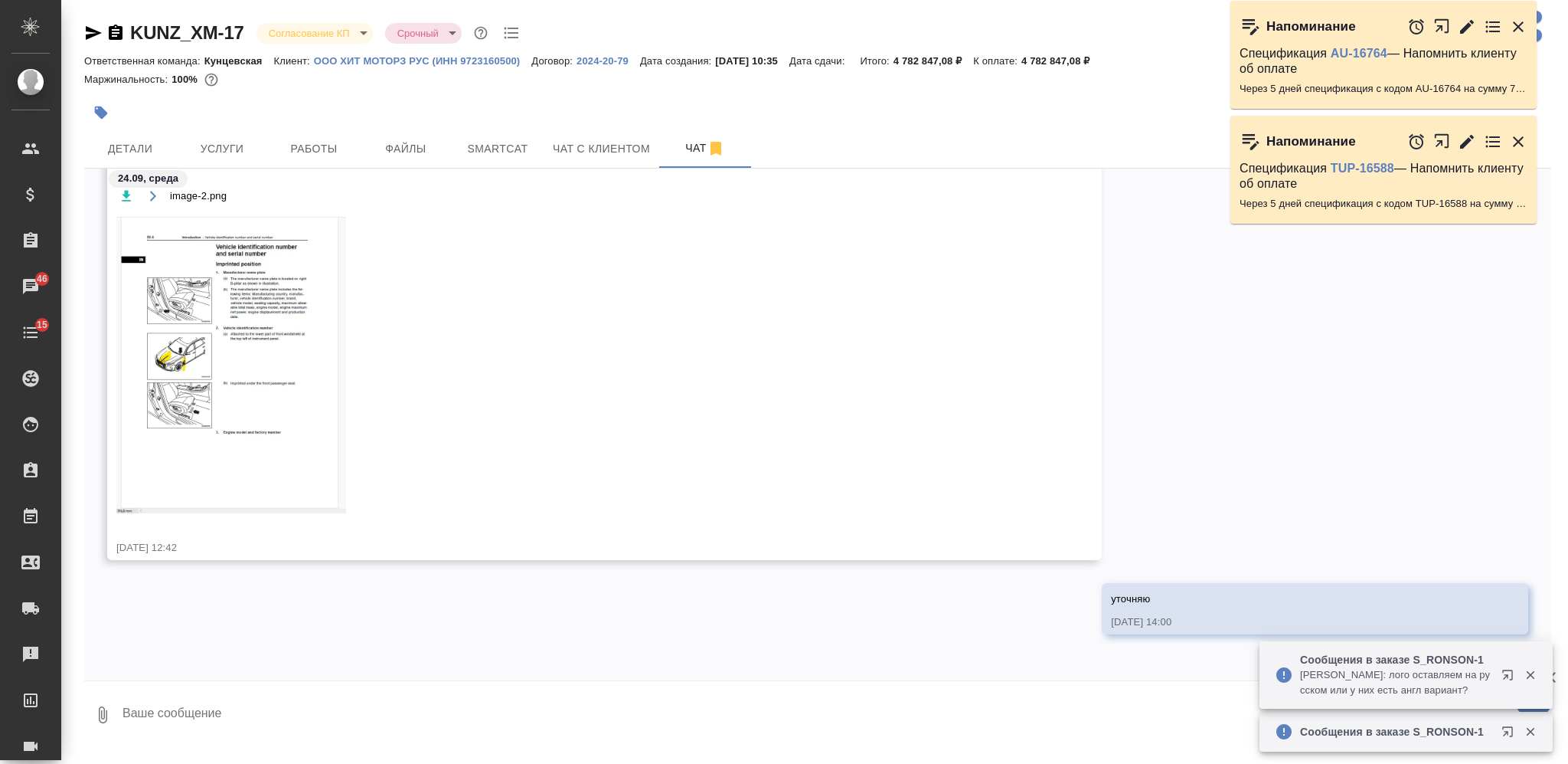
click at [447, 707] on textarea at bounding box center [835, 714] width 1430 height 52
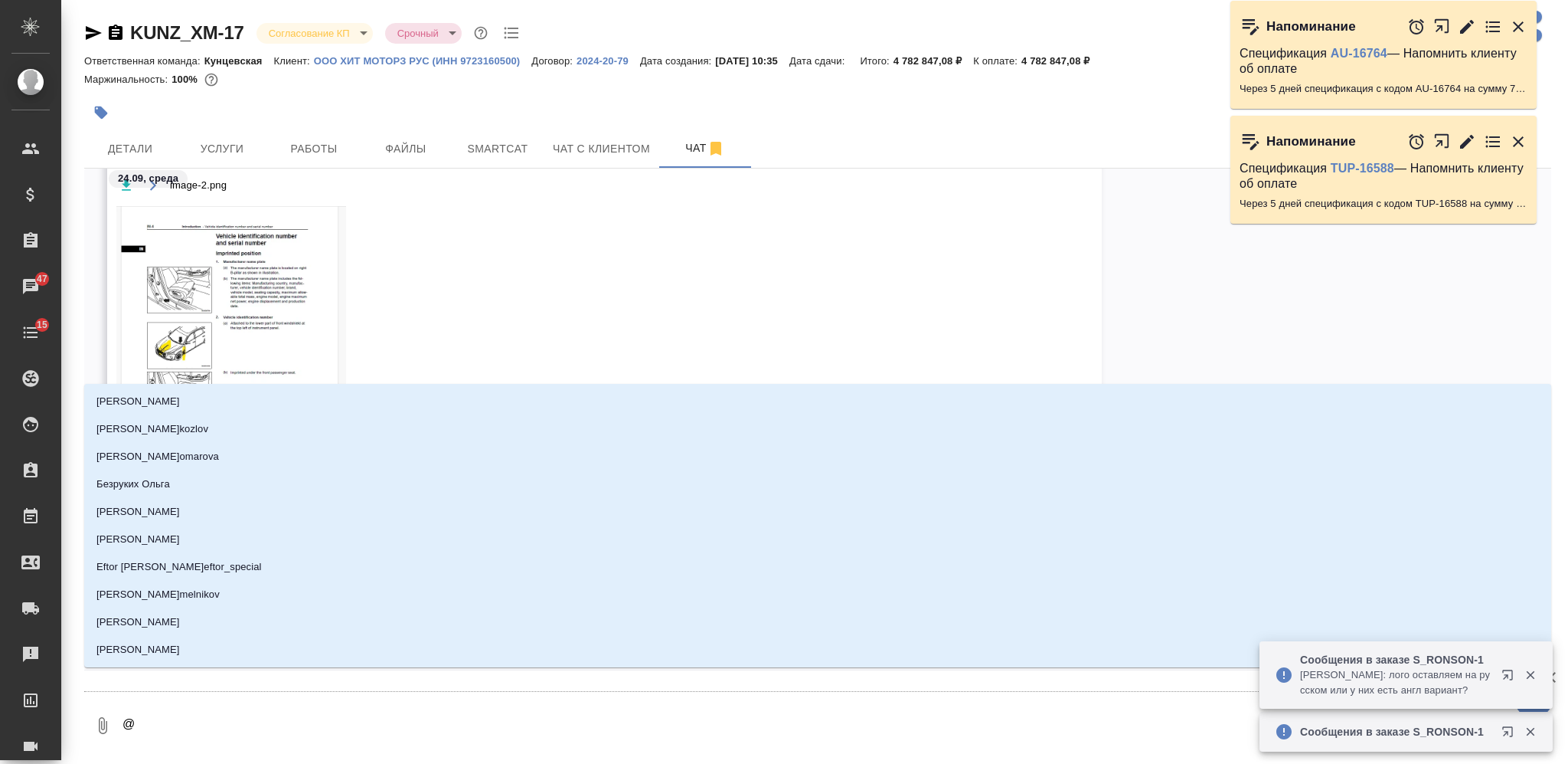
type textarea "@З"
type input "З"
type textarea "@За"
type input "За"
type textarea "@Заб"
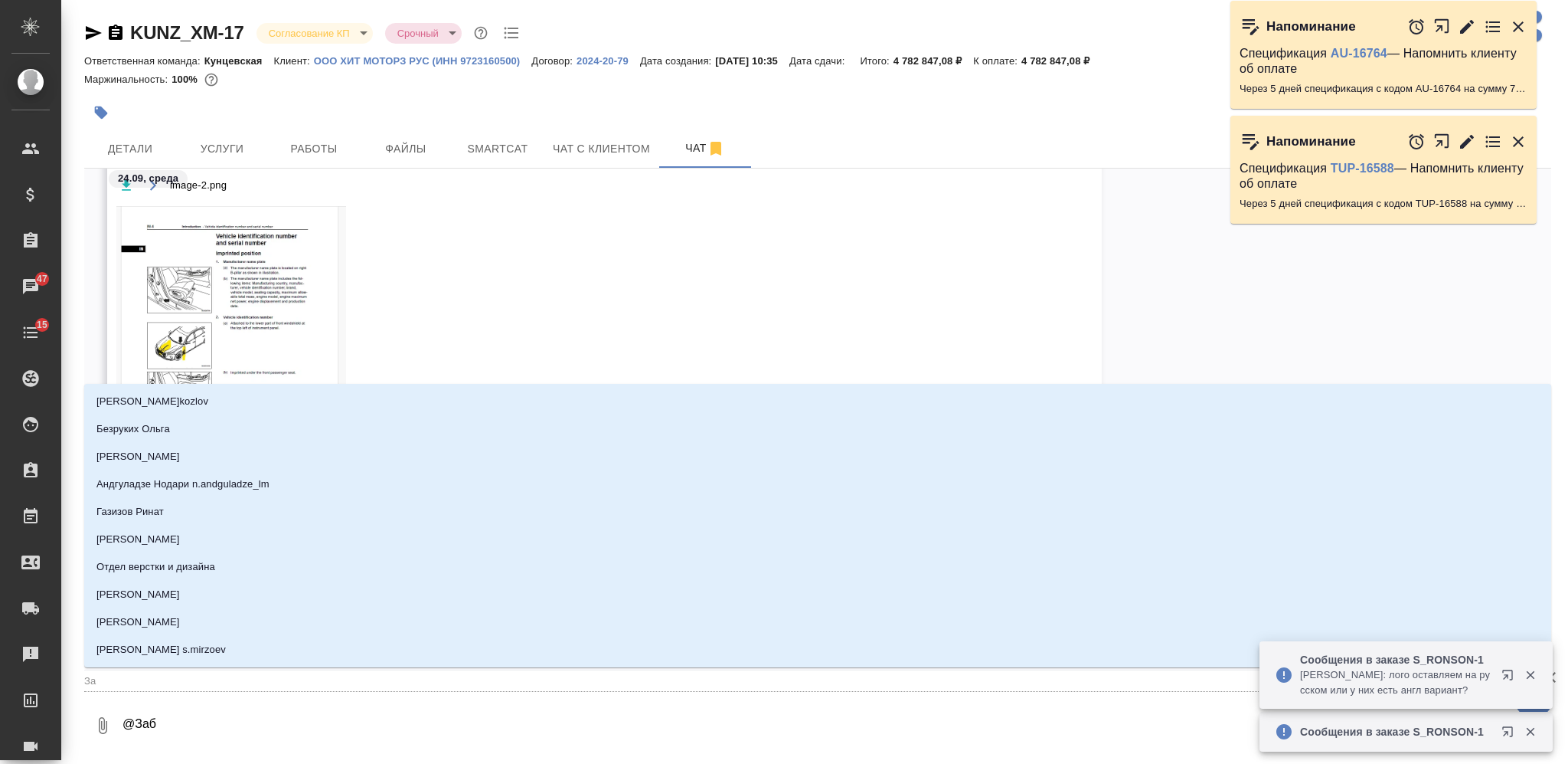
type input "Заб"
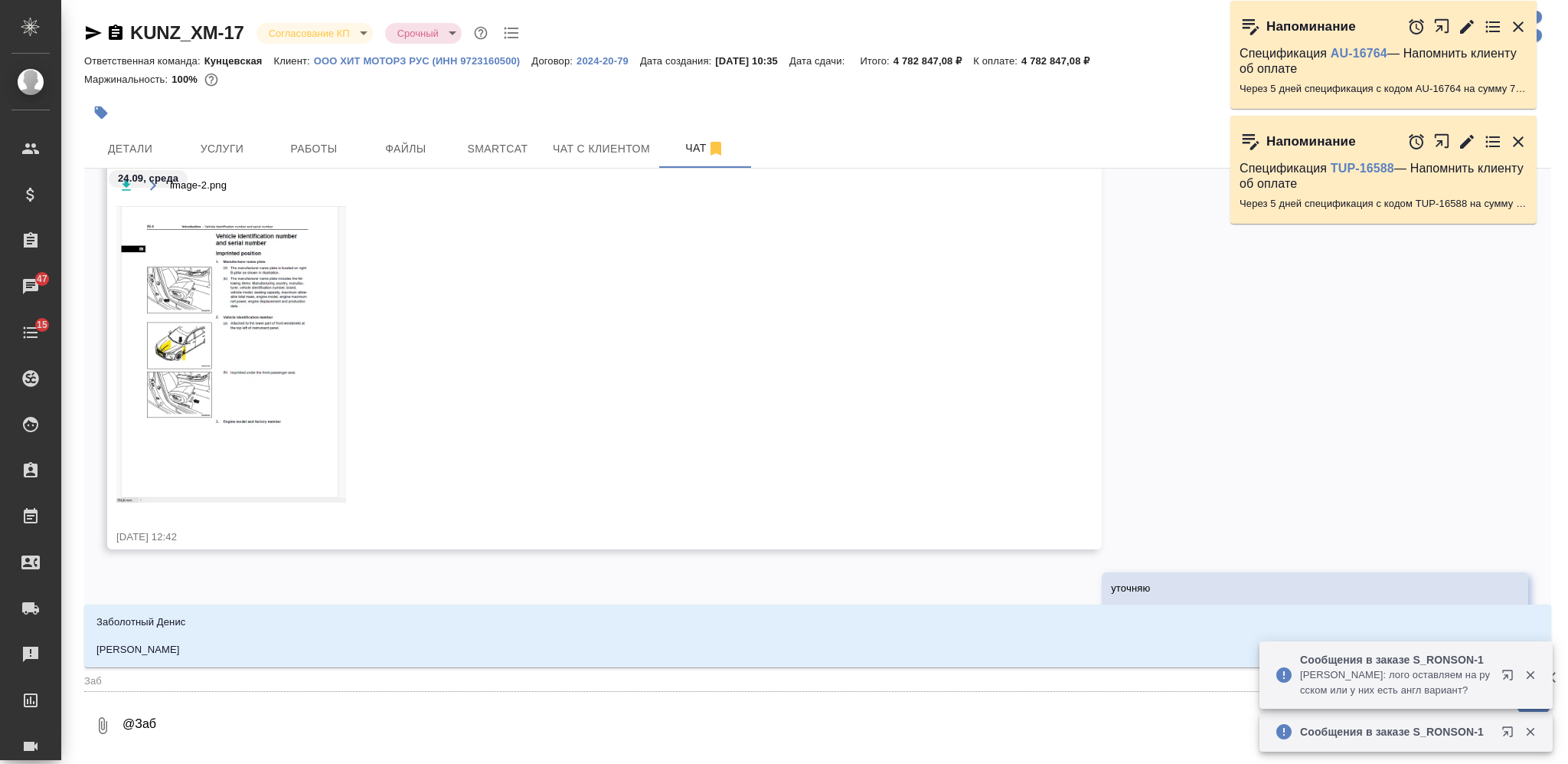
type textarea "@Забо"
type input "Забо"
type textarea "@Забор"
type input "Забор"
type textarea "@Заборо"
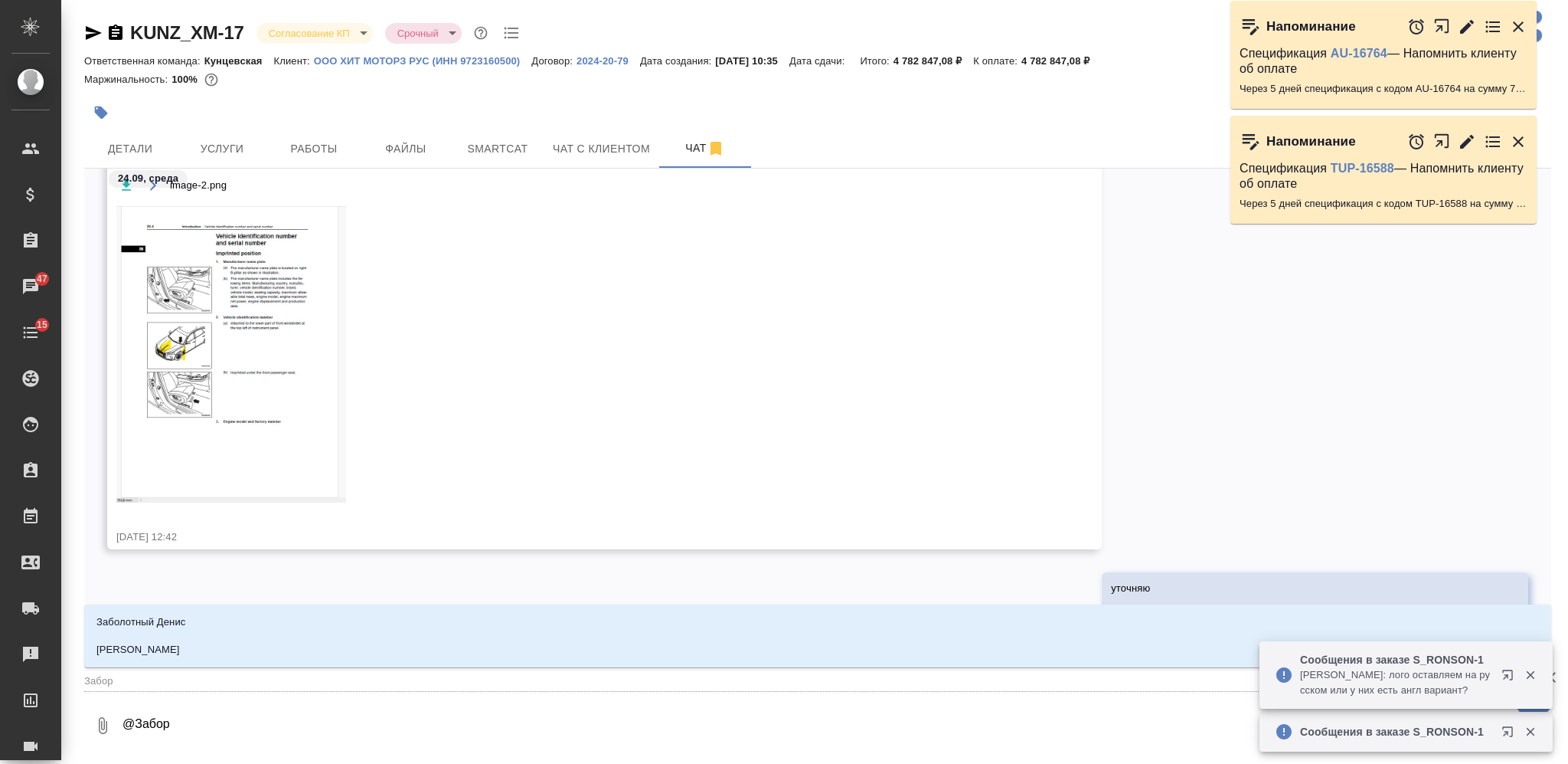
type input "Заборо"
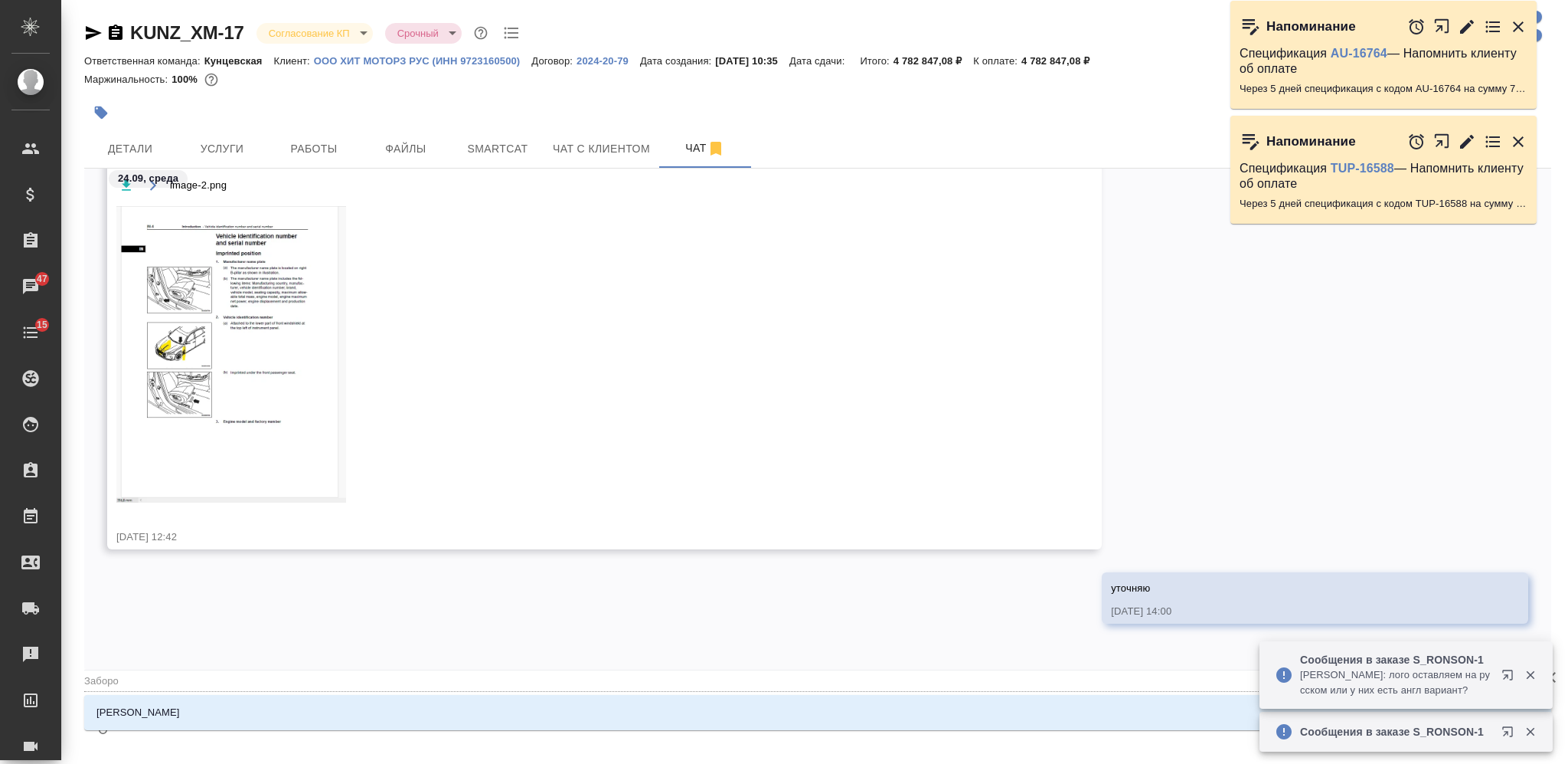
click at [451, 710] on li "[PERSON_NAME]" at bounding box center [818, 713] width 1467 height 28
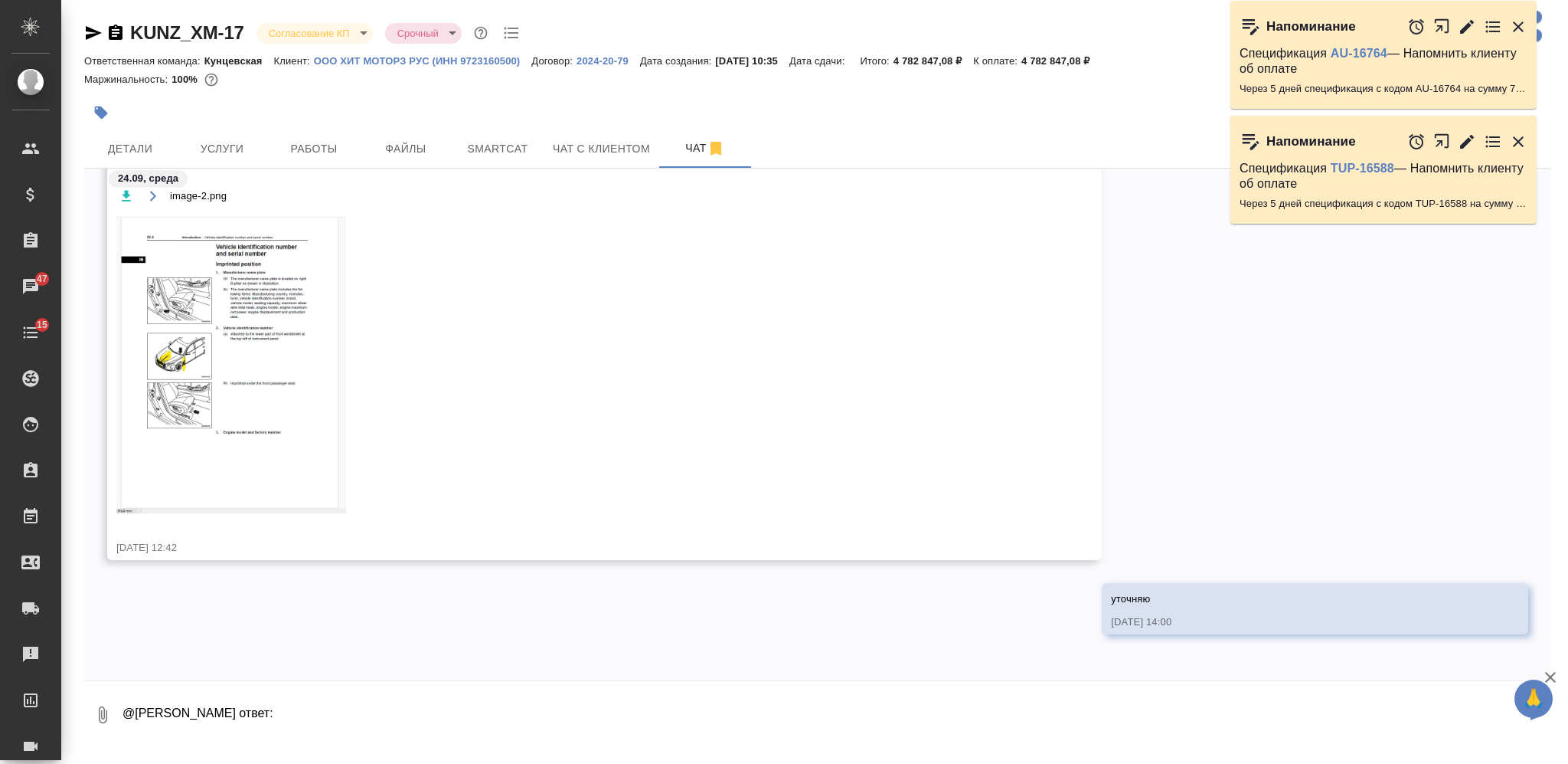
paste textarea "Я передам, коллеги запросят. На данный момент это критично для выполнения расче…"
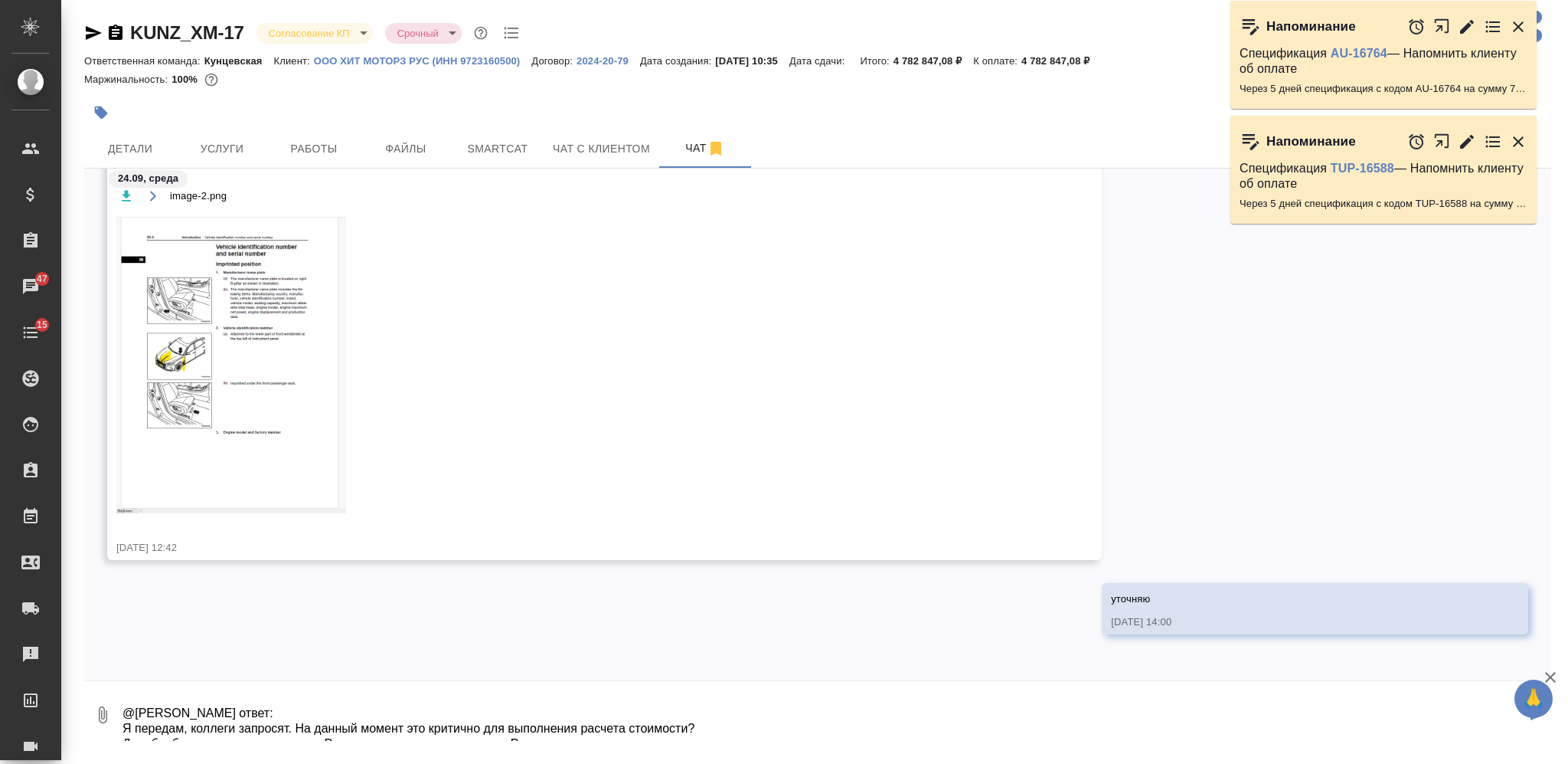
scroll to position [9, 0]
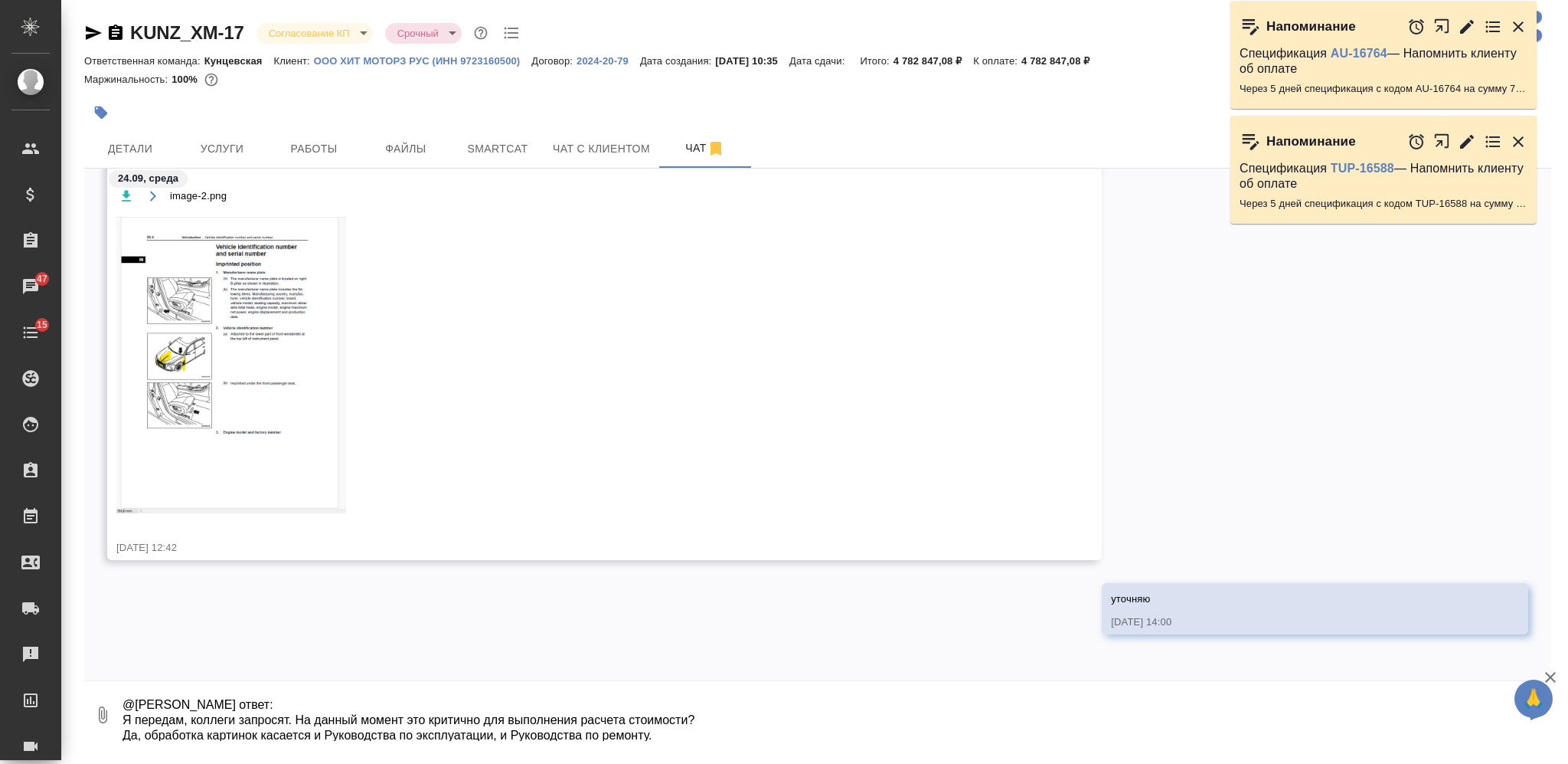
click at [124, 714] on textarea "@[PERSON_NAME] ответ: Я передам, коллеги запросят. На данный момент это критичн…" at bounding box center [823, 714] width 1406 height 52
click at [119, 736] on div "0 @[PERSON_NAME] ответ: 1. Я передам, коллеги запросят. На данный момент это кр…" at bounding box center [818, 714] width 1467 height 52
click at [124, 738] on textarea "@[PERSON_NAME] ответ: 1. Я передам, коллеги запросят. На данный момент это крит…" at bounding box center [823, 714] width 1406 height 52
type textarea "@[PERSON_NAME] ответ: 1. Я передам, коллеги запросят. На данный момент это крит…"
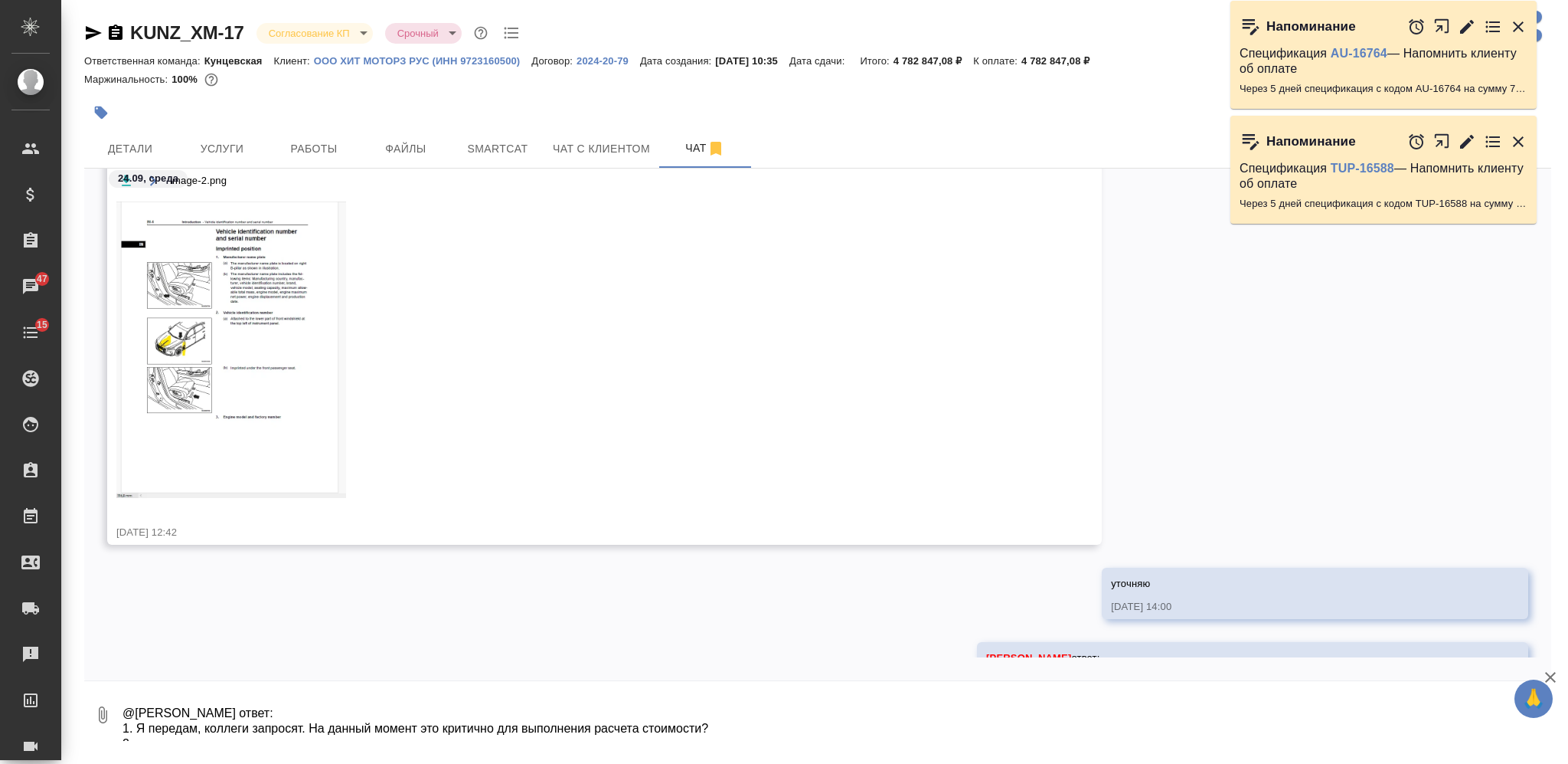
scroll to position [15127, 0]
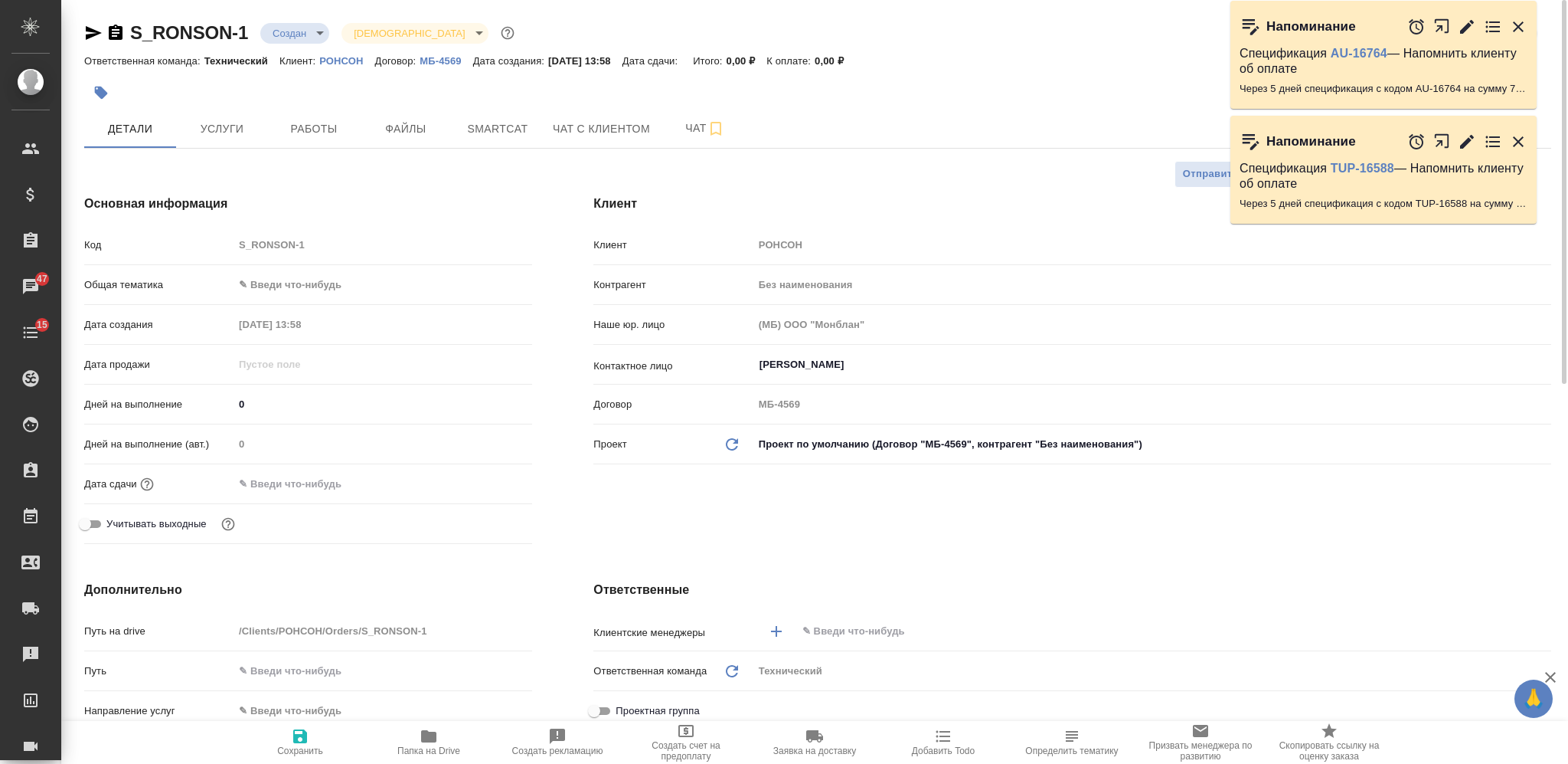
select select "RU"
click at [443, 739] on span "Папка на Drive" at bounding box center [429, 742] width 111 height 29
click at [418, 121] on span "Файлы" at bounding box center [405, 128] width 73 height 19
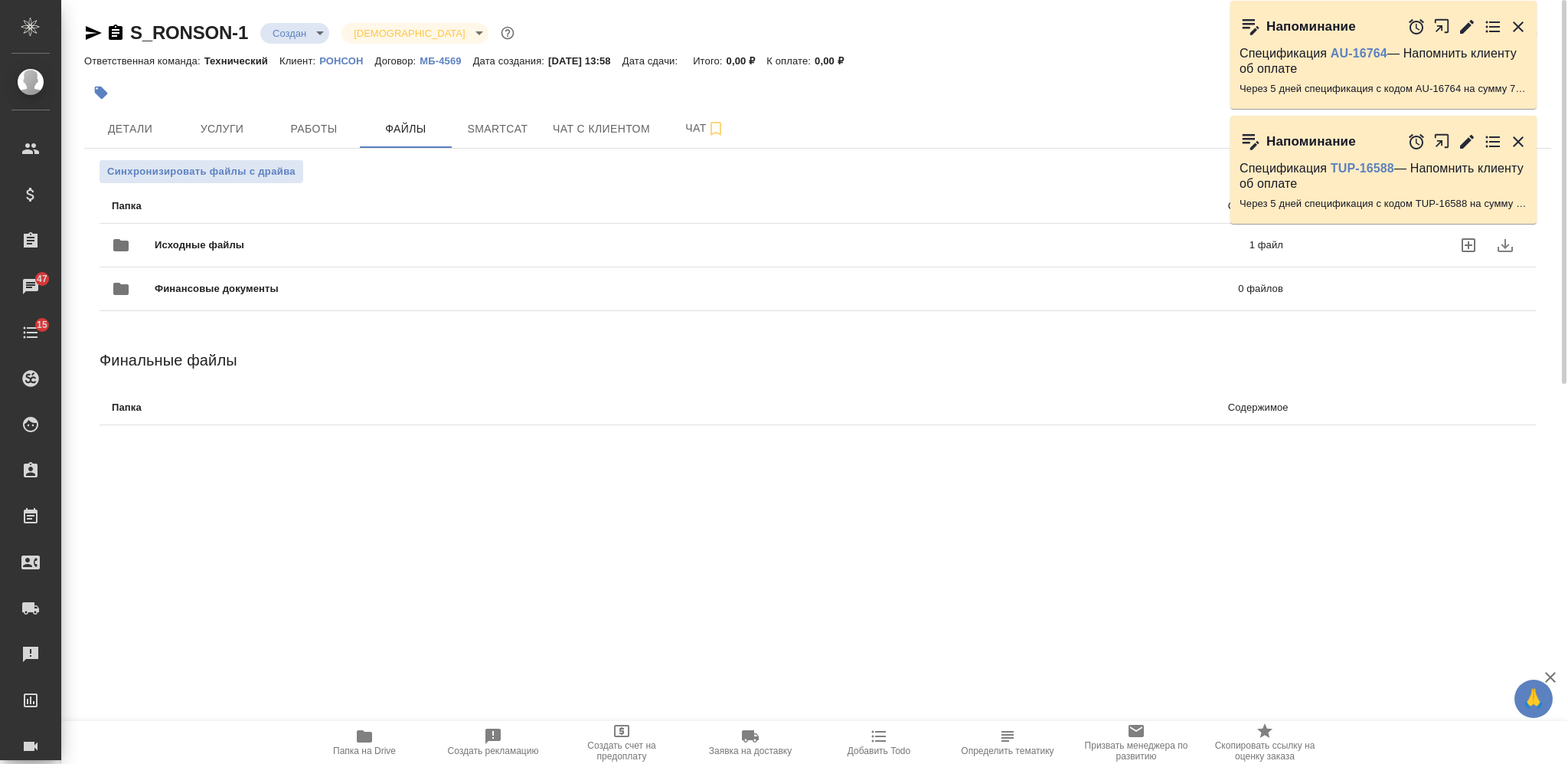
click at [569, 249] on span "Исходные файлы" at bounding box center [450, 245] width 592 height 15
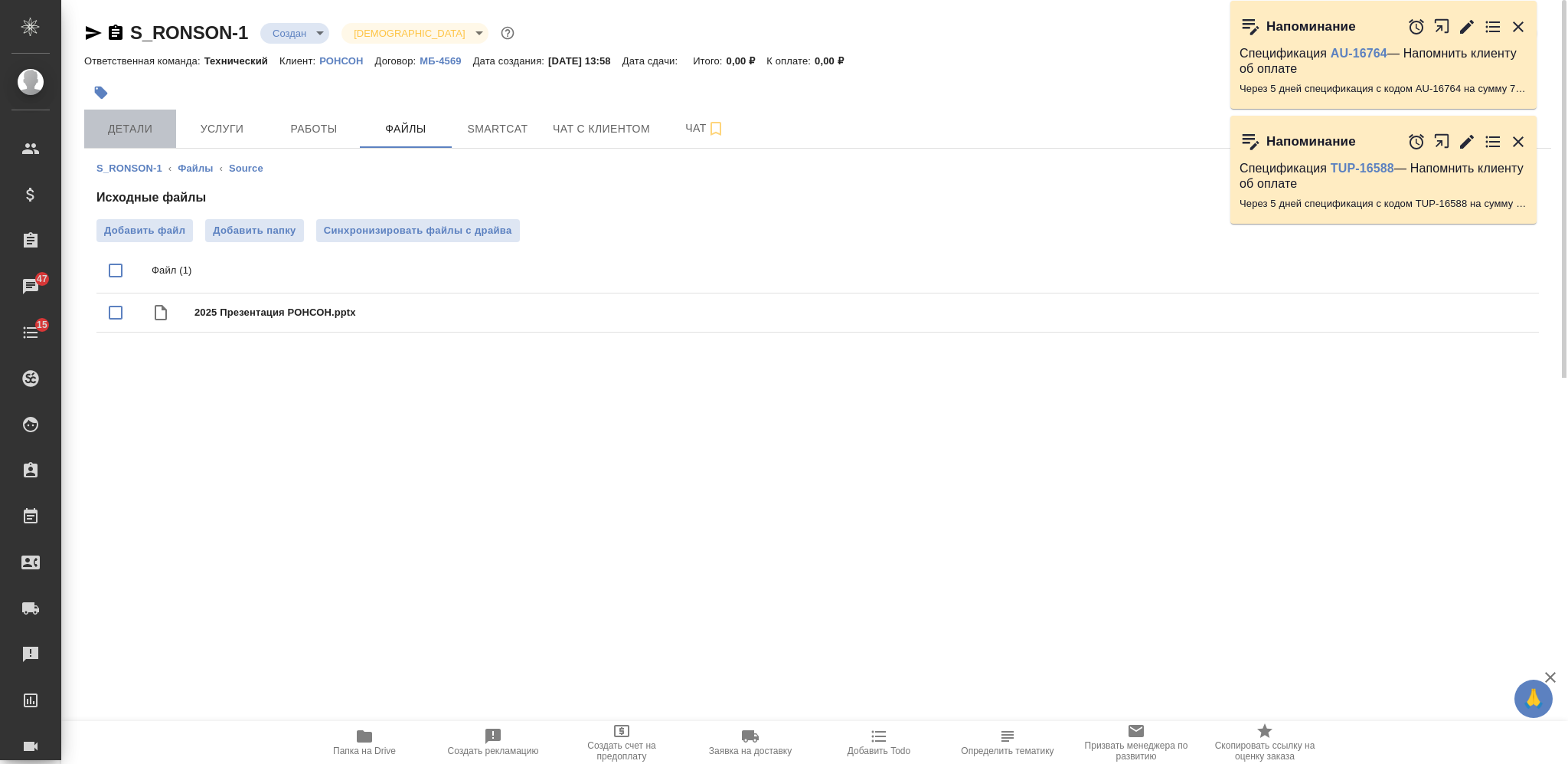
click at [135, 129] on span "Детали" at bounding box center [130, 128] width 73 height 19
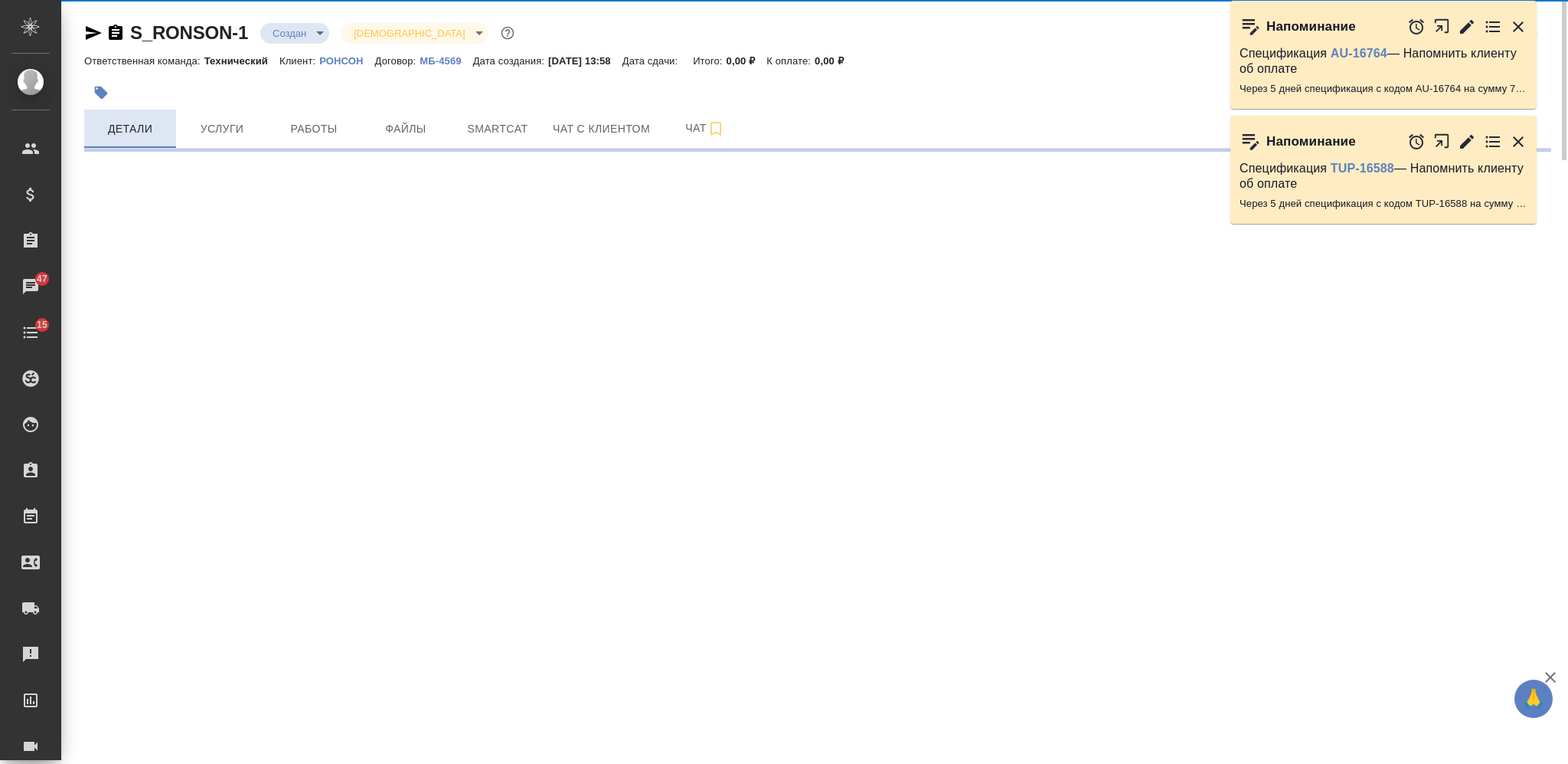
select select "RU"
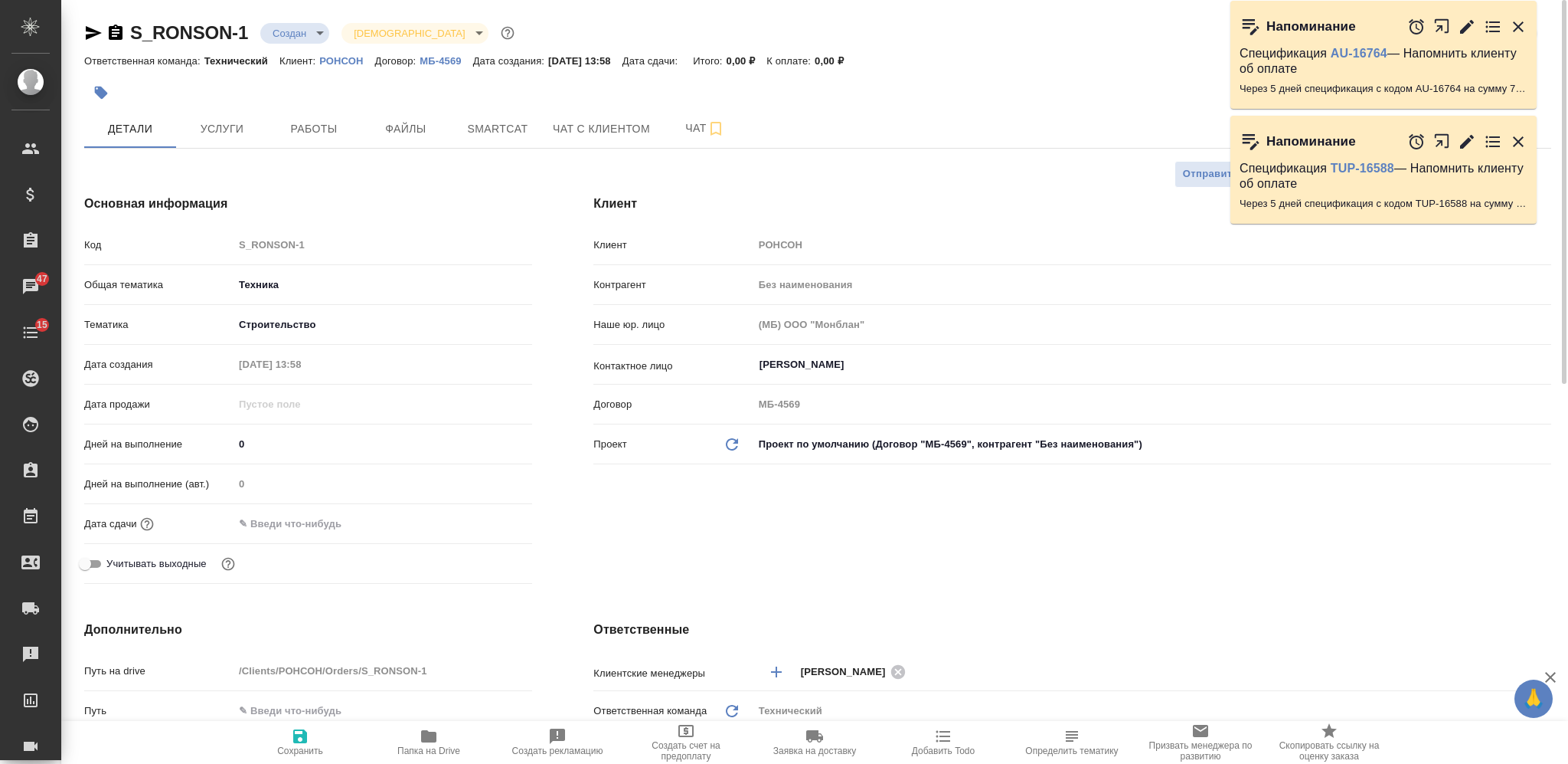
type textarea "x"
type input "Гудина Александра"
click at [295, 23] on body "🙏 .cls-1 fill:#fff; AWATERA Nikiforova Valeria Клиенты Спецификации Заказы 47 Ч…" at bounding box center [784, 382] width 1568 height 764
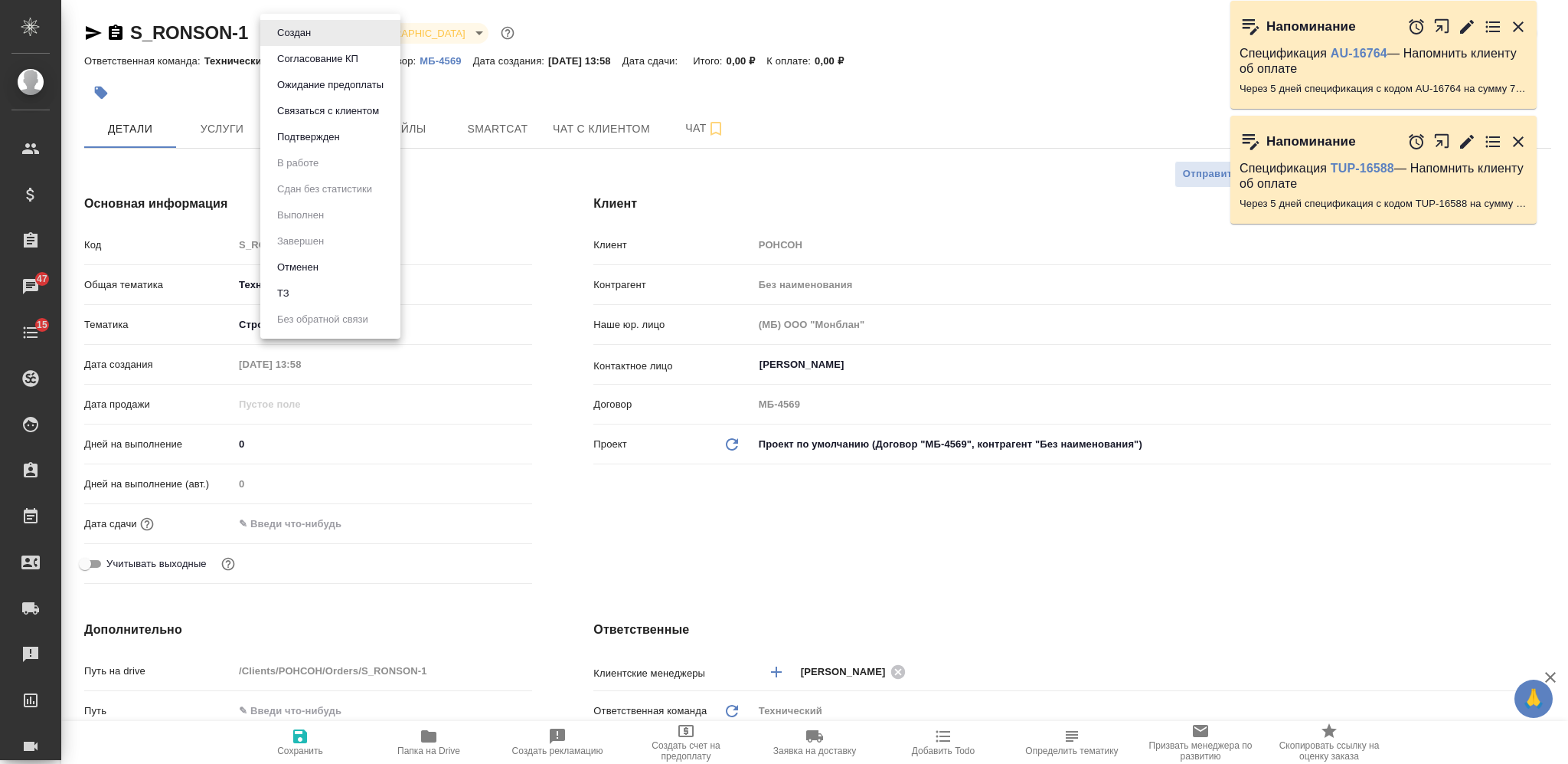
click at [307, 292] on li "ТЗ" at bounding box center [330, 293] width 140 height 26
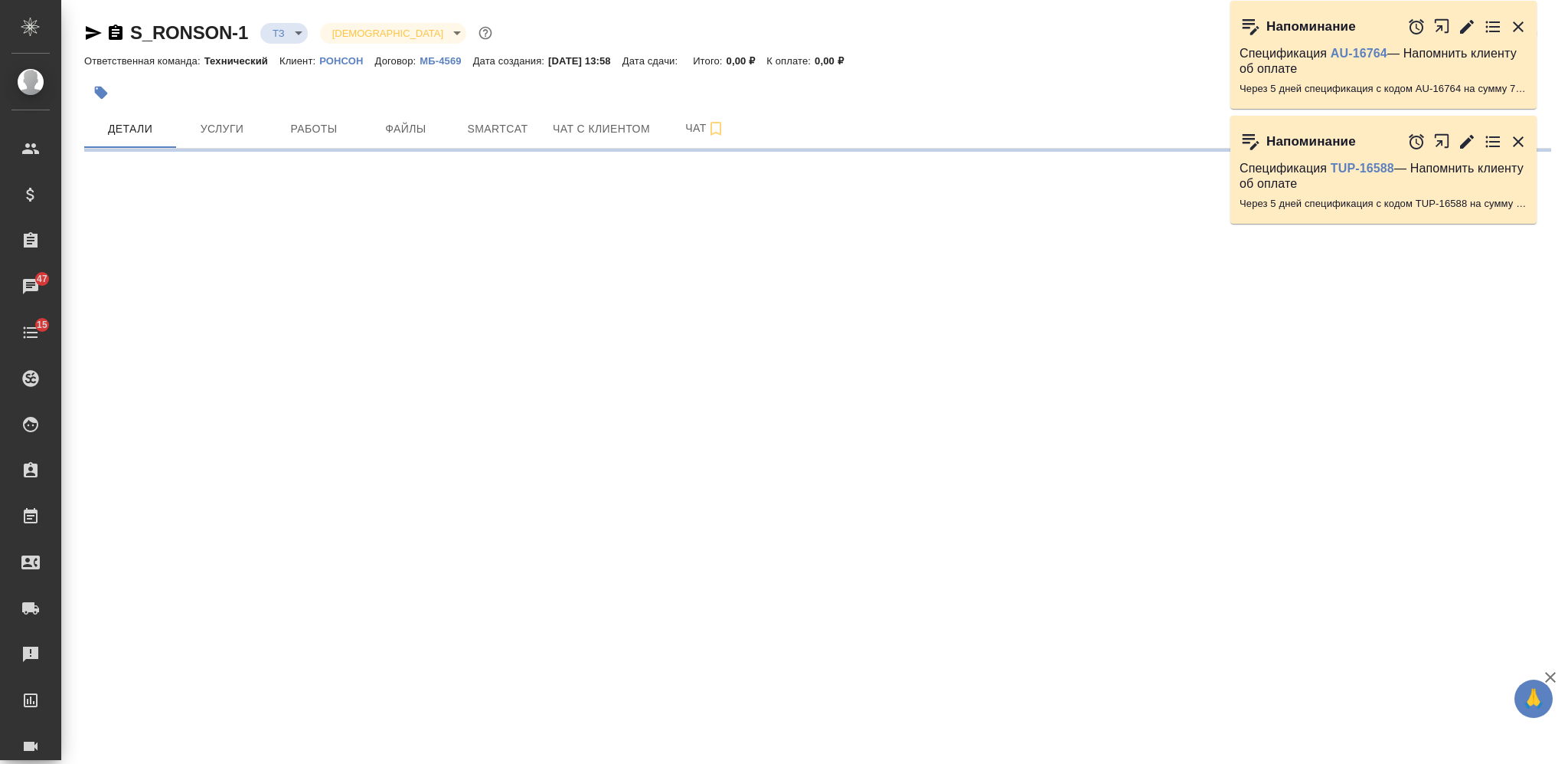
select select "RU"
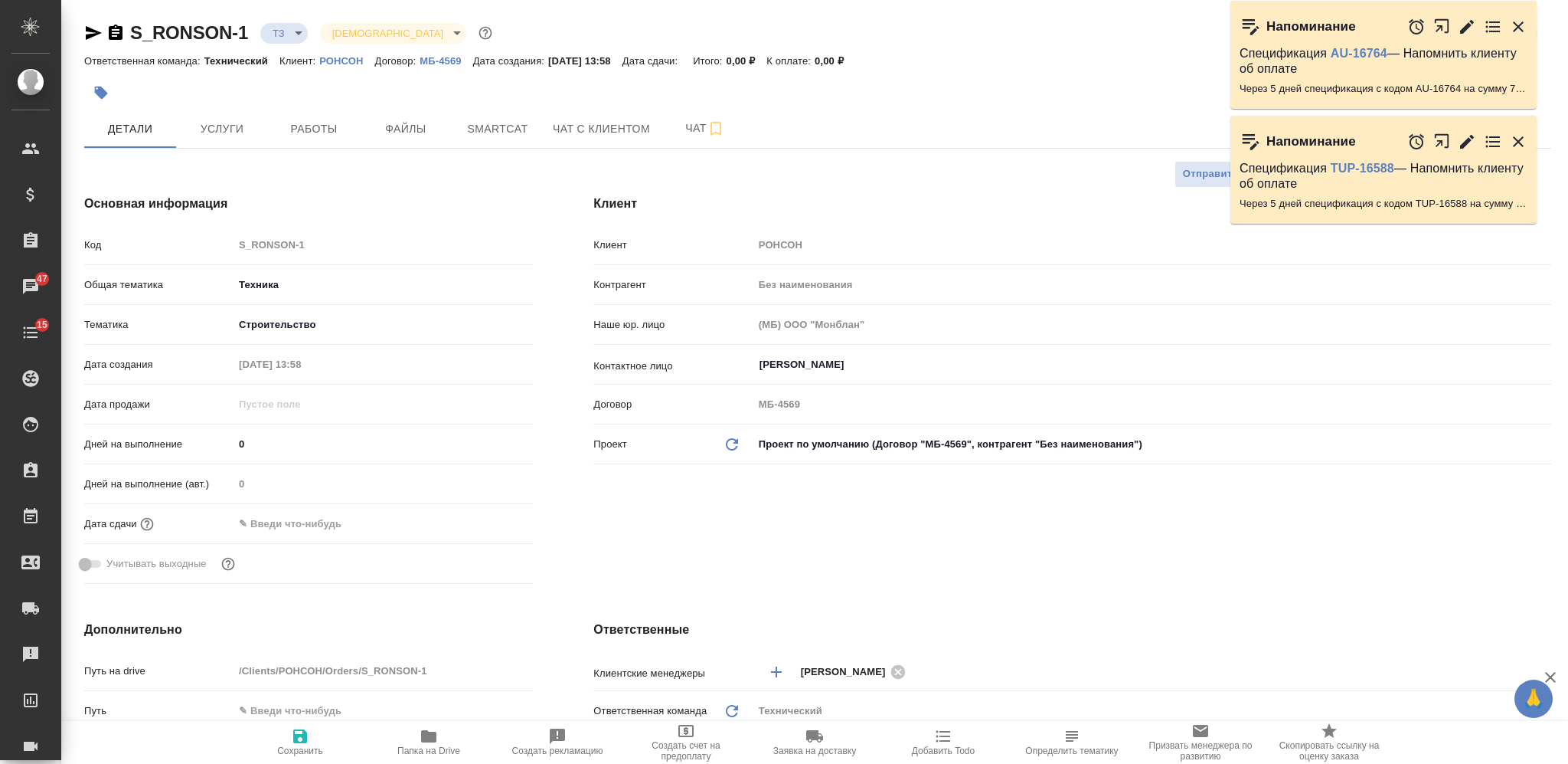
type textarea "x"
click at [686, 138] on button "Чат" at bounding box center [705, 128] width 92 height 38
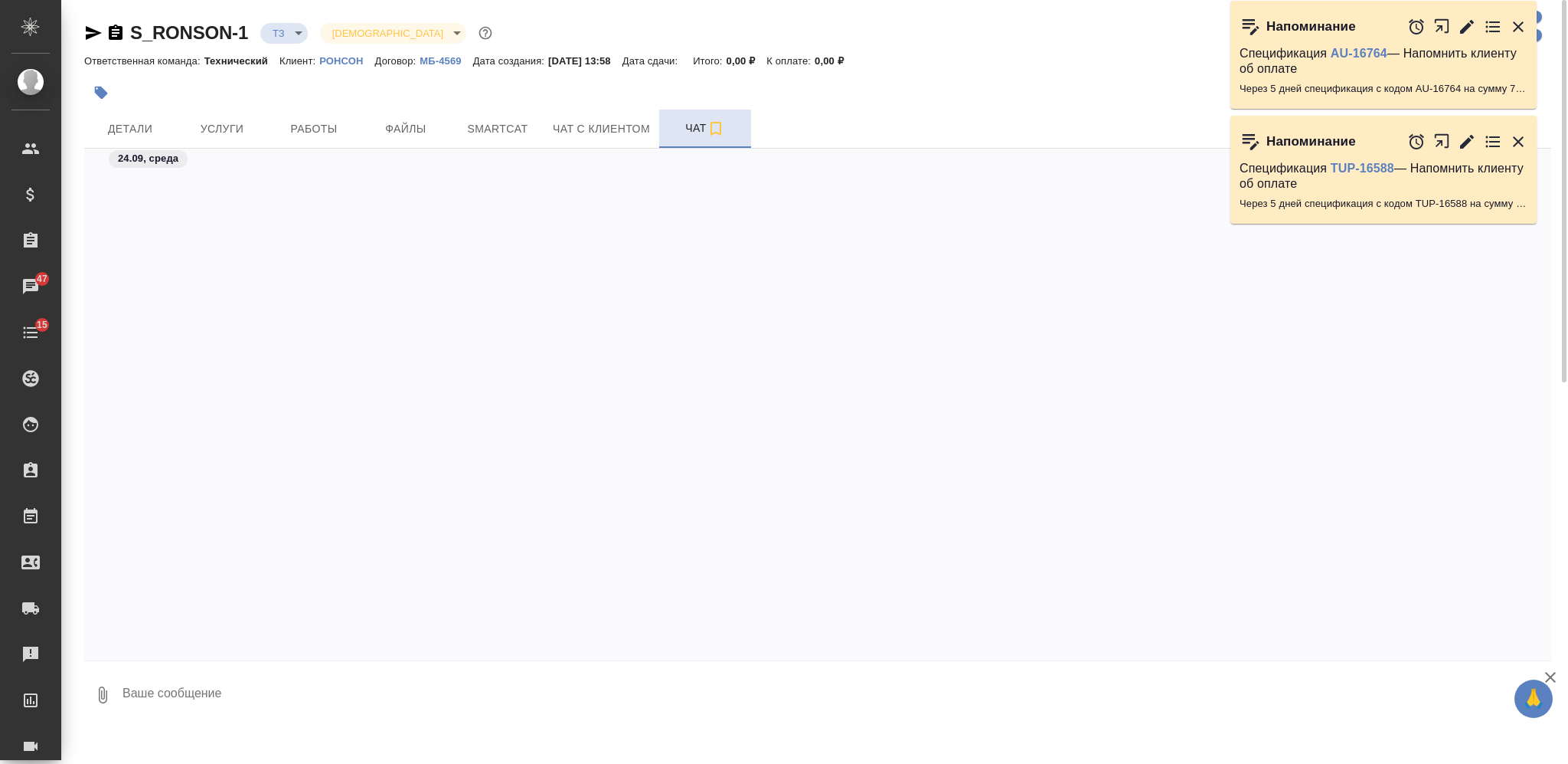
scroll to position [1115, 0]
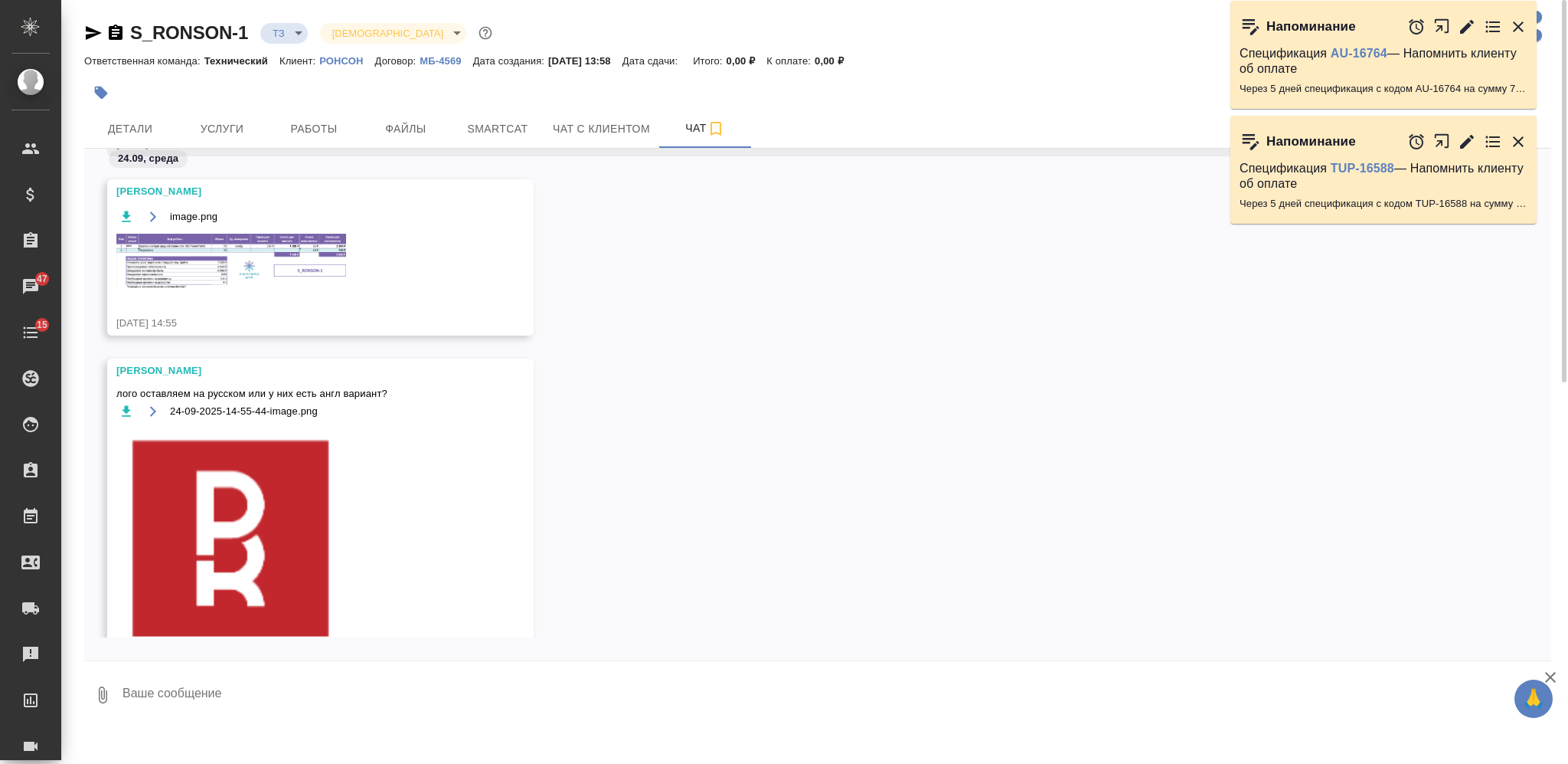
click at [291, 34] on body "🙏 .cls-1 fill:#fff; AWATERA Nikiforova Valeria Клиенты Спецификации Заказы 47 Ч…" at bounding box center [784, 382] width 1568 height 764
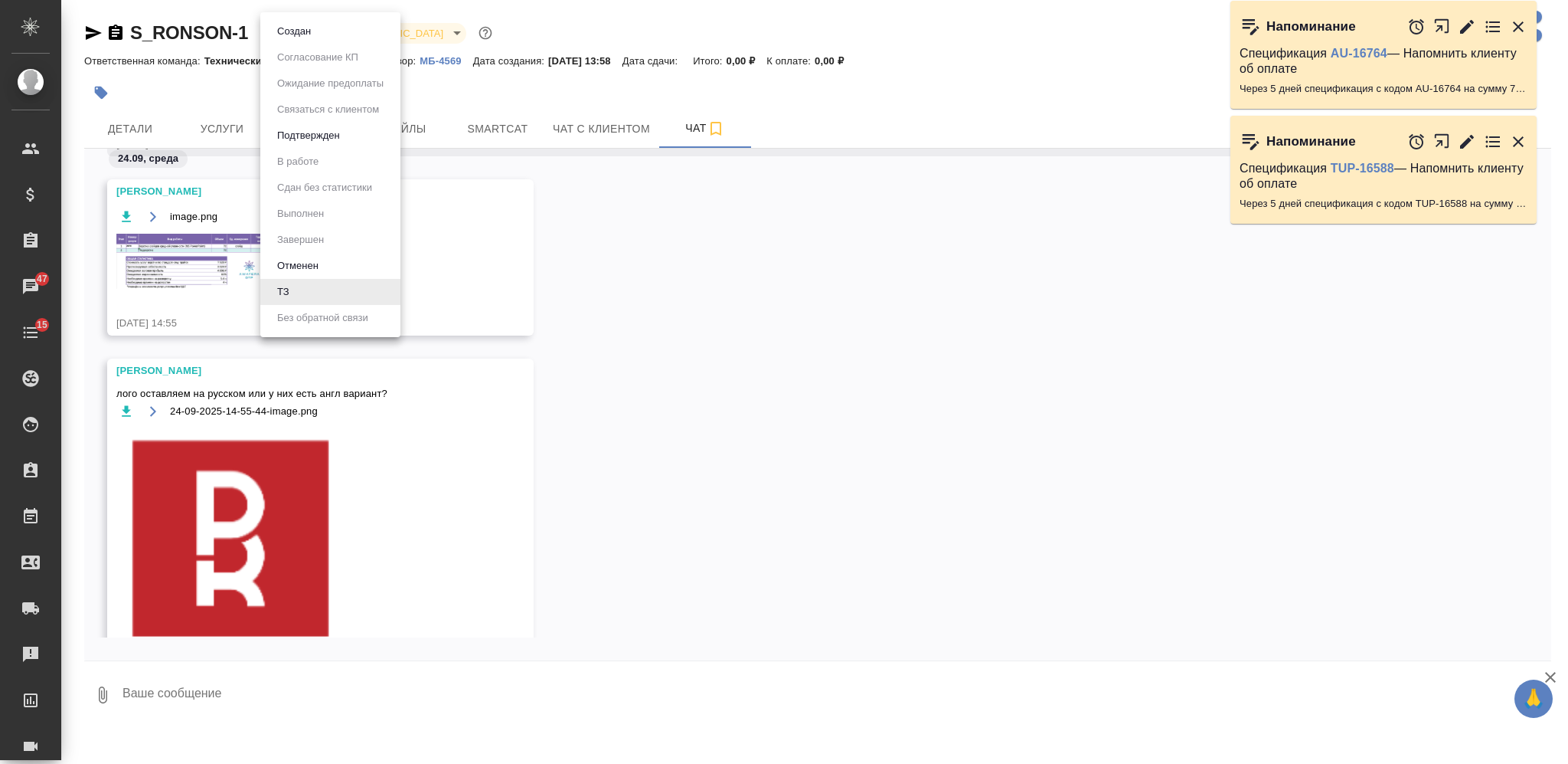
click at [294, 39] on li "Создан" at bounding box center [330, 32] width 140 height 26
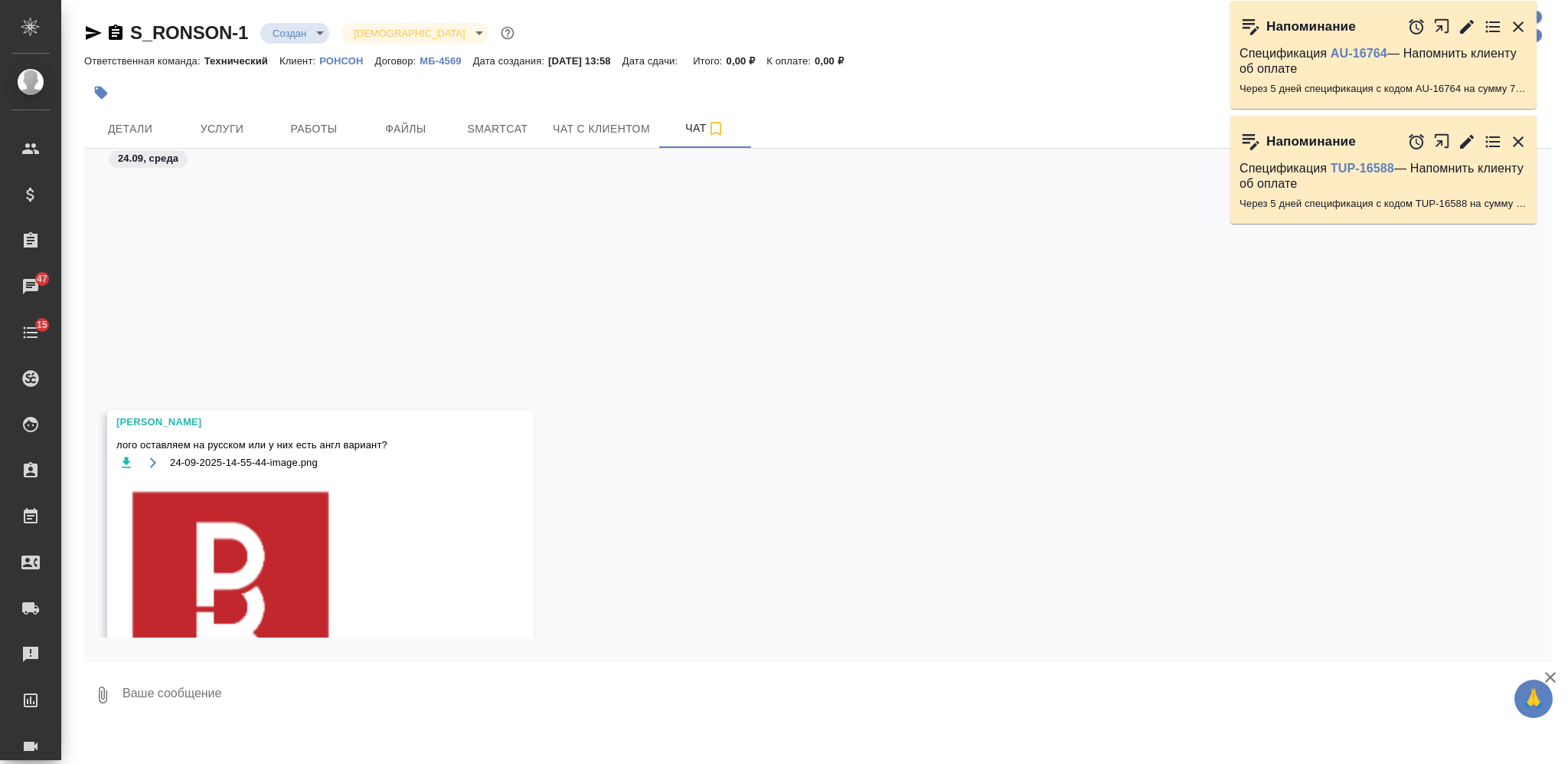
scroll to position [1243, 0]
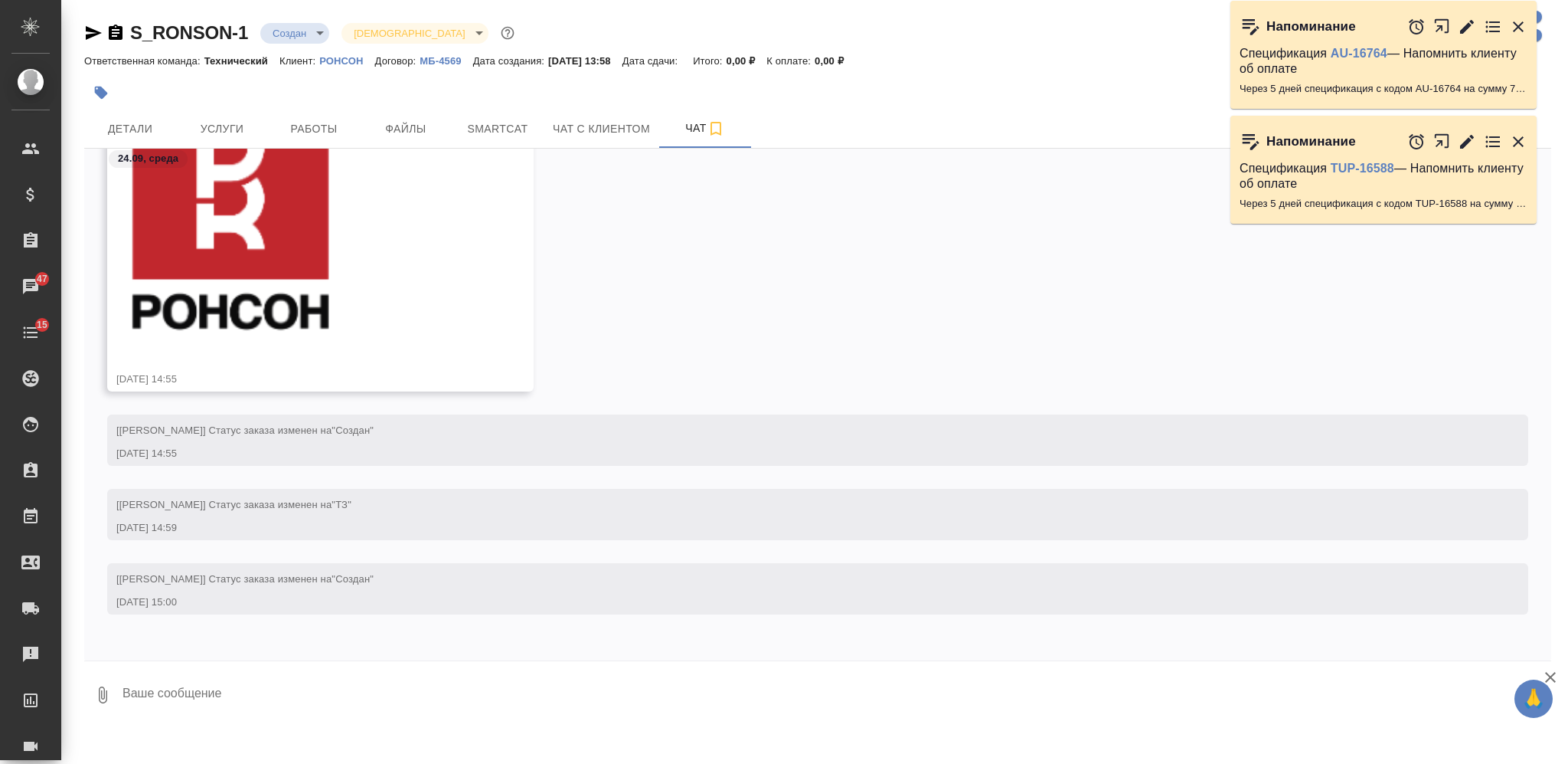
click at [446, 701] on textarea at bounding box center [835, 694] width 1430 height 52
type textarea "@"
click at [1245, 348] on div "Заборова Александра лого оставляем на русском или у них есть англ вариант? 24-0…" at bounding box center [818, 208] width 1467 height 413
click at [860, 694] on textarea at bounding box center [835, 694] width 1430 height 52
type textarea """
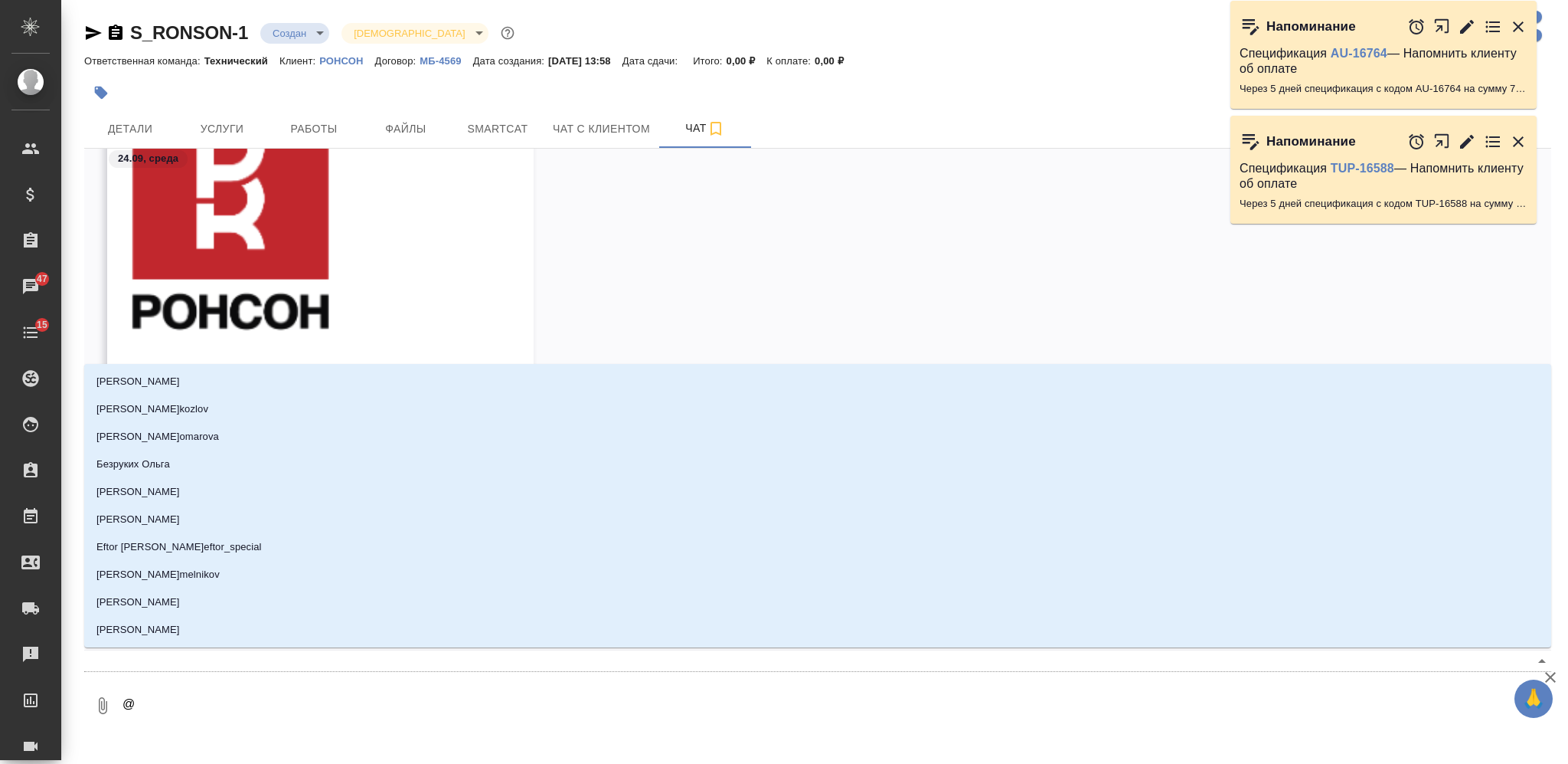
type textarea "@Р"
type input "Р"
type textarea "@Ру"
type input "Ру"
type textarea "@Рум"
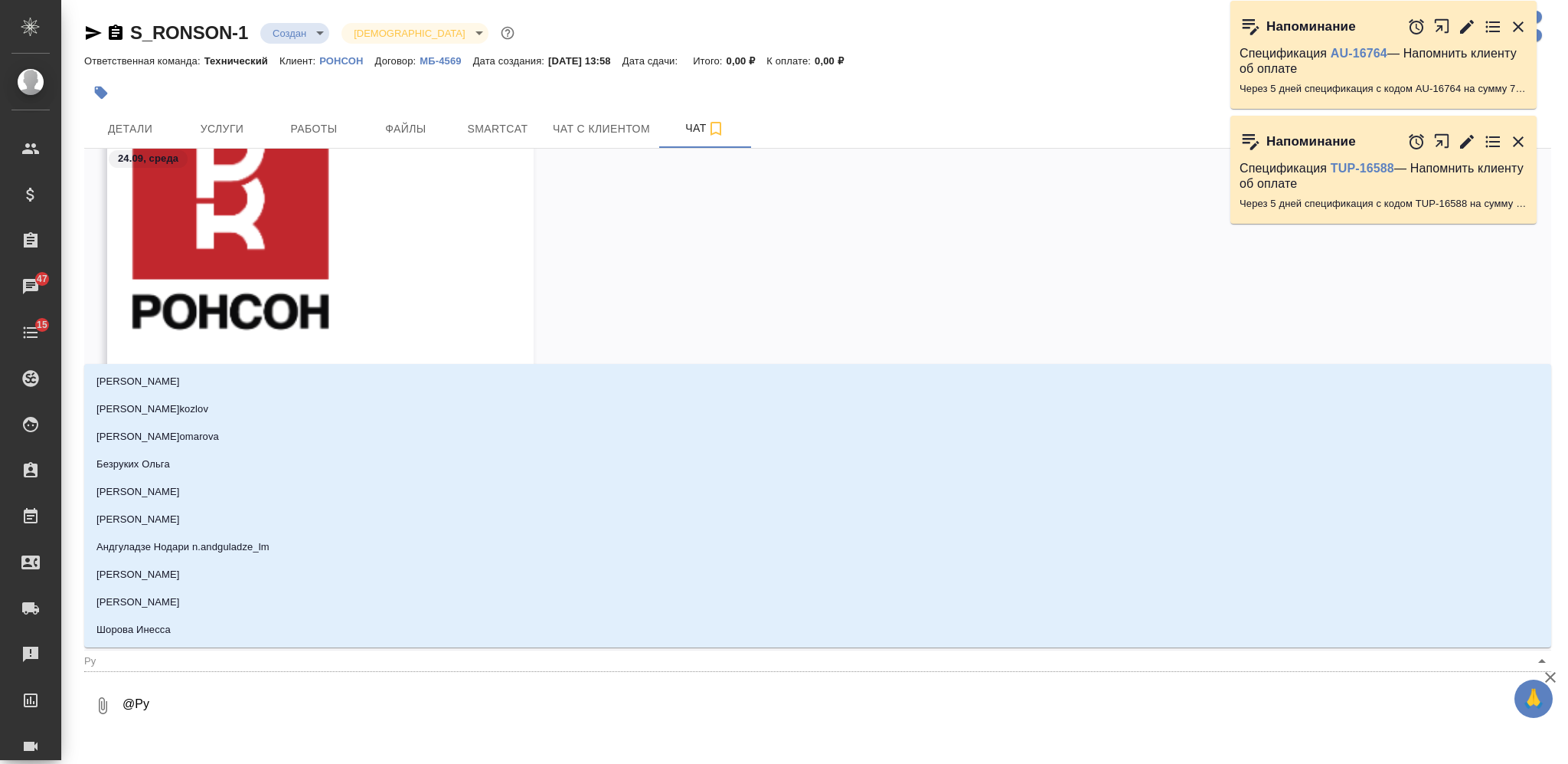
type input "Рум"
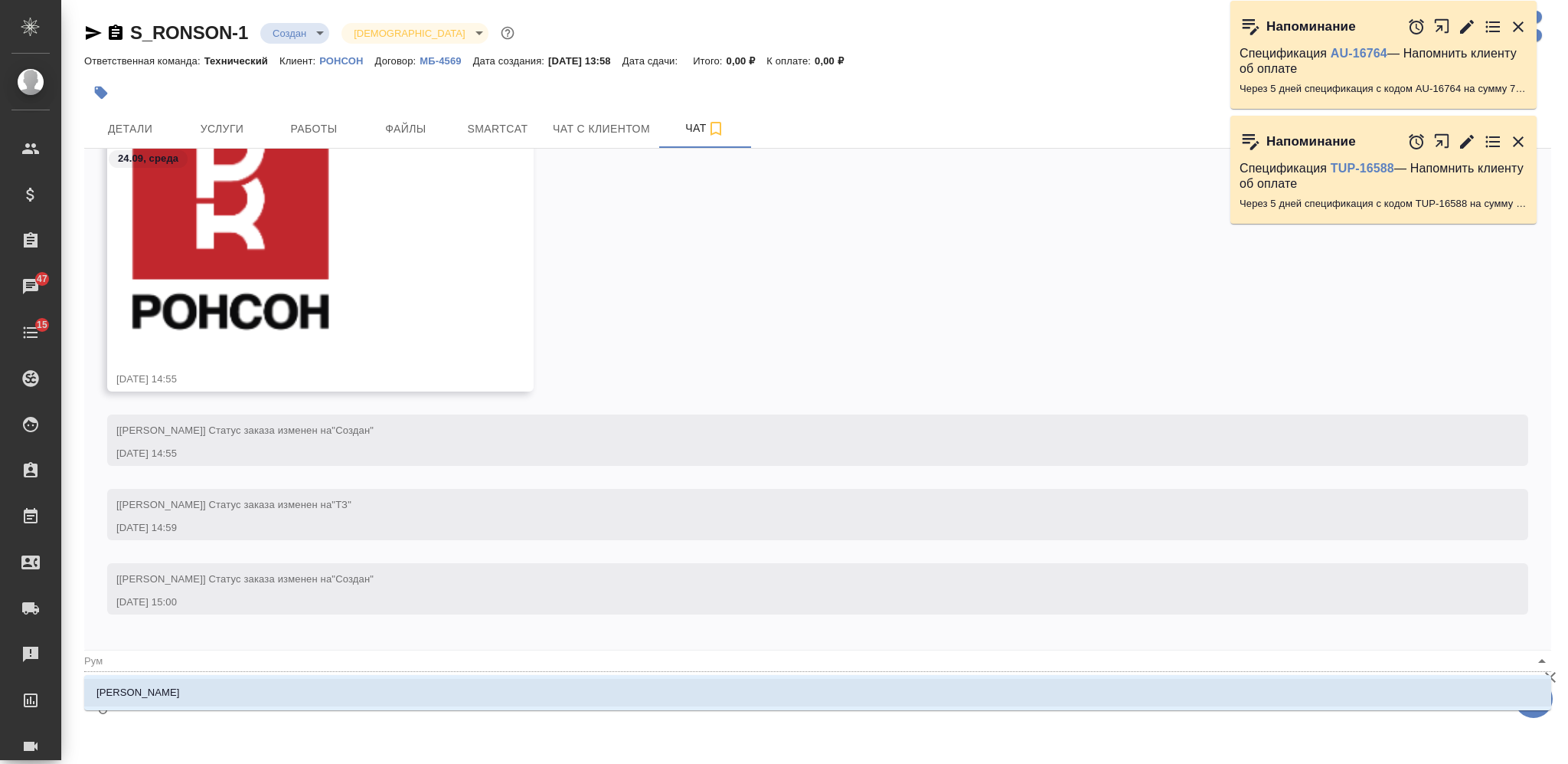
click at [958, 684] on li "Румянцева Дарья" at bounding box center [818, 693] width 1467 height 28
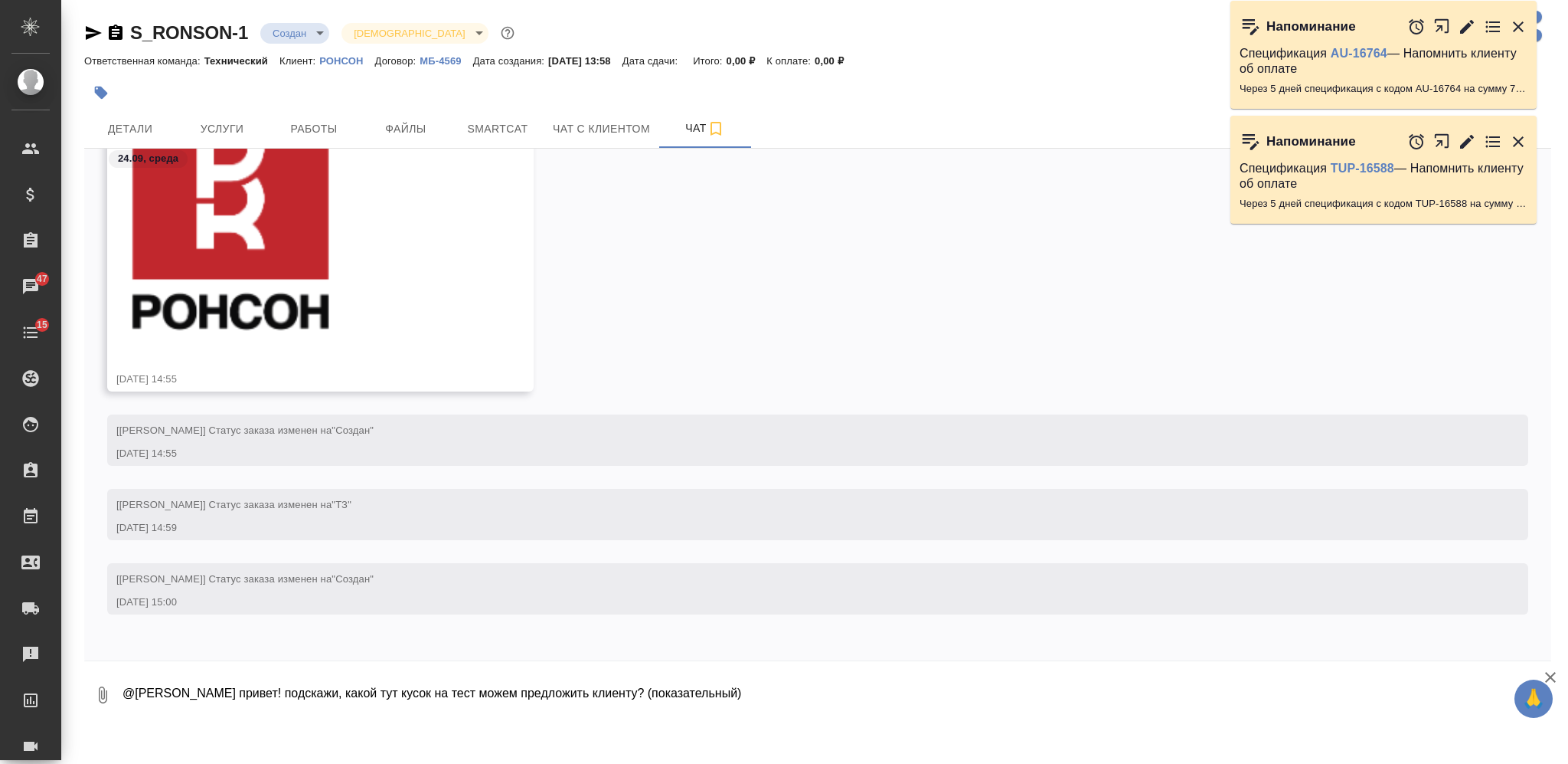
type textarea "@Румянцева Дарья привет! подскажи, какой тут кусок на тест можем предложить кли…"
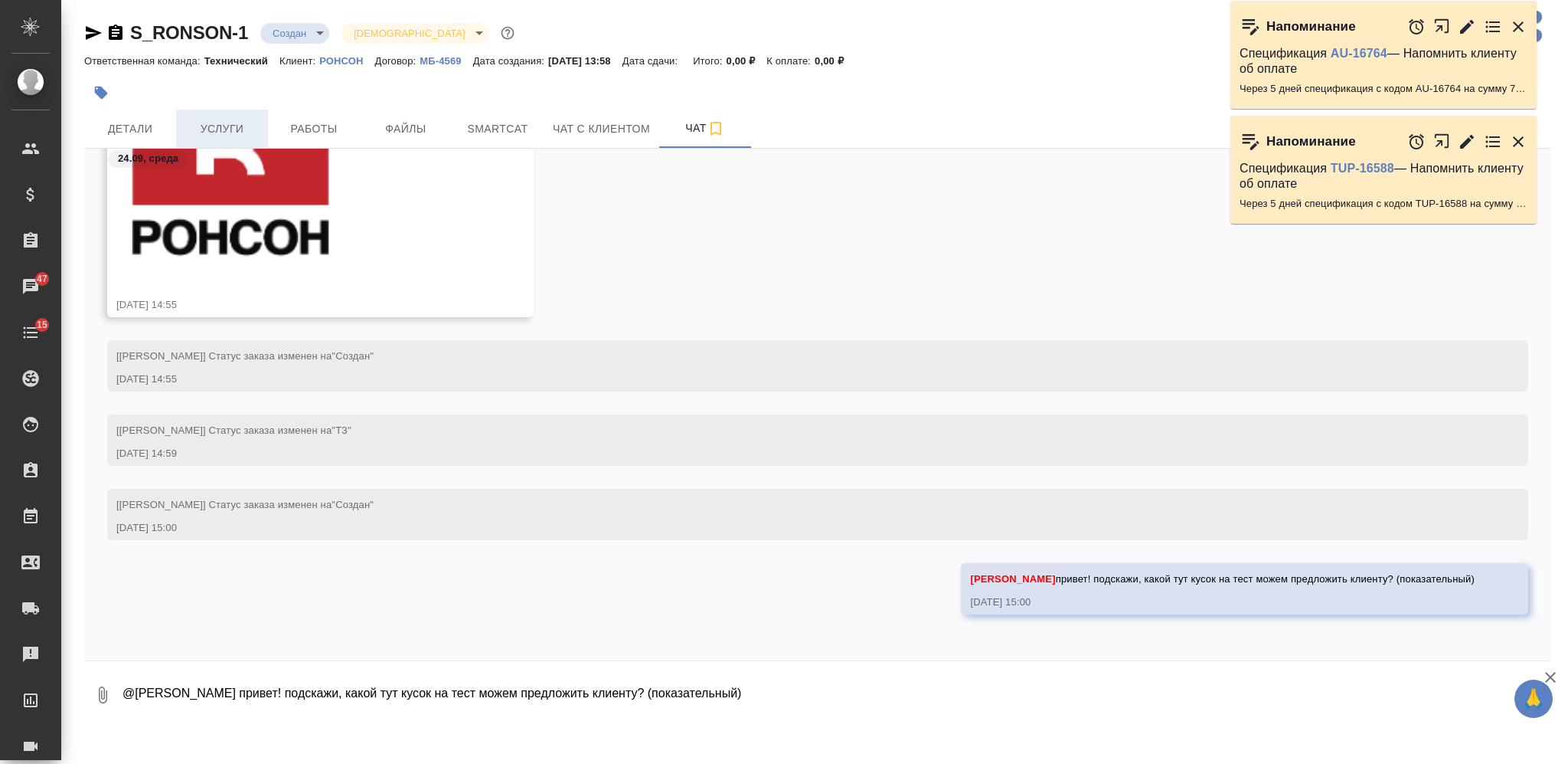
click at [244, 126] on span "Услуги" at bounding box center [222, 128] width 73 height 19
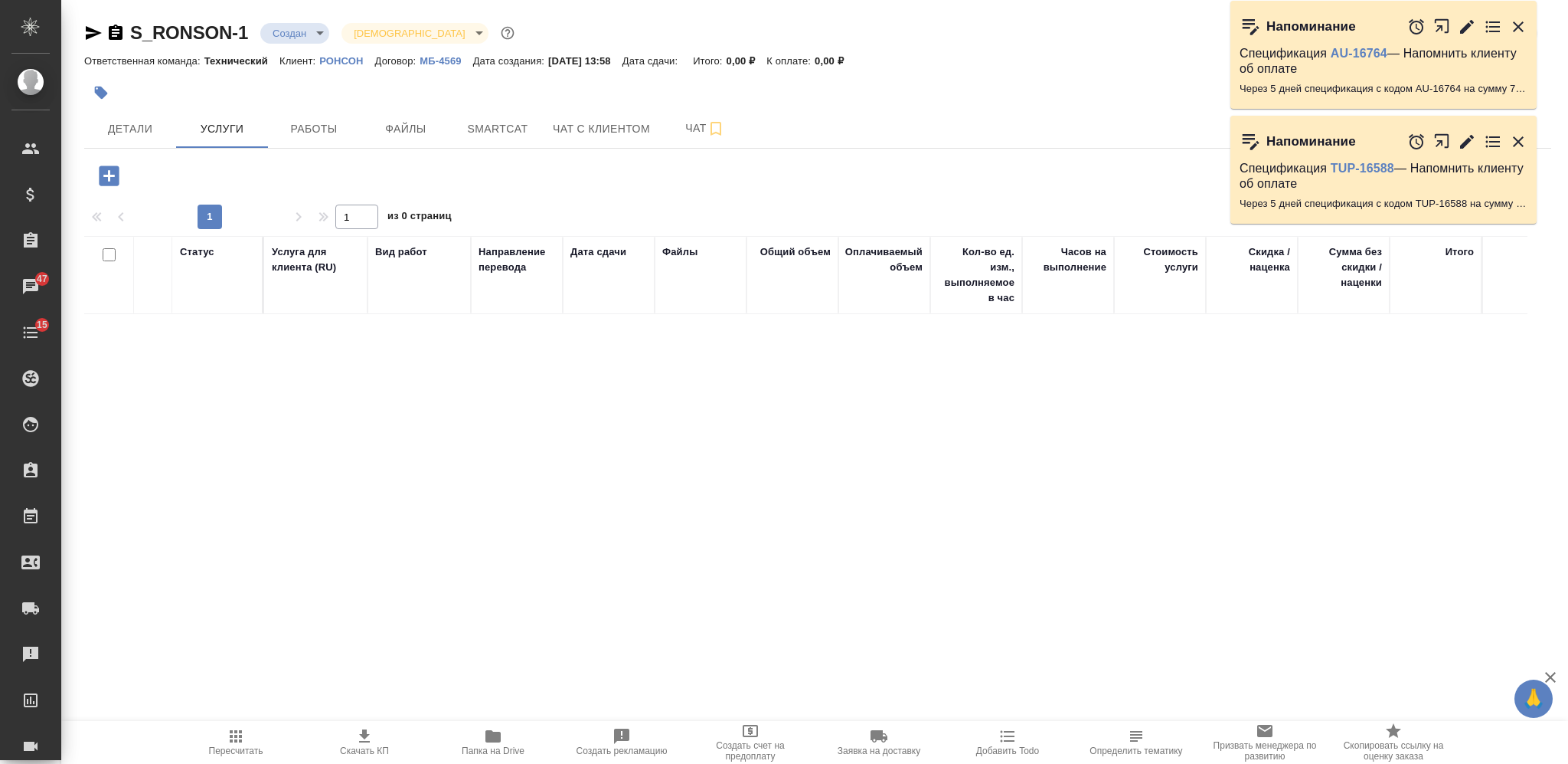
click at [111, 175] on icon "button" at bounding box center [109, 176] width 27 height 27
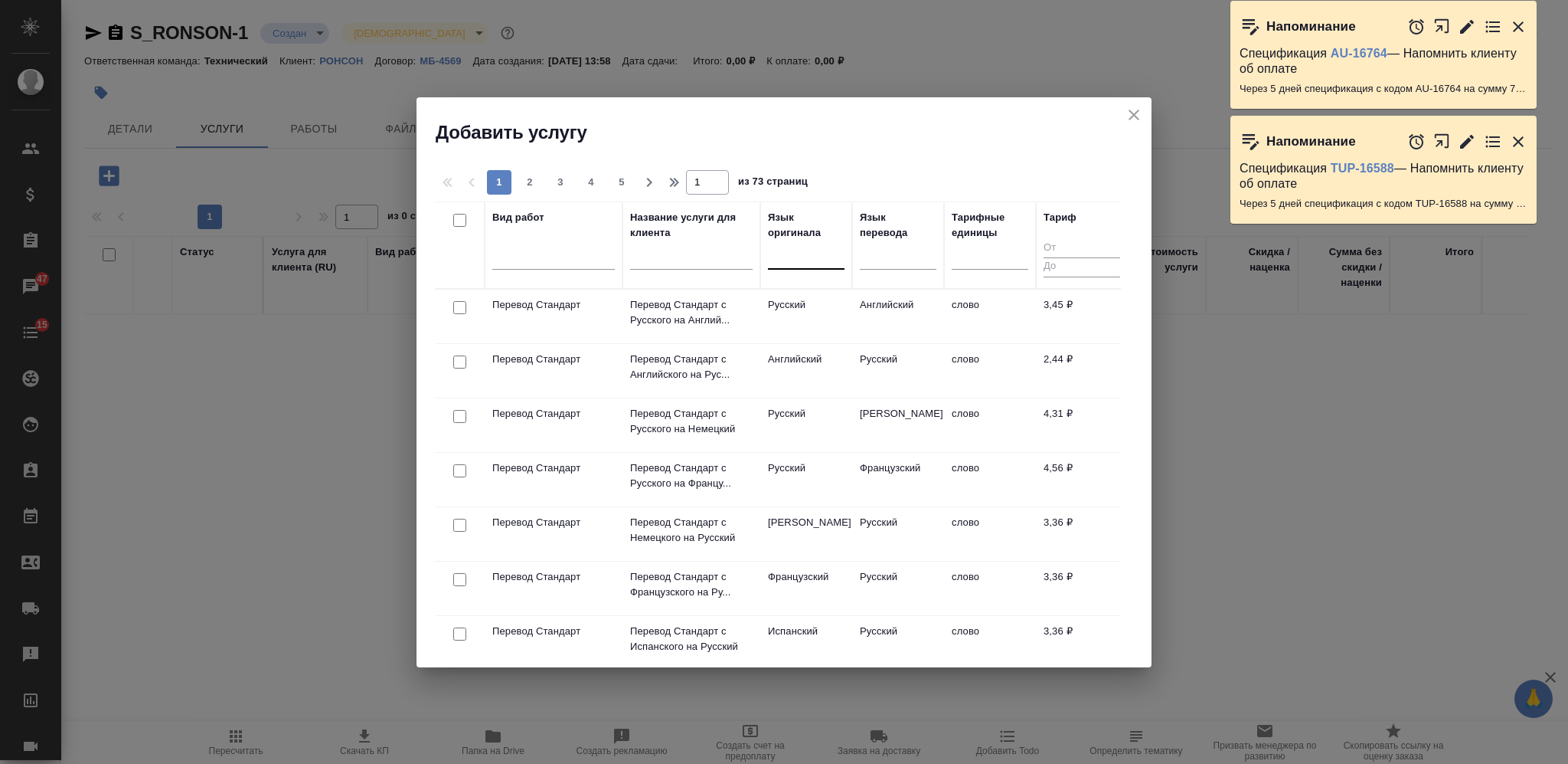
click at [812, 259] on div at bounding box center [806, 254] width 77 height 22
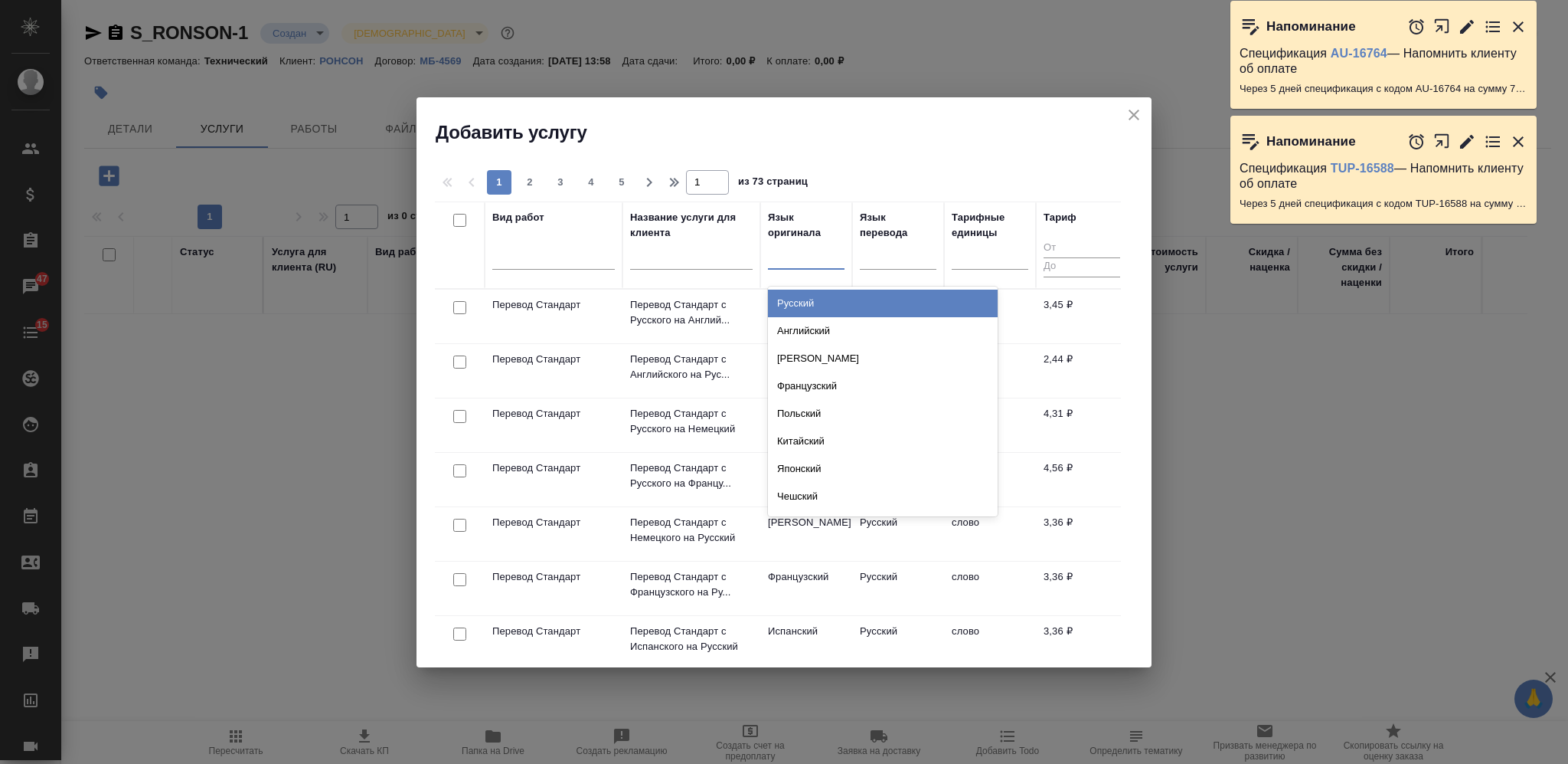
click at [821, 296] on div "Русский" at bounding box center [883, 303] width 230 height 28
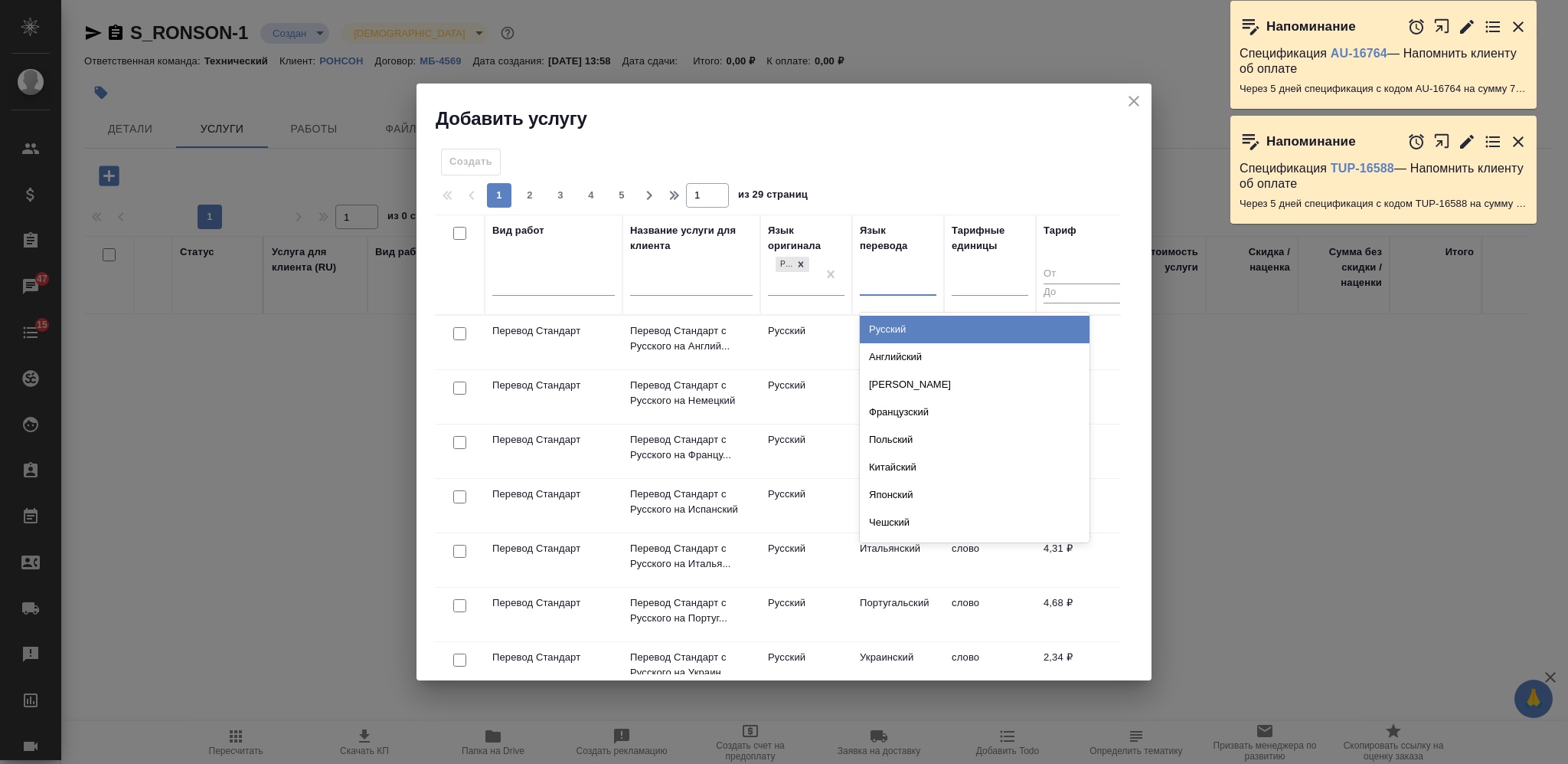
click at [875, 273] on div at bounding box center [898, 279] width 77 height 22
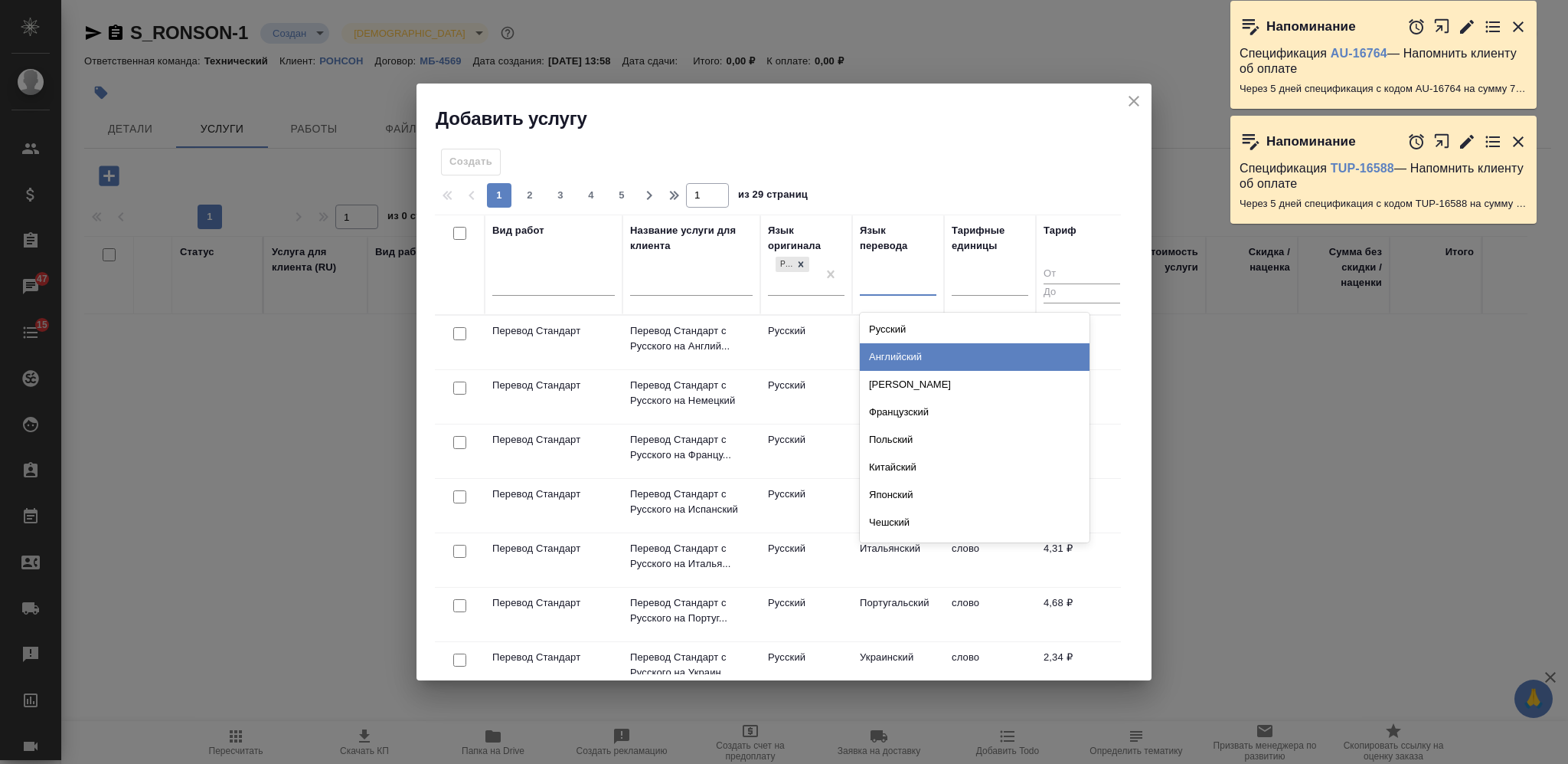
click at [890, 358] on div "Английский" at bounding box center [975, 358] width 230 height 28
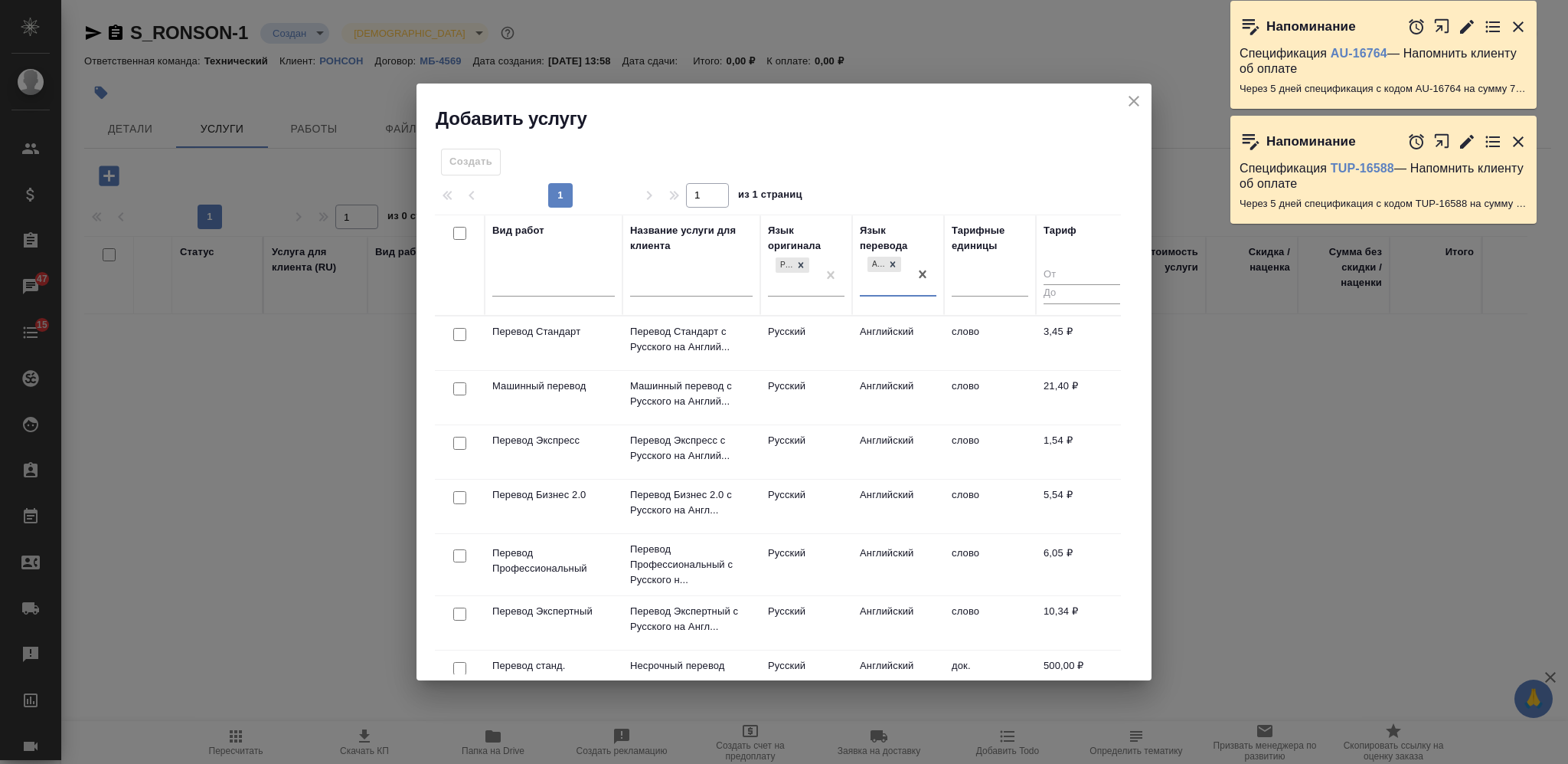
click at [459, 335] on input "checkbox" at bounding box center [459, 334] width 13 height 13
checkbox input "true"
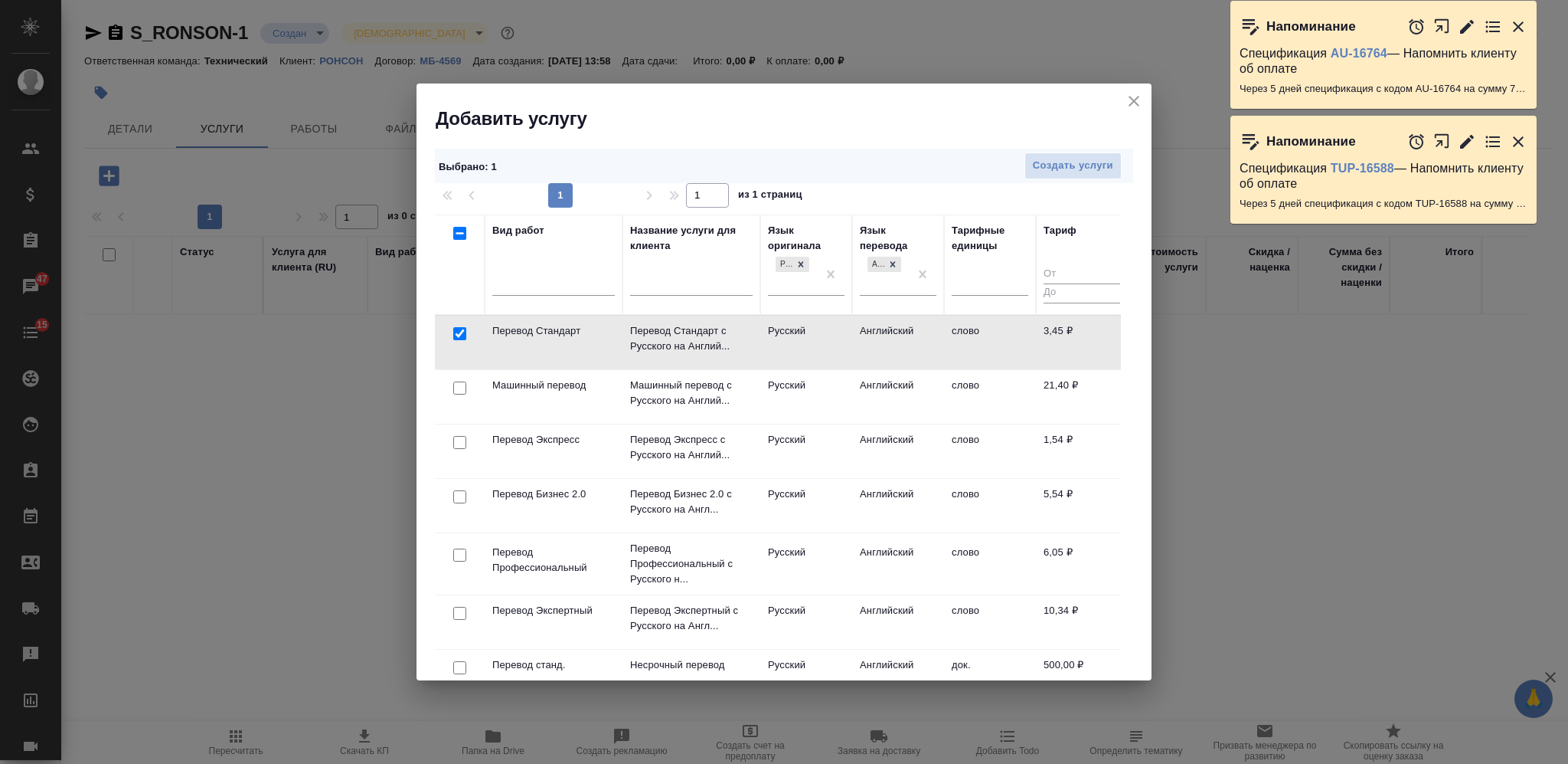
click at [460, 553] on input "checkbox" at bounding box center [459, 555] width 13 height 13
checkbox input "true"
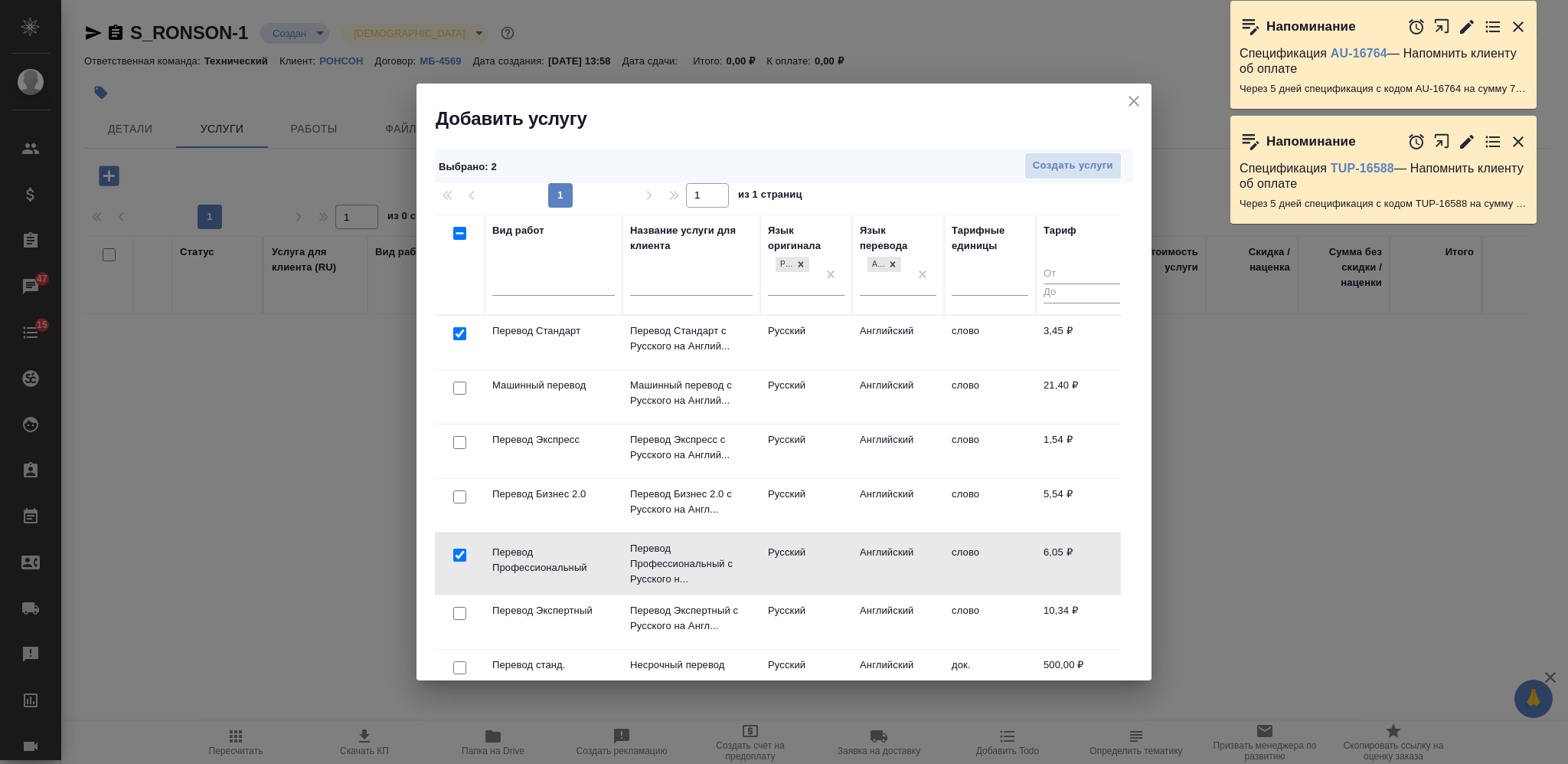
click at [460, 610] on input "checkbox" at bounding box center [459, 613] width 13 height 13
checkbox input "true"
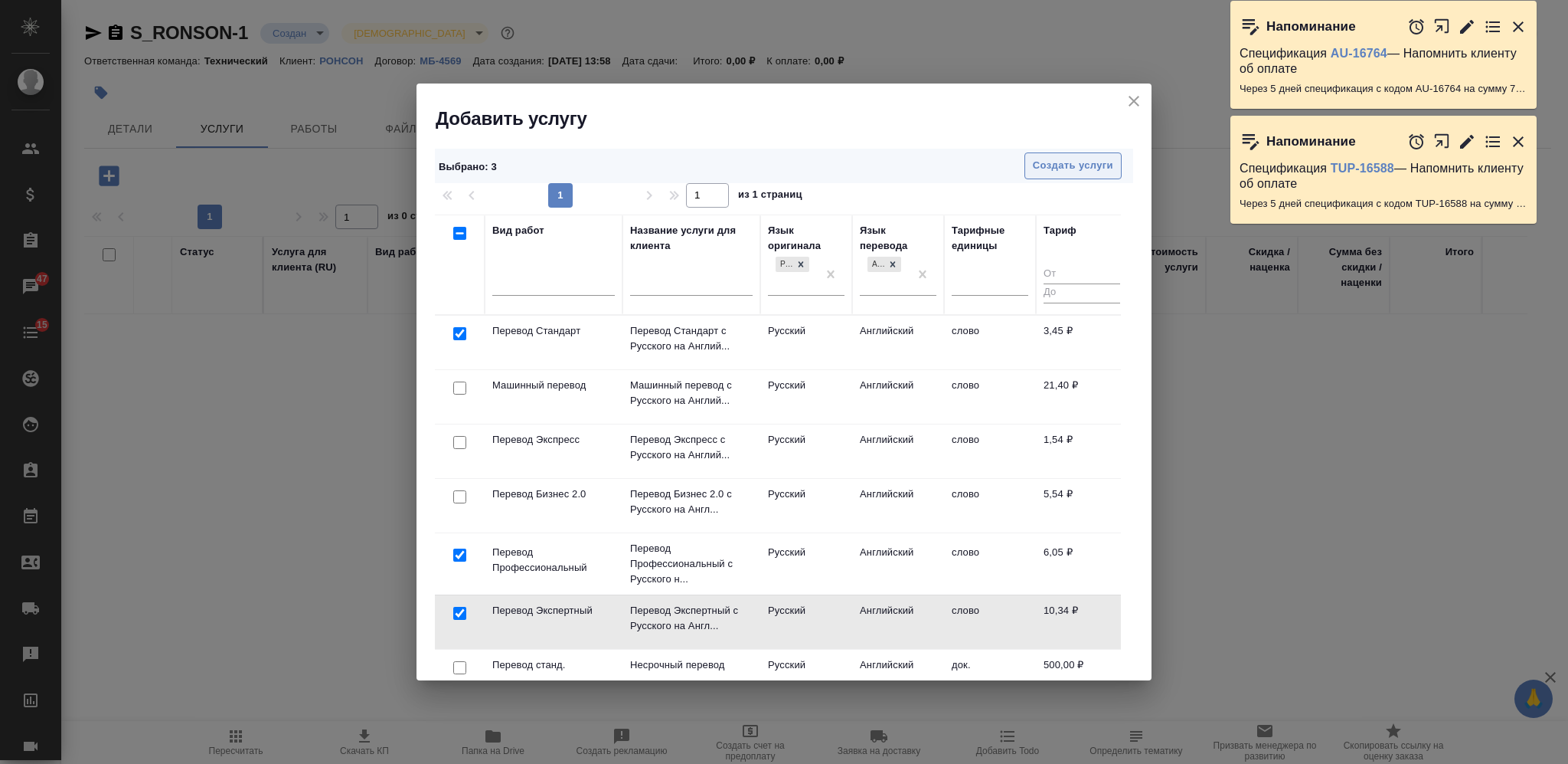
click at [1041, 175] on button "Создать услуги" at bounding box center [1074, 166] width 97 height 27
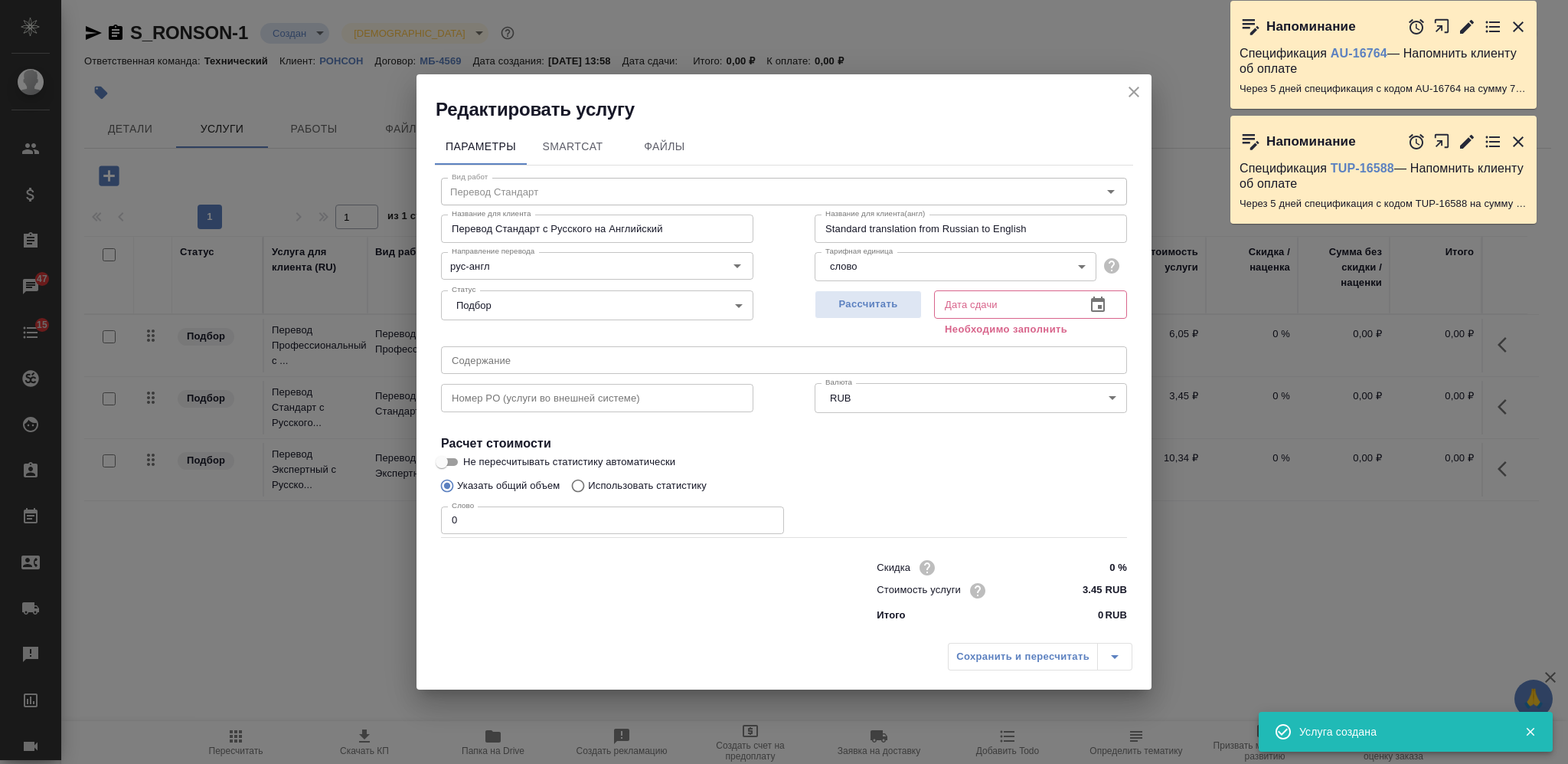
click at [1134, 84] on icon "close" at bounding box center [1134, 92] width 19 height 19
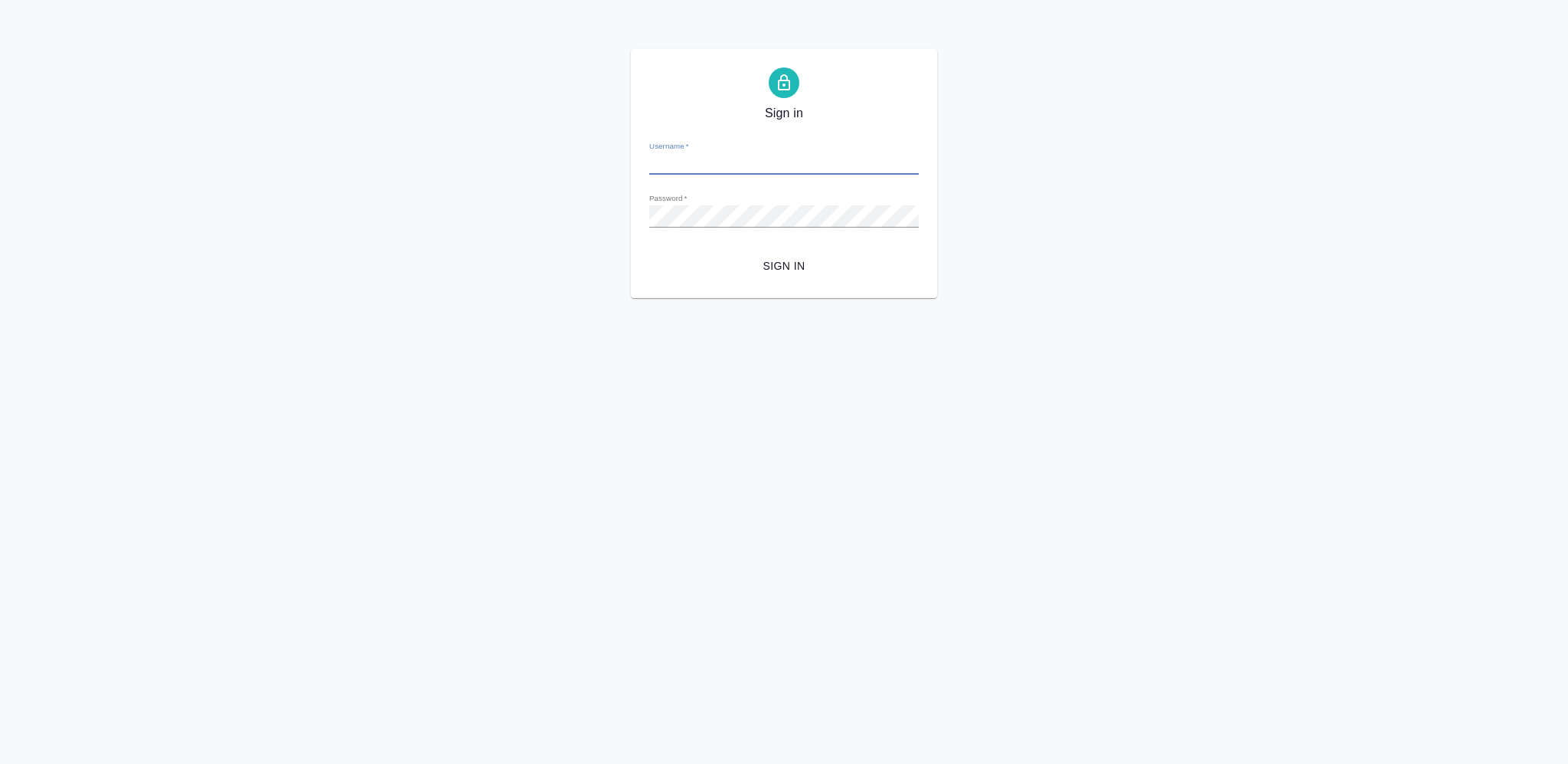
type input "[PERSON_NAME][EMAIL_ADDRESS][DOMAIN_NAME]"
click at [779, 264] on span "Sign in" at bounding box center [784, 266] width 245 height 19
type input "[PERSON_NAME][EMAIL_ADDRESS][DOMAIN_NAME]"
click at [778, 266] on span "Sign in" at bounding box center [784, 266] width 245 height 19
type input "[PERSON_NAME][EMAIL_ADDRESS][DOMAIN_NAME]"
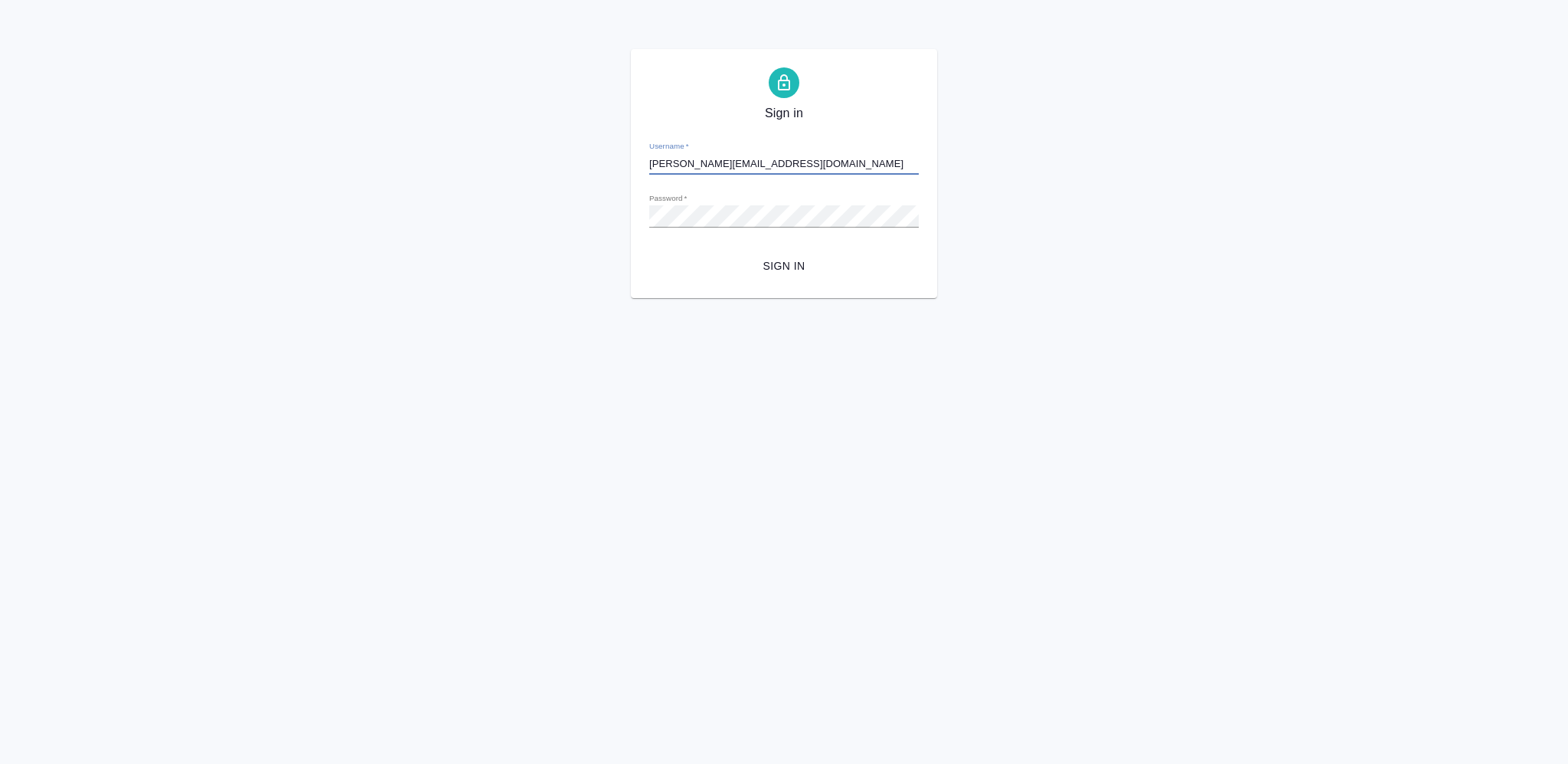
click at [794, 268] on span "Sign in" at bounding box center [784, 266] width 245 height 19
type input "[PERSON_NAME][EMAIL_ADDRESS][DOMAIN_NAME]"
click at [777, 265] on span "Sign in" at bounding box center [784, 266] width 245 height 19
type input "[PERSON_NAME][EMAIL_ADDRESS][DOMAIN_NAME]"
click at [777, 265] on span "Sign in" at bounding box center [784, 266] width 245 height 19
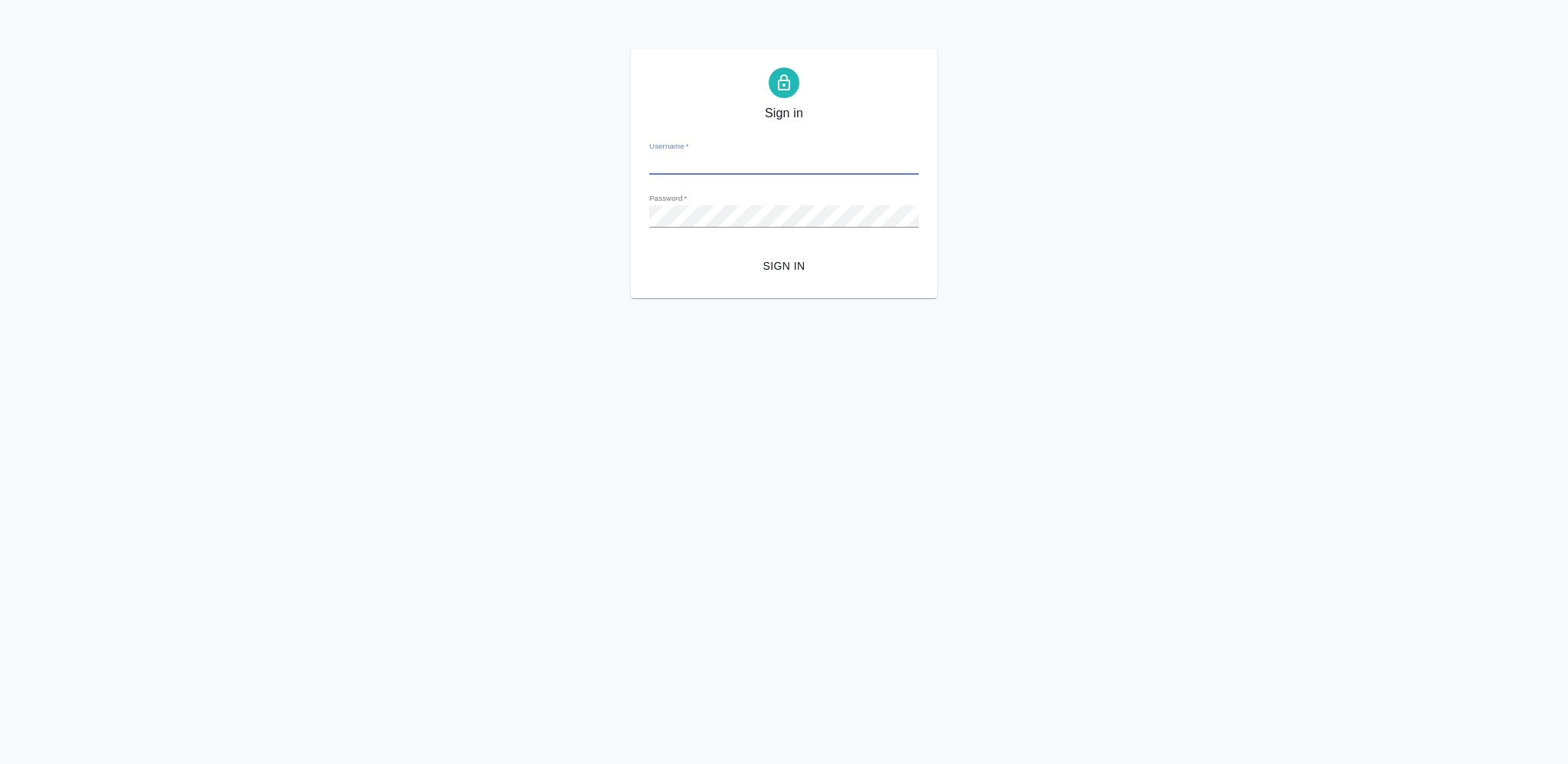
type input "[PERSON_NAME][EMAIL_ADDRESS][DOMAIN_NAME]"
click at [805, 258] on span "Sign in" at bounding box center [784, 266] width 245 height 19
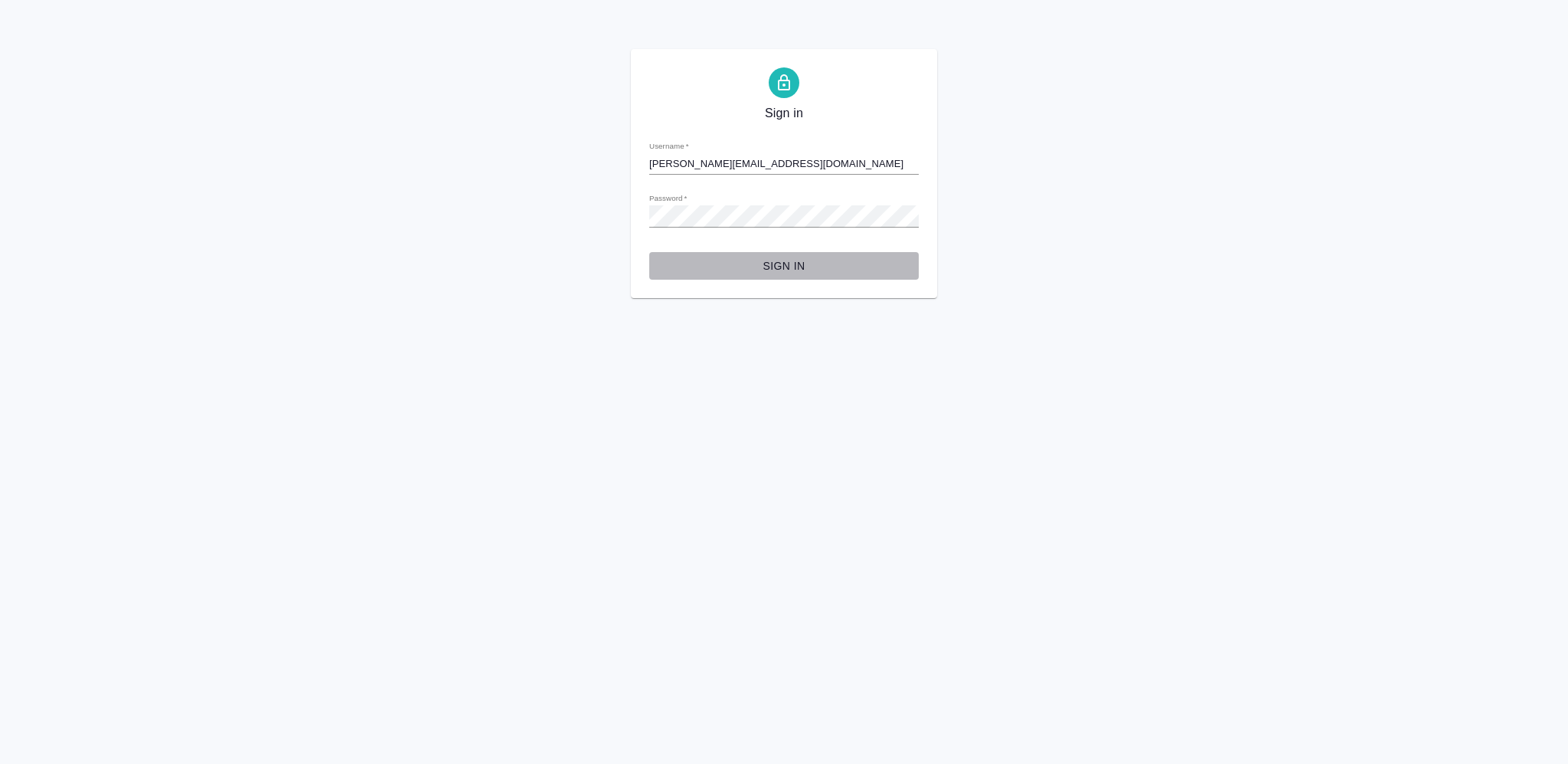
click at [795, 266] on span "Sign in" at bounding box center [784, 266] width 245 height 19
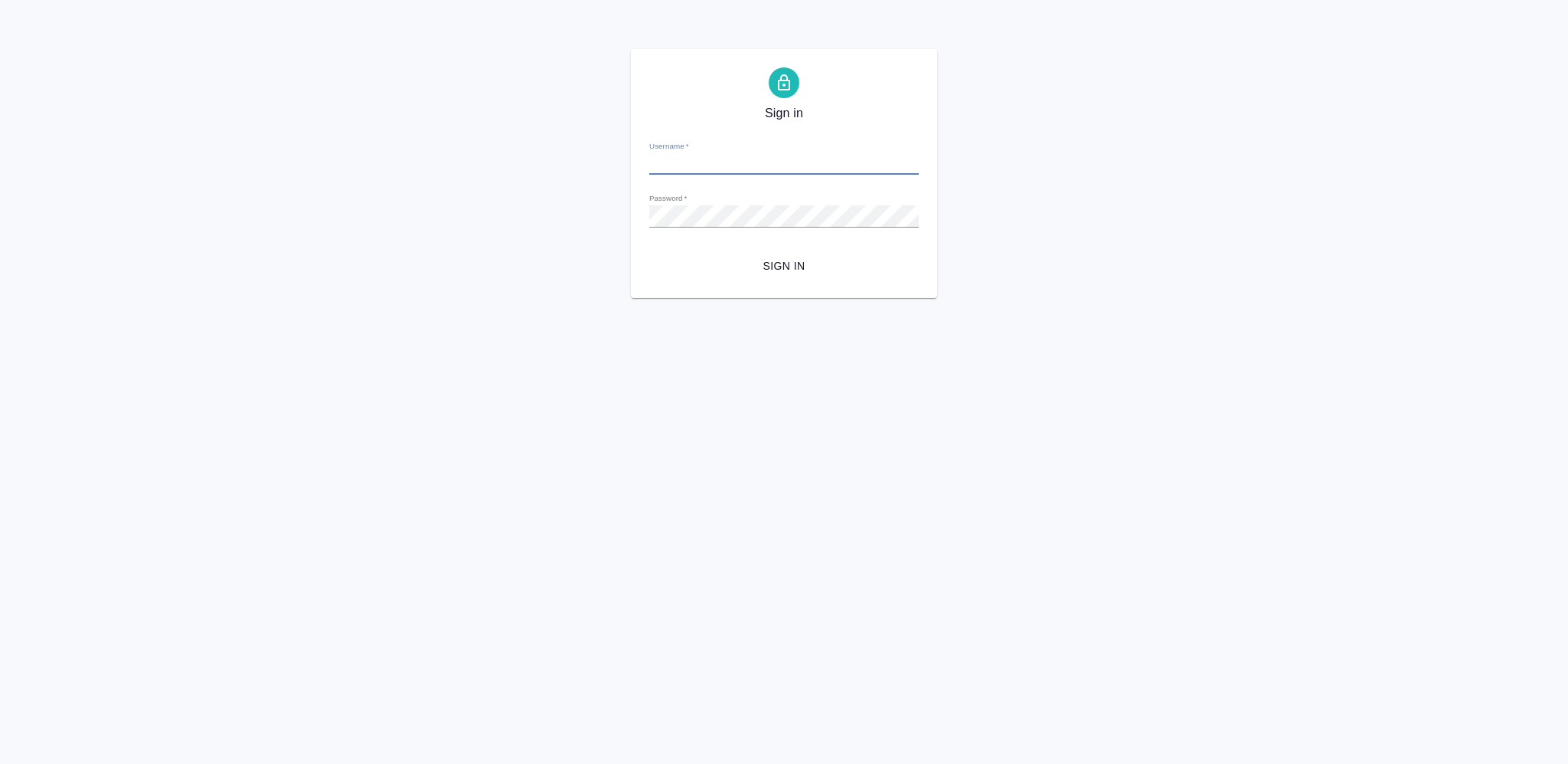
type input "v.nikiforova@awatera.com"
click at [773, 268] on span "Sign in" at bounding box center [784, 266] width 245 height 19
type input "[PERSON_NAME][EMAIL_ADDRESS][DOMAIN_NAME]"
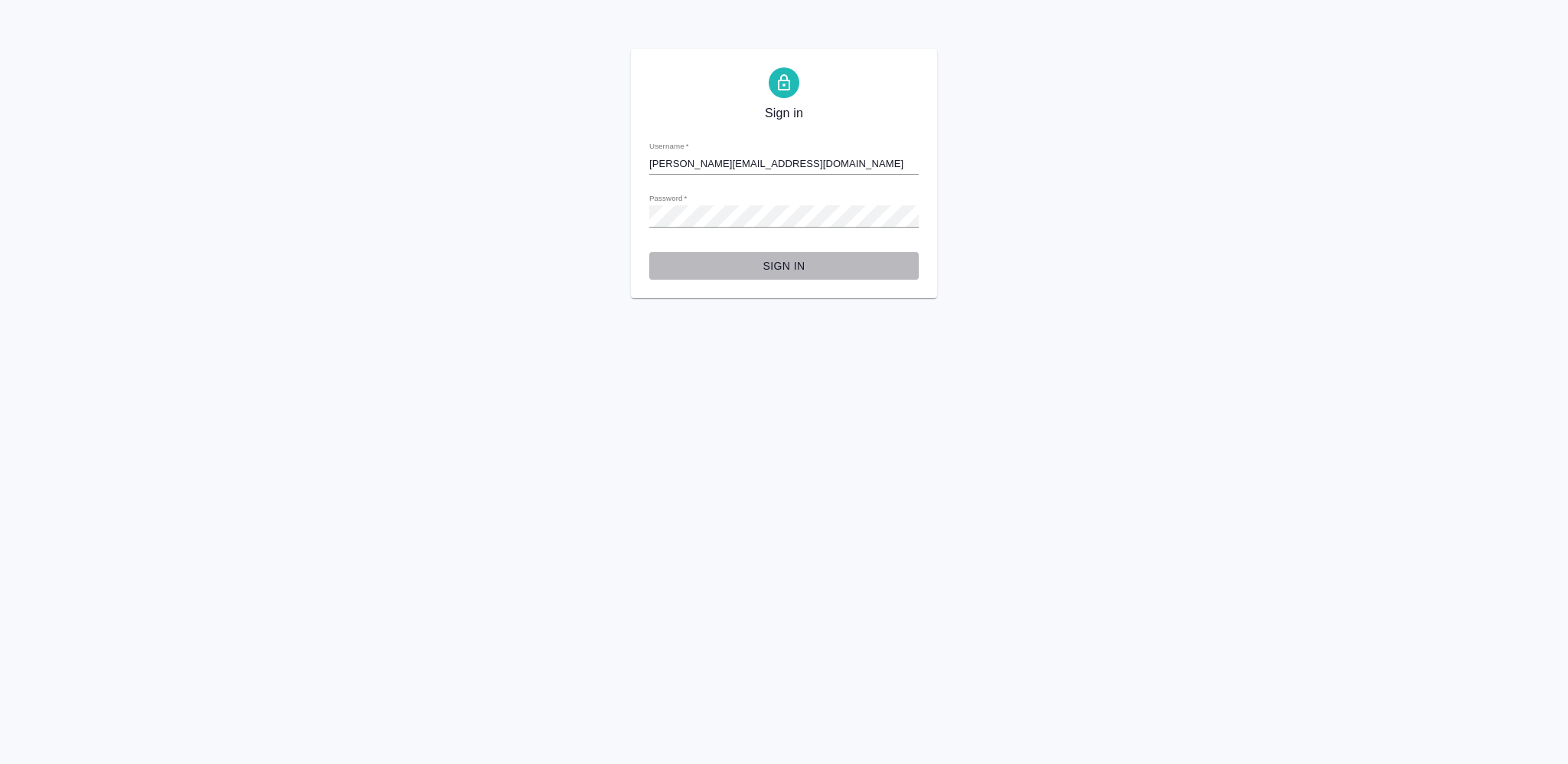
click at [773, 267] on span "Sign in" at bounding box center [784, 266] width 245 height 19
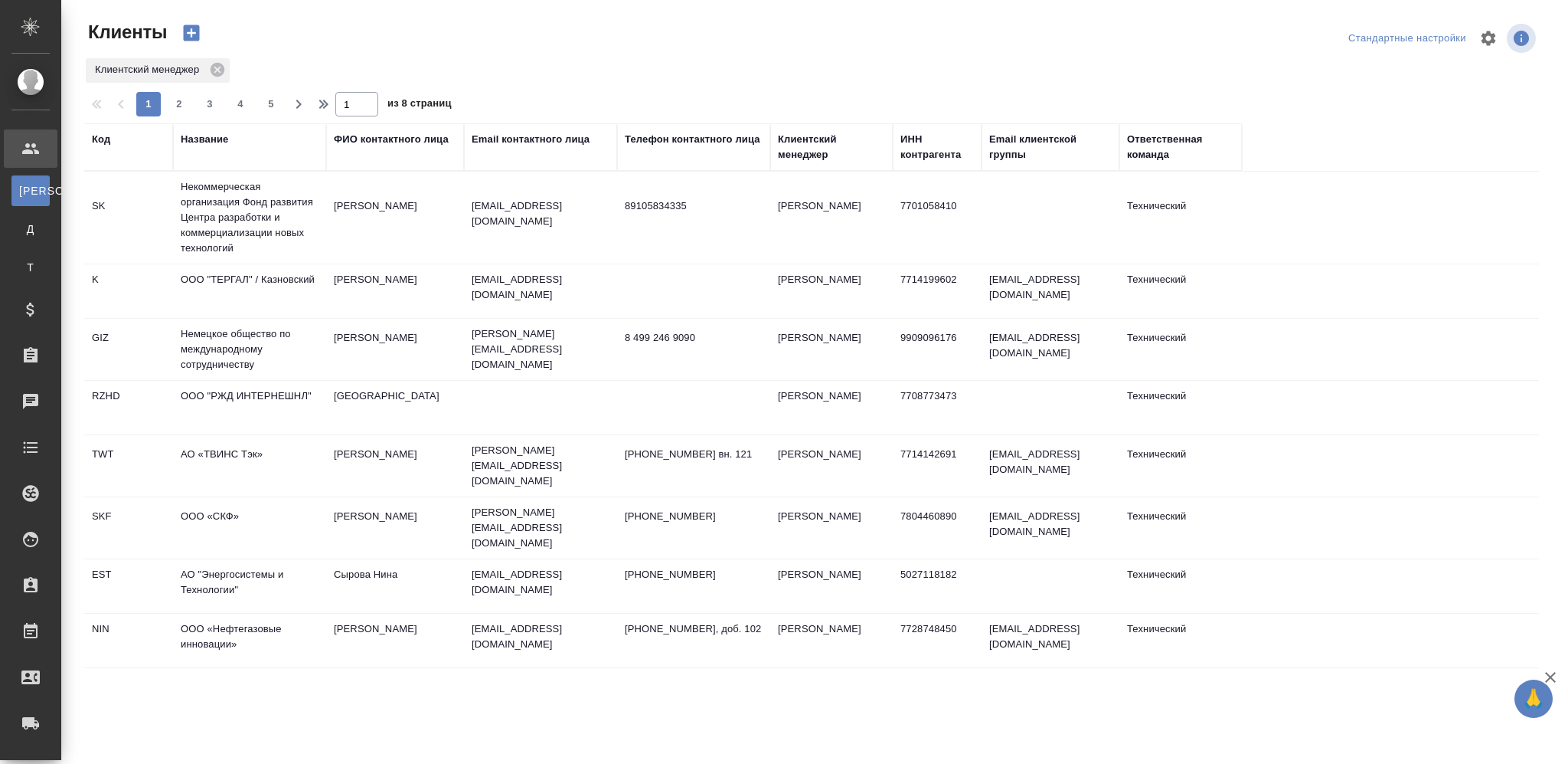
select select "RU"
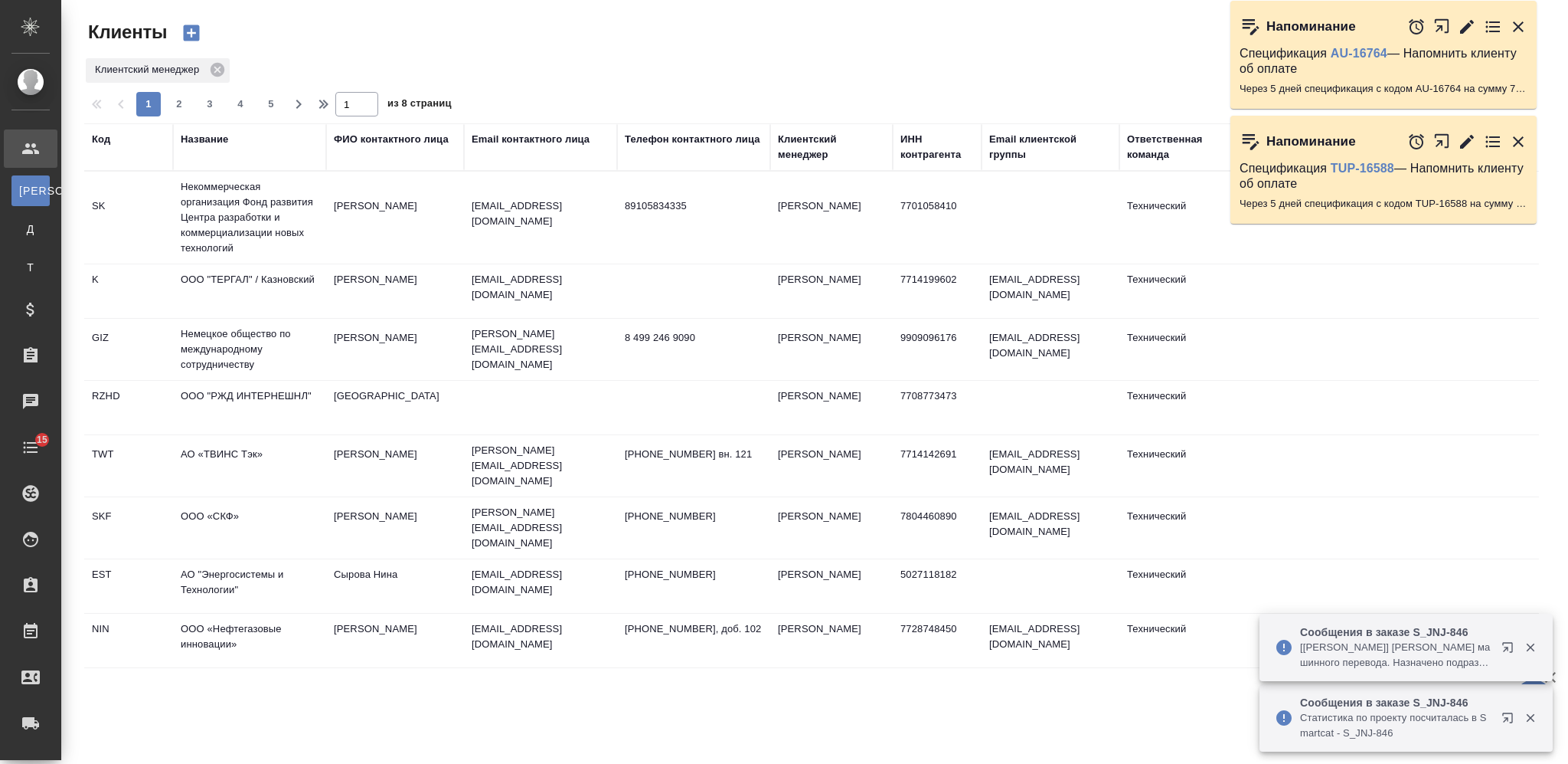
select select "RU"
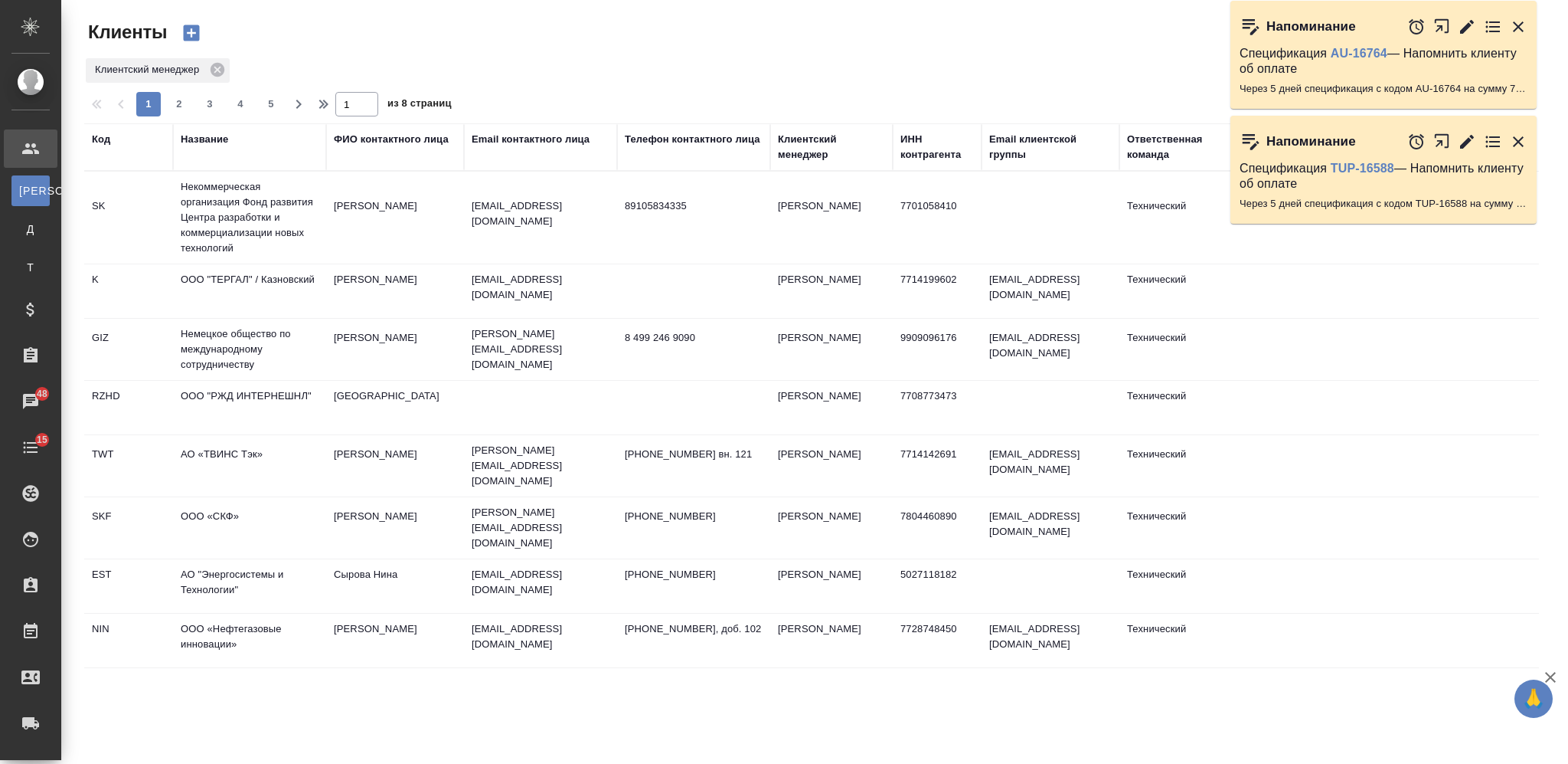
select select "RU"
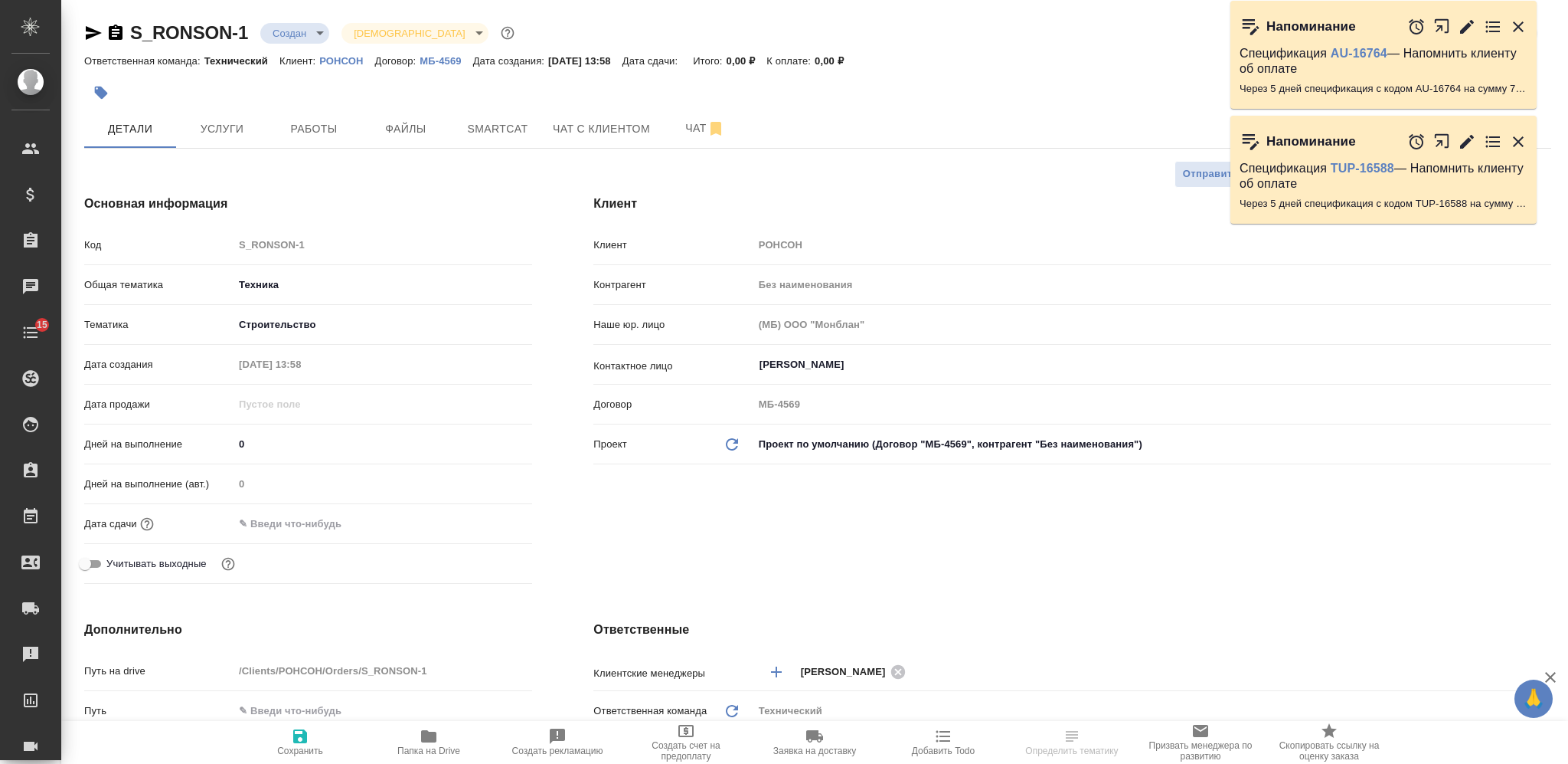
select select "RU"
type textarea "x"
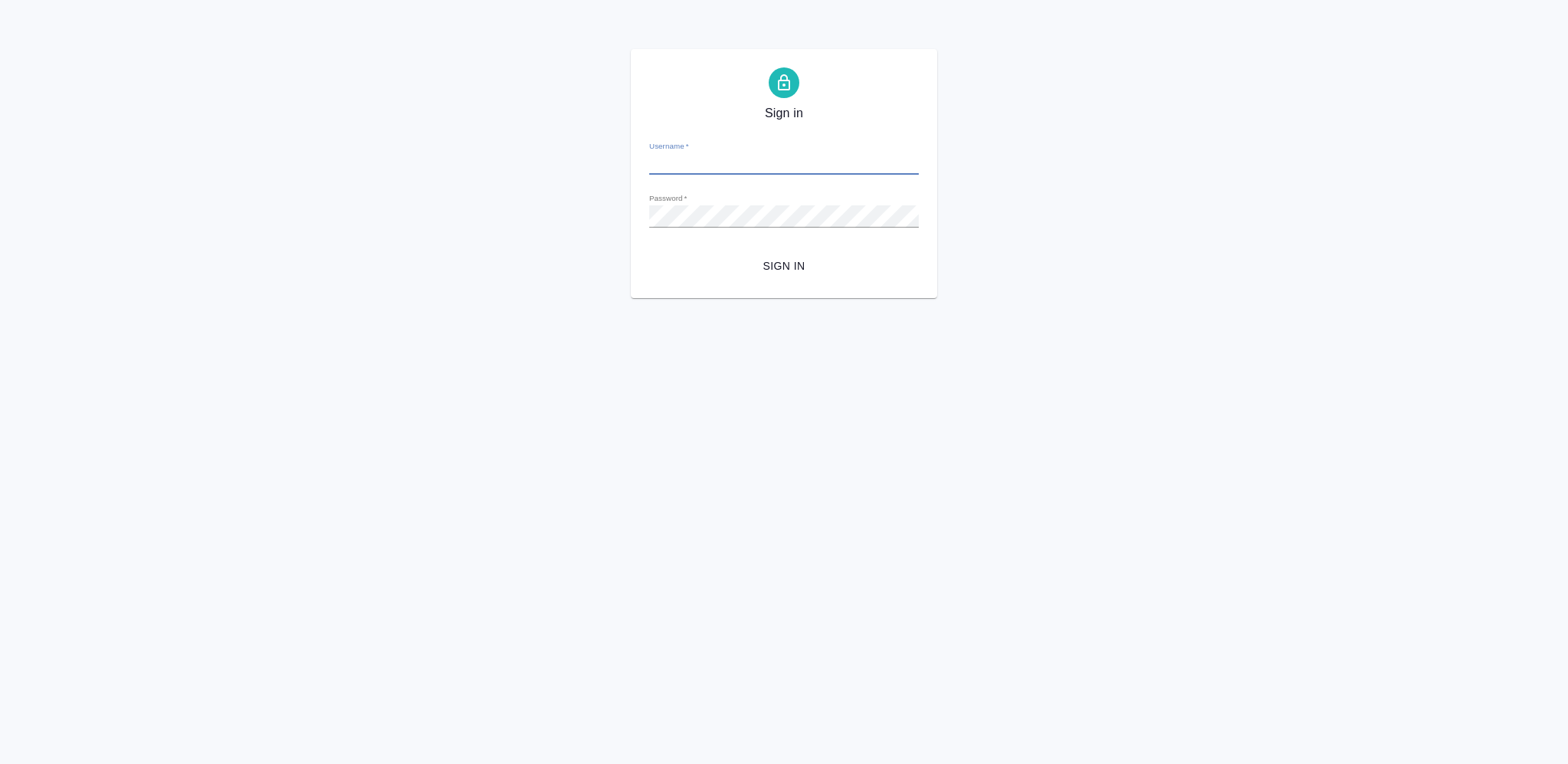
type input "[PERSON_NAME][EMAIL_ADDRESS][DOMAIN_NAME]"
click at [781, 274] on span "Sign in" at bounding box center [784, 266] width 245 height 19
type input "[PERSON_NAME][EMAIL_ADDRESS][DOMAIN_NAME]"
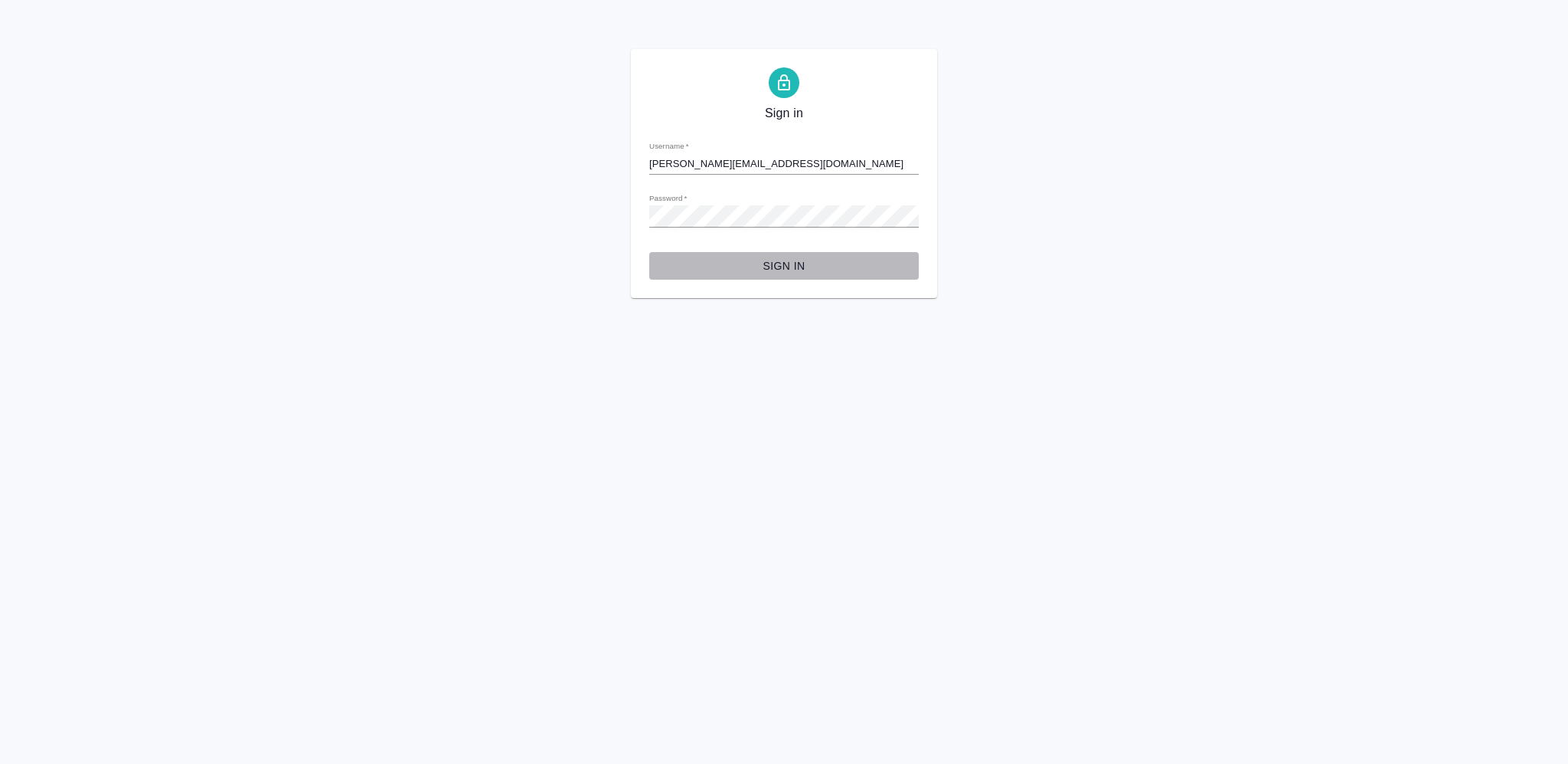
click at [791, 275] on button "Sign in" at bounding box center [784, 266] width 269 height 29
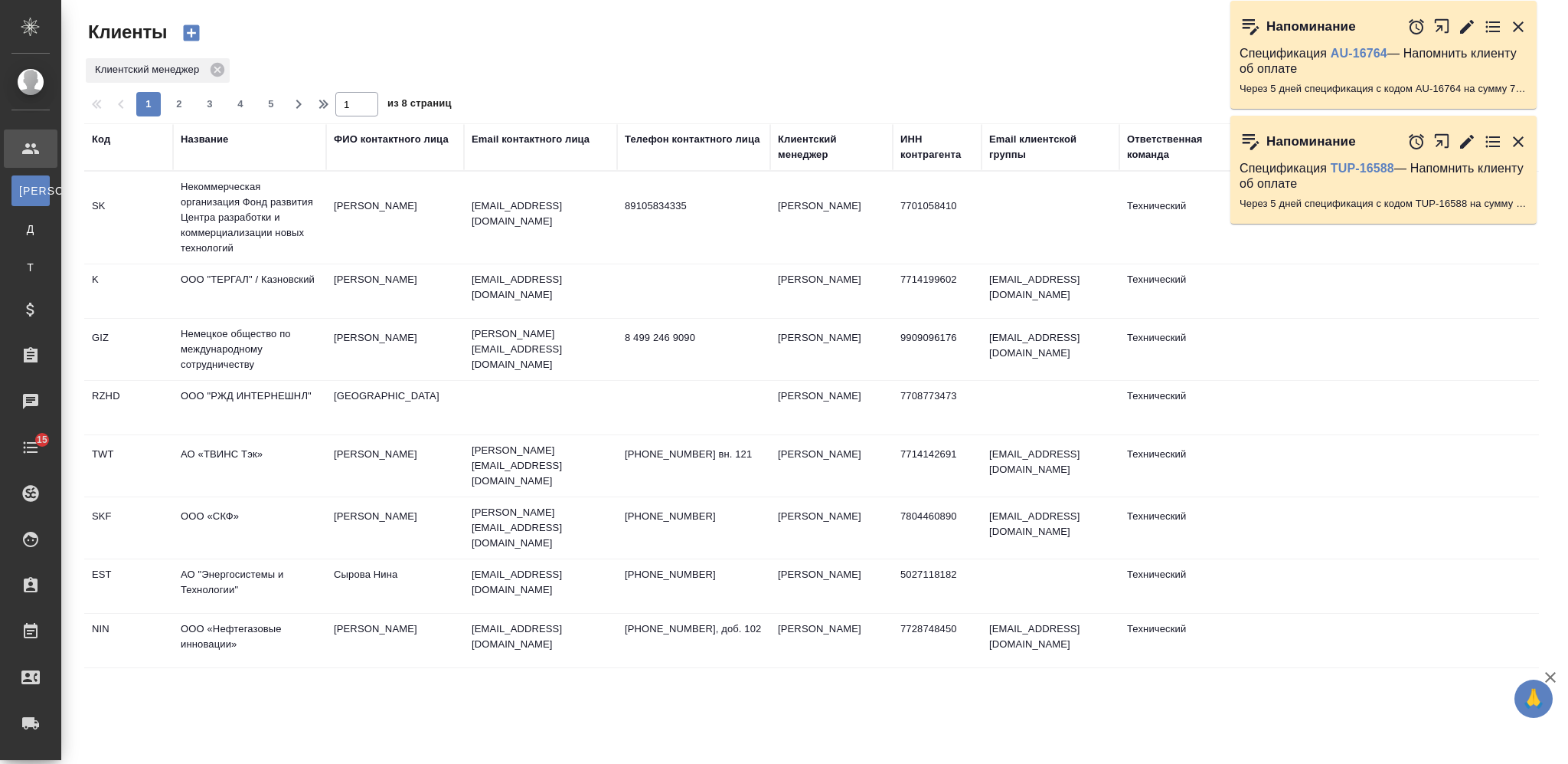
select select "RU"
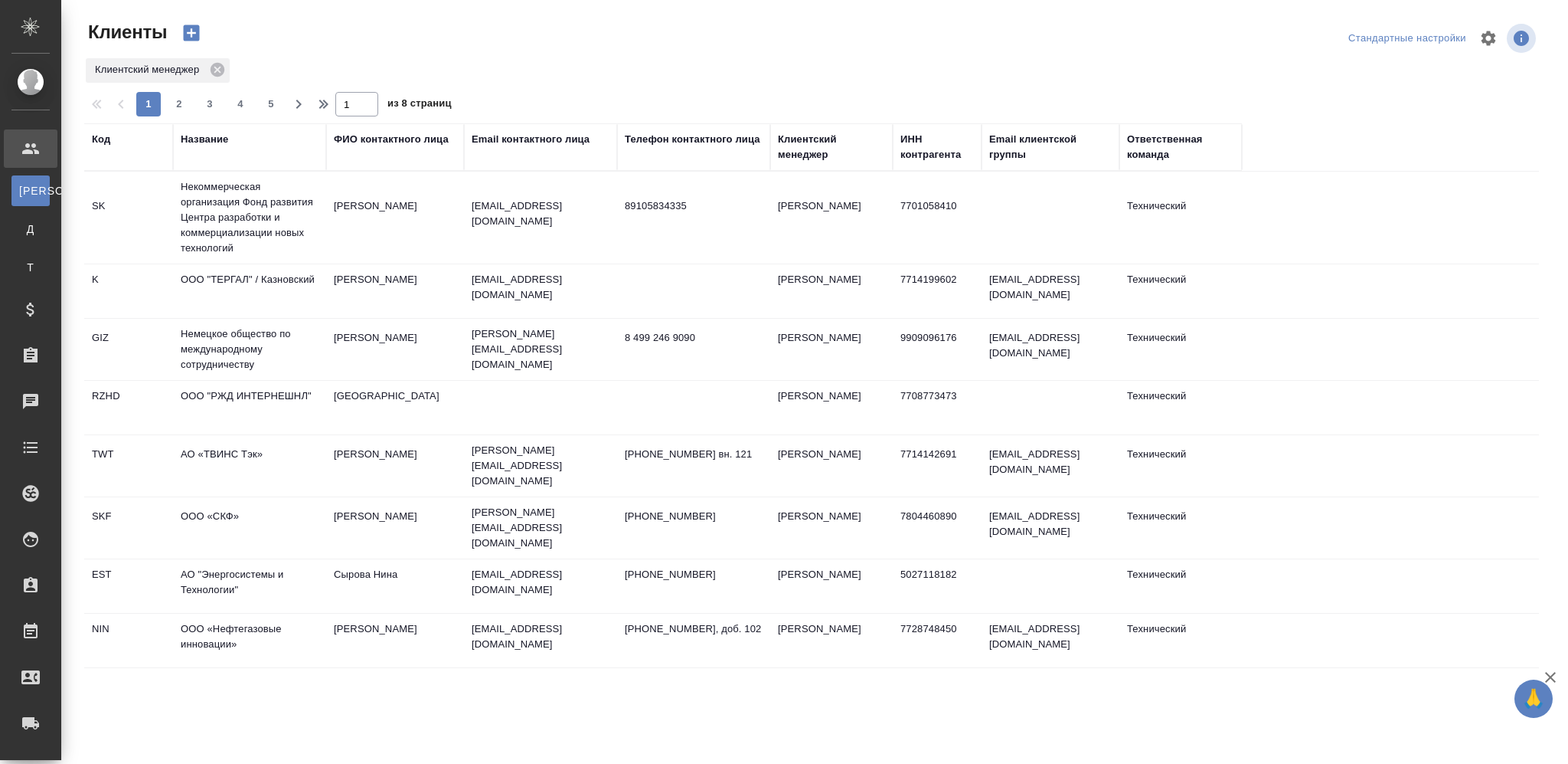
select select "RU"
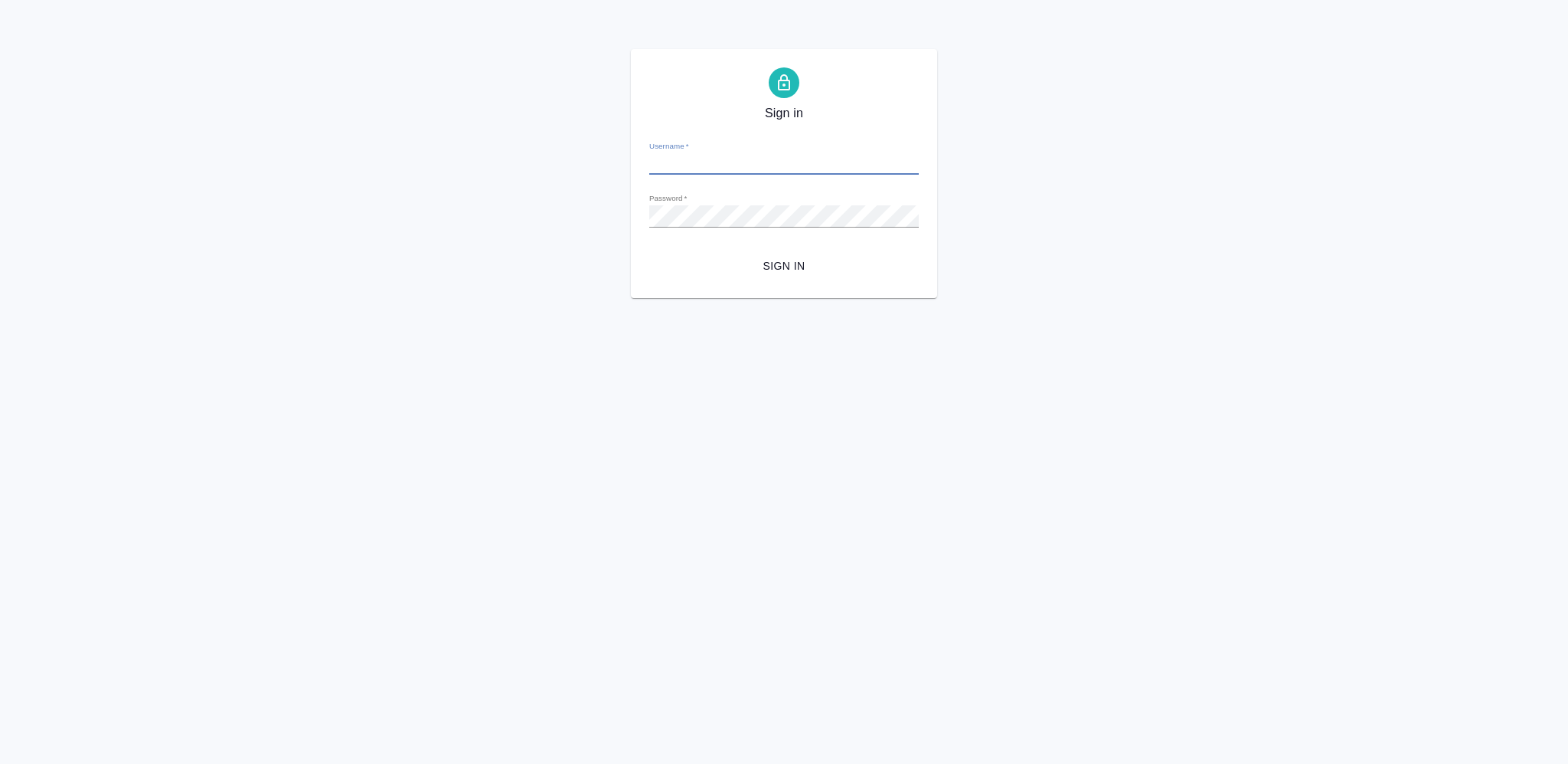
type input "[PERSON_NAME][EMAIL_ADDRESS][DOMAIN_NAME]"
click at [769, 271] on span "Sign in" at bounding box center [784, 266] width 245 height 19
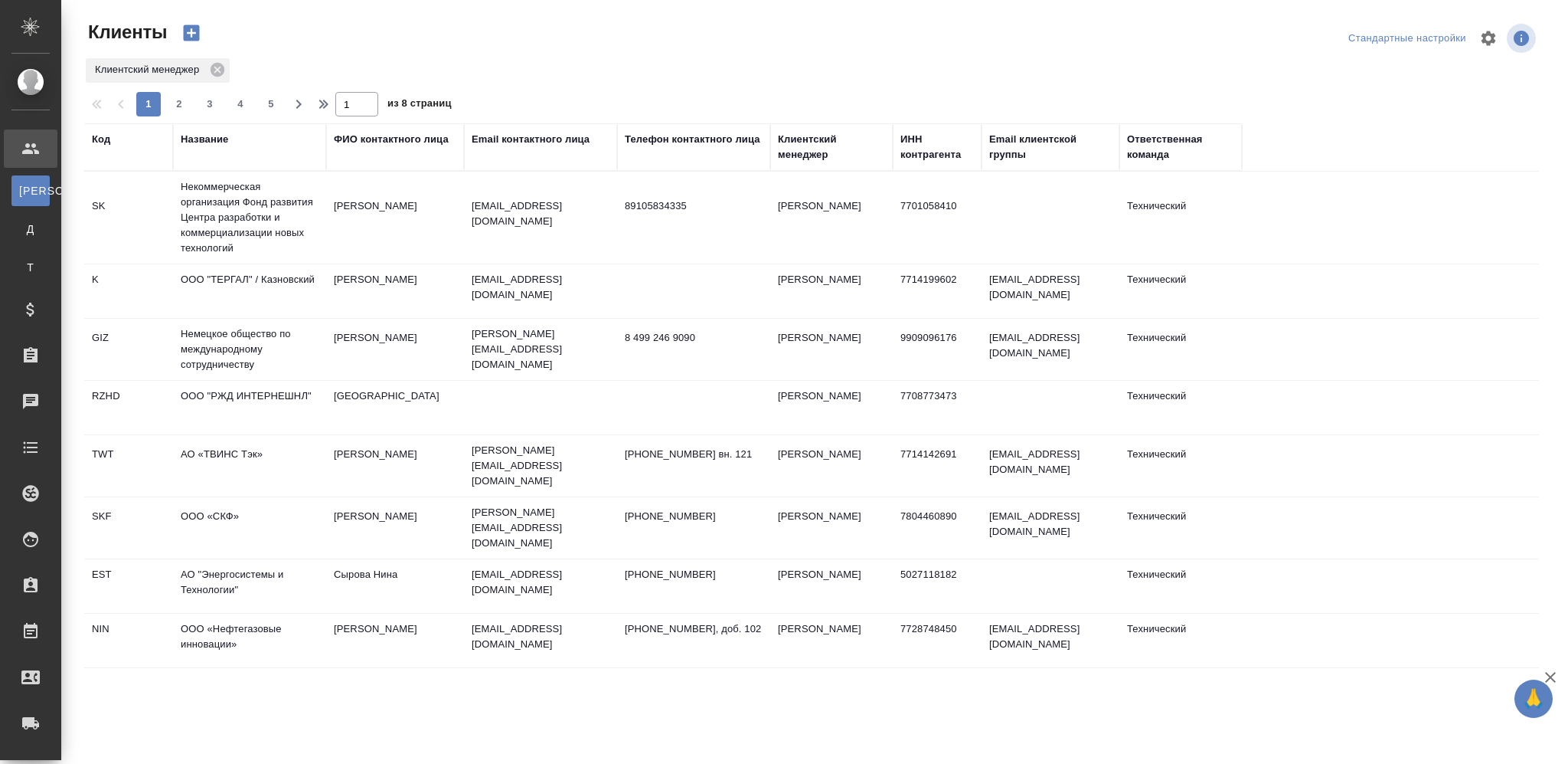
select select "RU"
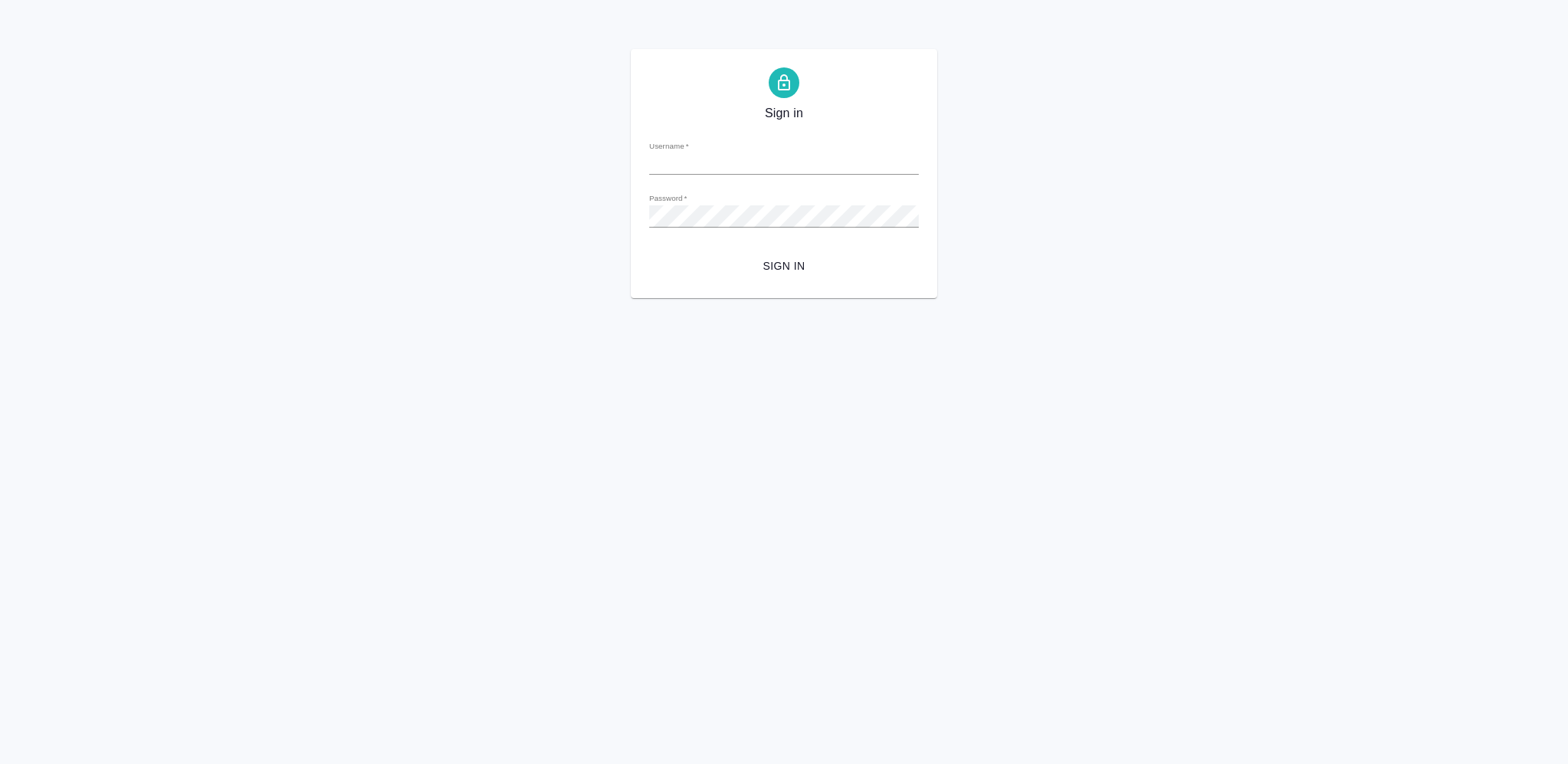
type input "[PERSON_NAME][EMAIL_ADDRESS][DOMAIN_NAME]"
click at [778, 255] on button "Sign in" at bounding box center [784, 266] width 269 height 29
type input "[PERSON_NAME][EMAIL_ADDRESS][DOMAIN_NAME]"
click at [805, 284] on div "Sign in Username   * v.nikiforova@awatera.com Password   * urlPath   * / Sign in" at bounding box center [784, 173] width 306 height 249
click at [783, 268] on span "Sign in" at bounding box center [784, 266] width 245 height 19
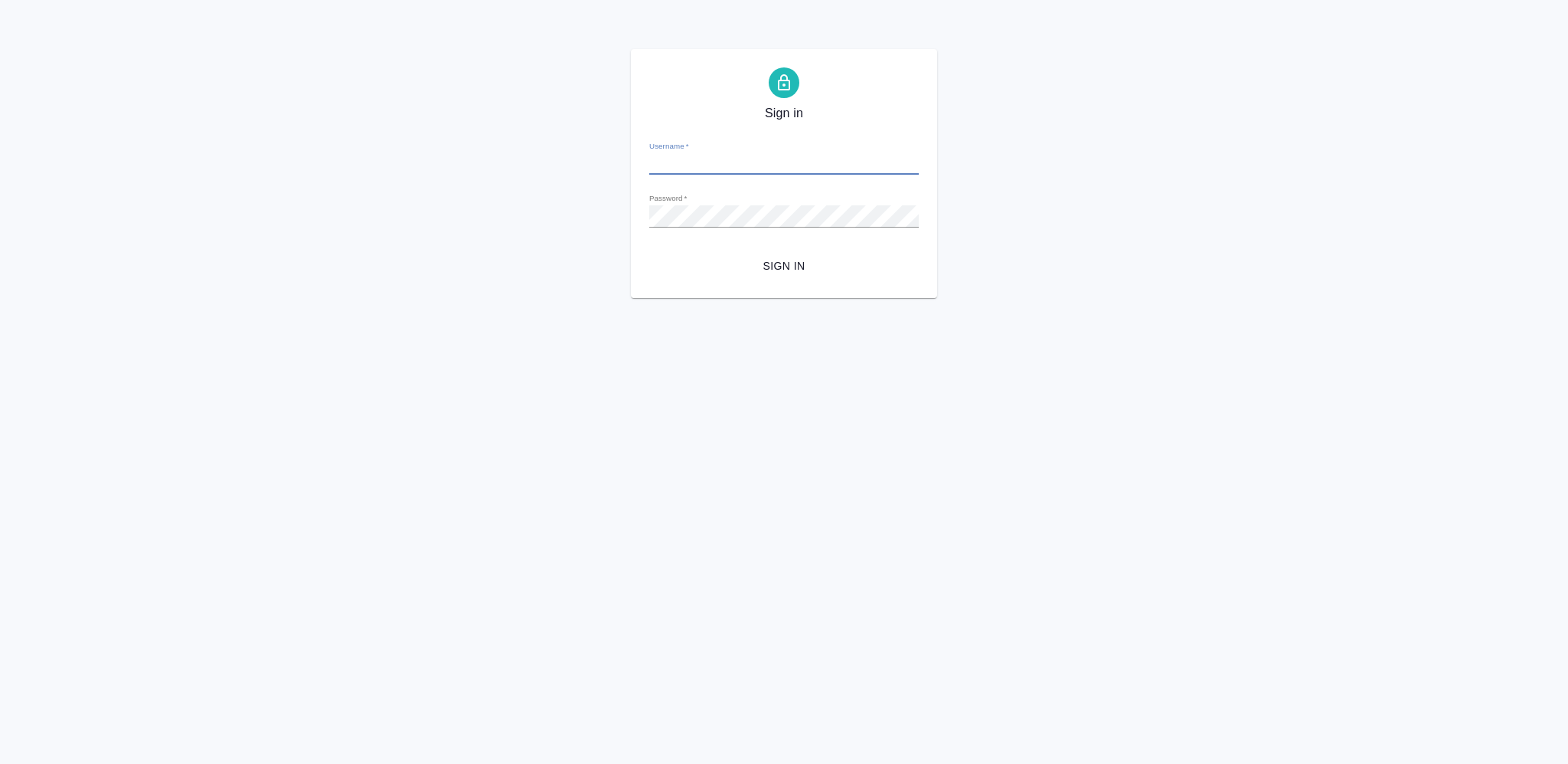
type input "[PERSON_NAME][EMAIL_ADDRESS][DOMAIN_NAME]"
click at [777, 279] on div "Sign in Username   * [PERSON_NAME][EMAIL_ADDRESS][DOMAIN_NAME] Password   * url…" at bounding box center [784, 173] width 306 height 249
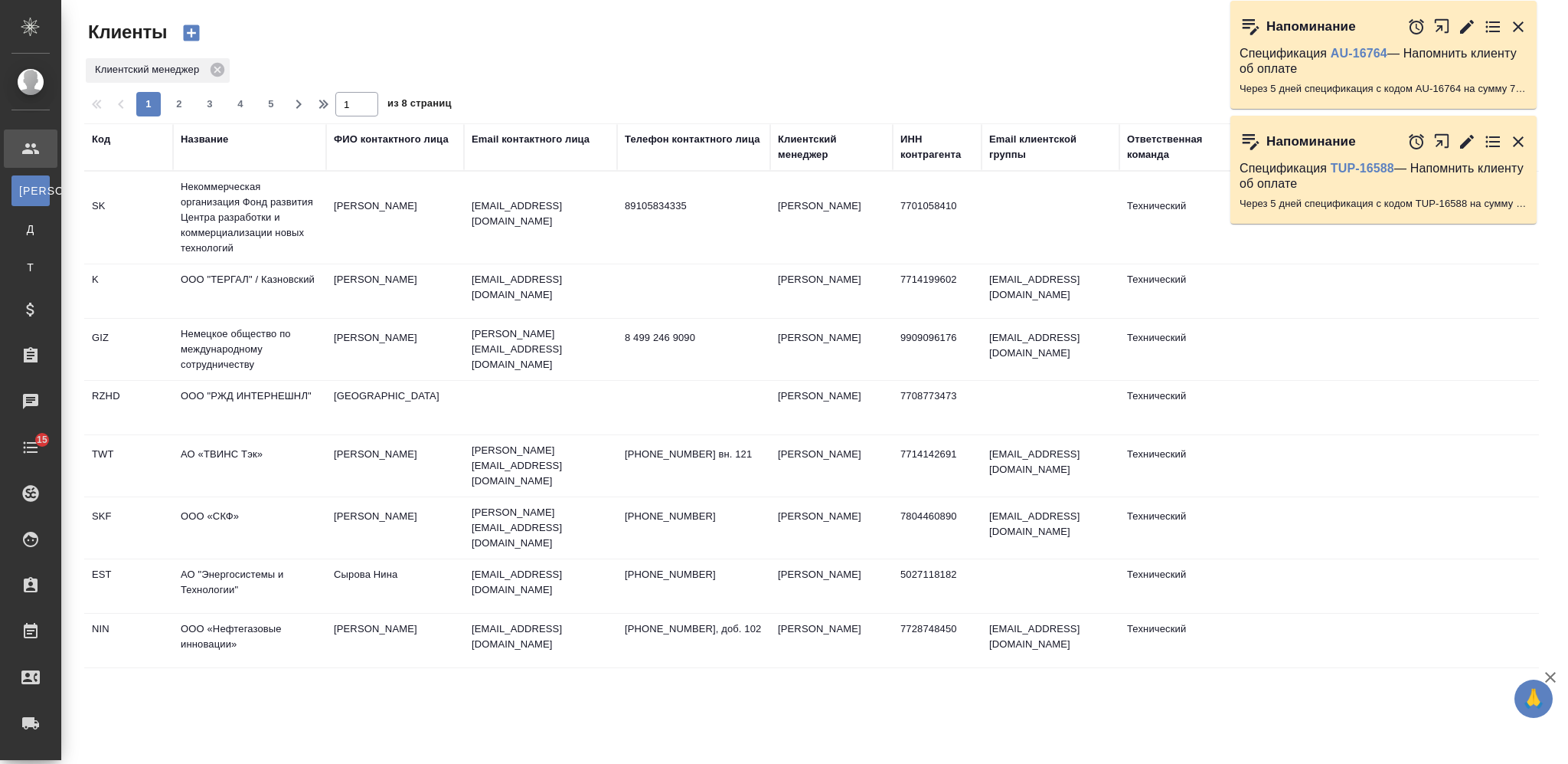
select select "RU"
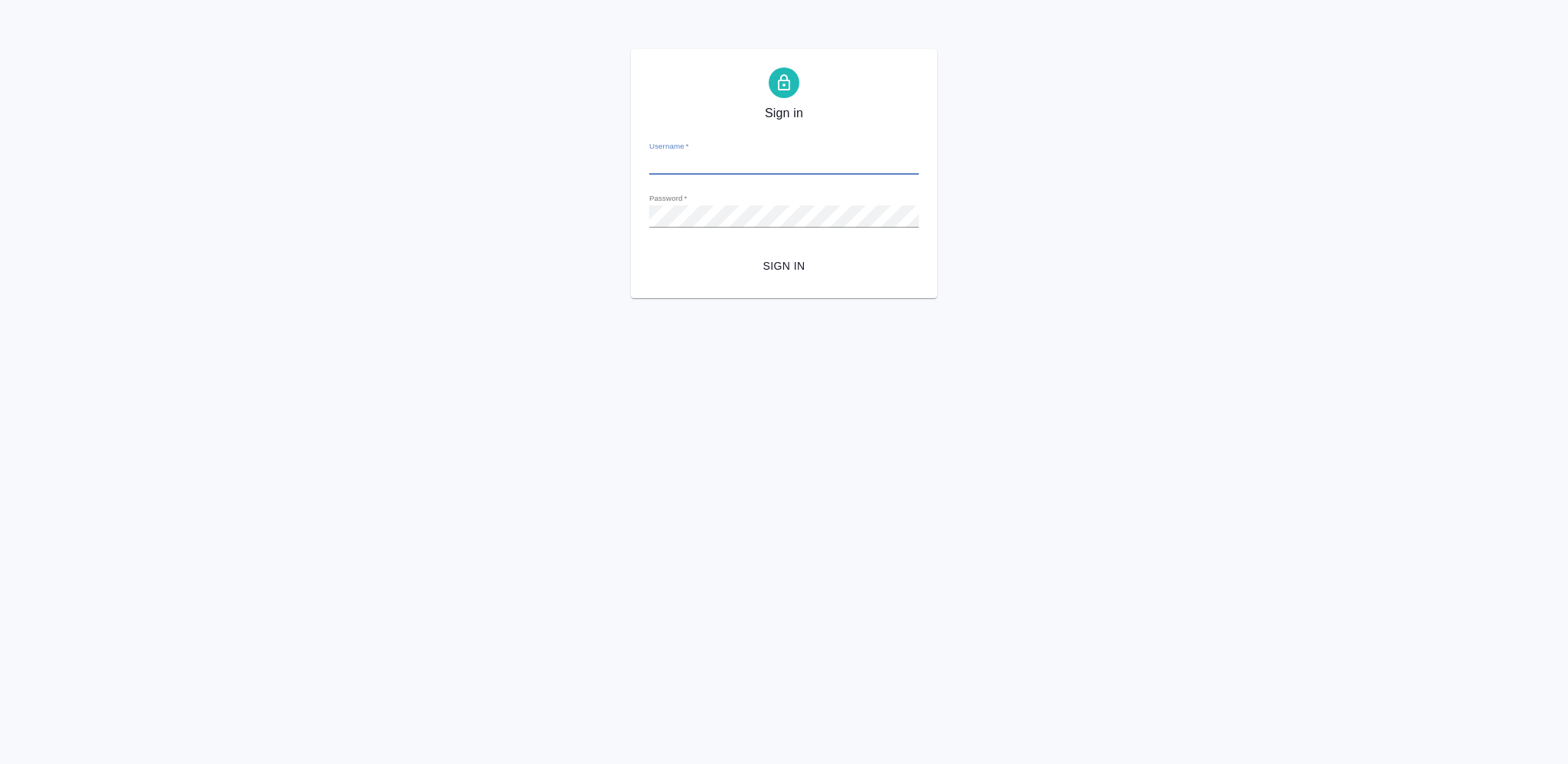
type input "[PERSON_NAME][EMAIL_ADDRESS][DOMAIN_NAME]"
click at [770, 267] on span "Sign in" at bounding box center [784, 266] width 245 height 19
type input "[PERSON_NAME][EMAIL_ADDRESS][DOMAIN_NAME]"
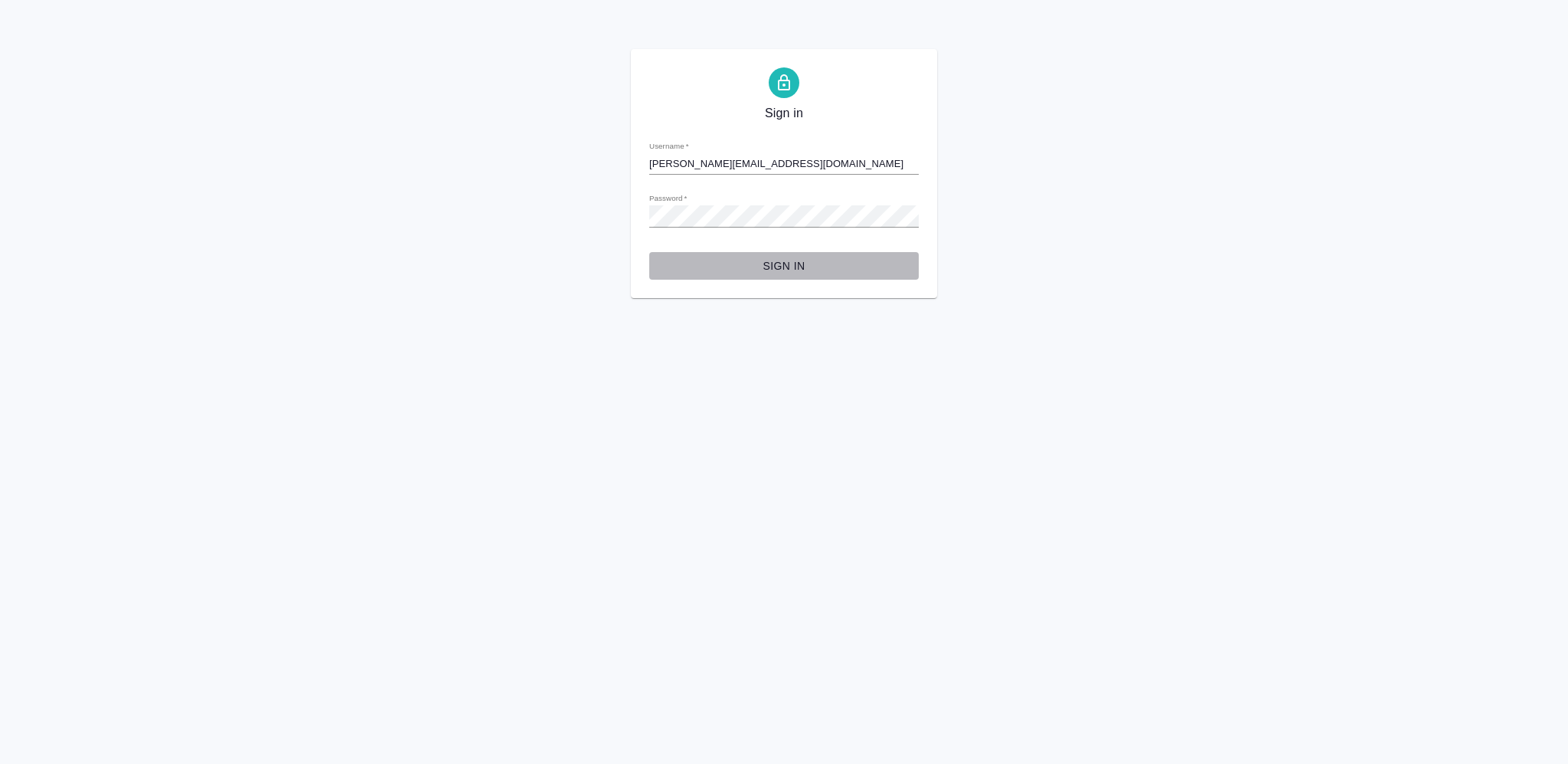
click at [797, 266] on span "Sign in" at bounding box center [784, 266] width 245 height 19
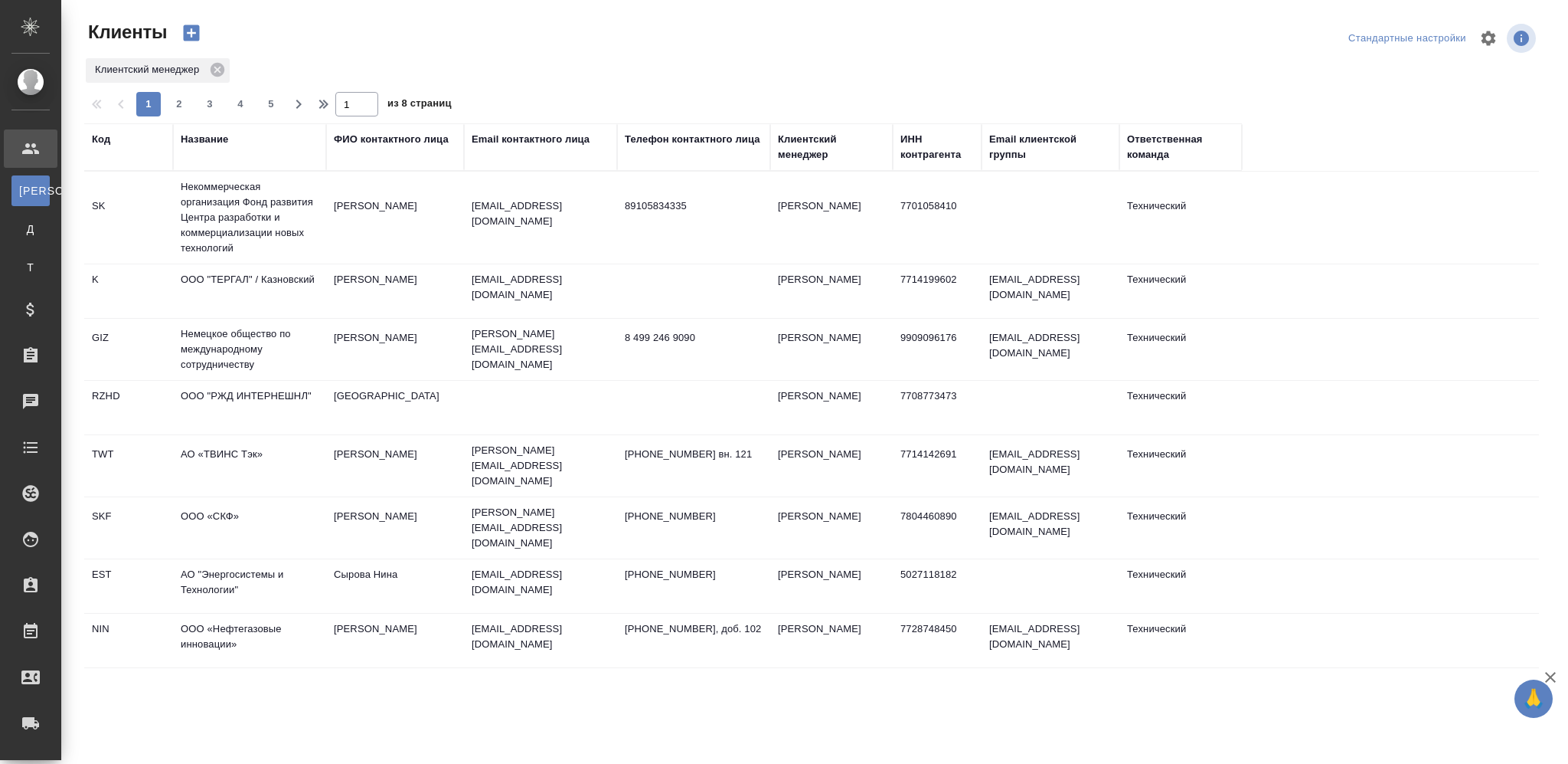
select select "RU"
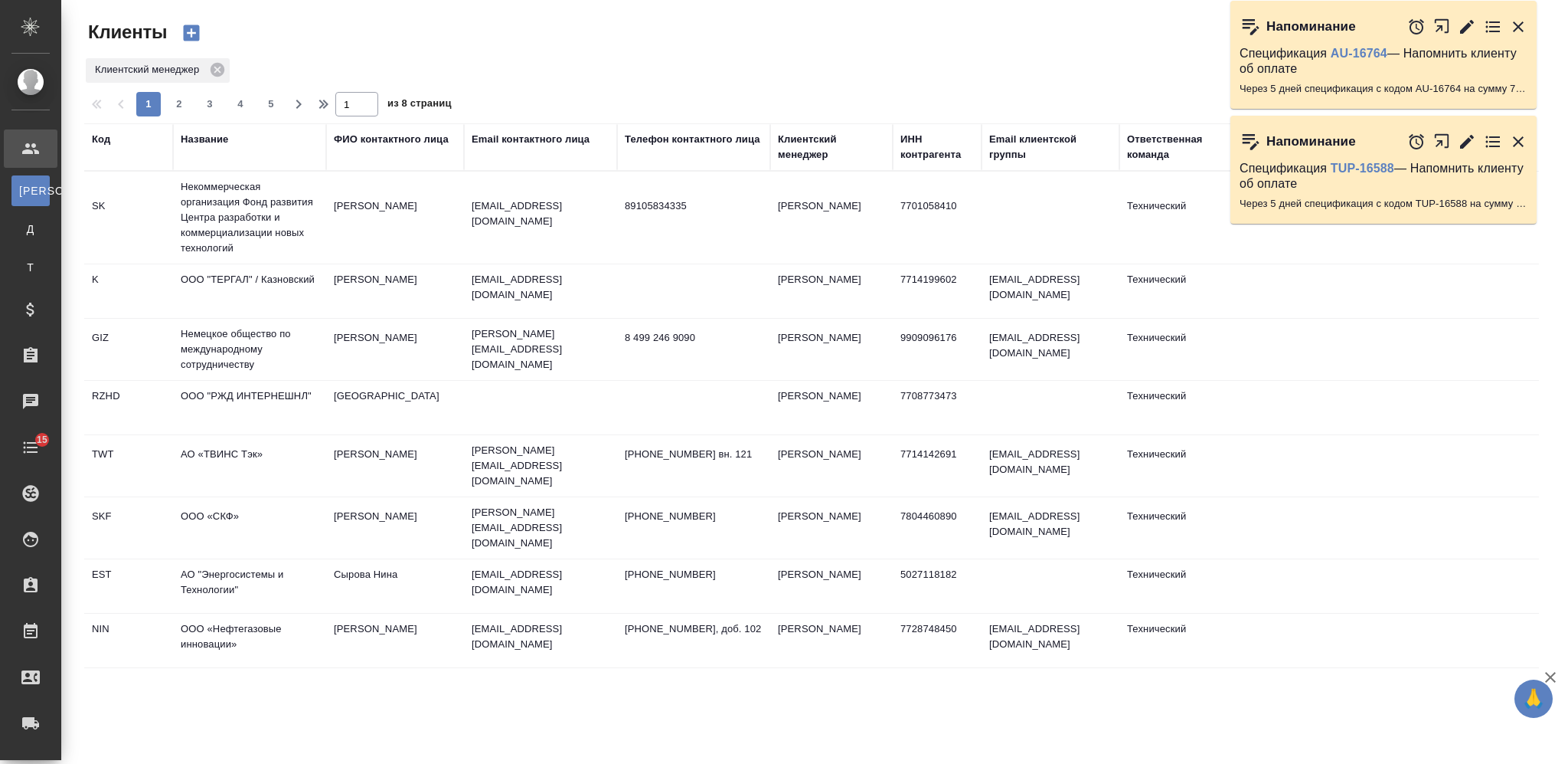
select select "RU"
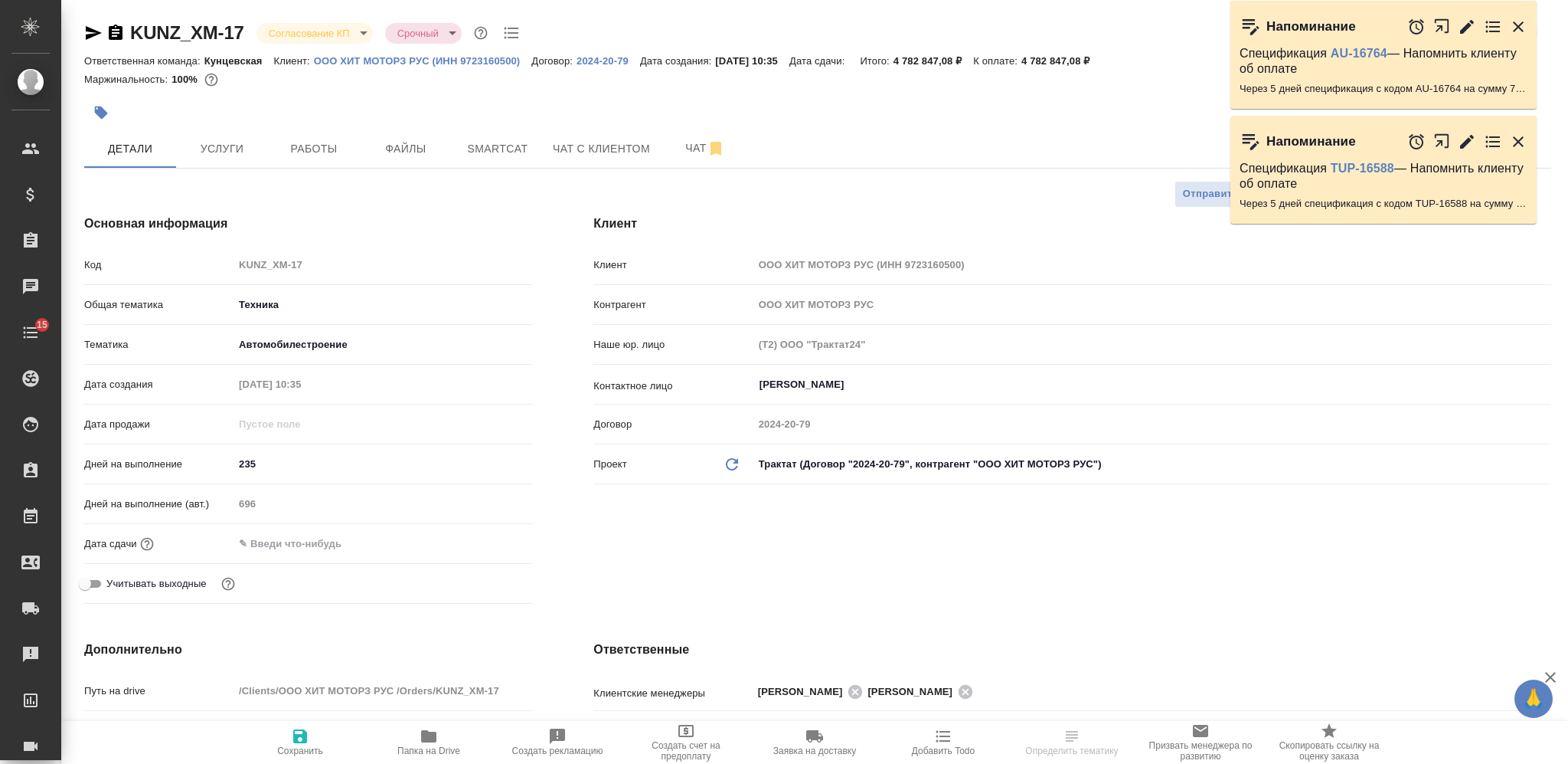
select select "RU"
type textarea "x"
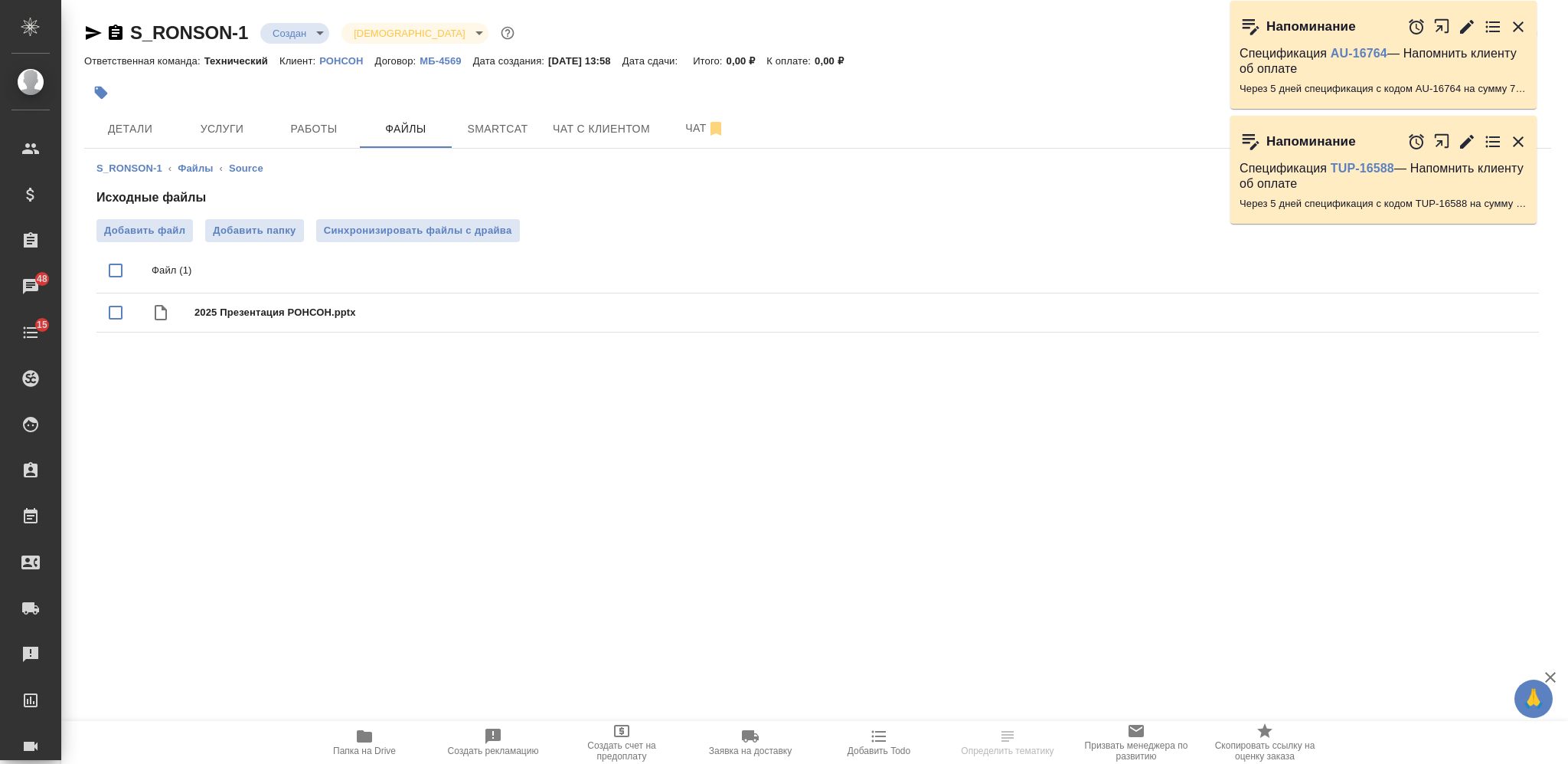
drag, startPoint x: 116, startPoint y: 22, endPoint x: 124, endPoint y: 27, distance: 9.4
click at [124, 27] on div "S_RONSON-1 Создан new Святая троица holyTrinity" at bounding box center [301, 33] width 433 height 25
click at [113, 36] on icon "button" at bounding box center [116, 33] width 19 height 19
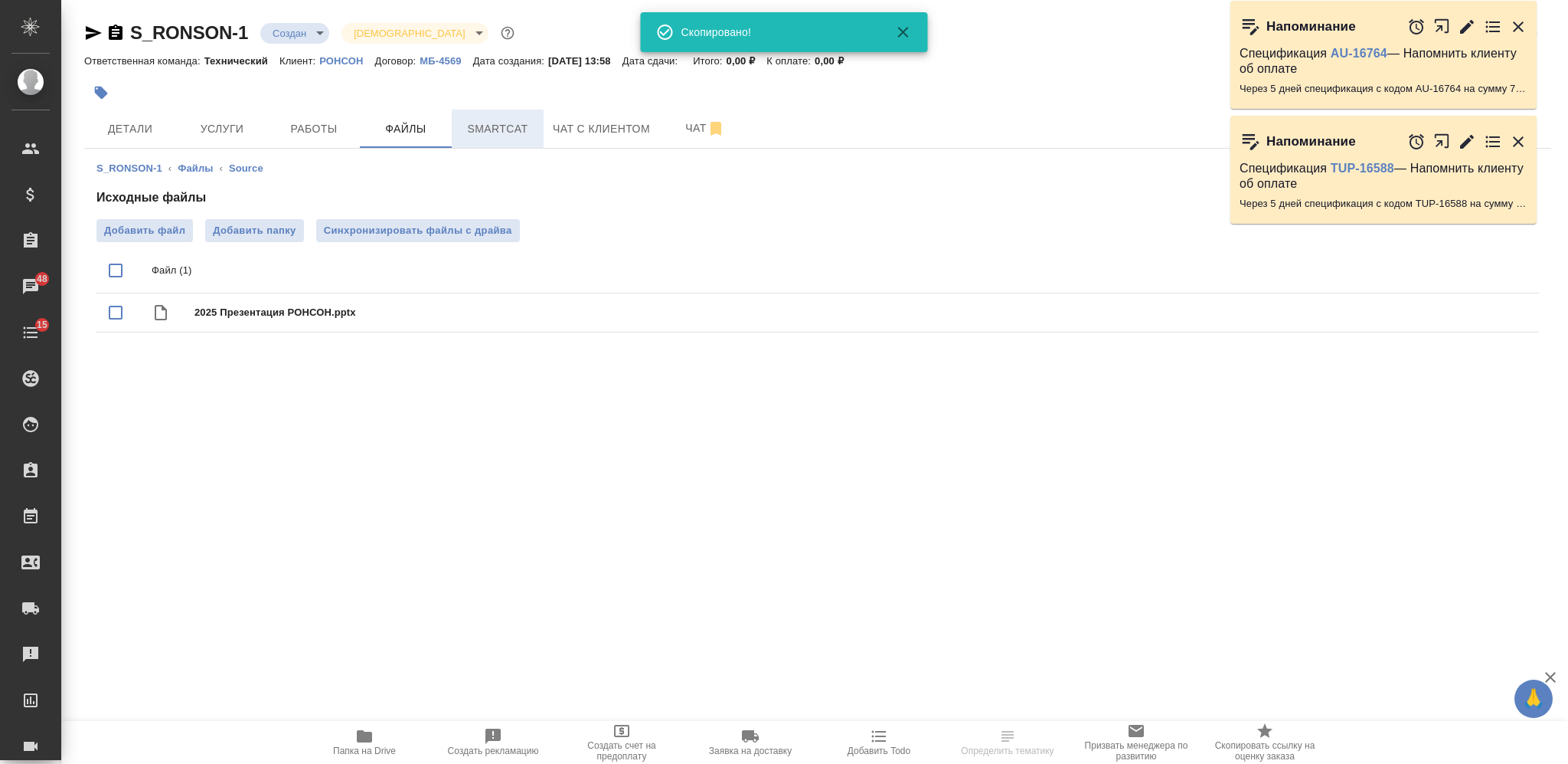
click at [461, 120] on span "Smartcat" at bounding box center [497, 128] width 73 height 19
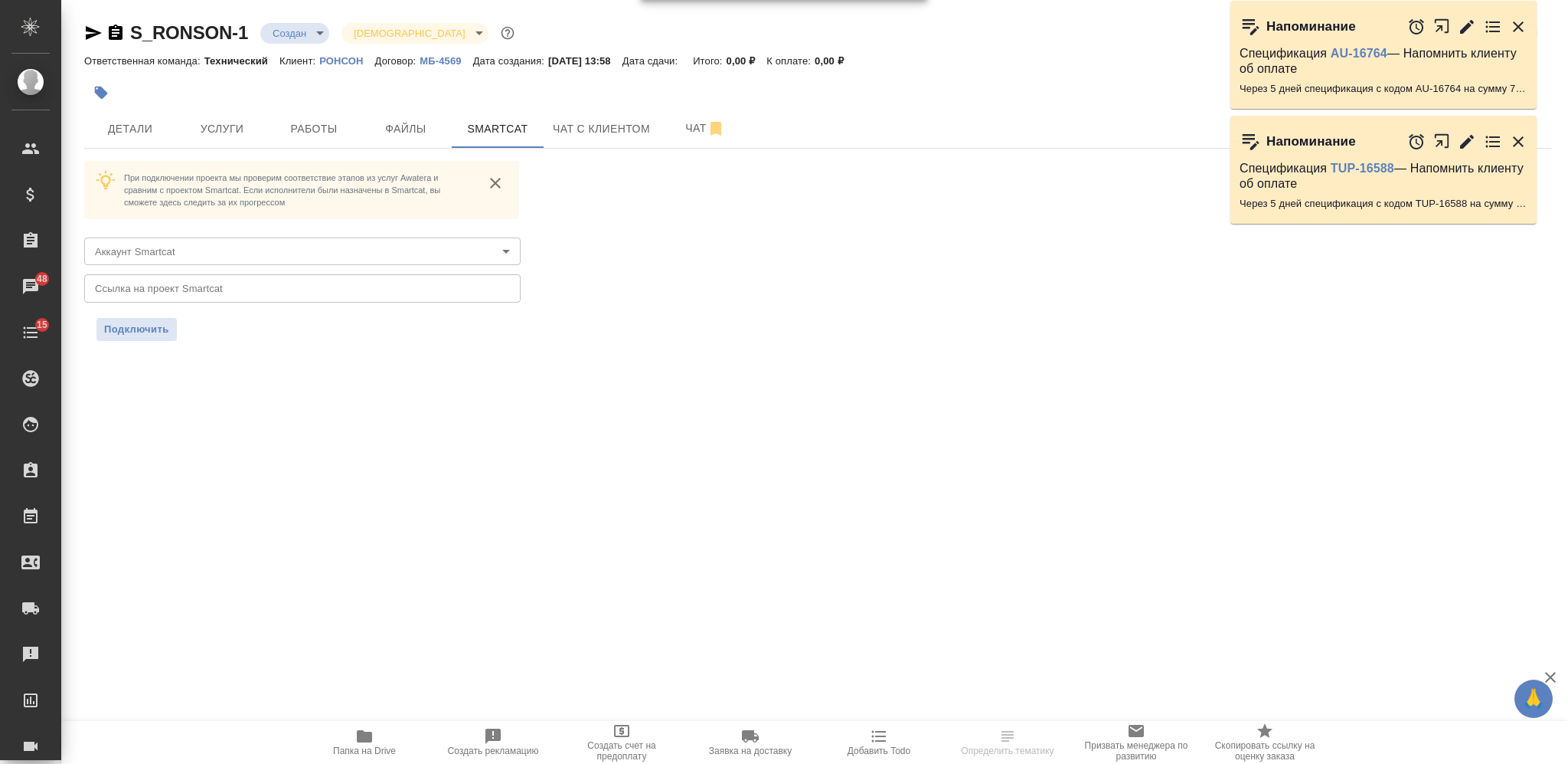
click at [233, 259] on body "🙏 .cls-1 fill:#fff; AWATERA Nikiforova Valeria Клиенты Спецификации Заказы 48 Ч…" at bounding box center [784, 382] width 1568 height 764
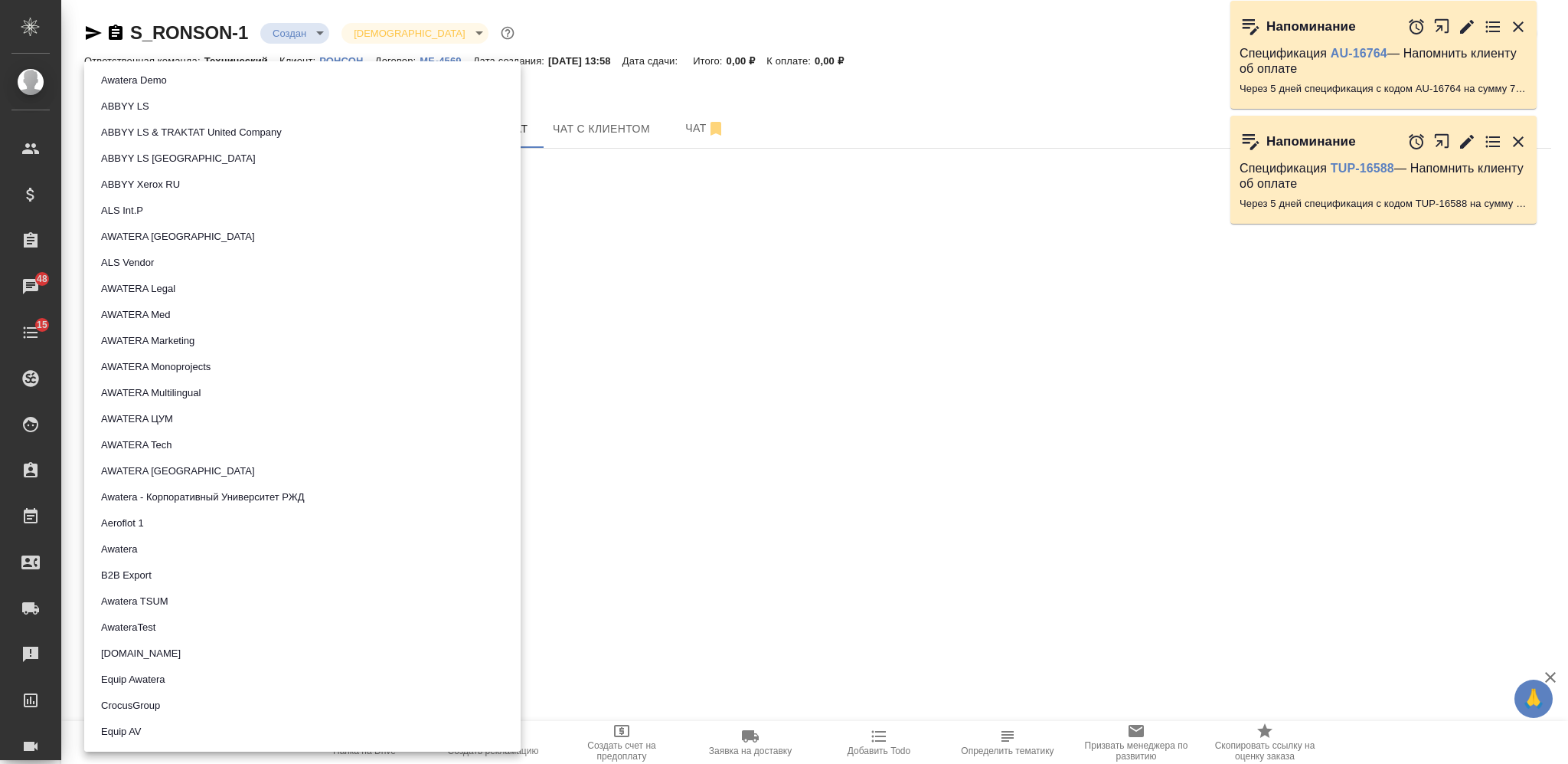
click at [190, 441] on li "AWATERA Tech" at bounding box center [302, 445] width 436 height 26
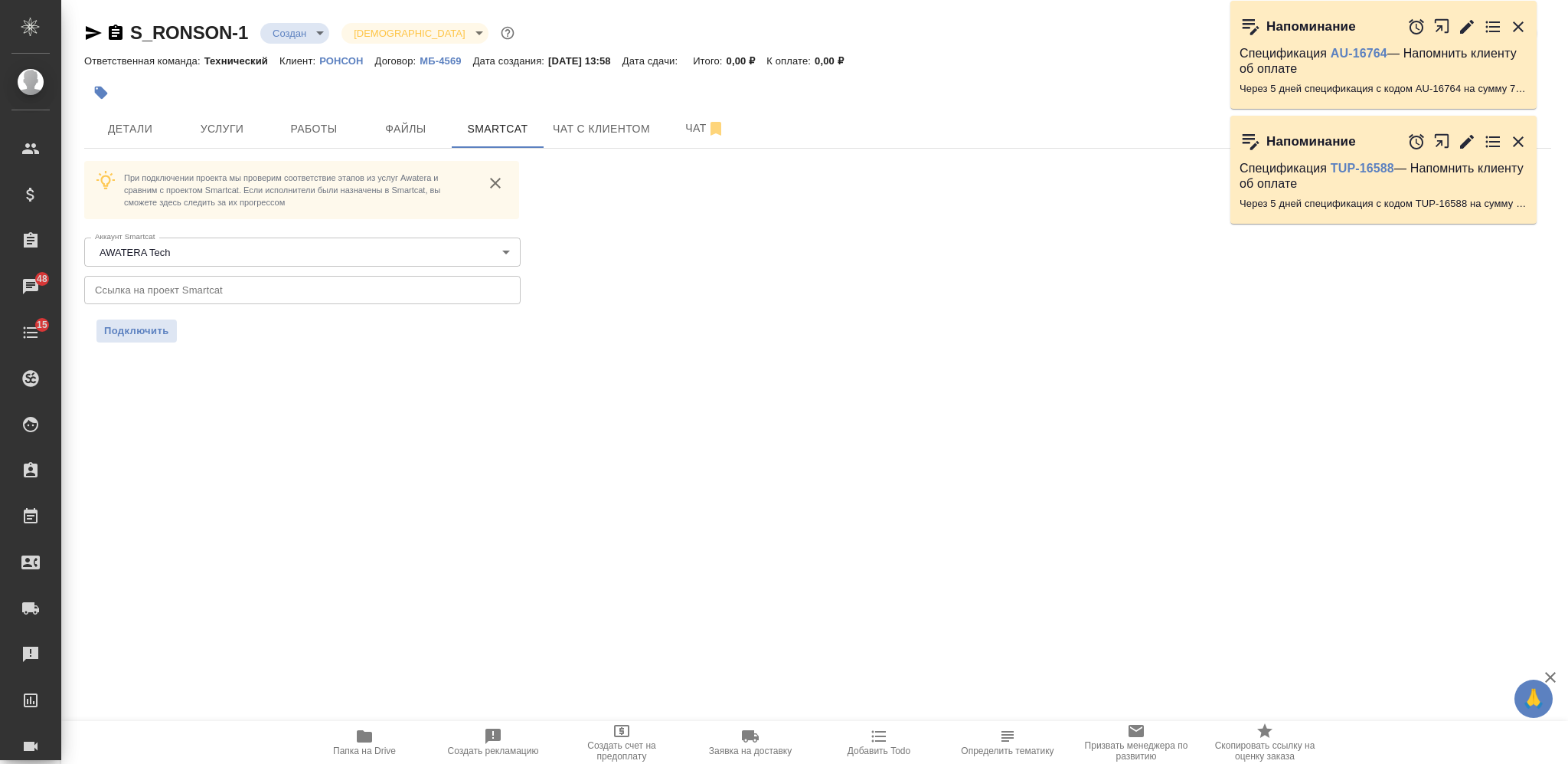
click at [335, 61] on p "РОНСОН" at bounding box center [347, 60] width 55 height 12
click at [120, 32] on icon "button" at bounding box center [116, 33] width 14 height 15
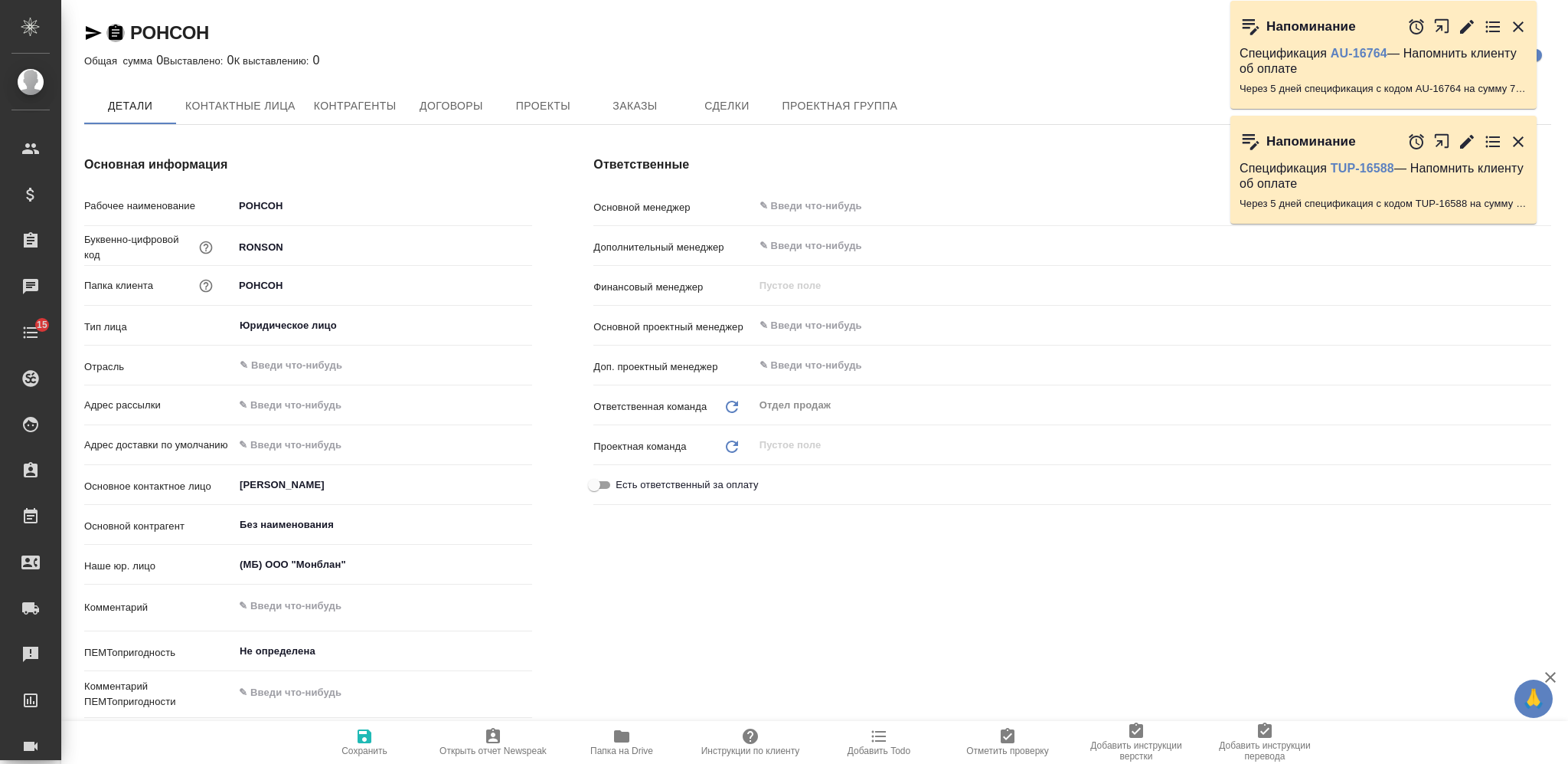
click at [118, 29] on icon "button" at bounding box center [116, 33] width 19 height 19
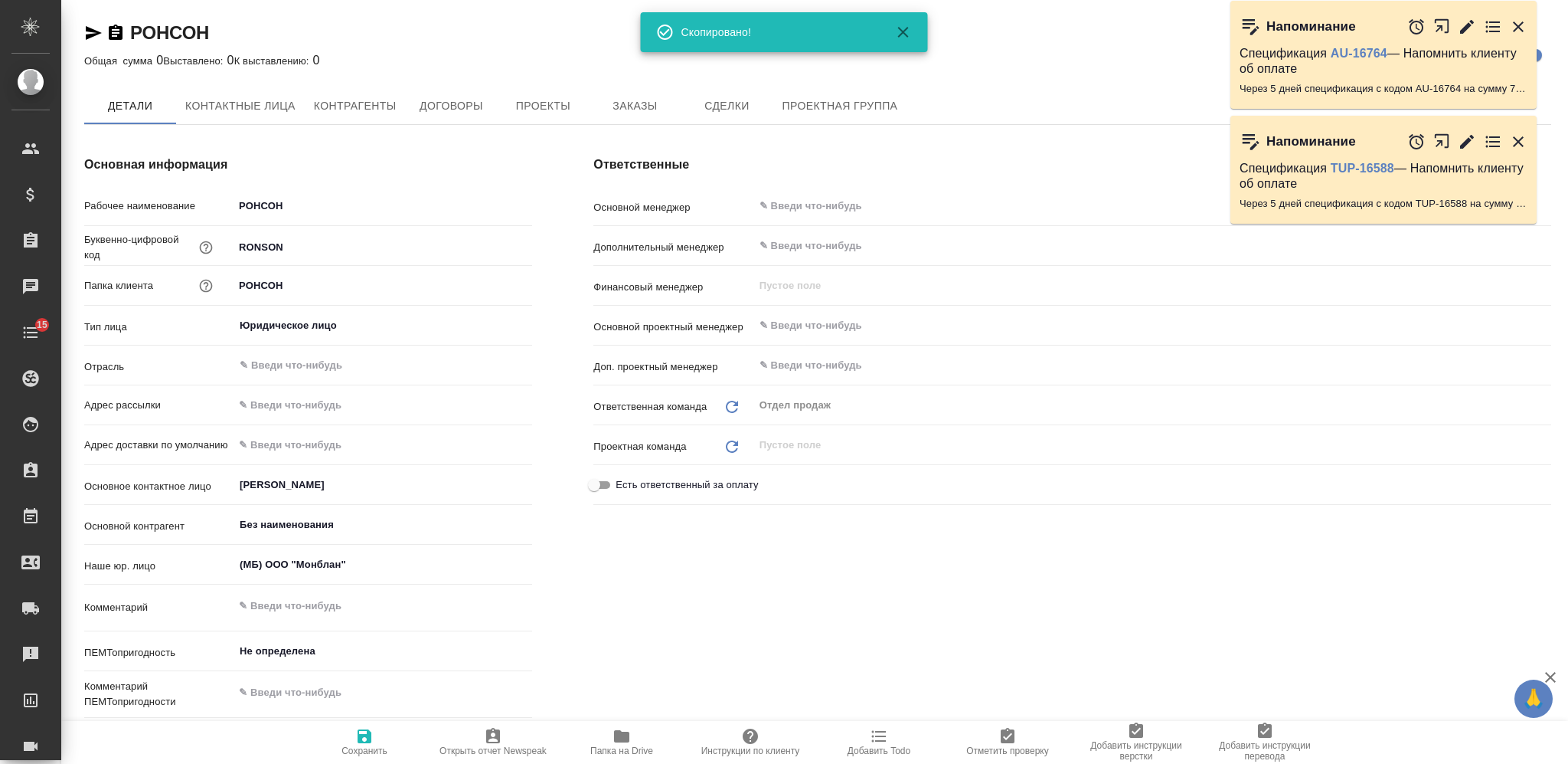
type textarea "x"
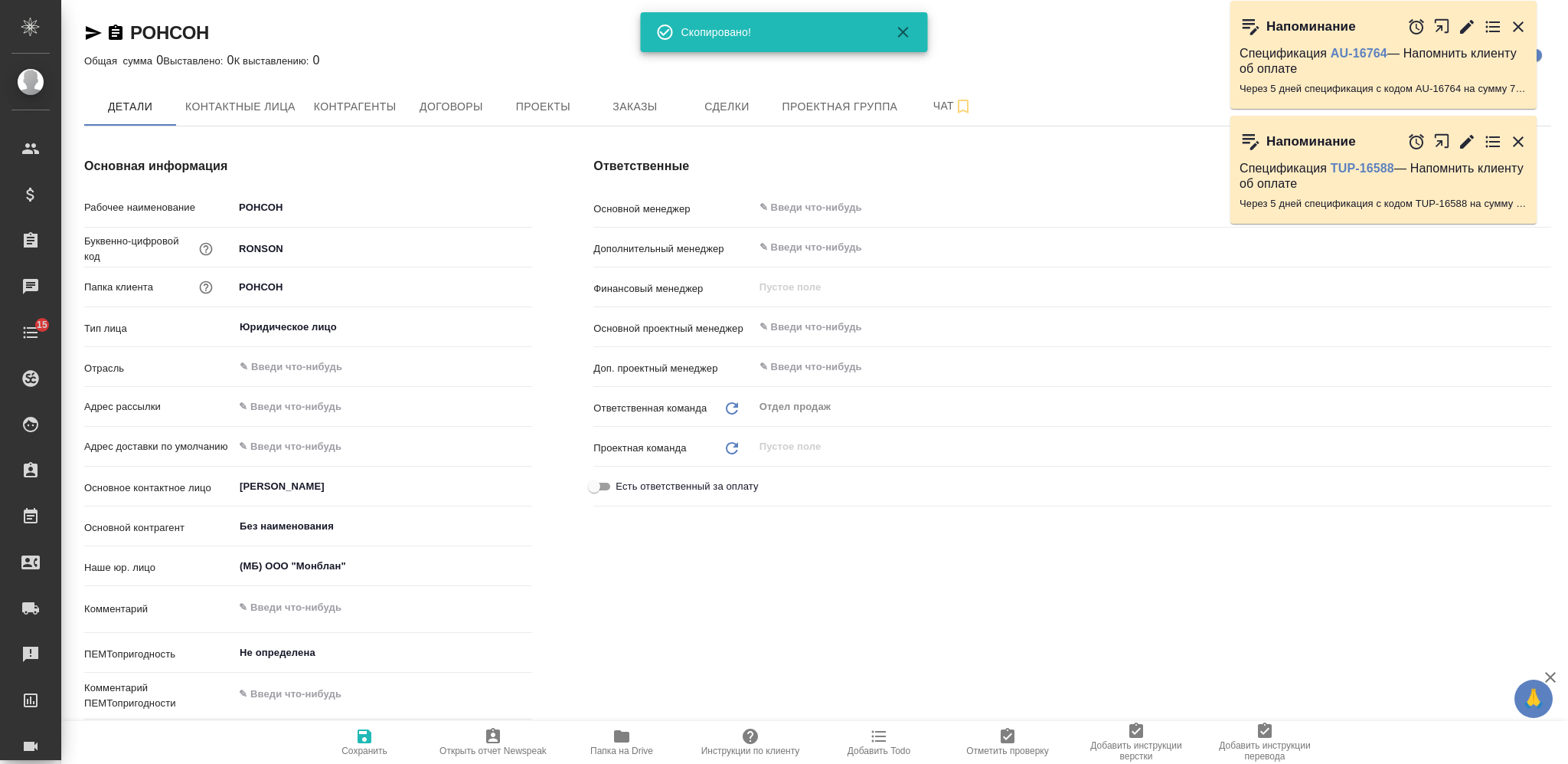
type textarea "x"
